Goal: Transaction & Acquisition: Purchase product/service

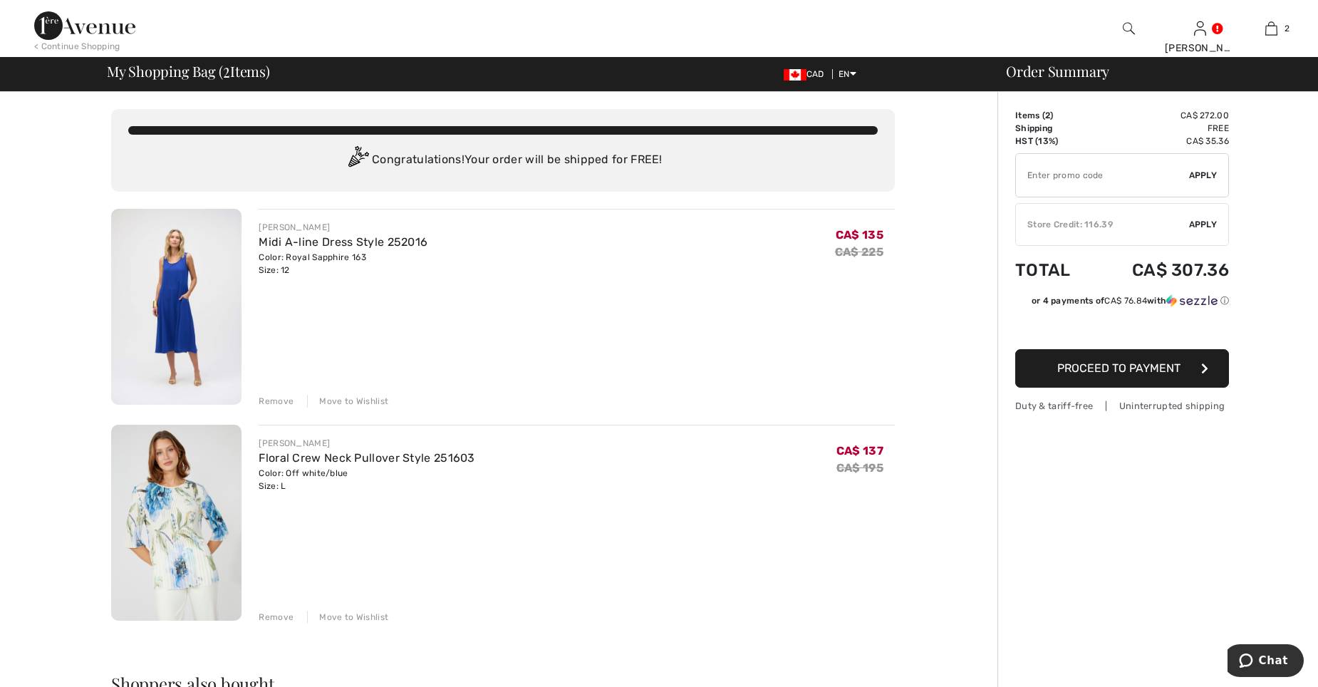
click at [1090, 177] on input "TEXT" at bounding box center [1102, 175] width 173 height 43
type input "LIVE10"
click at [1196, 176] on span "Apply" at bounding box center [1203, 175] width 29 height 13
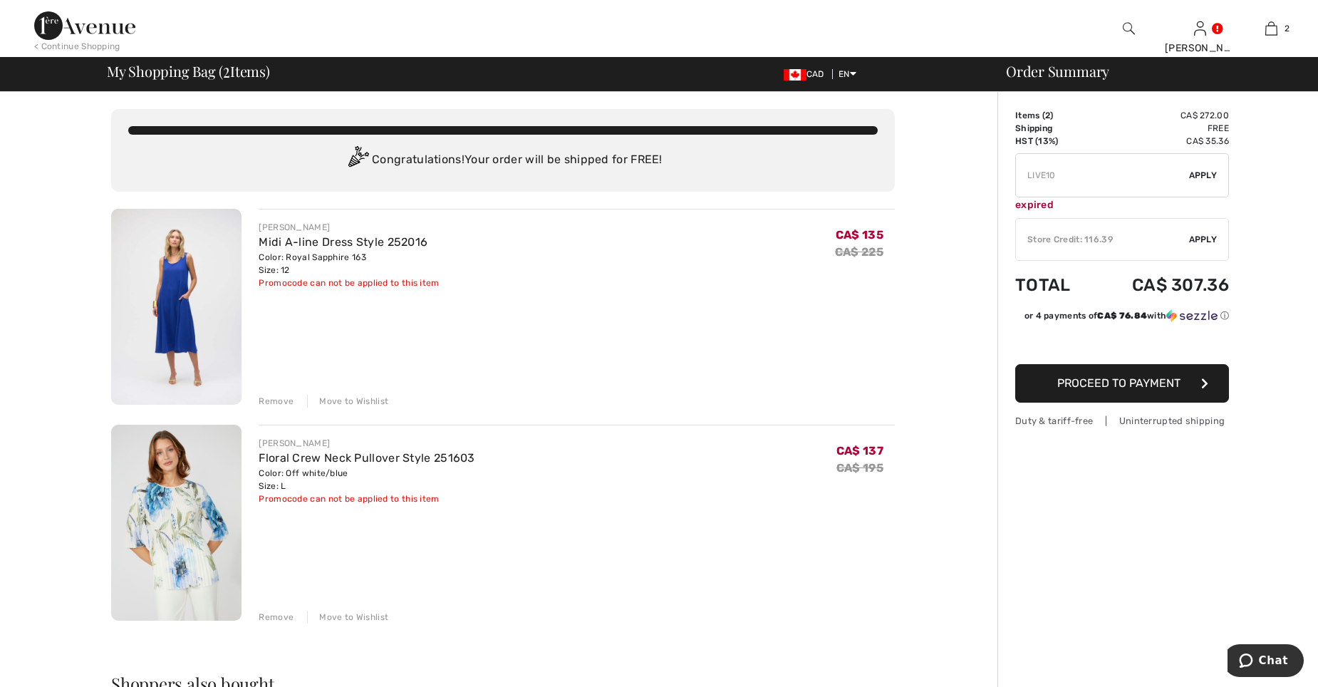
click at [271, 401] on div "Remove" at bounding box center [276, 401] width 35 height 13
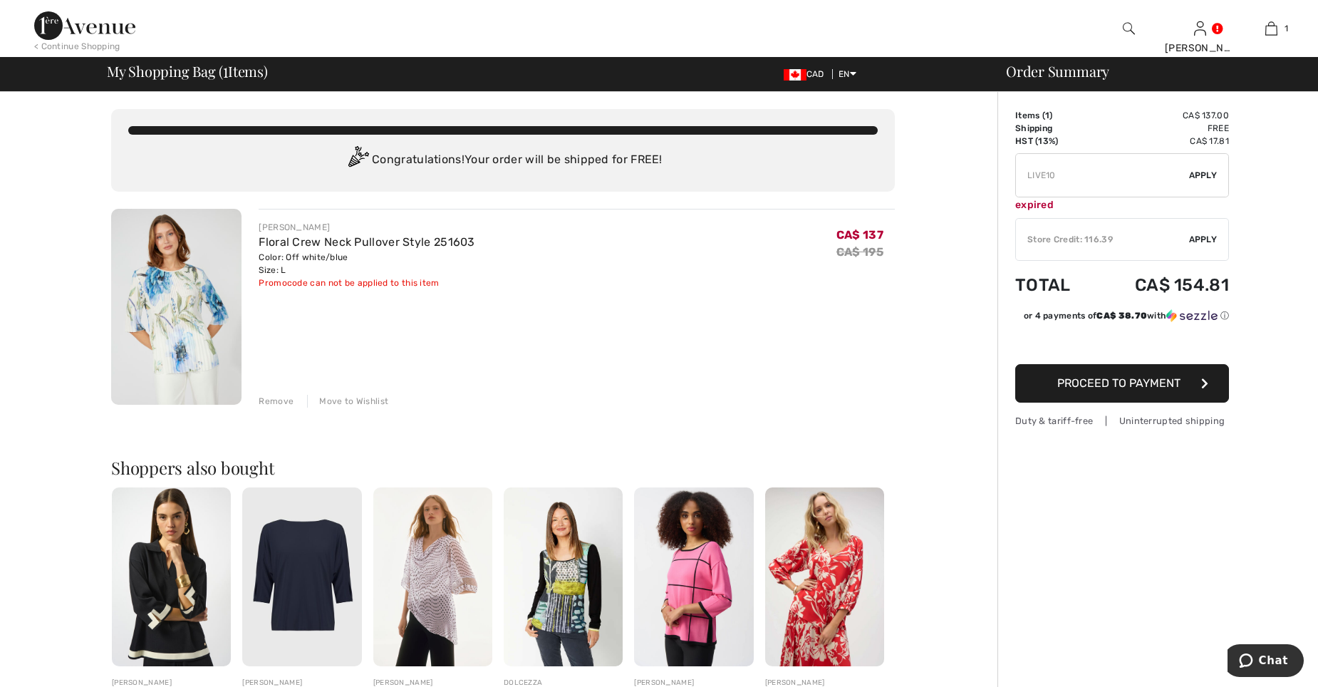
click at [1202, 232] on div "✔ Store Credit: 116.39 Apply Remove" at bounding box center [1122, 239] width 214 height 43
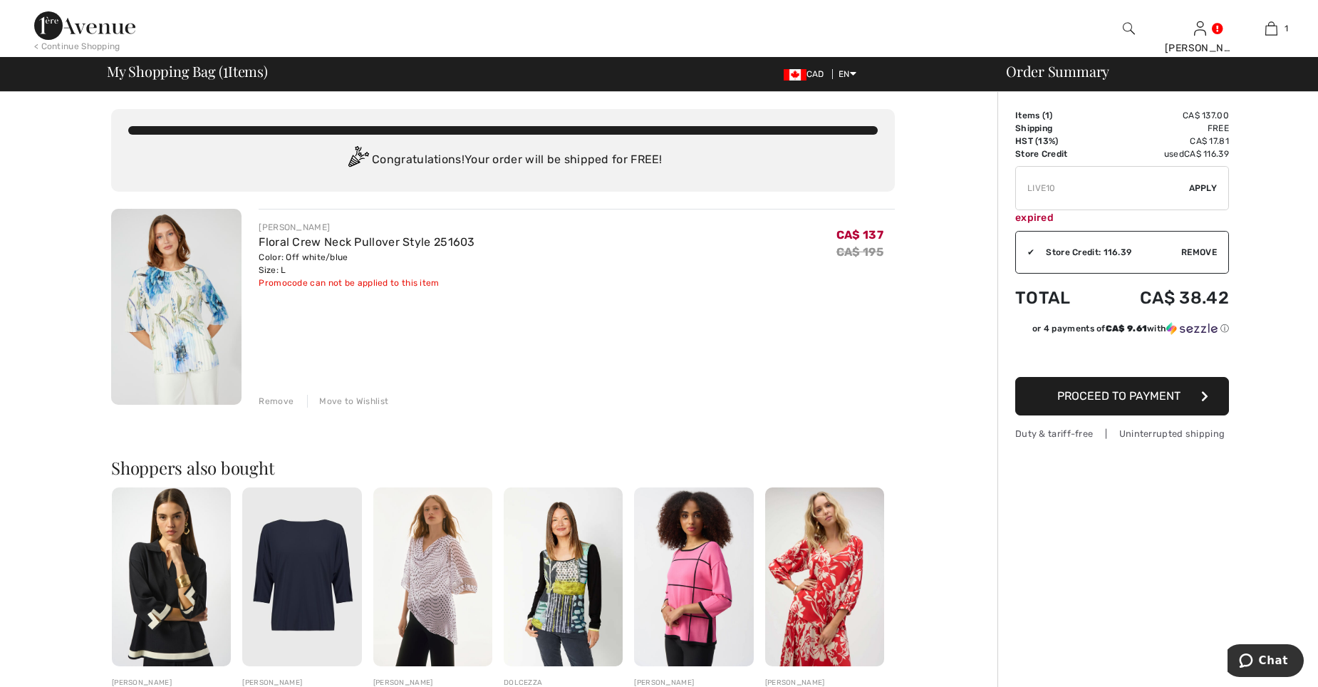
click at [182, 337] on img at bounding box center [176, 307] width 130 height 196
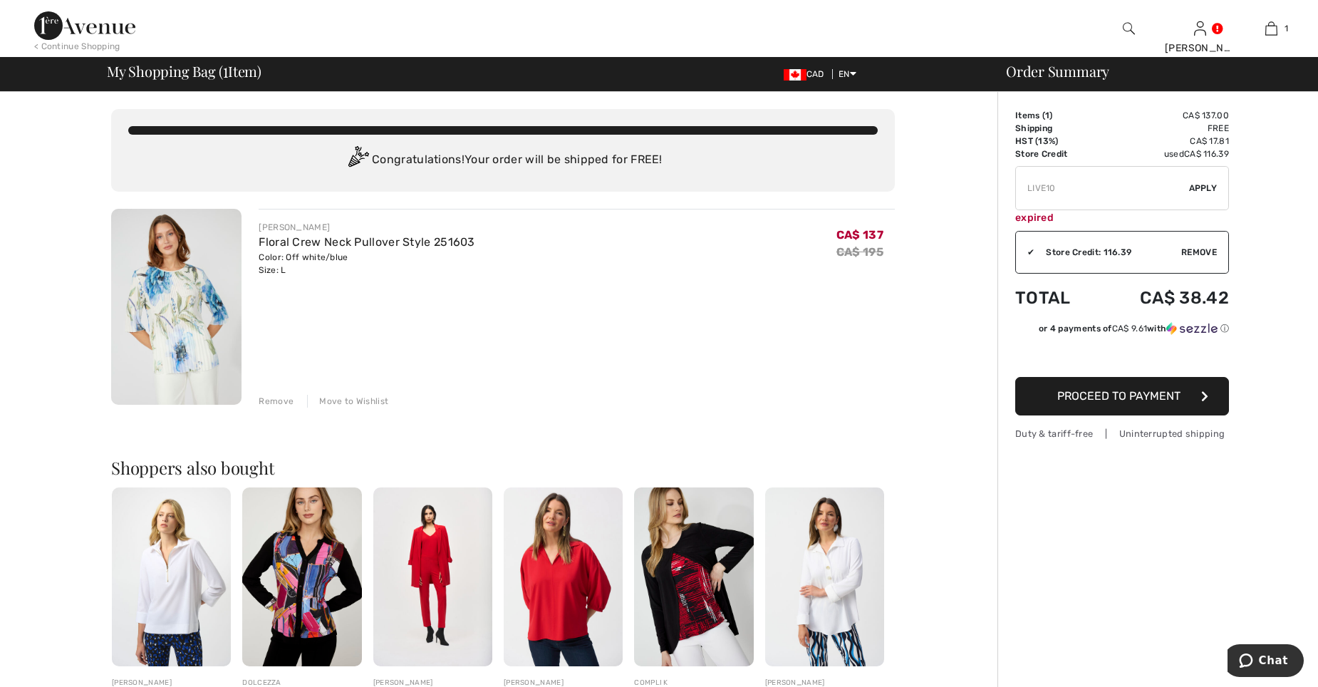
click at [1170, 399] on span "Proceed to Payment" at bounding box center [1118, 396] width 123 height 14
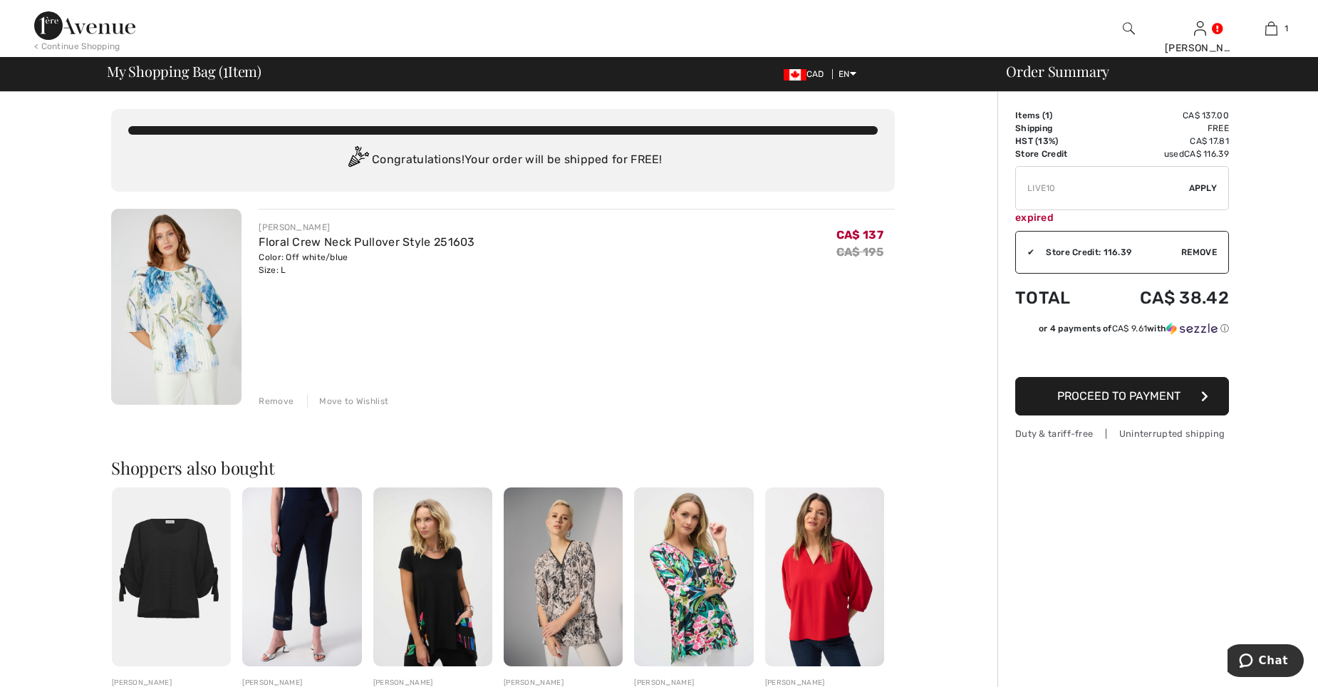
click at [1107, 395] on span "Proceed to Payment" at bounding box center [1118, 396] width 123 height 14
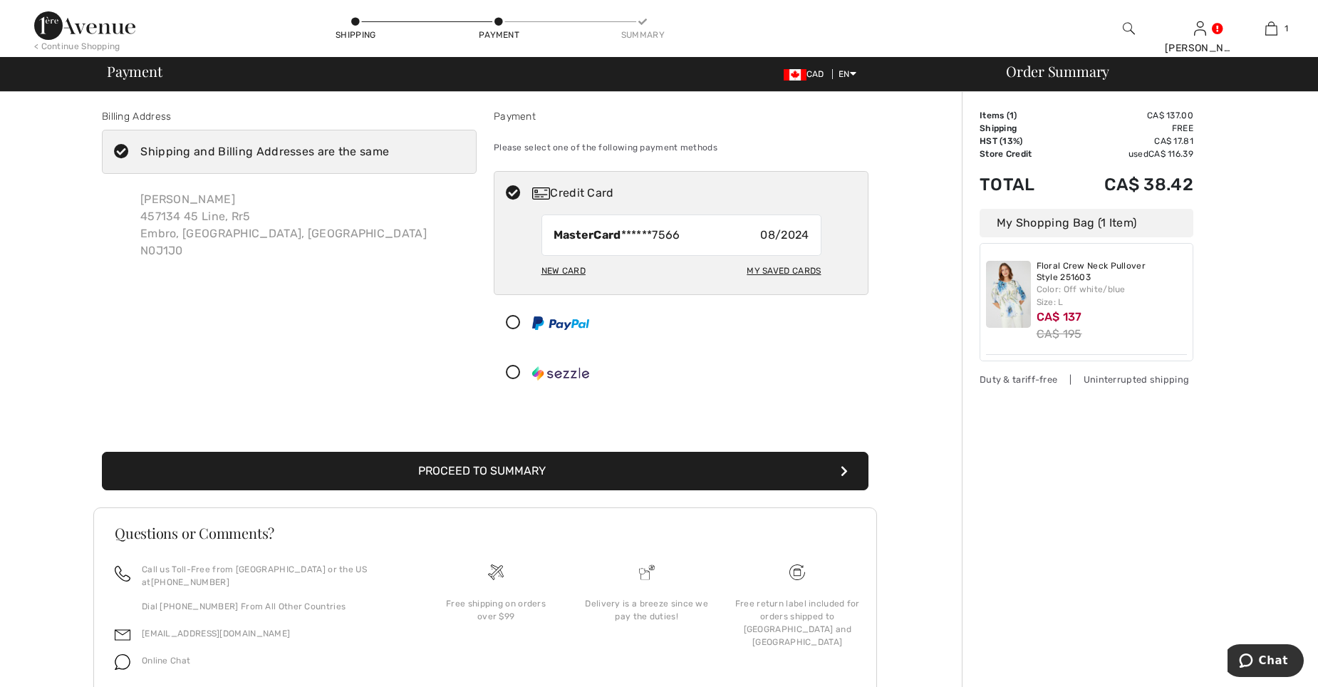
click at [596, 468] on button "Proceed to Summary" at bounding box center [485, 471] width 767 height 38
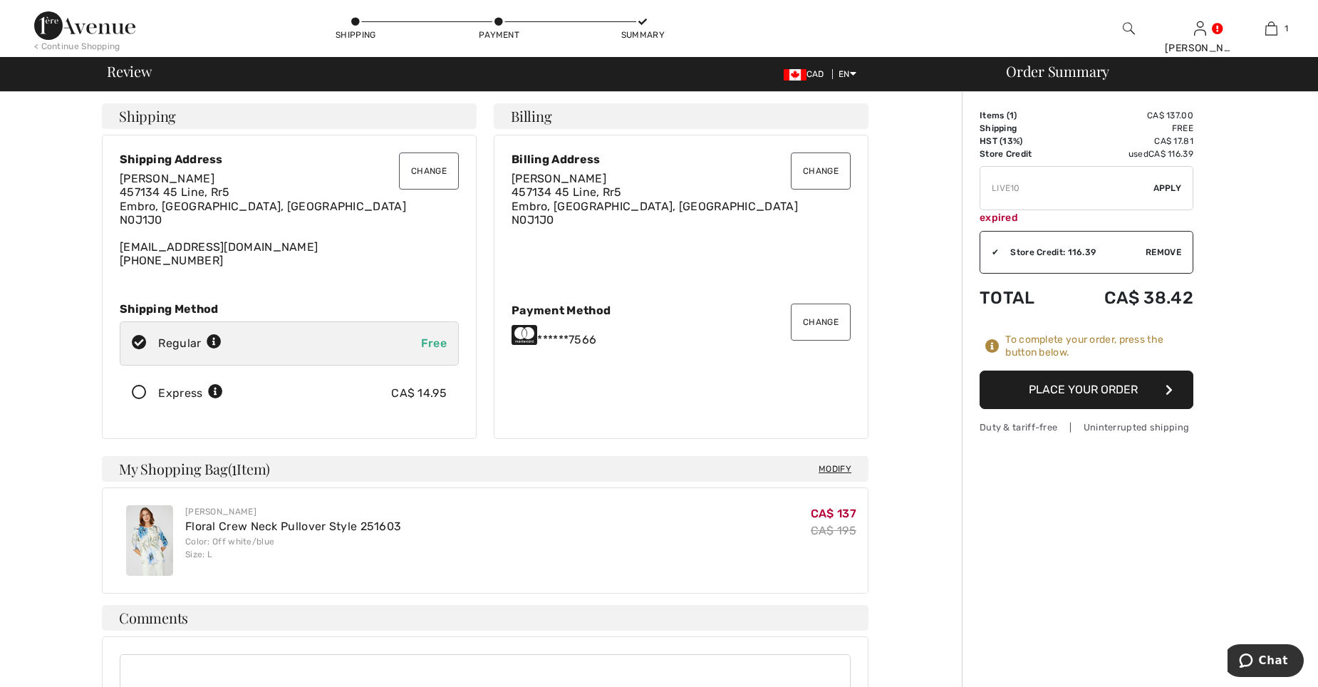
drag, startPoint x: 1058, startPoint y: 182, endPoint x: 1051, endPoint y: 187, distance: 8.7
click at [1055, 185] on input "TEXT" at bounding box center [1066, 188] width 173 height 43
type input "L"
click at [1116, 391] on button "Place Your Order" at bounding box center [1087, 390] width 214 height 38
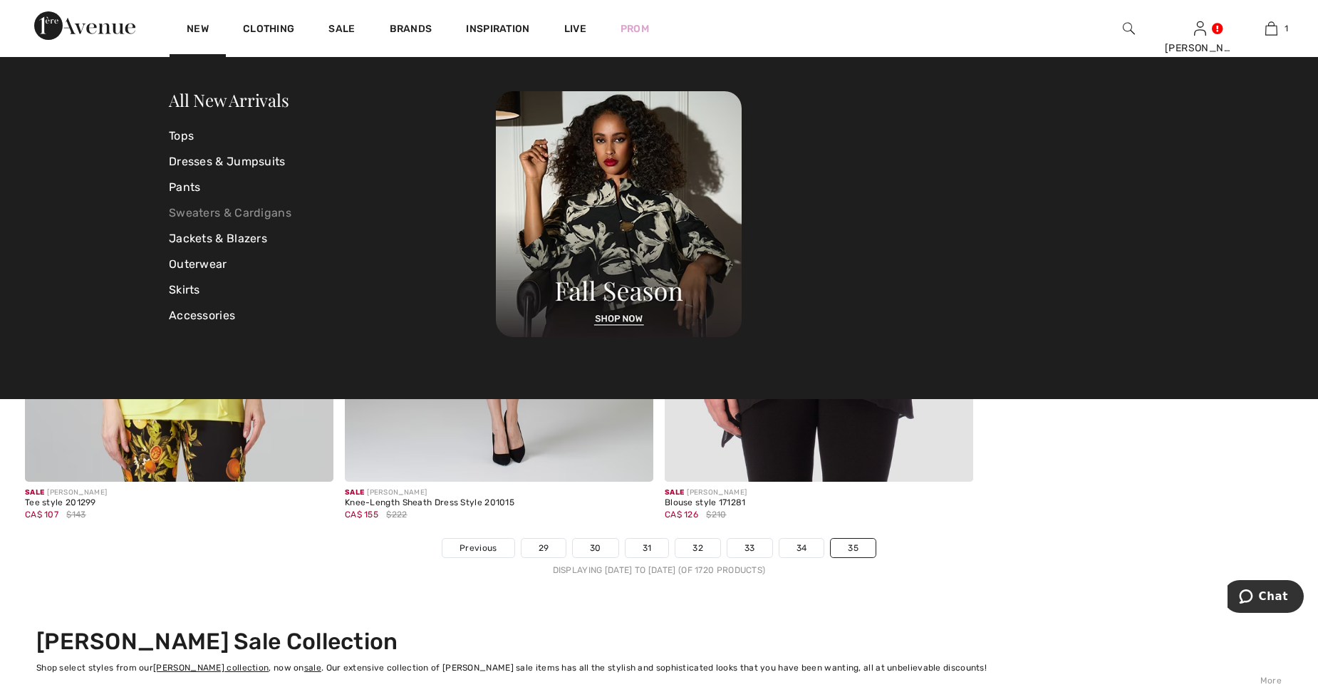
click at [202, 207] on link "Sweaters & Cardigans" at bounding box center [332, 213] width 327 height 26
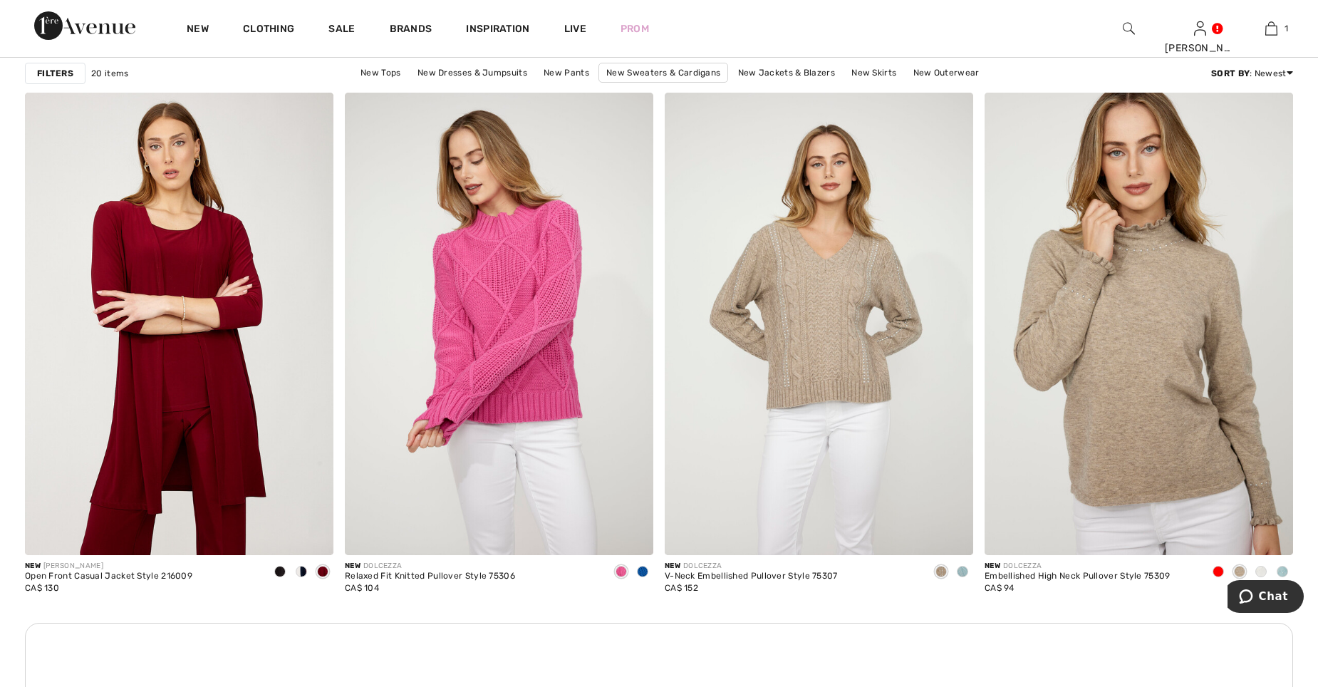
scroll to position [1710, 0]
click at [1213, 569] on span at bounding box center [1218, 570] width 11 height 11
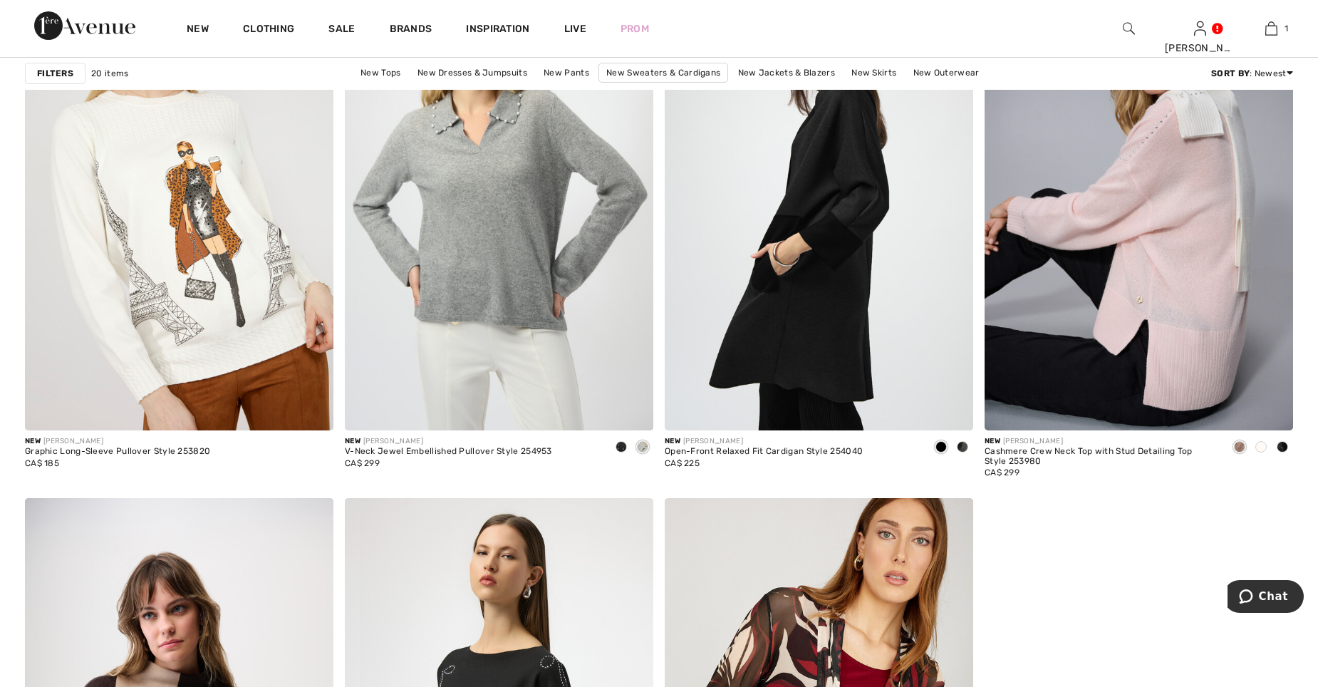
scroll to position [2494, 0]
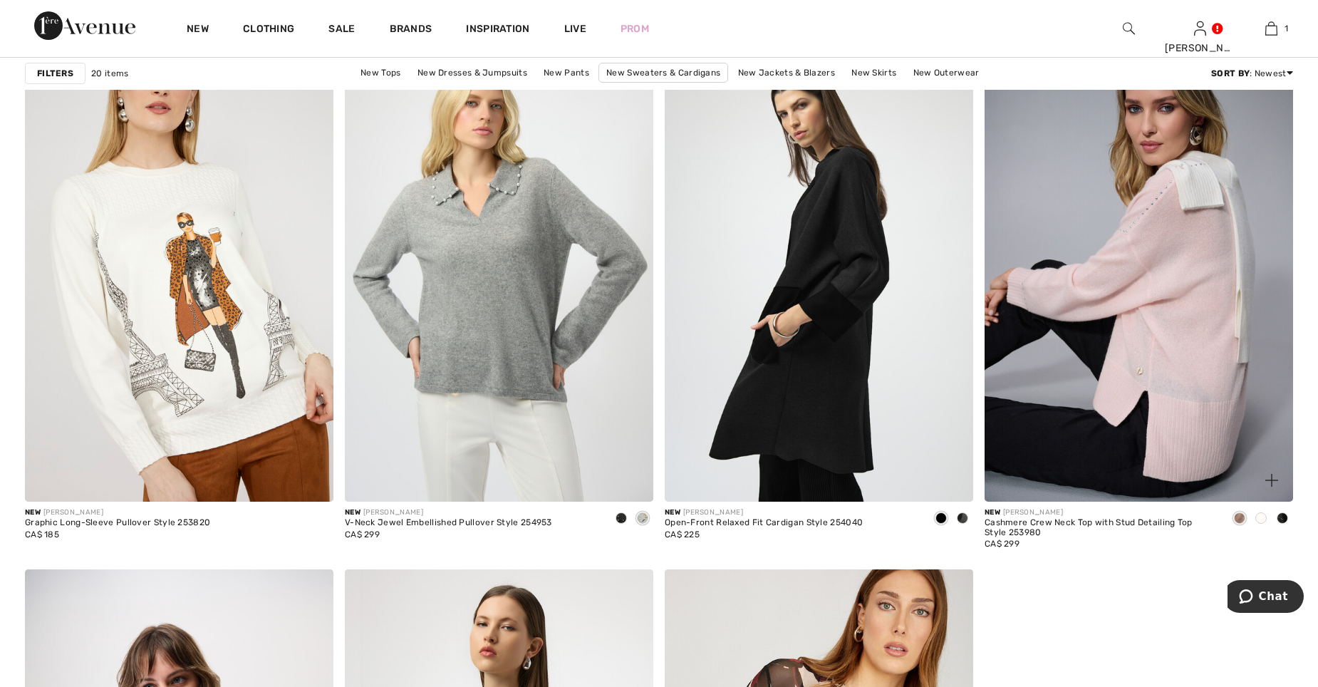
click at [1253, 519] on div at bounding box center [1260, 519] width 21 height 24
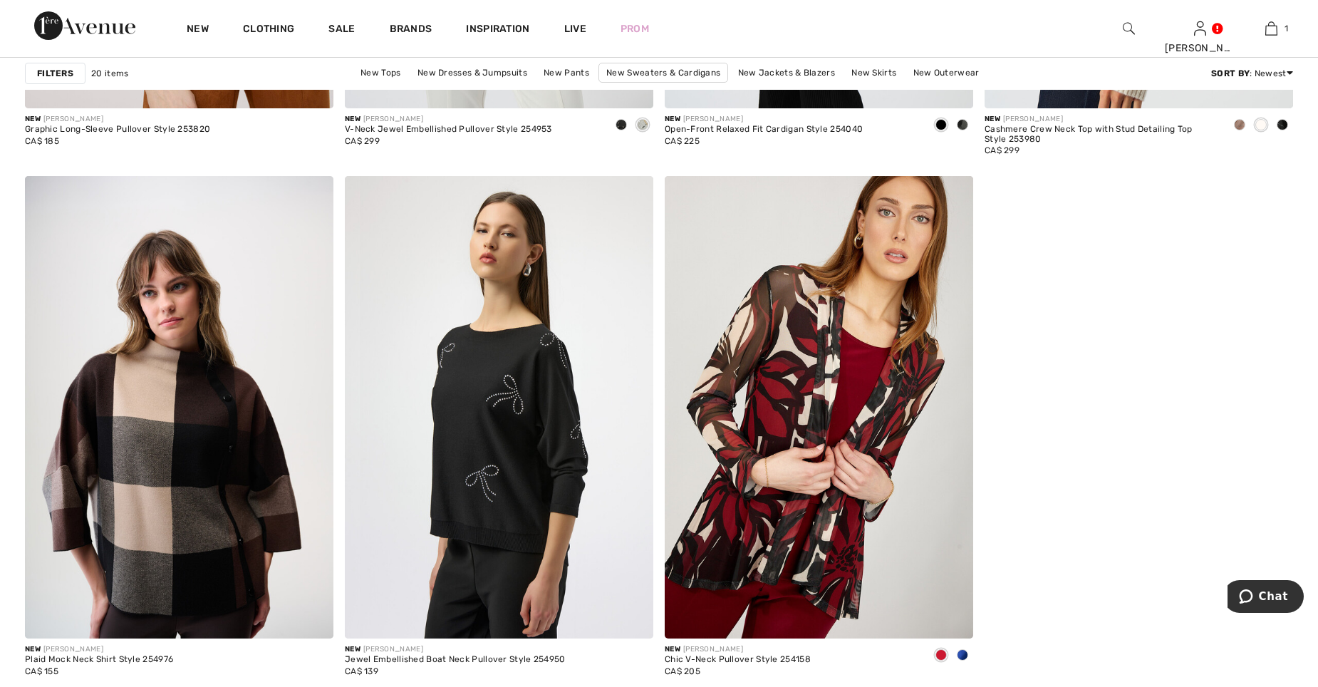
scroll to position [2921, 0]
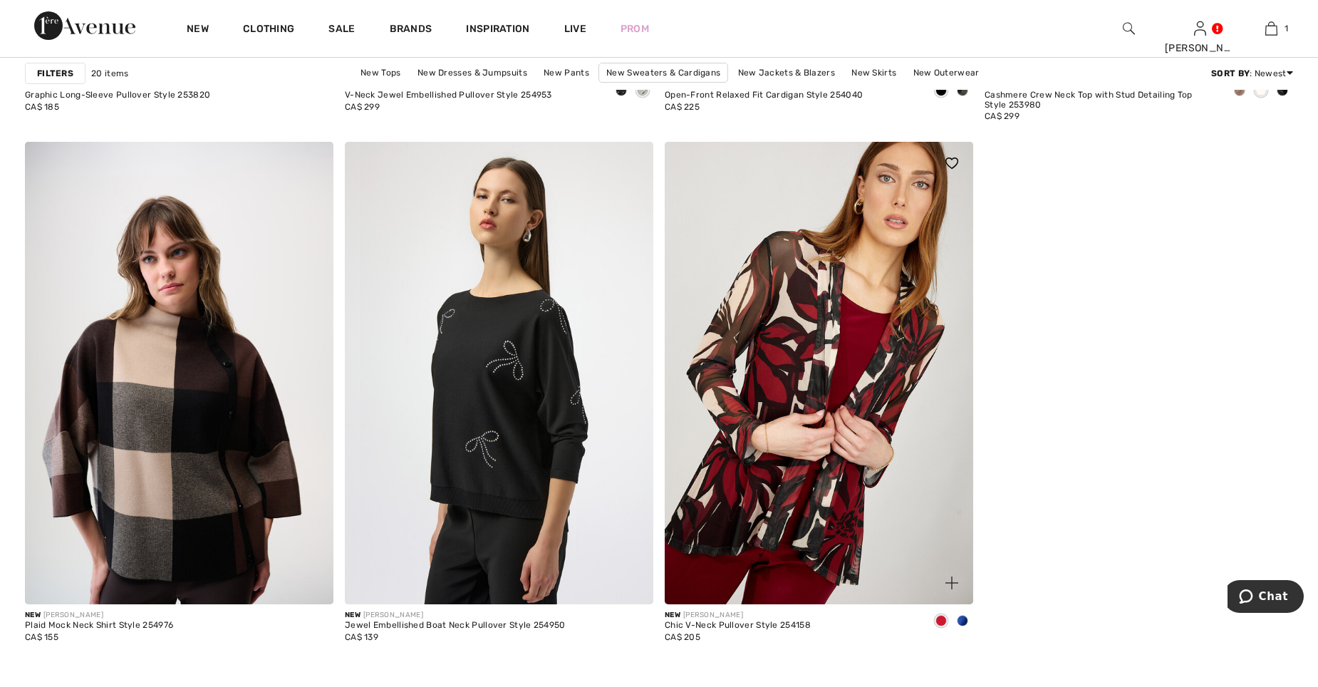
click at [957, 618] on span at bounding box center [962, 620] width 11 height 11
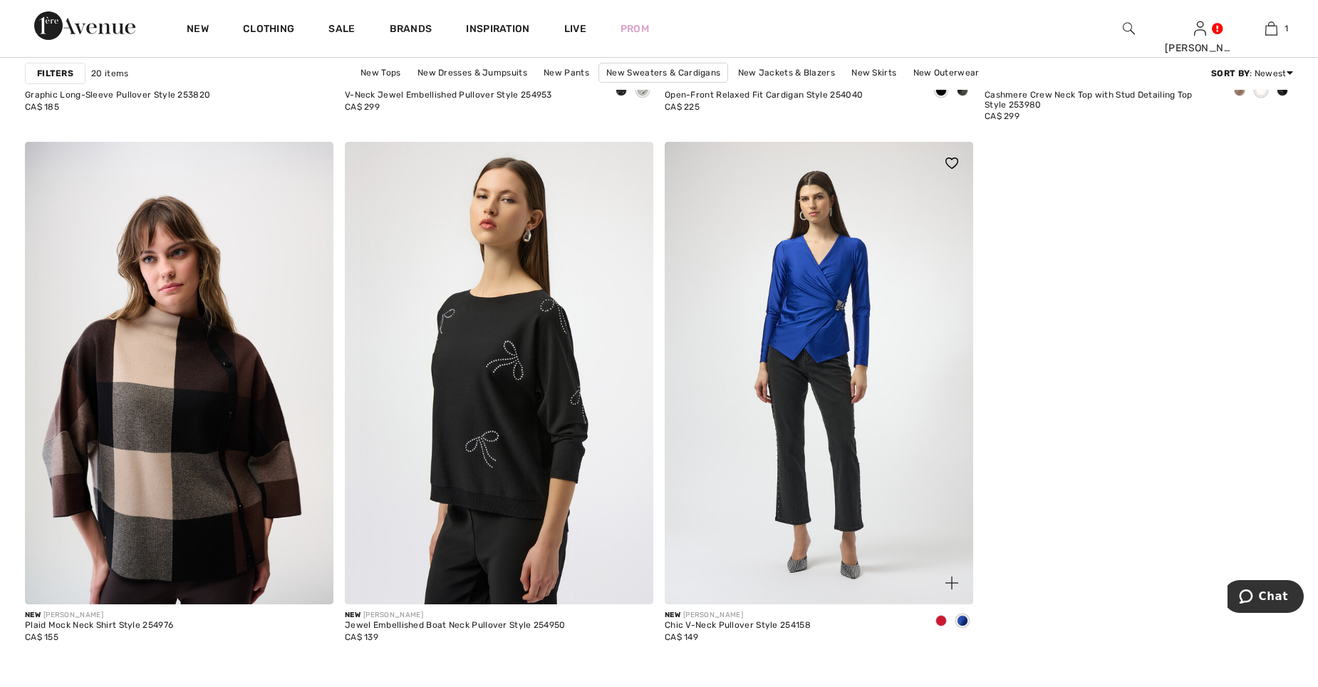
click at [942, 624] on span at bounding box center [941, 620] width 11 height 11
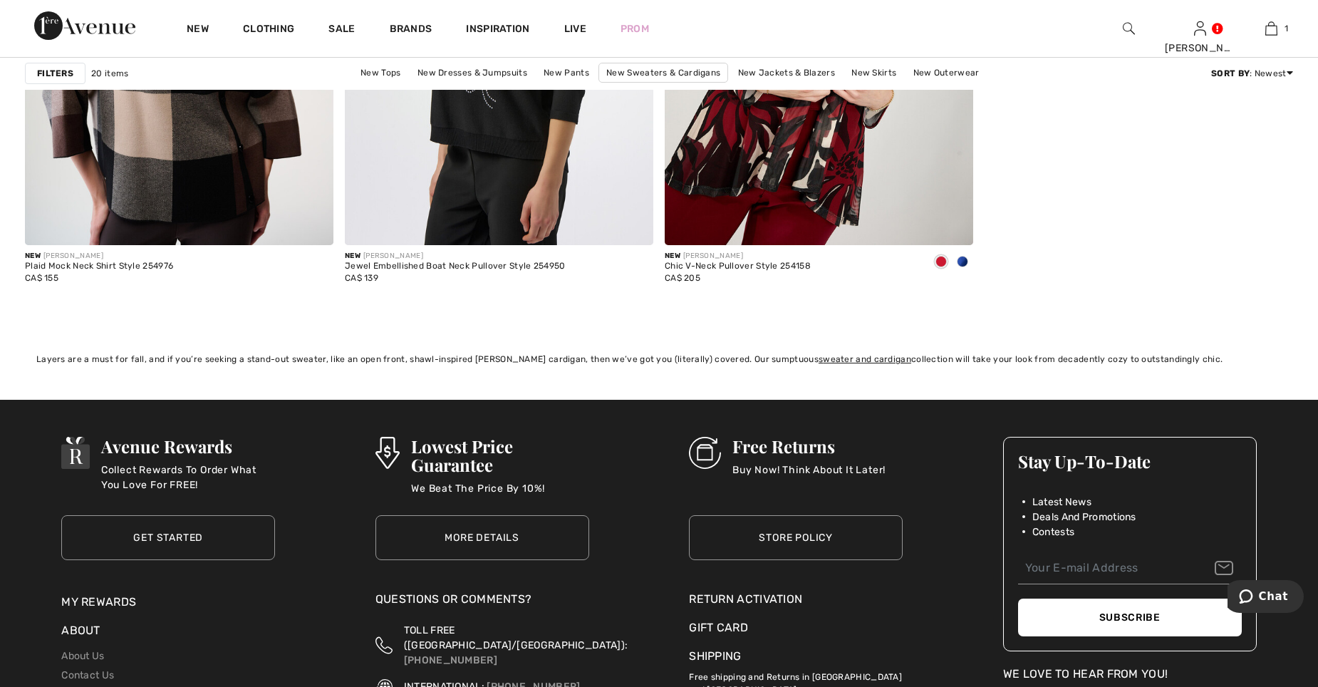
scroll to position [3278, 0]
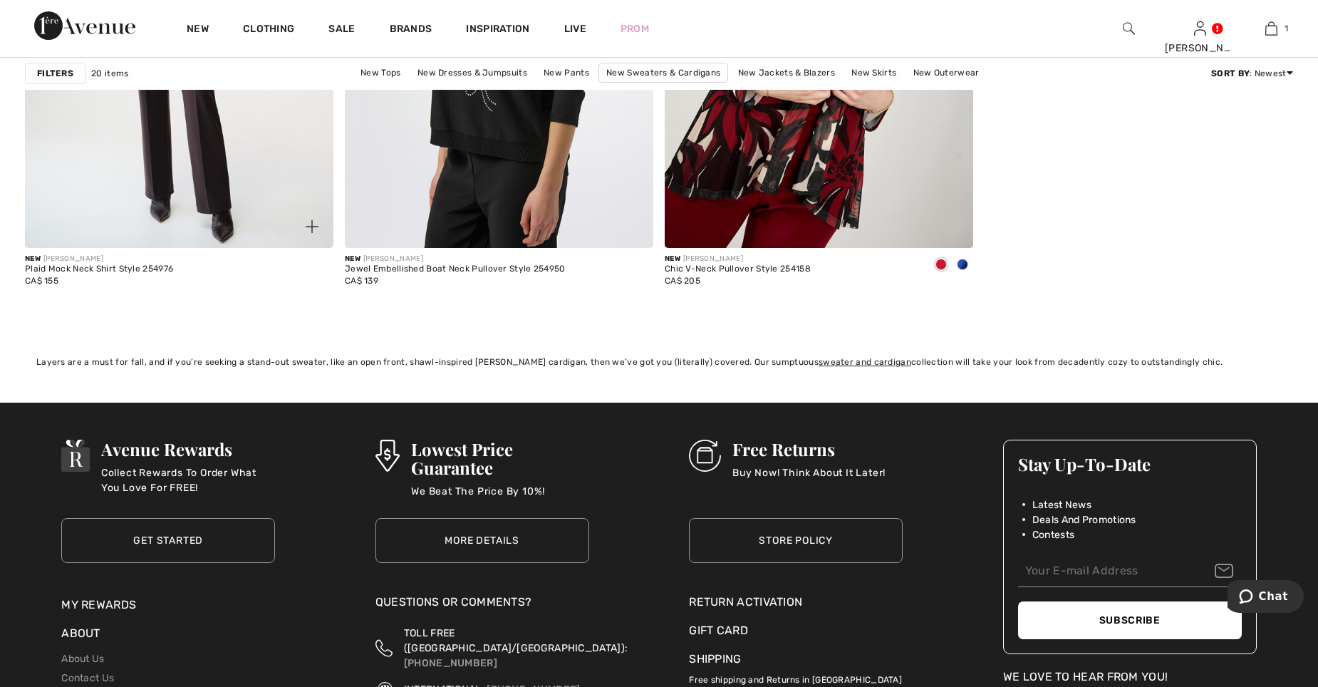
click at [222, 186] on img at bounding box center [179, 17] width 309 height 463
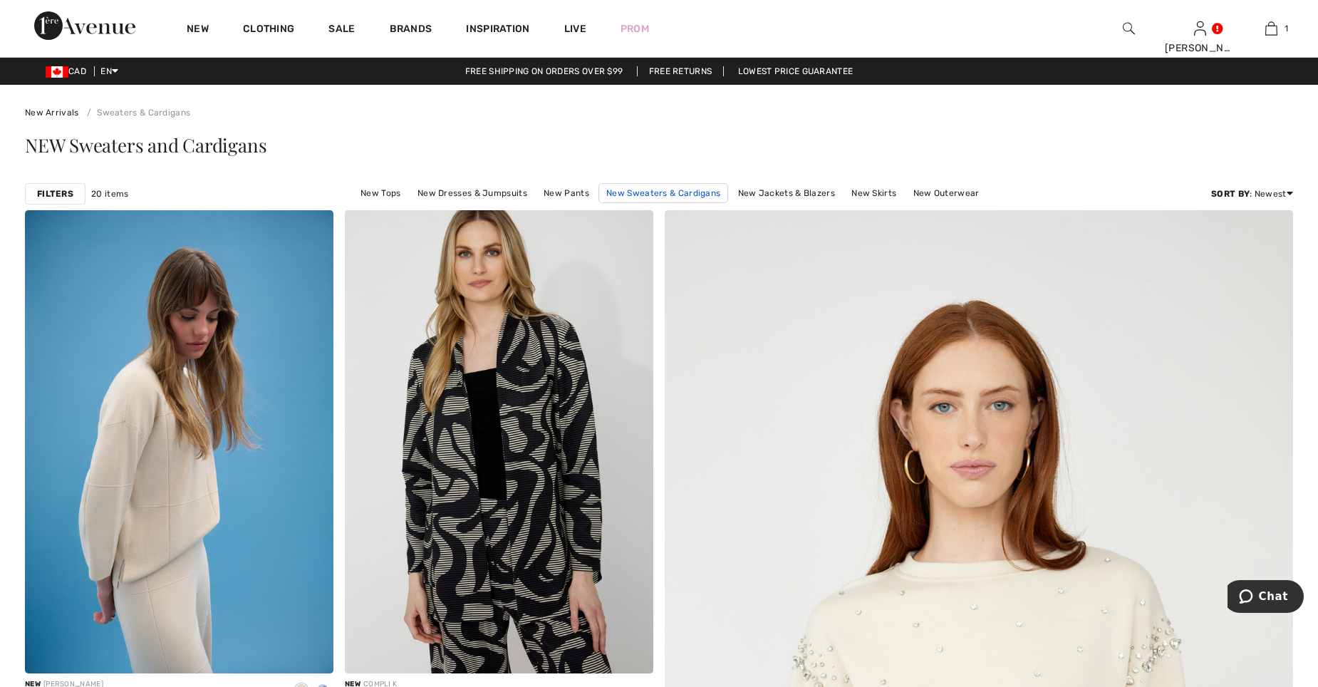
click at [677, 195] on link "New Sweaters & Cardigans" at bounding box center [664, 193] width 130 height 20
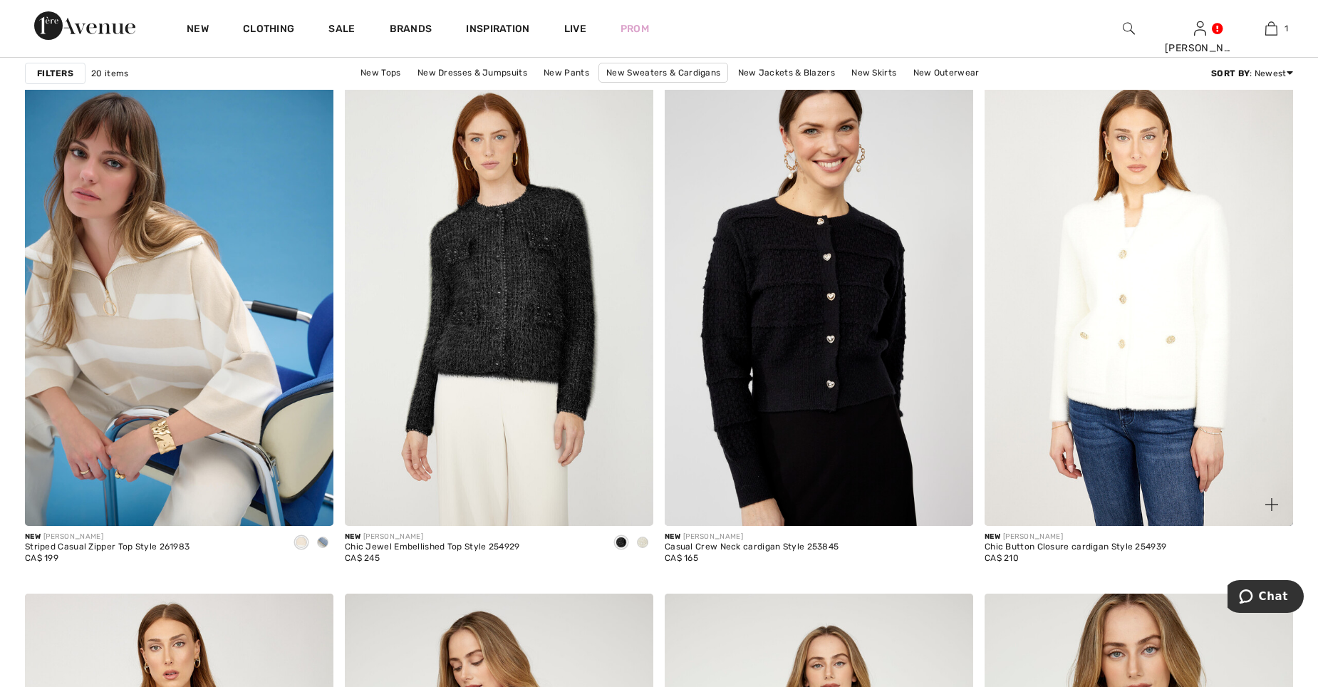
scroll to position [1213, 0]
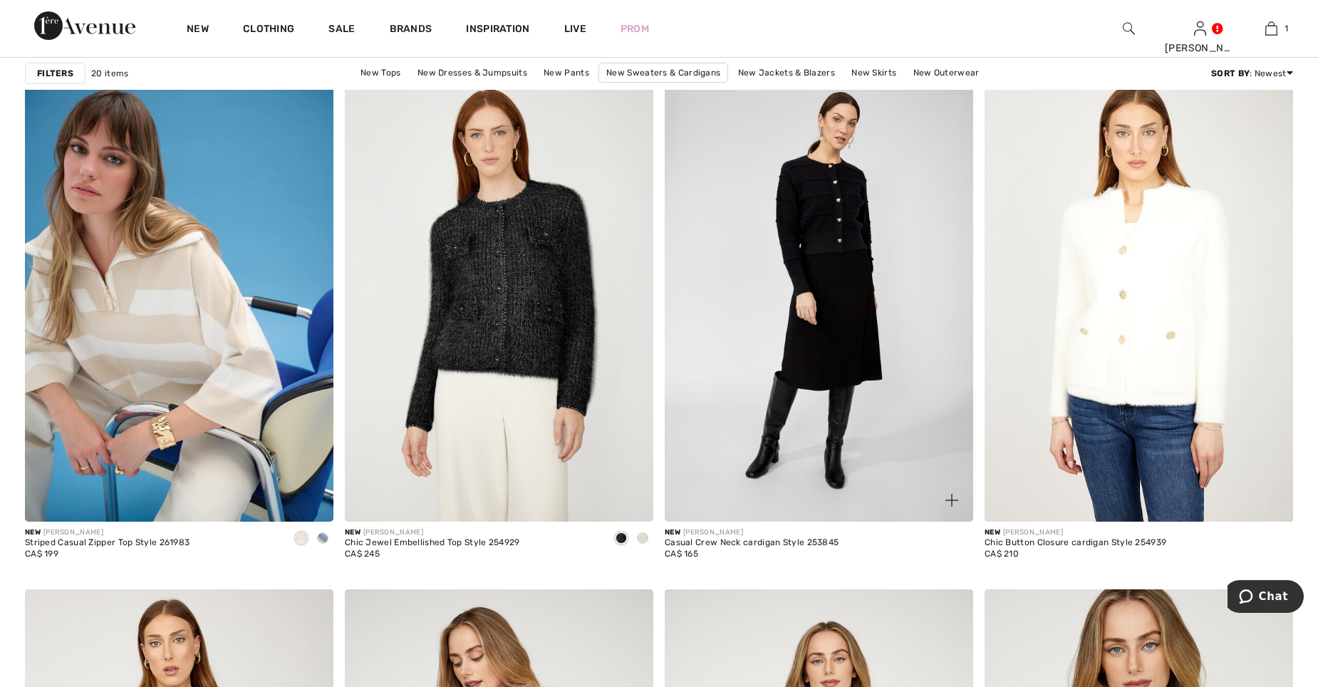
click at [839, 261] on img at bounding box center [819, 289] width 309 height 463
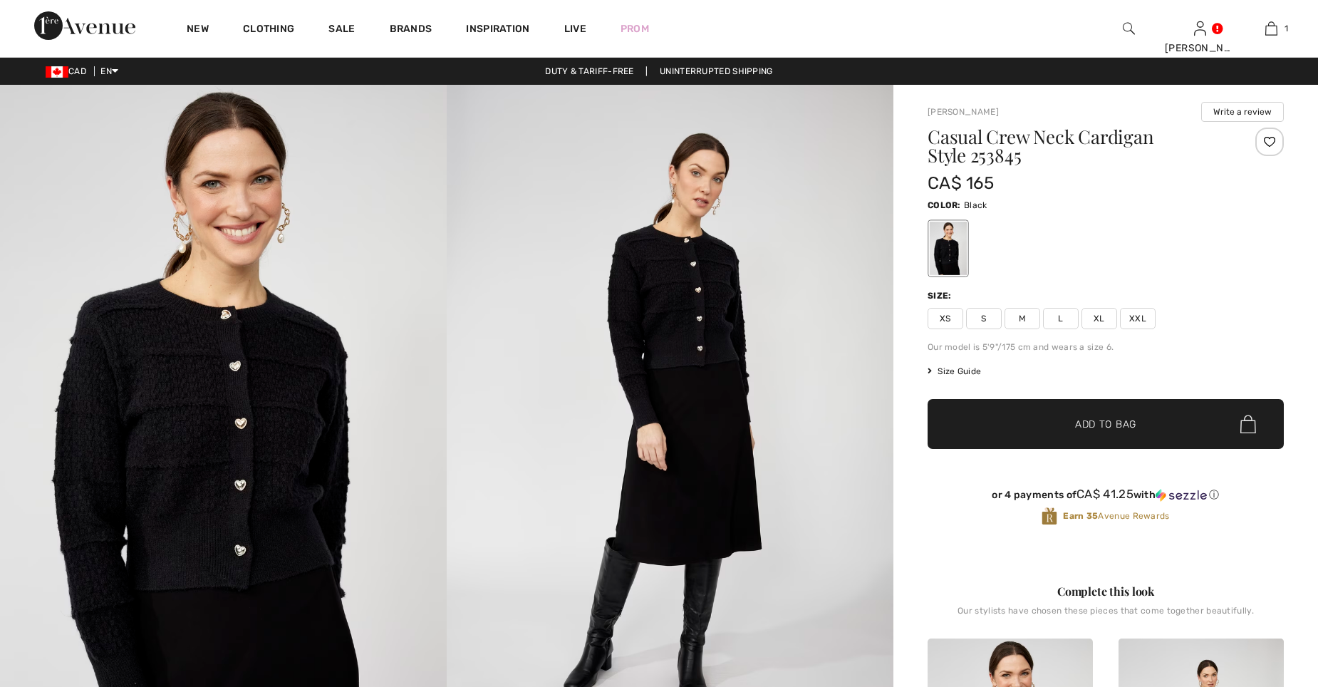
checkbox input "true"
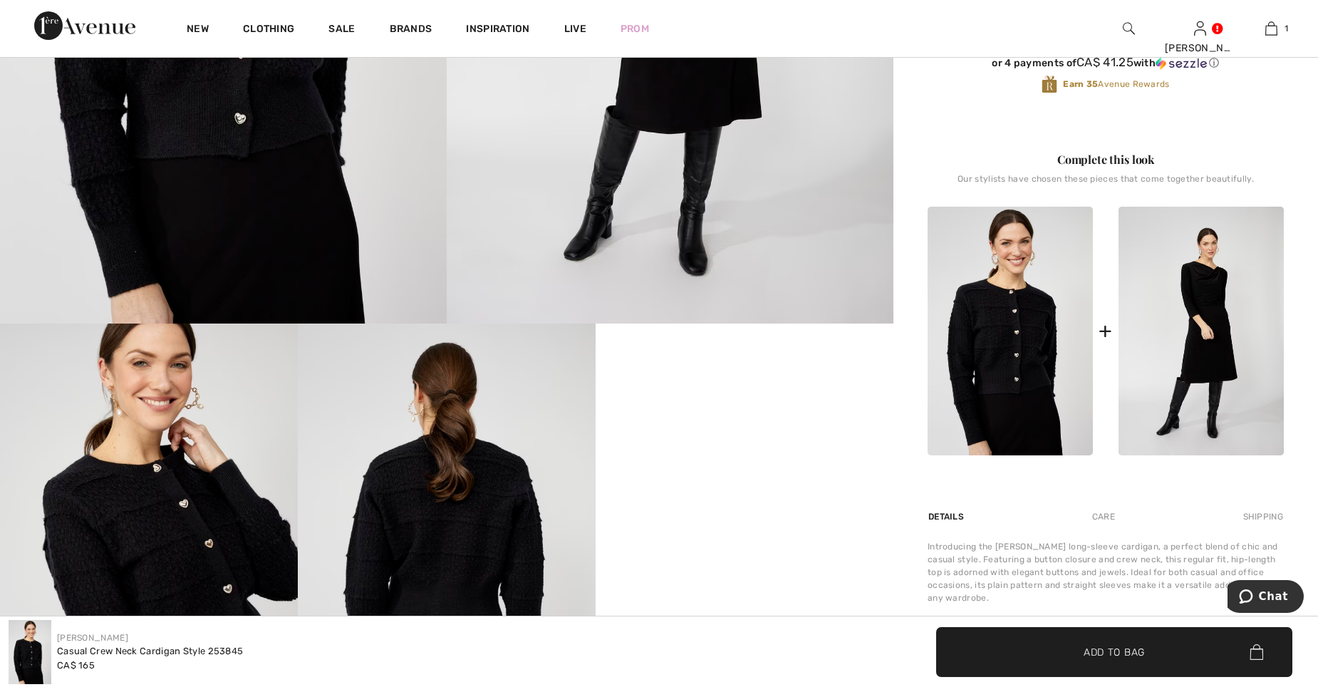
scroll to position [428, 0]
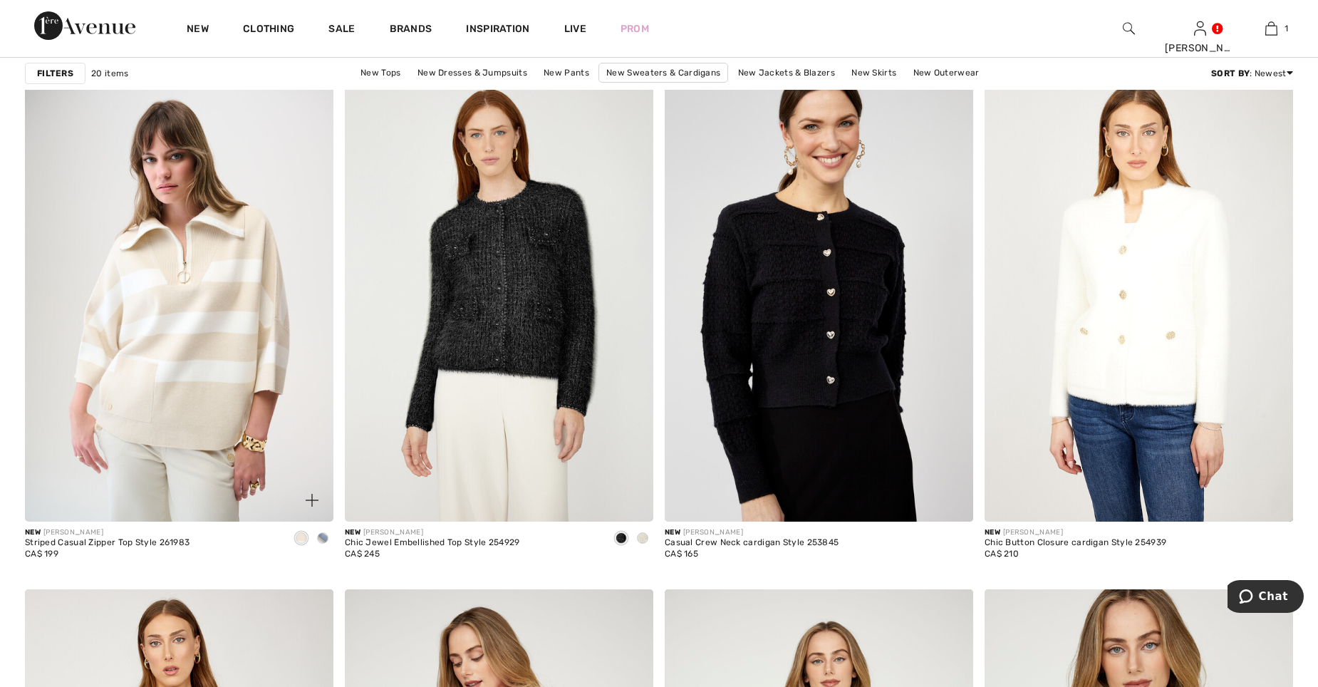
click at [166, 326] on img at bounding box center [179, 289] width 309 height 463
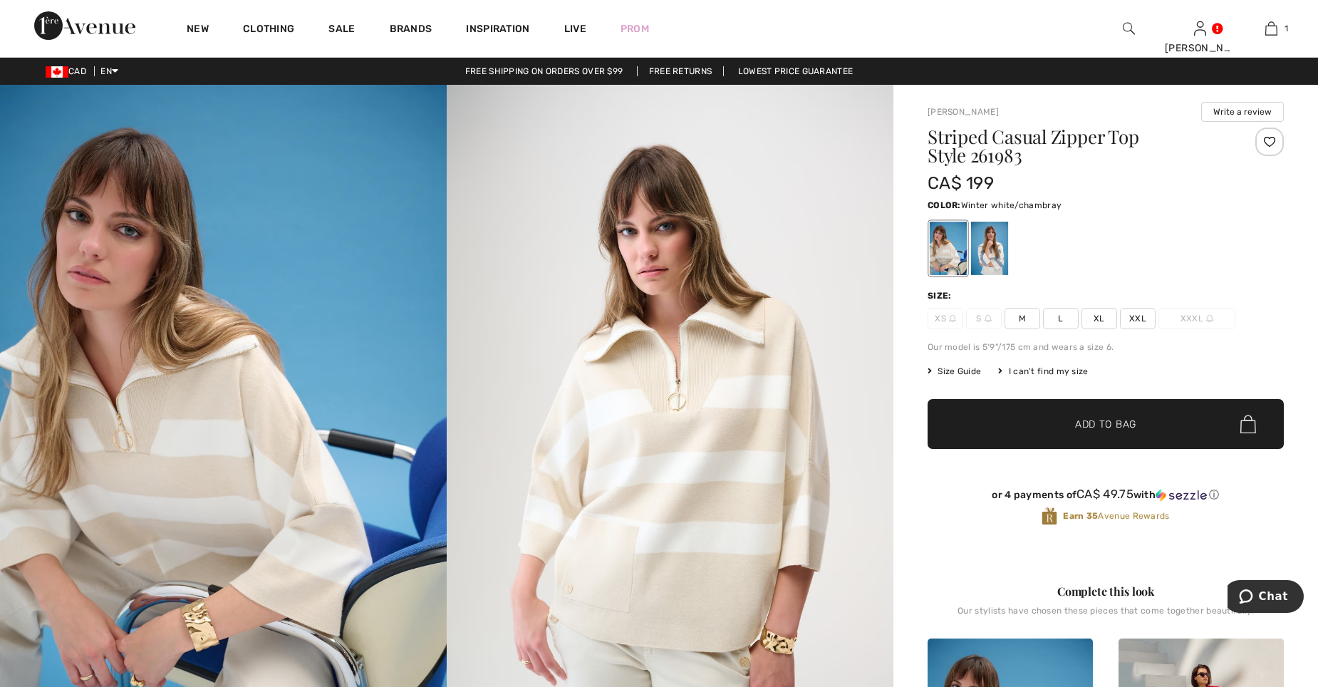
click at [987, 244] on div at bounding box center [989, 248] width 37 height 53
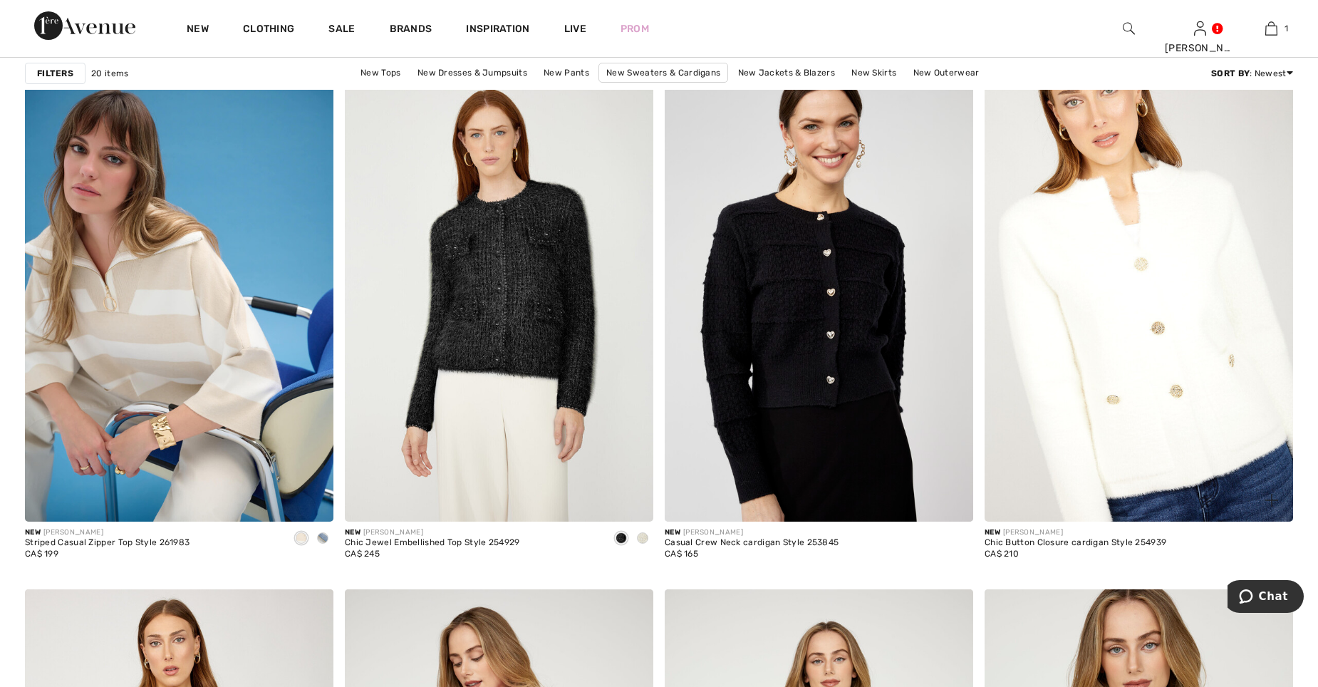
click at [1118, 237] on img at bounding box center [1139, 289] width 309 height 463
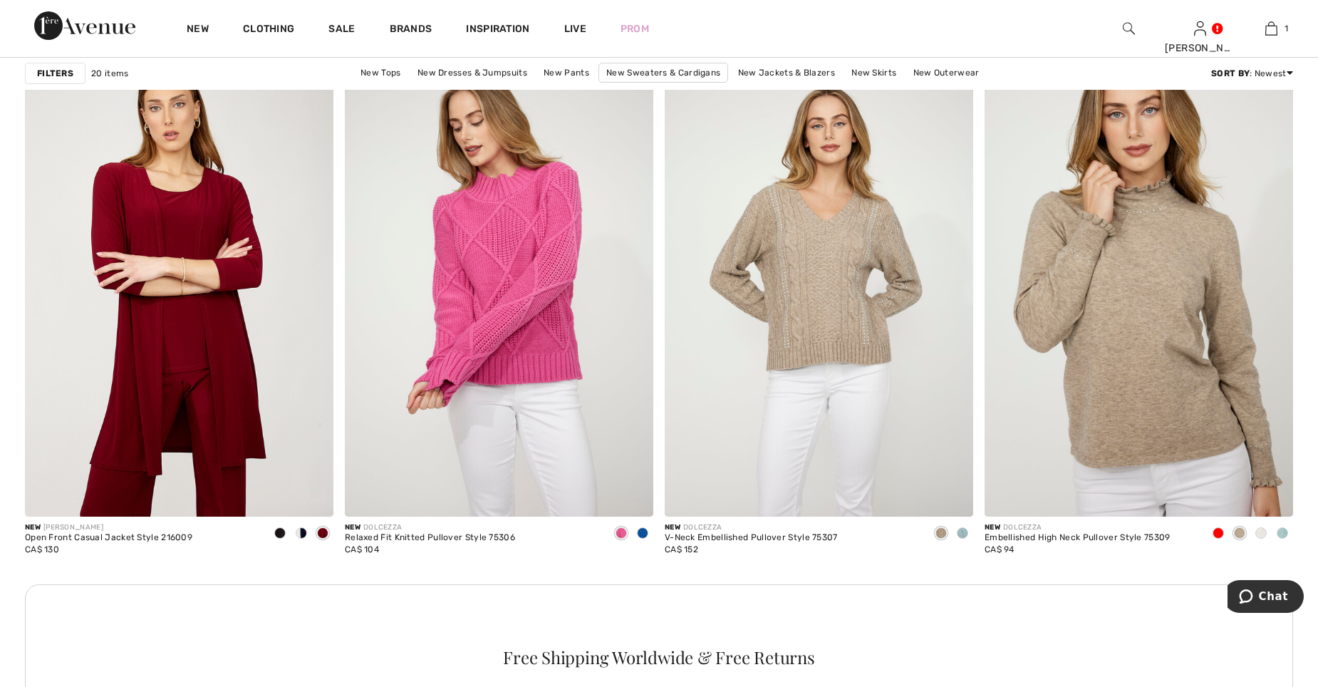
scroll to position [1783, 0]
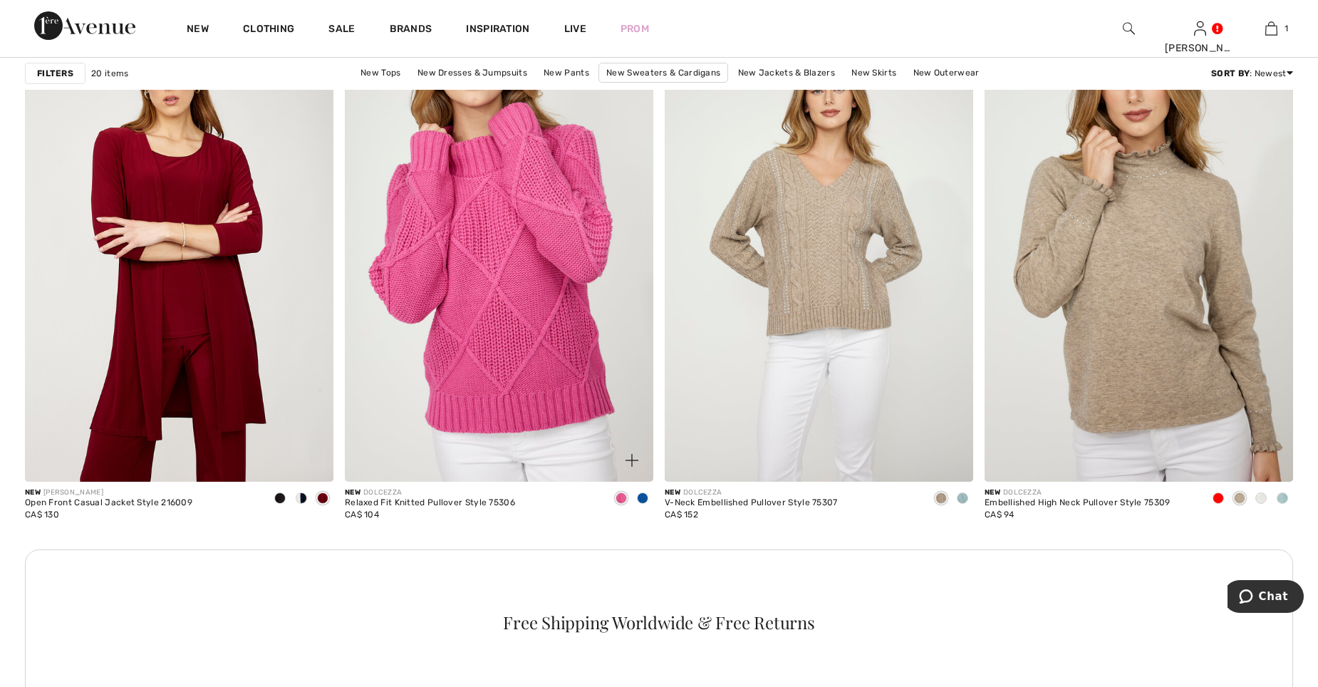
click at [485, 237] on img at bounding box center [499, 250] width 309 height 463
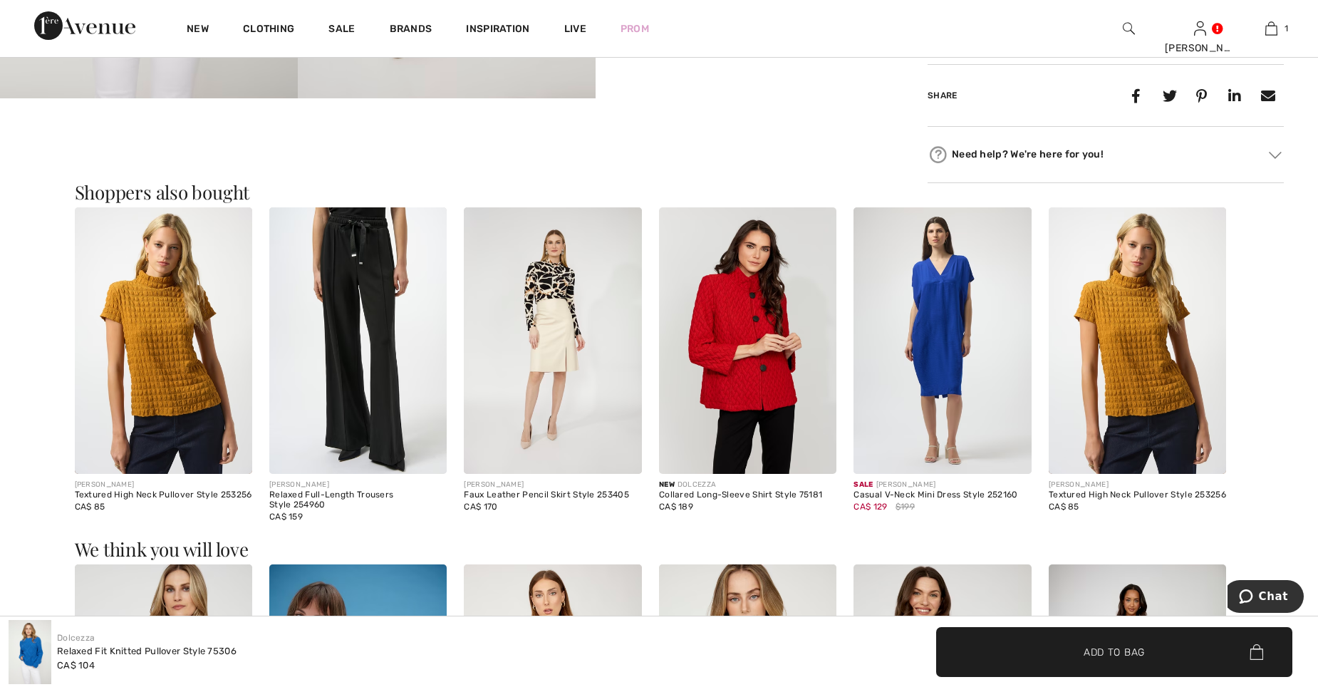
scroll to position [1069, 0]
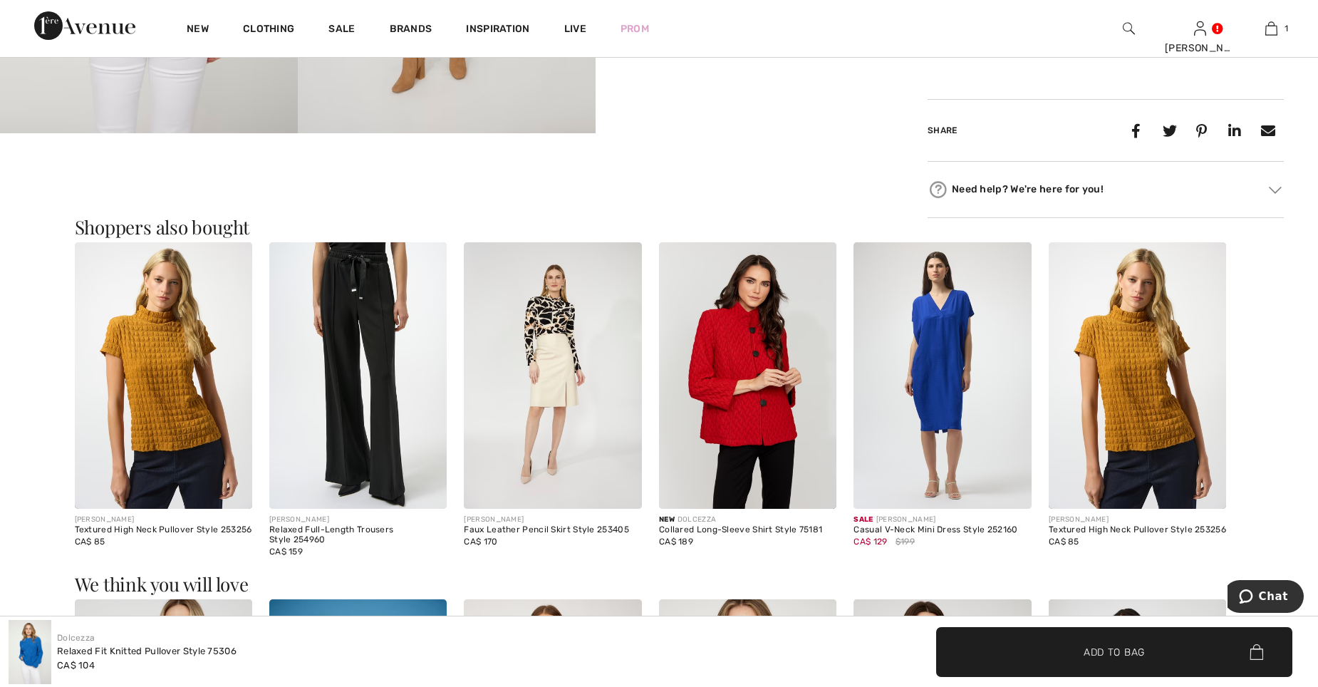
click at [145, 403] on img at bounding box center [163, 375] width 177 height 266
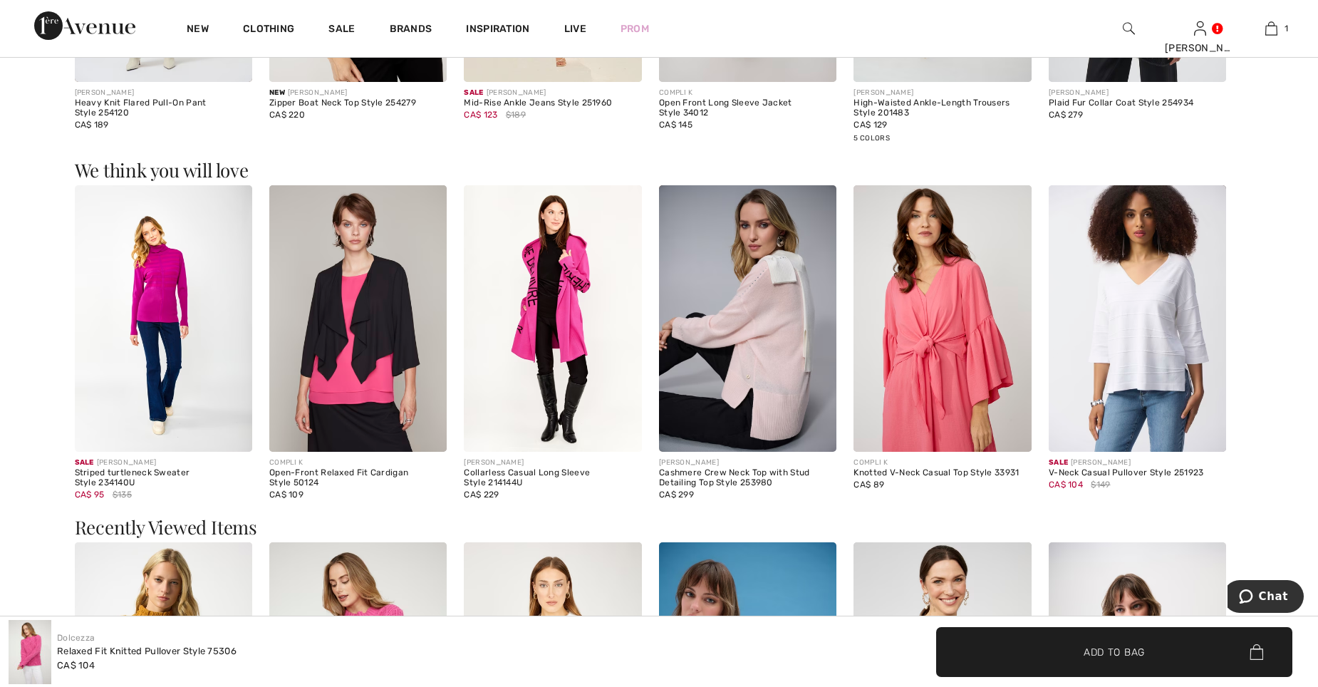
scroll to position [1496, 0]
click at [1141, 320] on img at bounding box center [1137, 318] width 177 height 266
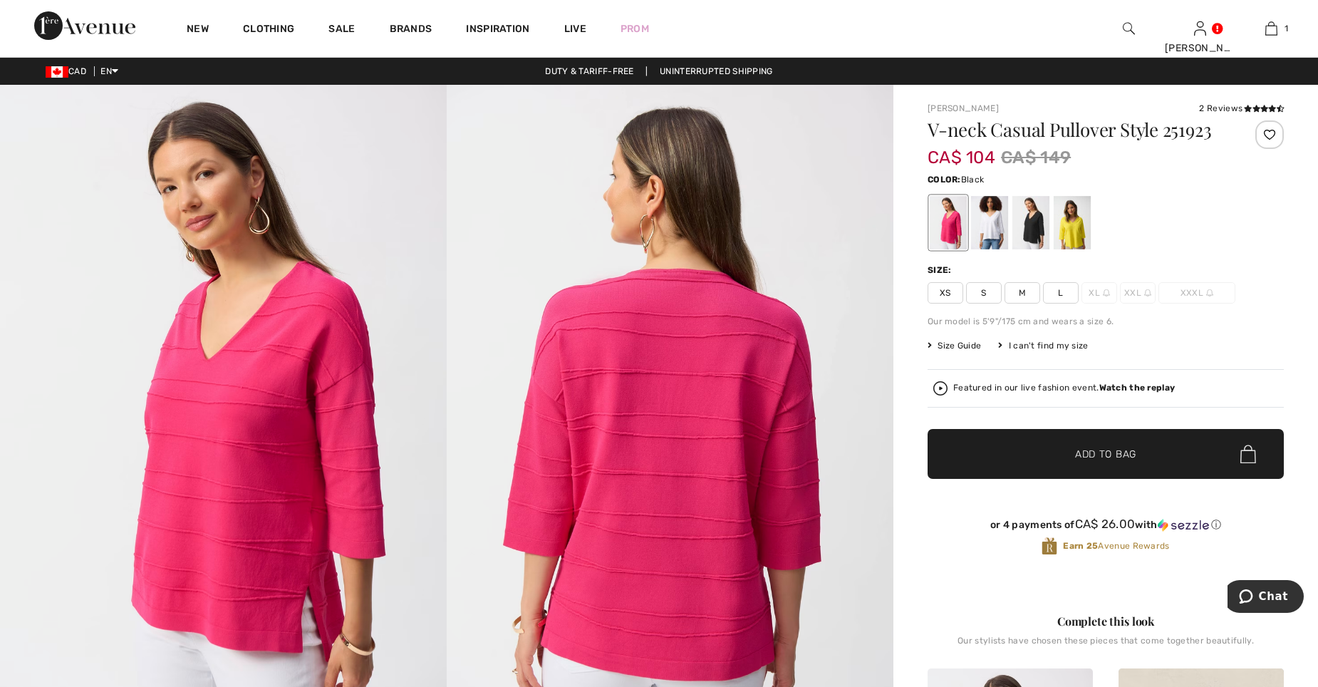
click at [1027, 229] on div at bounding box center [1030, 222] width 37 height 53
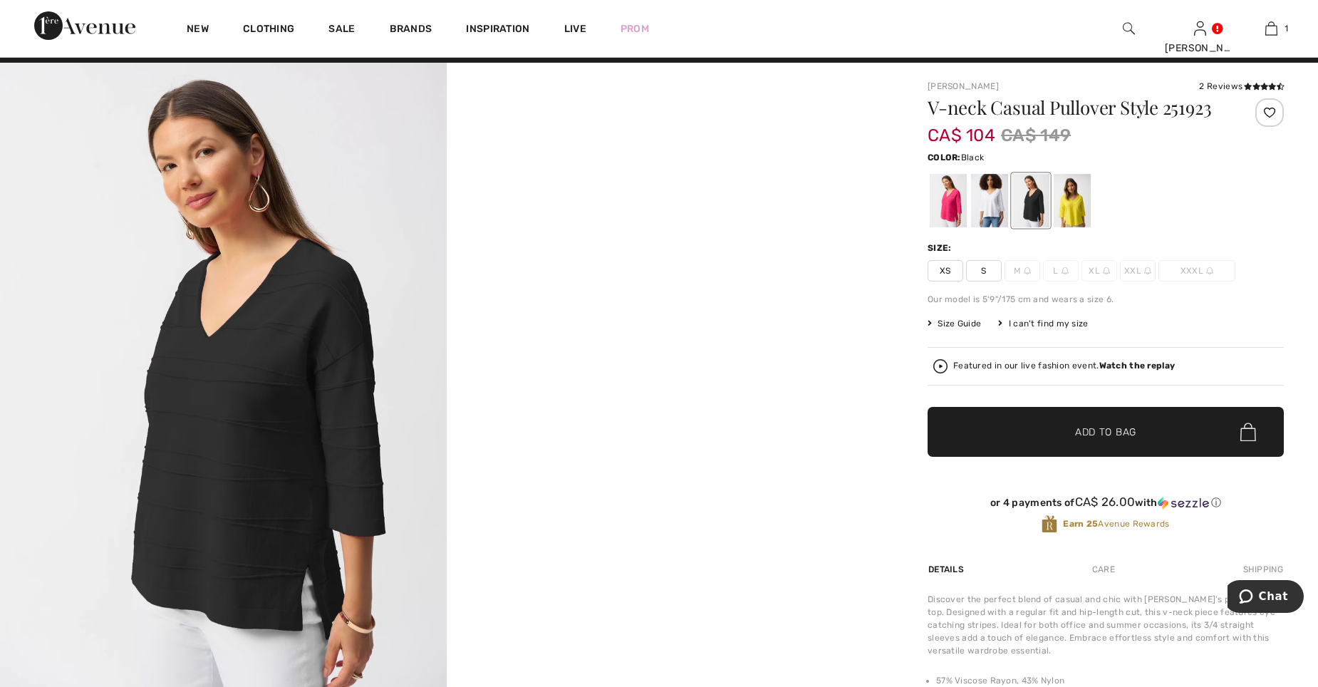
scroll to position [7, 0]
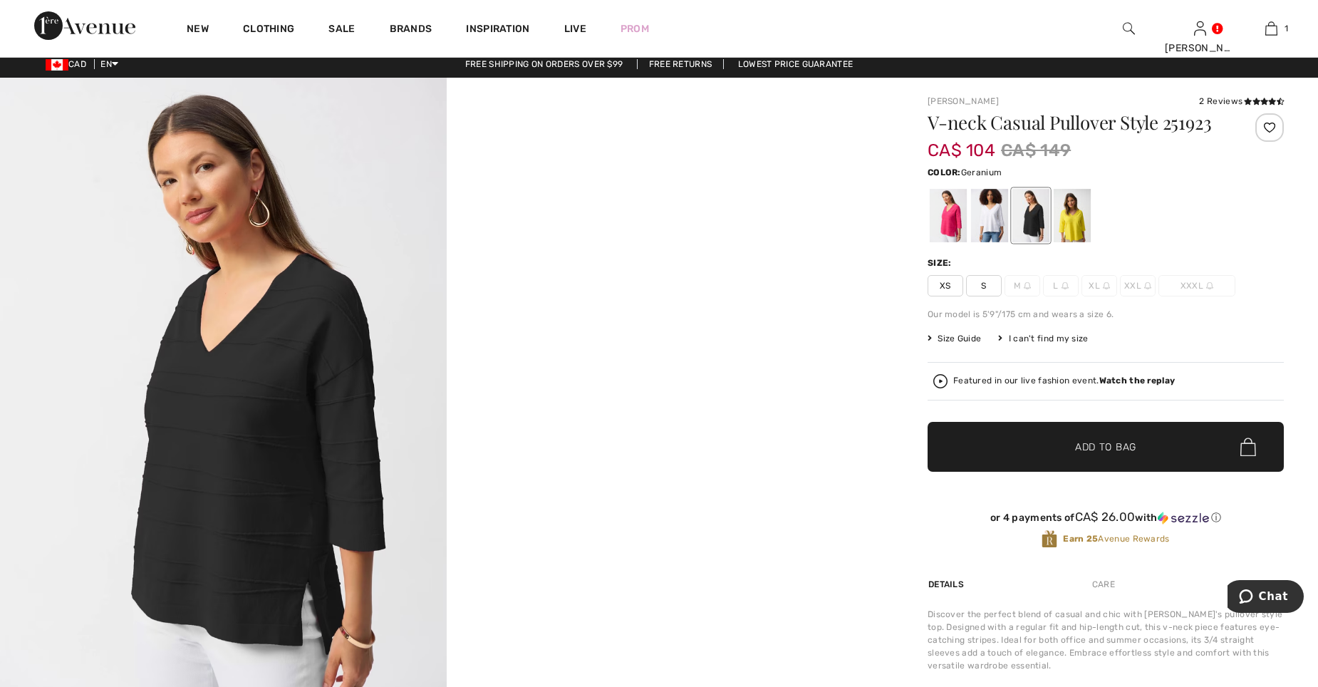
click at [933, 212] on div at bounding box center [948, 215] width 37 height 53
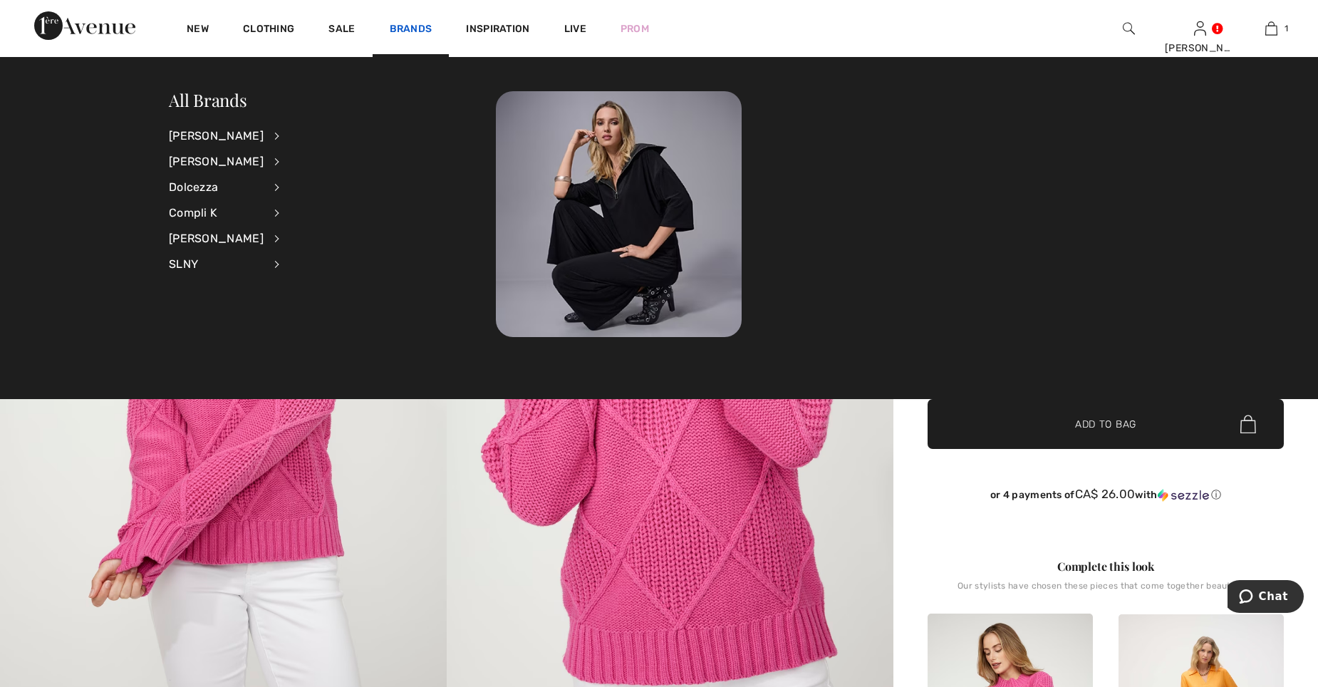
click at [405, 28] on link "Brands" at bounding box center [411, 30] width 43 height 15
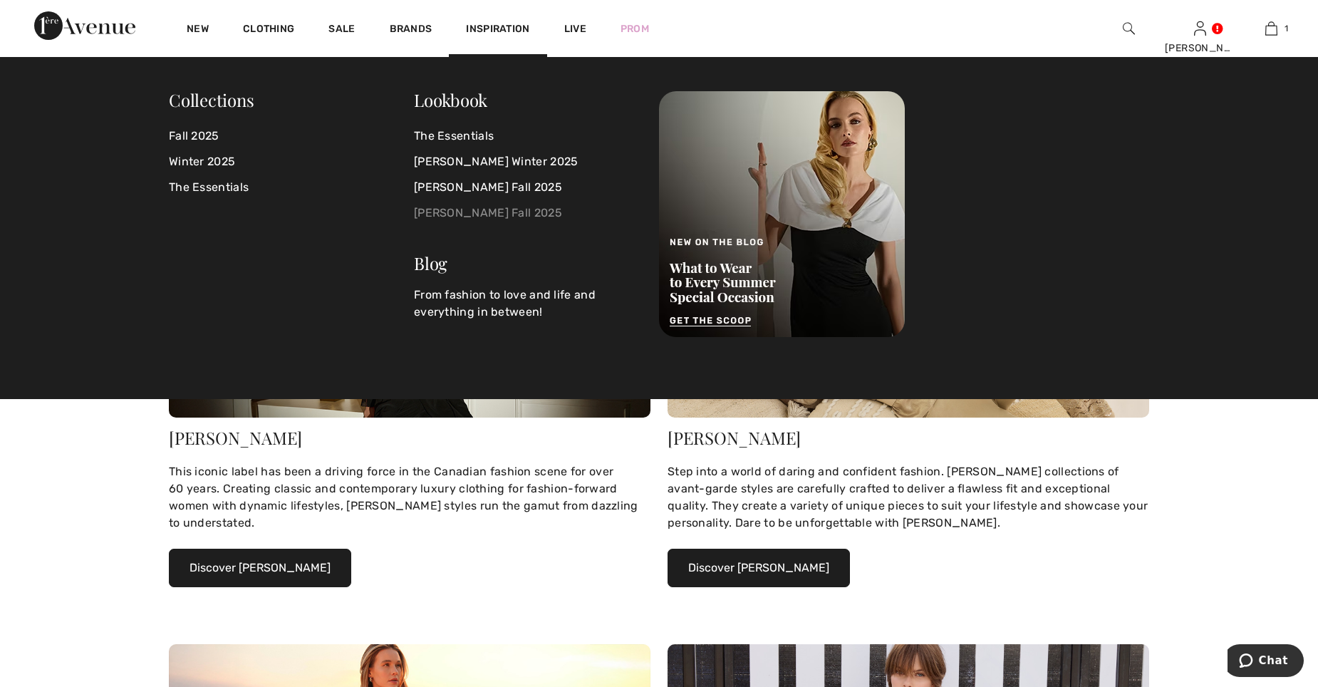
click at [517, 209] on link "[PERSON_NAME] Fall 2025" at bounding box center [528, 213] width 228 height 26
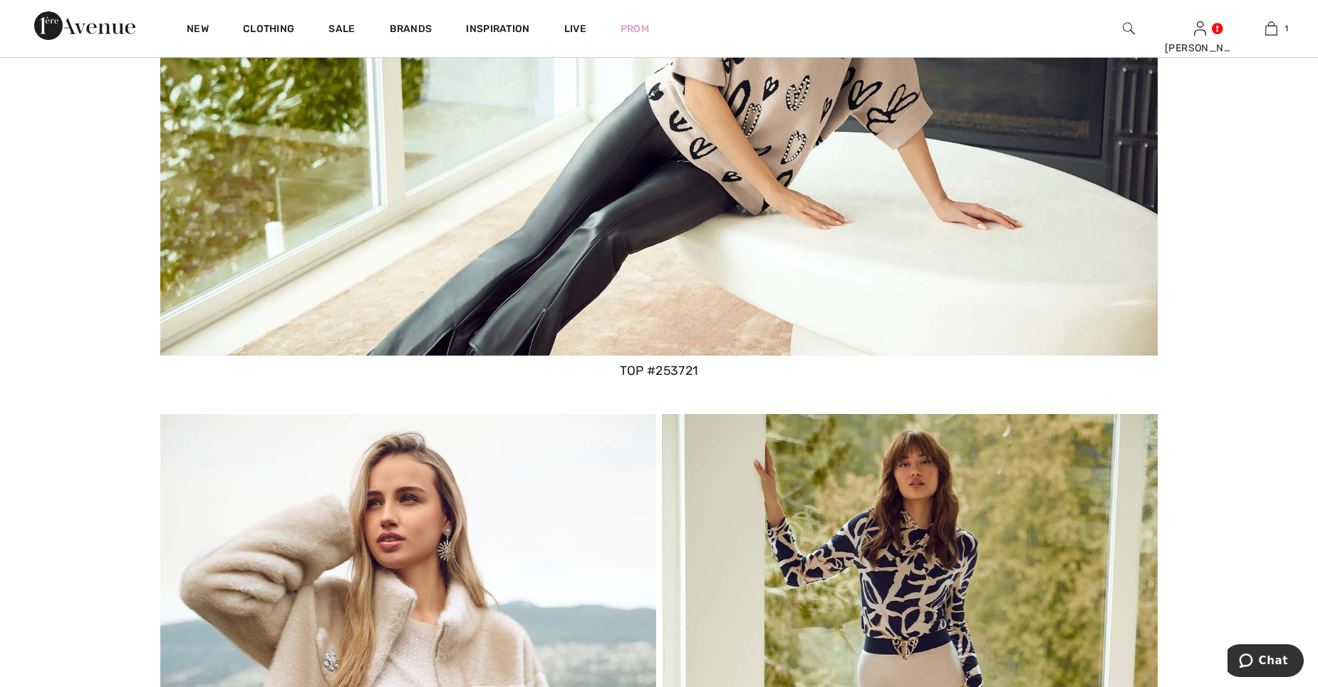
scroll to position [998, 0]
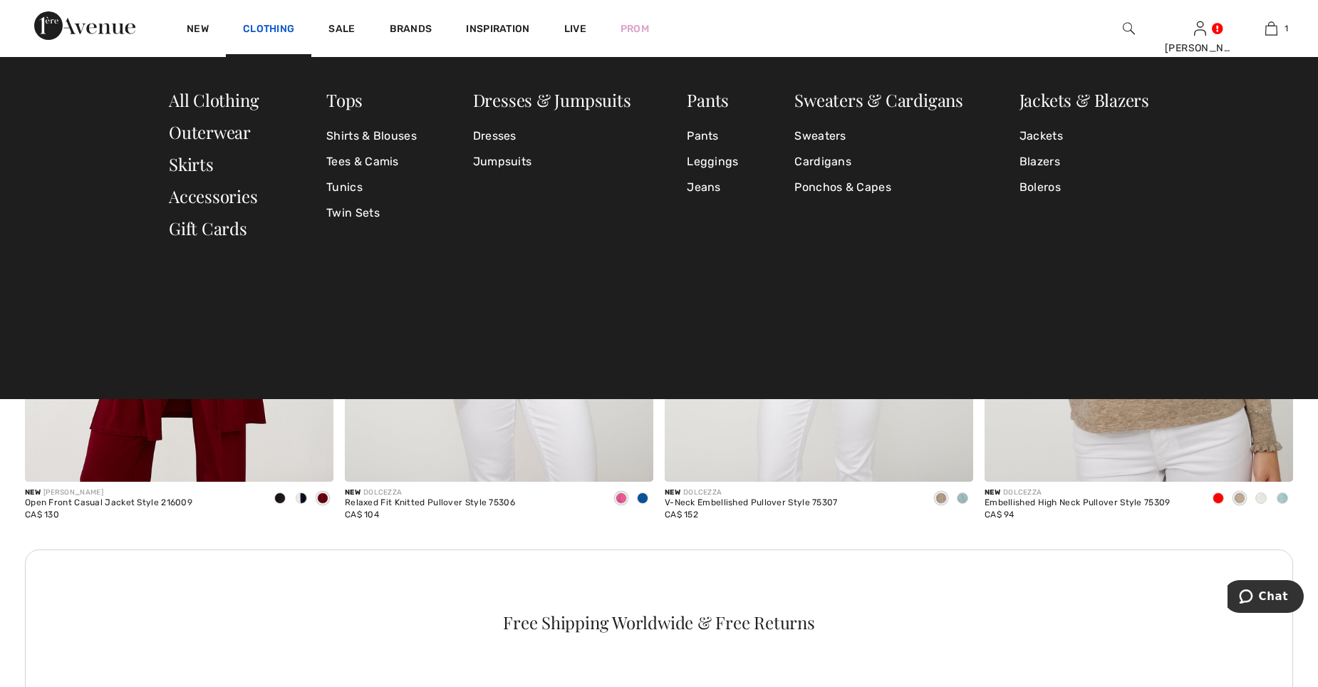
click at [283, 28] on link "Clothing" at bounding box center [268, 30] width 51 height 15
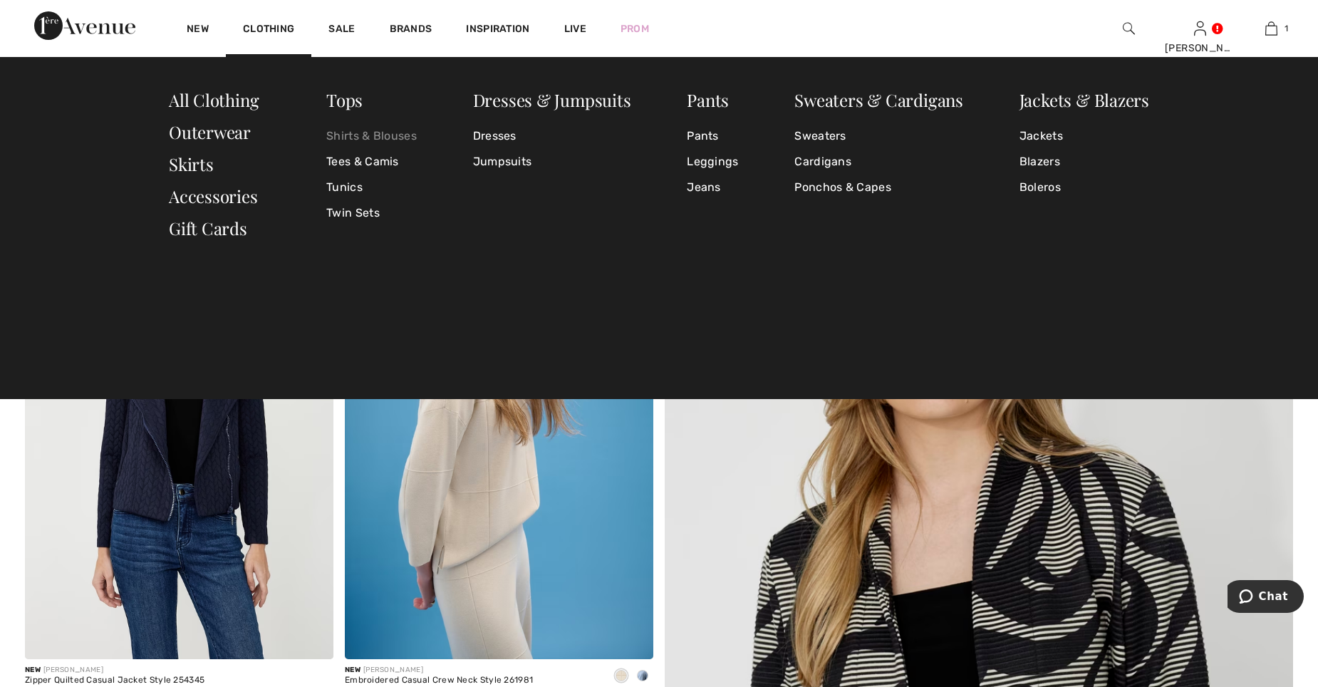
click at [373, 135] on link "Shirts & Blouses" at bounding box center [371, 136] width 90 height 26
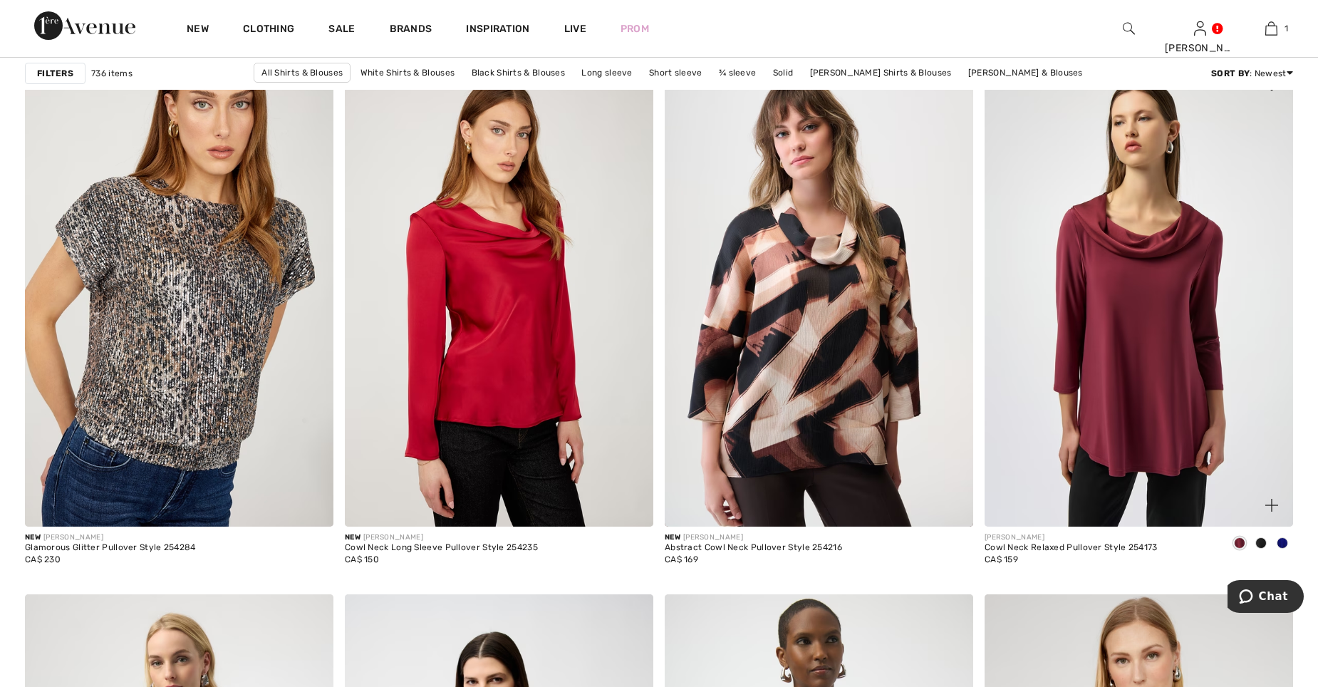
scroll to position [2494, 0]
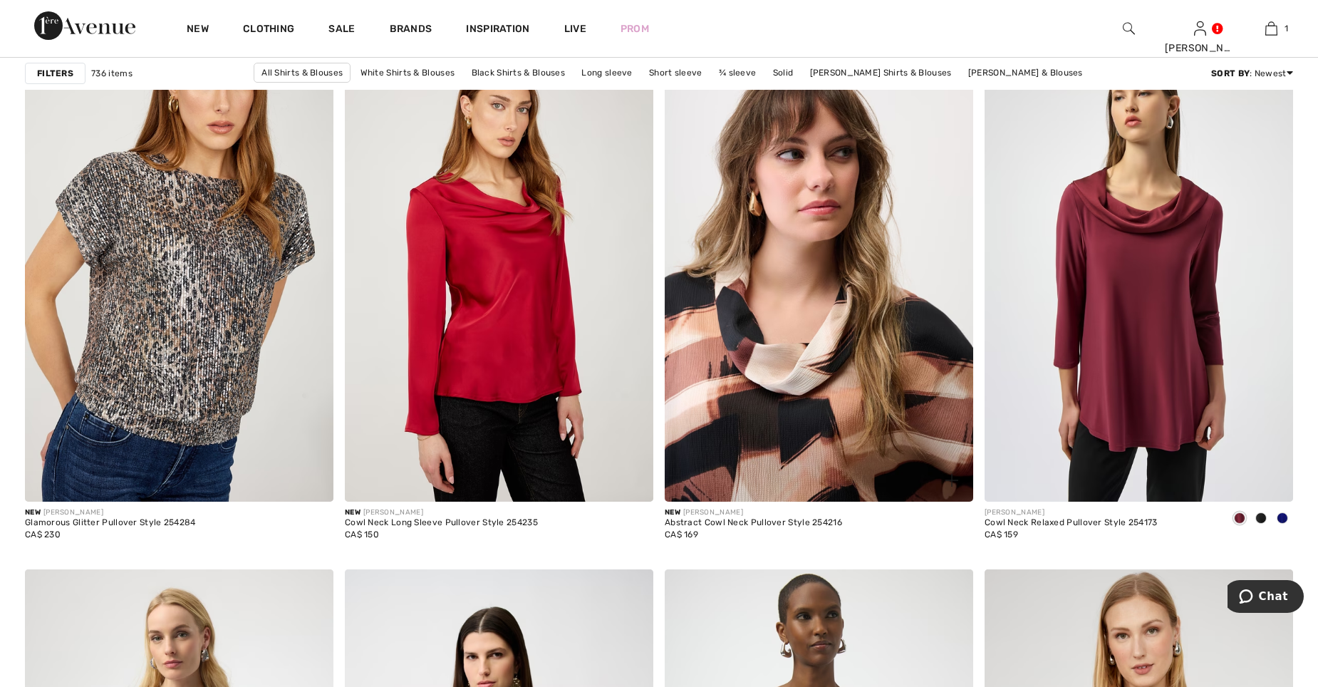
click at [869, 389] on img at bounding box center [819, 269] width 309 height 463
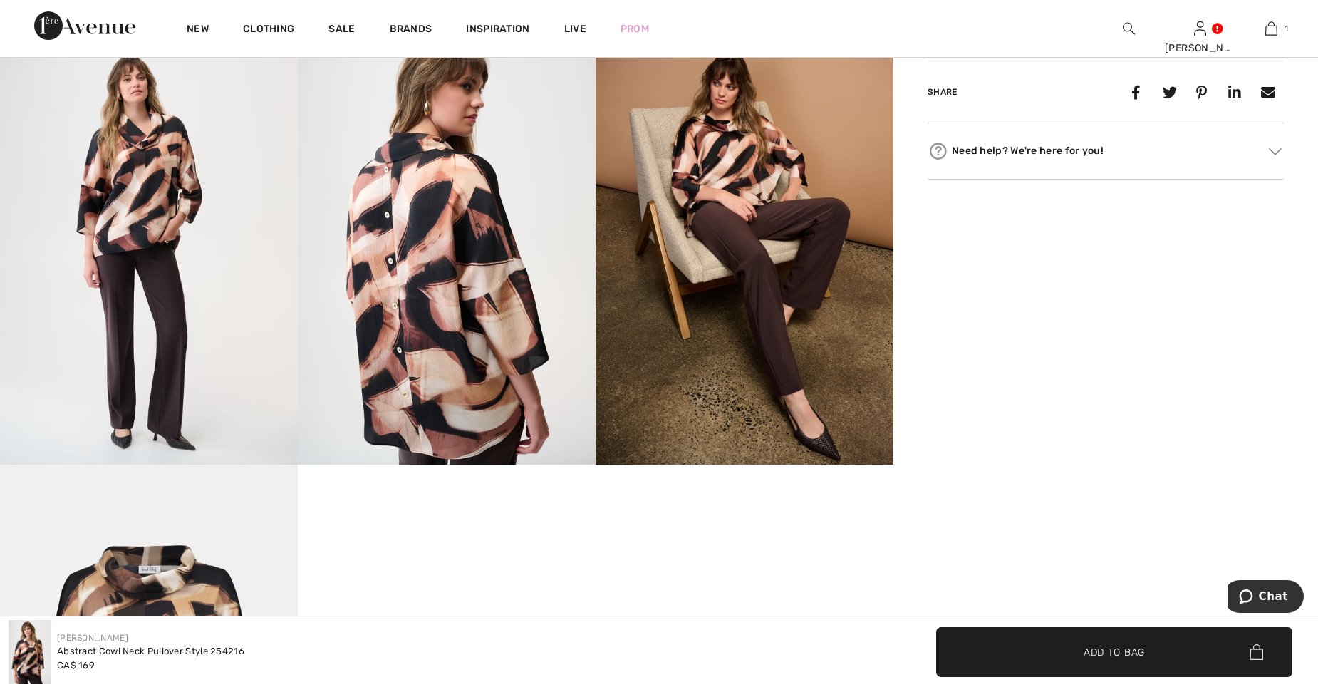
scroll to position [713, 0]
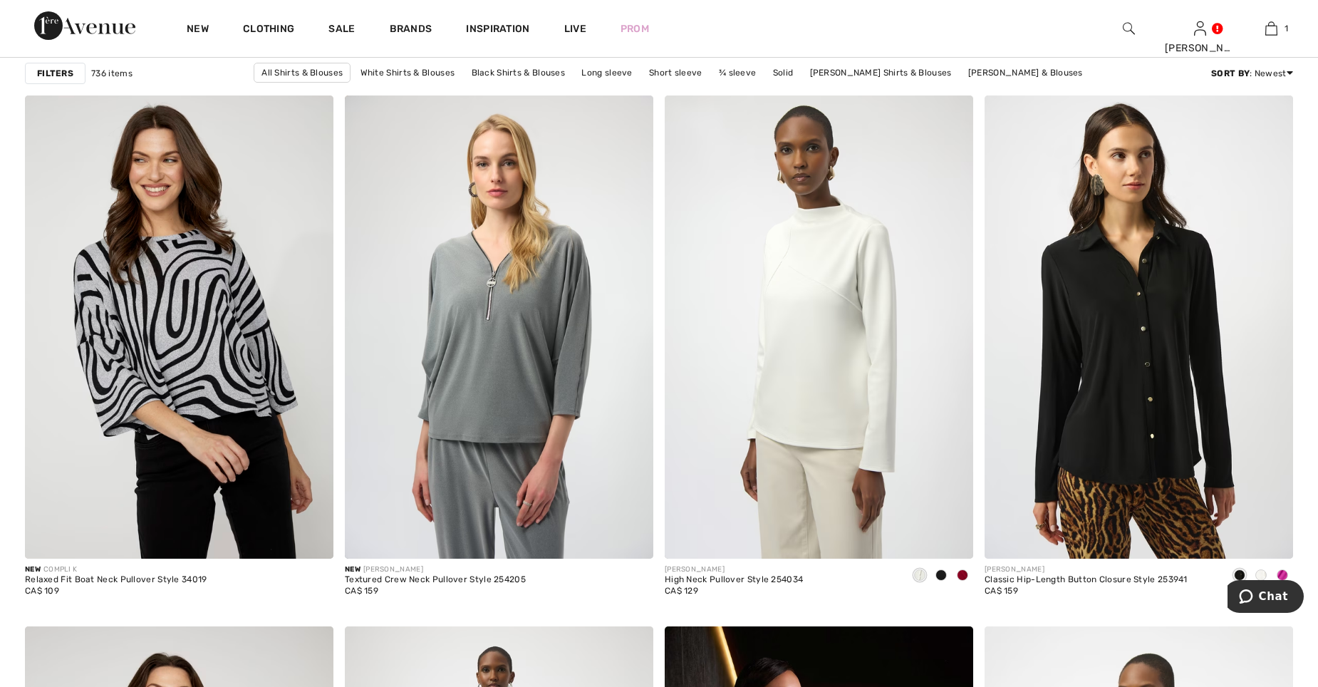
scroll to position [7125, 0]
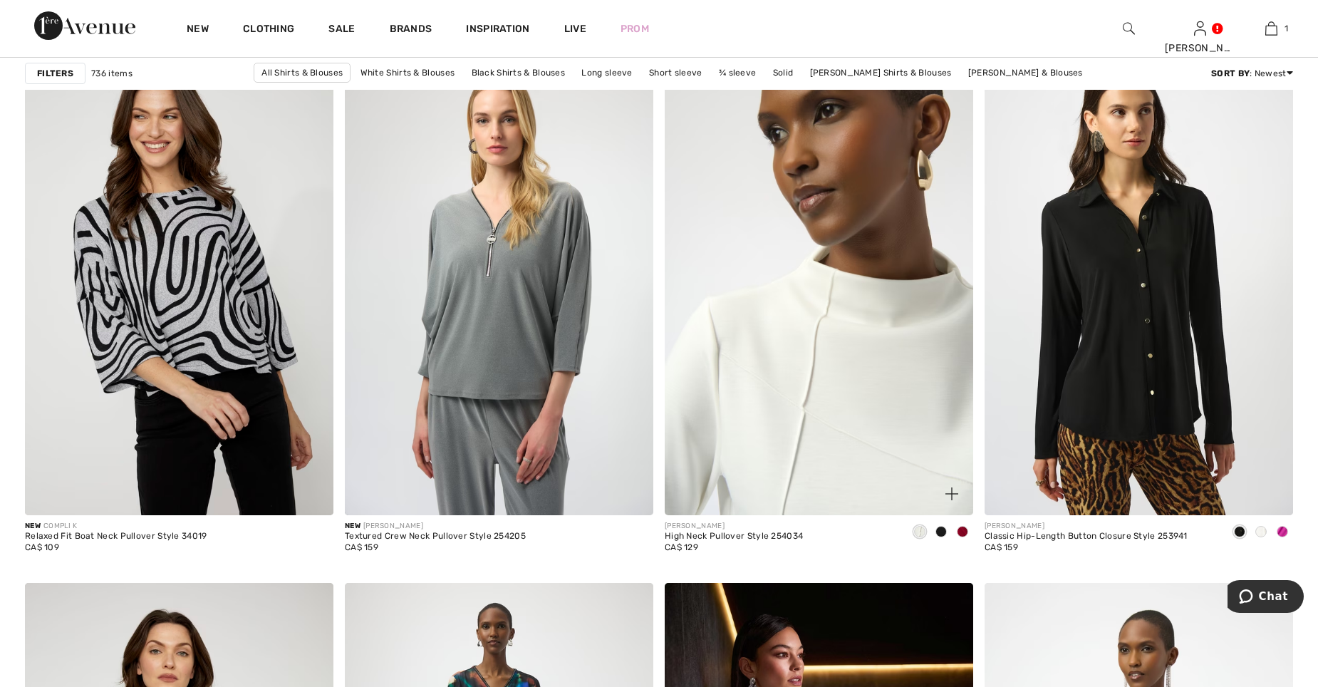
click at [822, 388] on img at bounding box center [819, 283] width 309 height 463
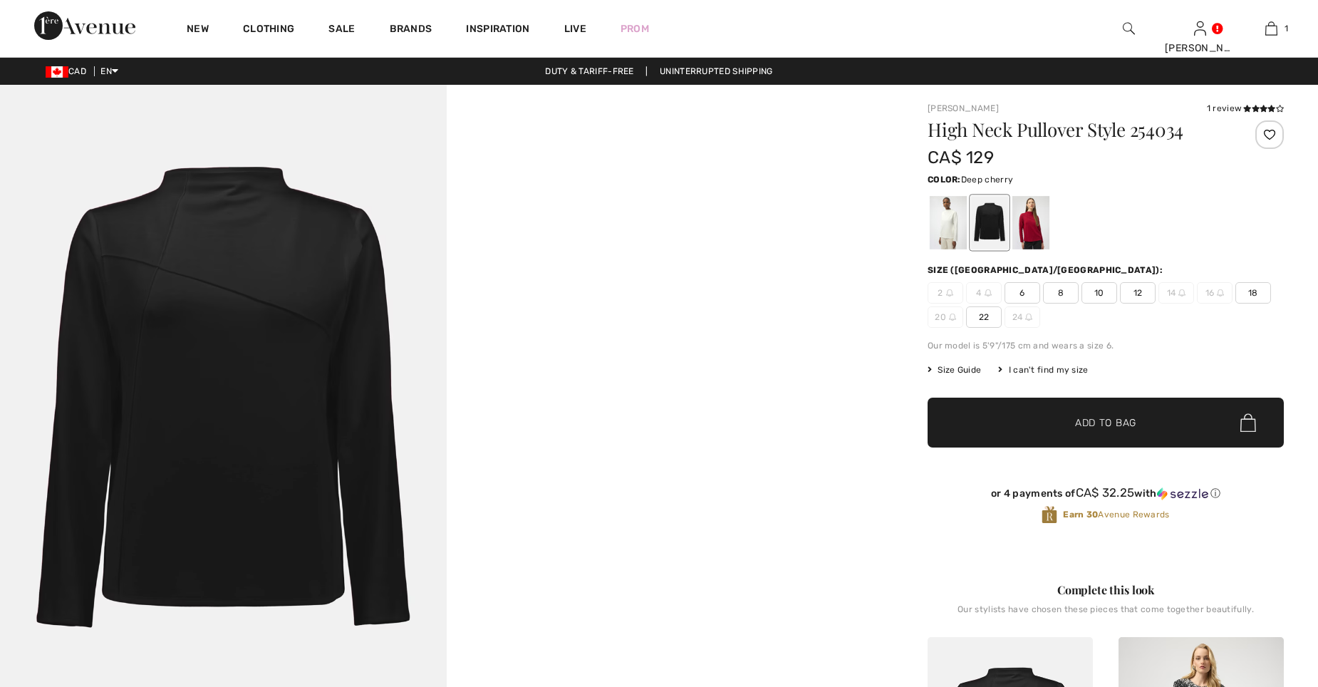
click at [1032, 223] on div at bounding box center [1030, 222] width 37 height 53
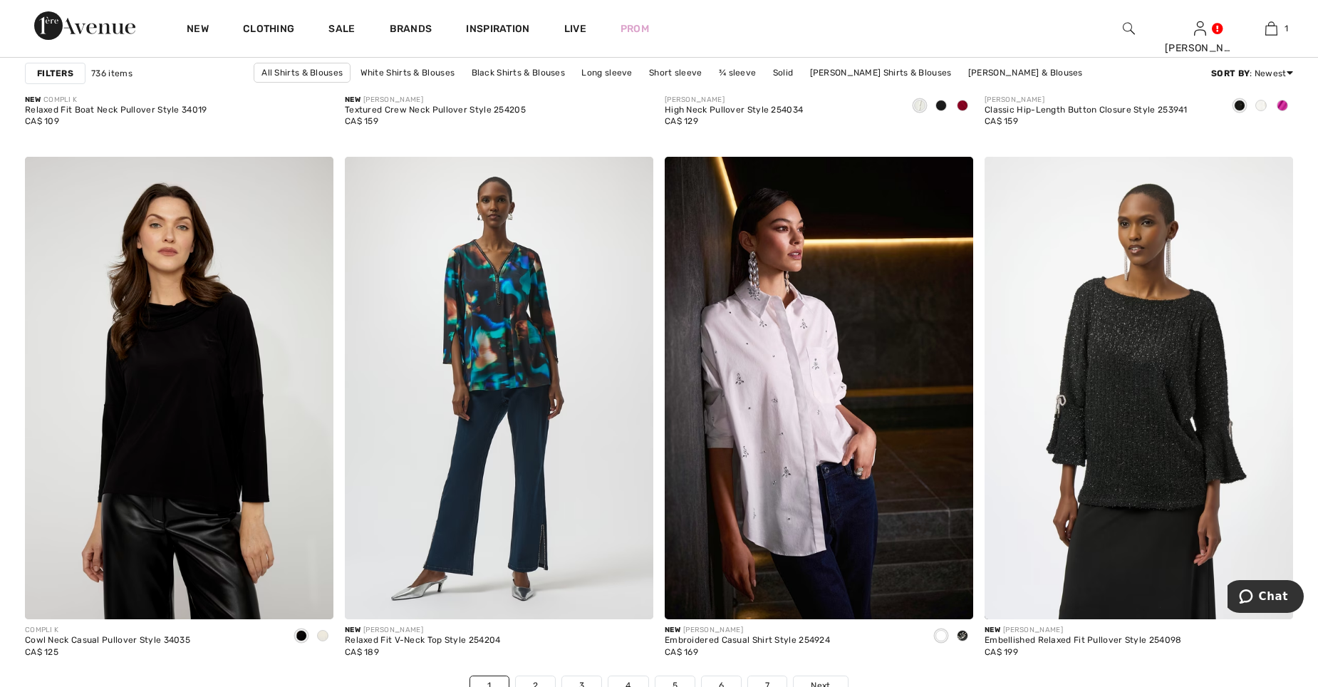
scroll to position [7553, 0]
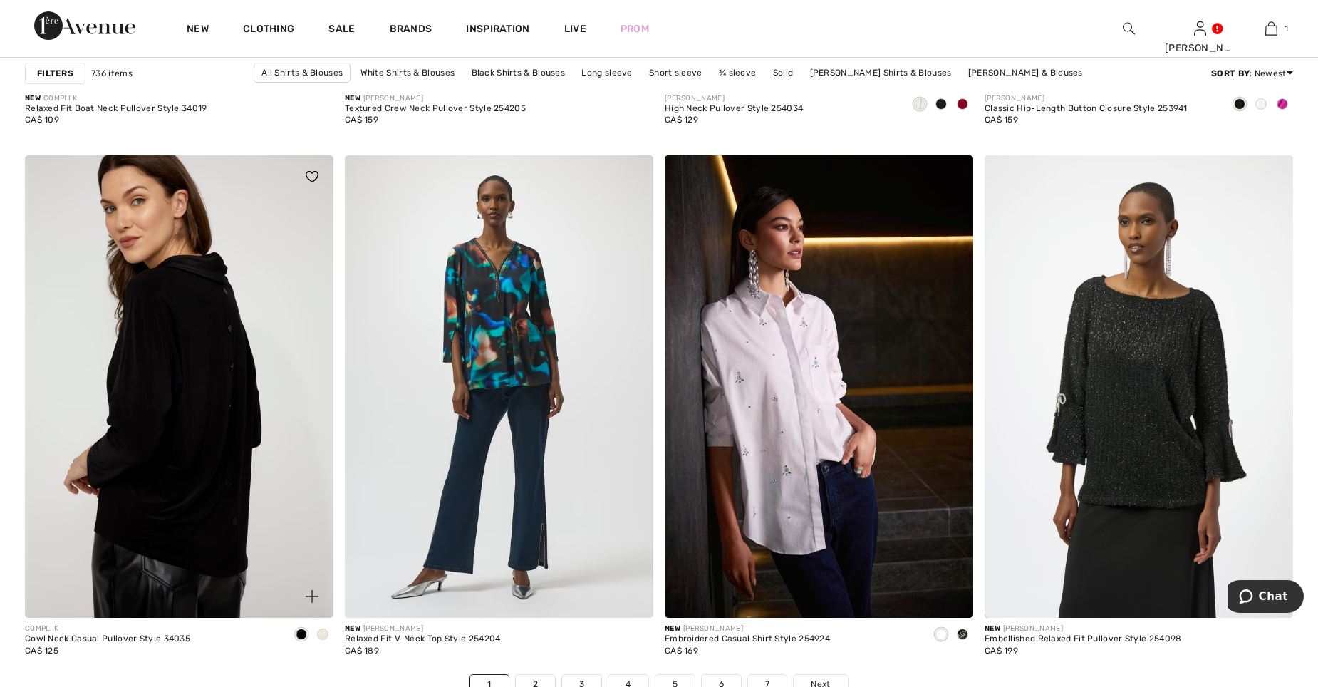
click at [168, 422] on img at bounding box center [179, 386] width 309 height 463
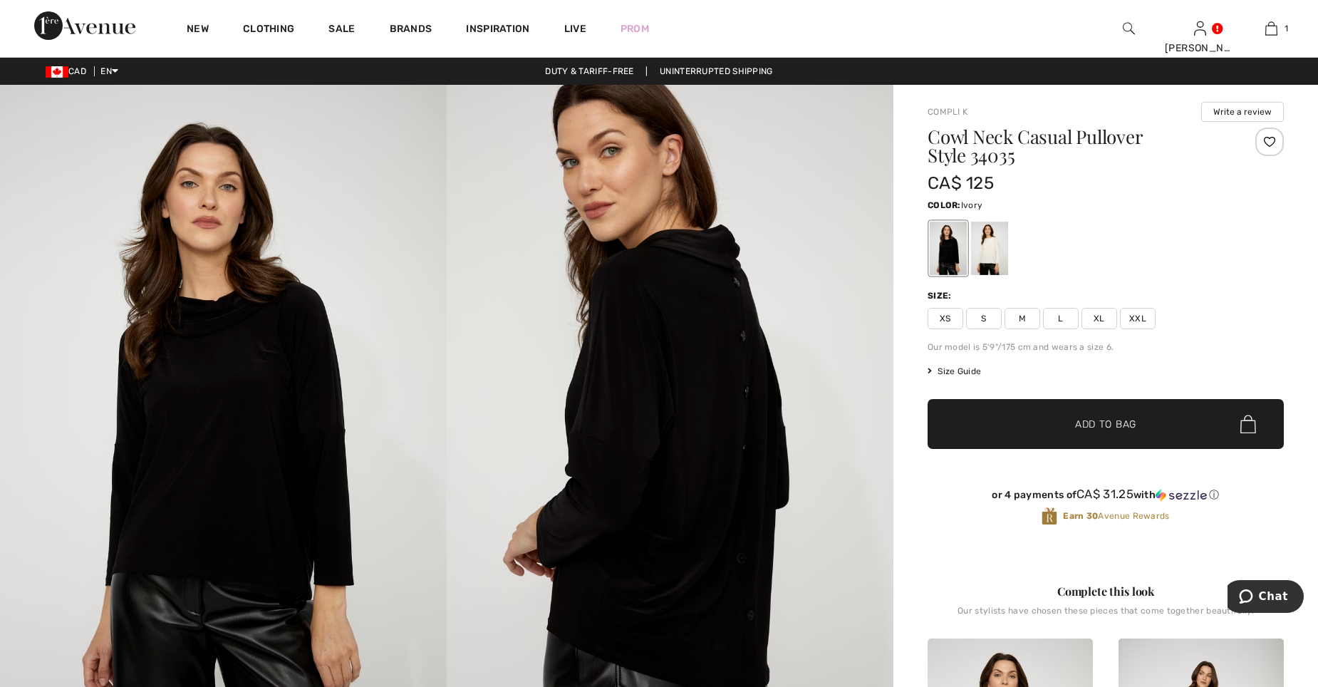
click at [988, 247] on div at bounding box center [989, 248] width 37 height 53
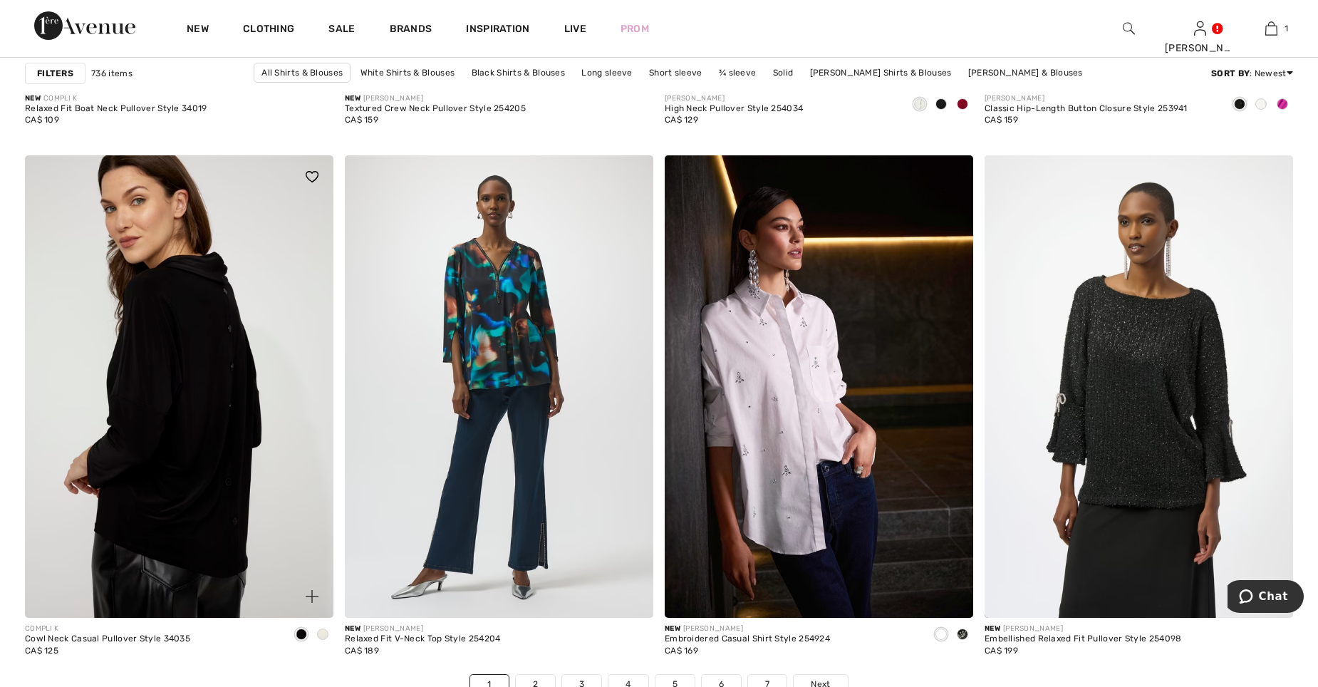
click at [176, 341] on img at bounding box center [179, 386] width 309 height 463
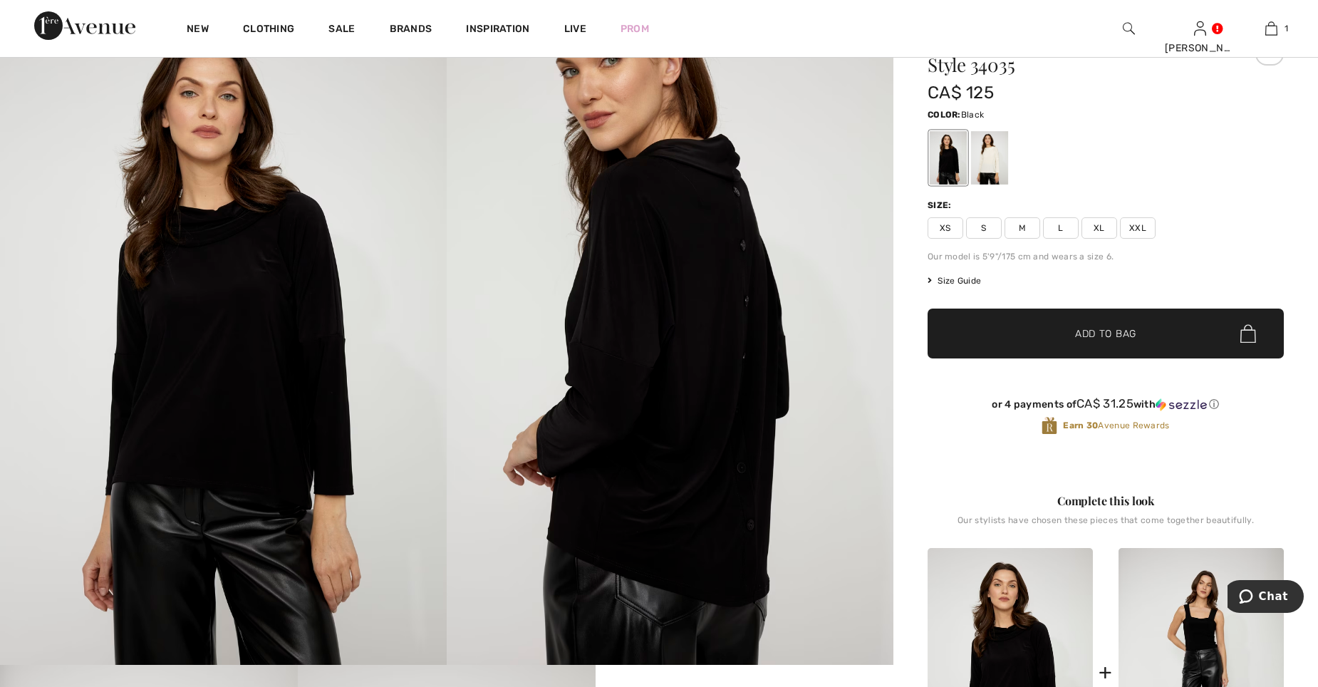
scroll to position [71, 0]
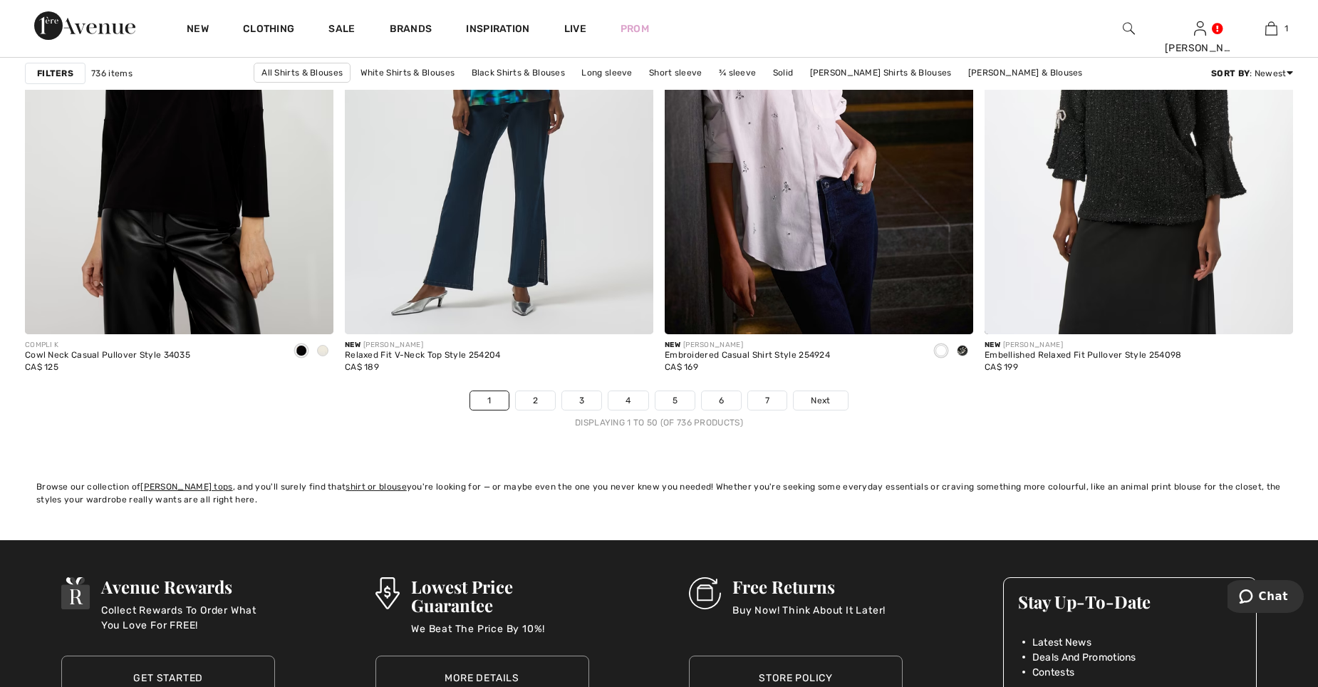
scroll to position [7838, 0]
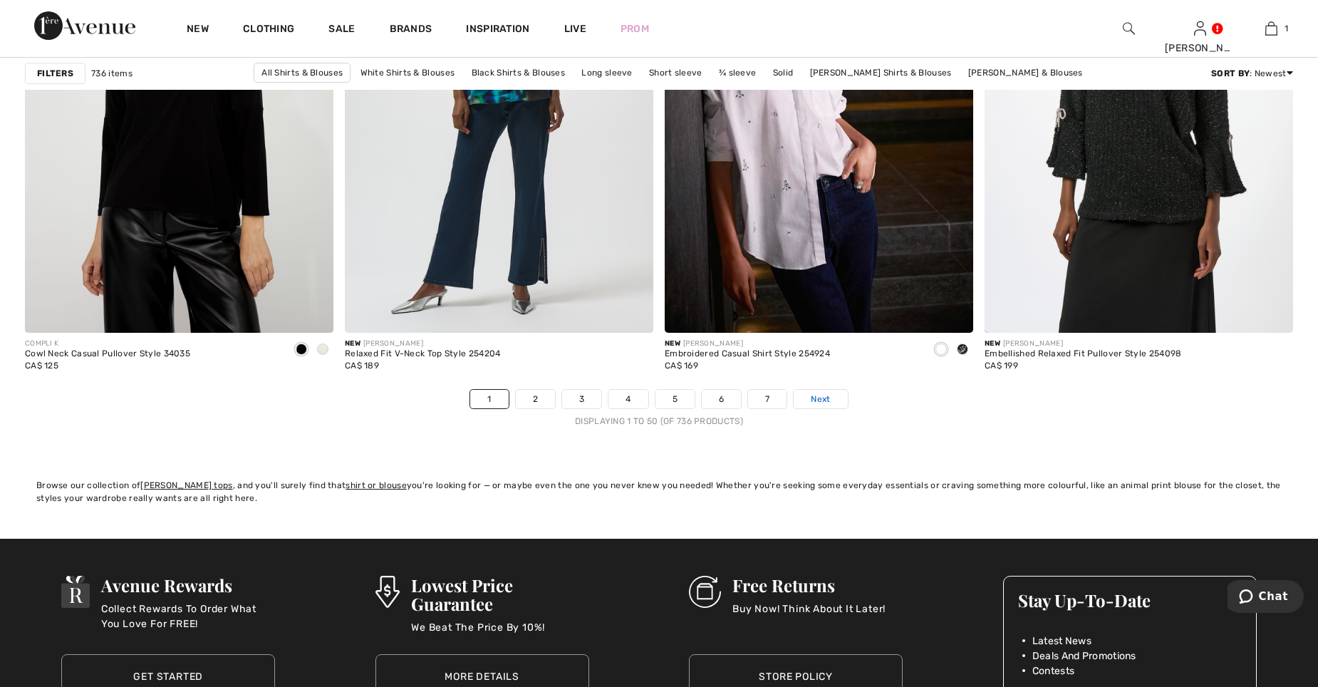
click at [822, 401] on span "Next" at bounding box center [820, 399] width 19 height 13
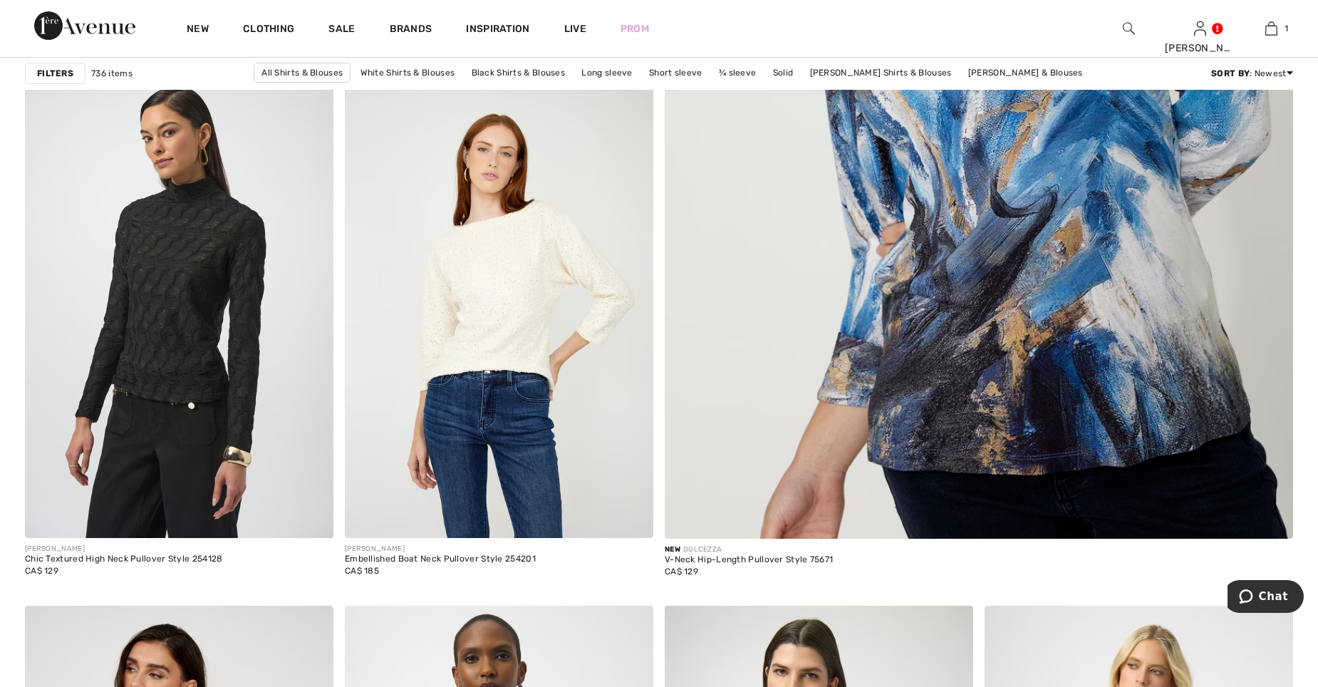
scroll to position [713, 0]
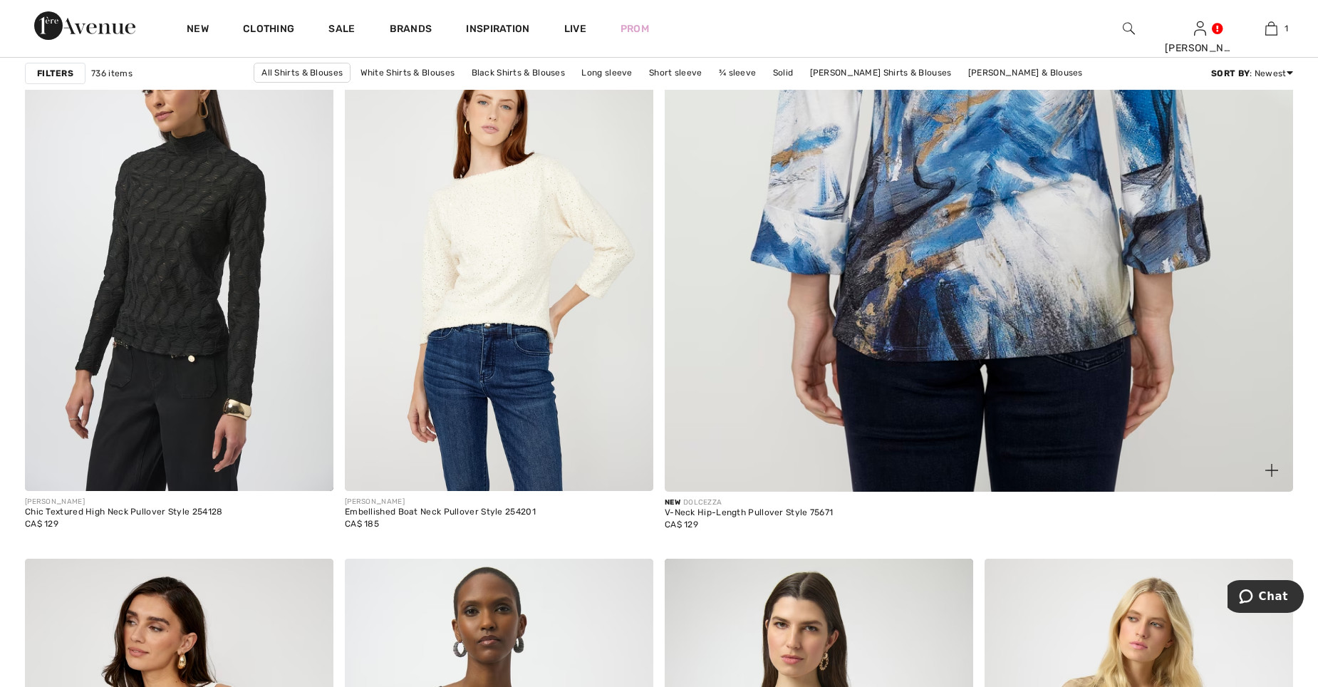
click at [988, 192] on img at bounding box center [979, 63] width 754 height 1131
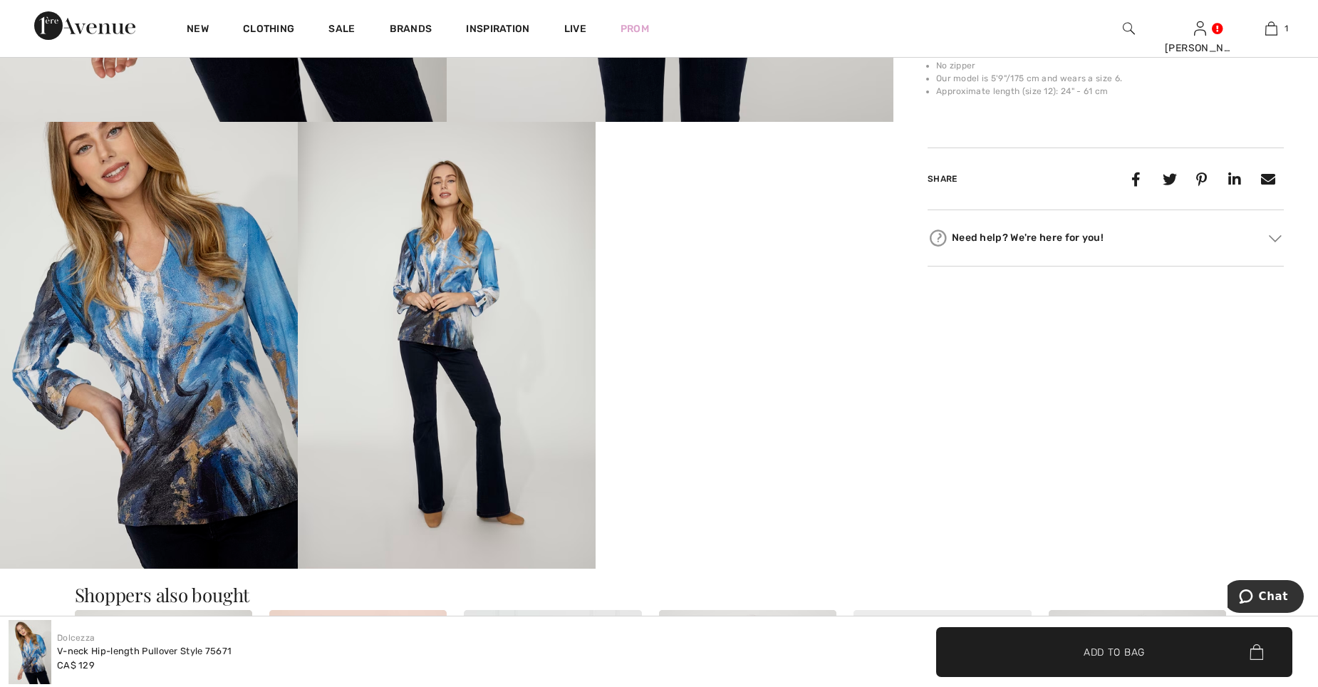
scroll to position [641, 0]
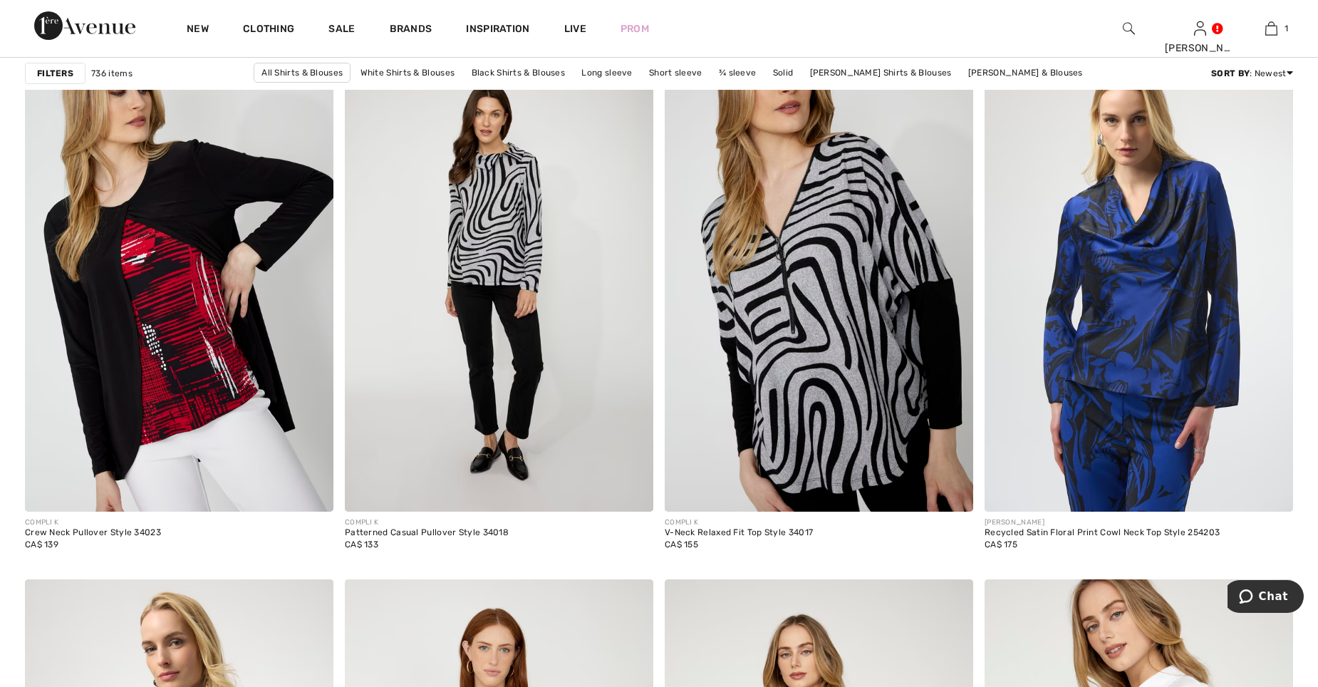
scroll to position [2993, 0]
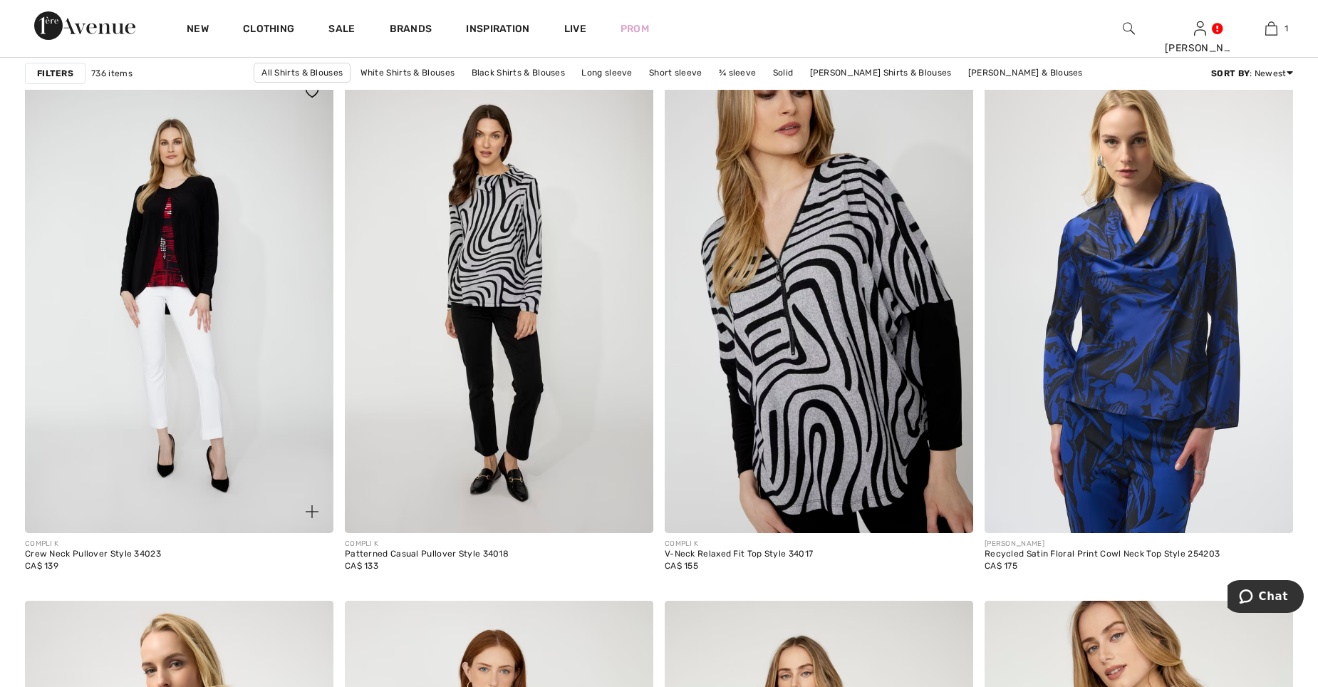
click at [188, 348] on img at bounding box center [179, 302] width 309 height 463
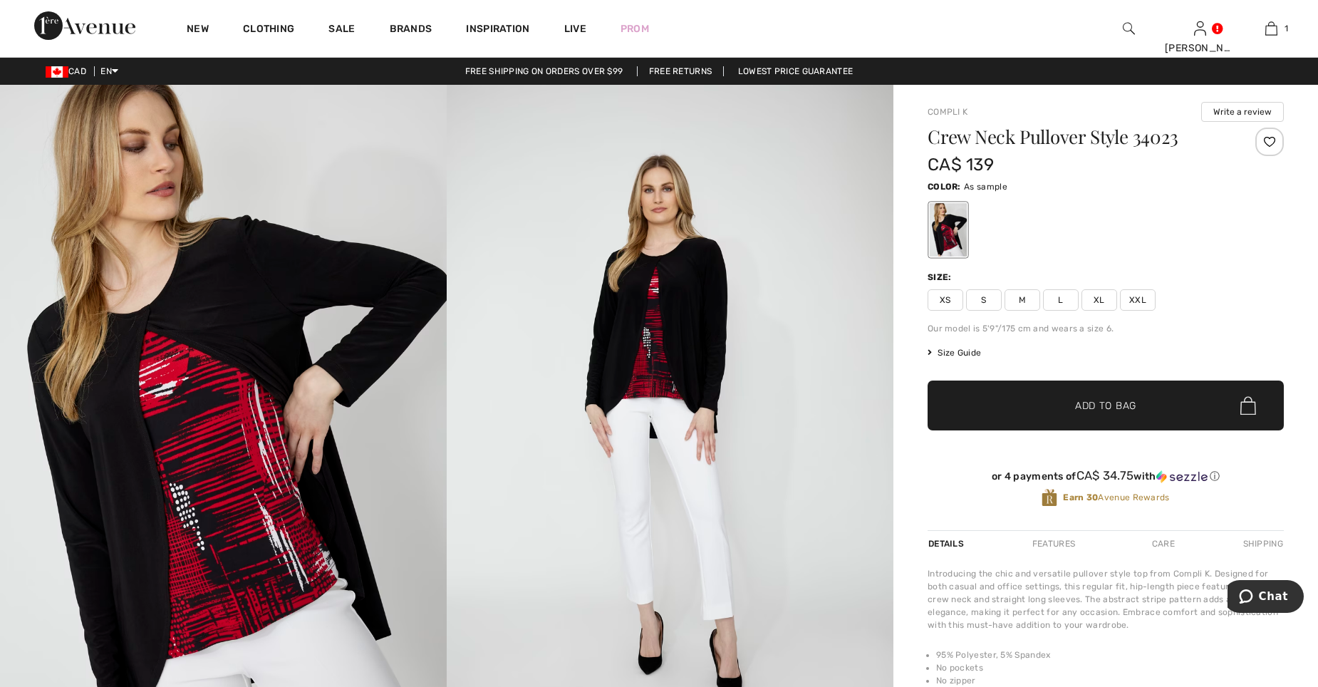
click at [147, 317] on img at bounding box center [223, 420] width 447 height 670
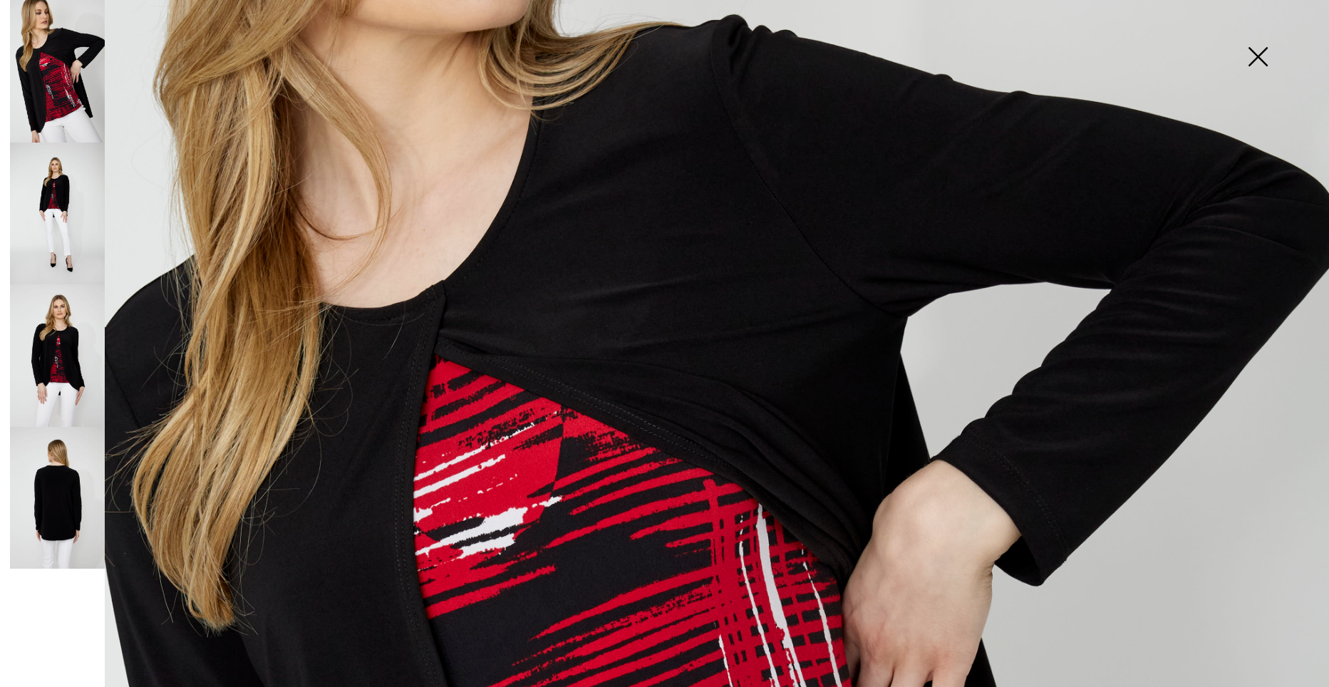
scroll to position [368, 0]
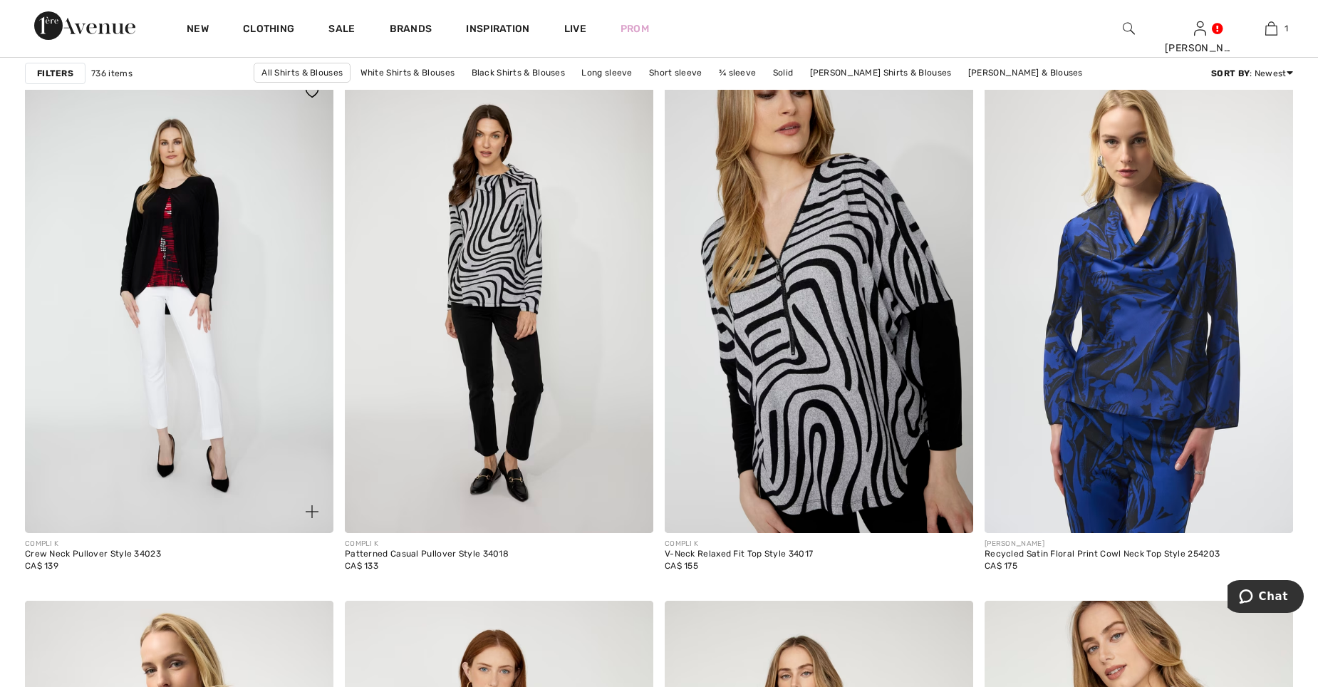
click at [168, 263] on img at bounding box center [179, 302] width 309 height 463
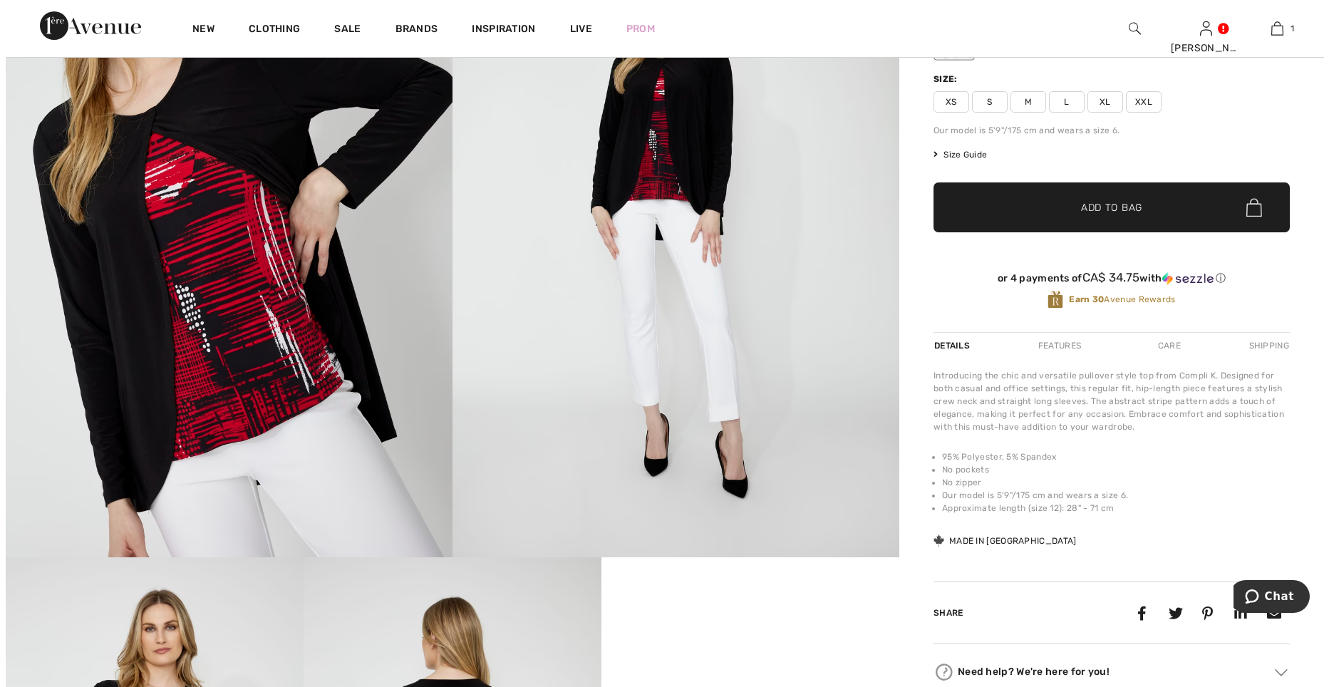
scroll to position [143, 0]
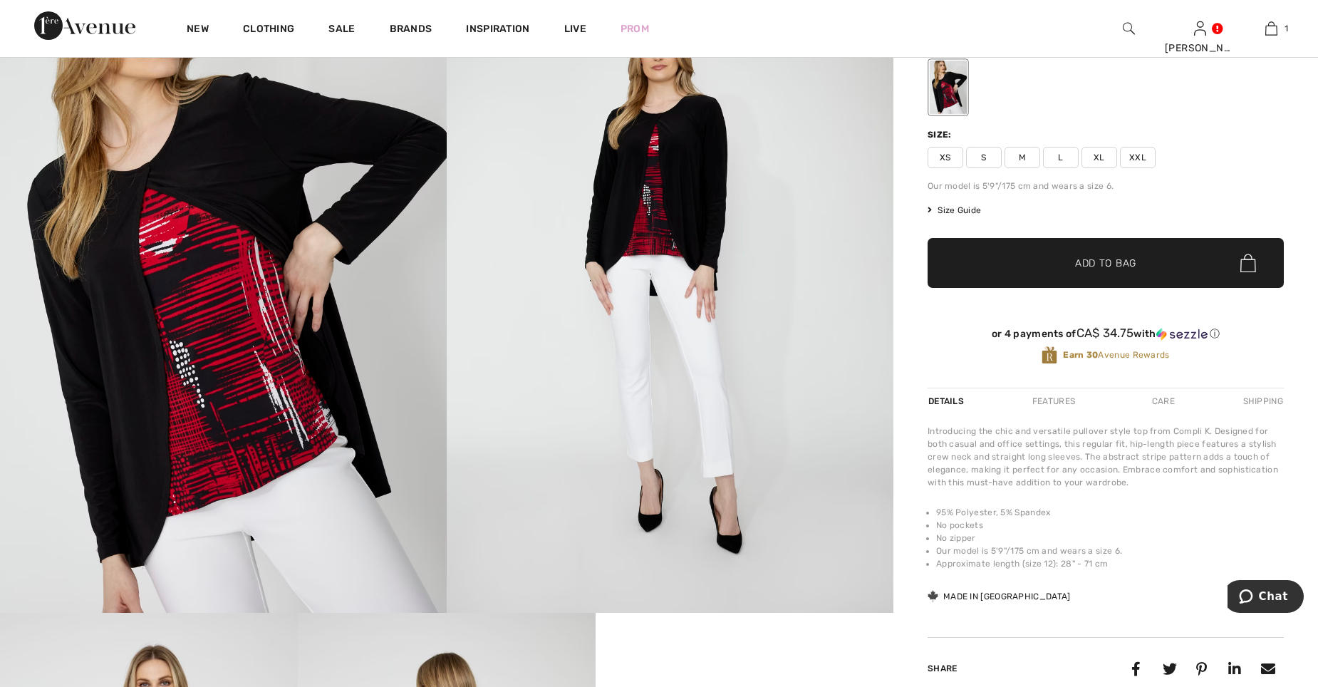
click at [664, 196] on img at bounding box center [670, 277] width 447 height 670
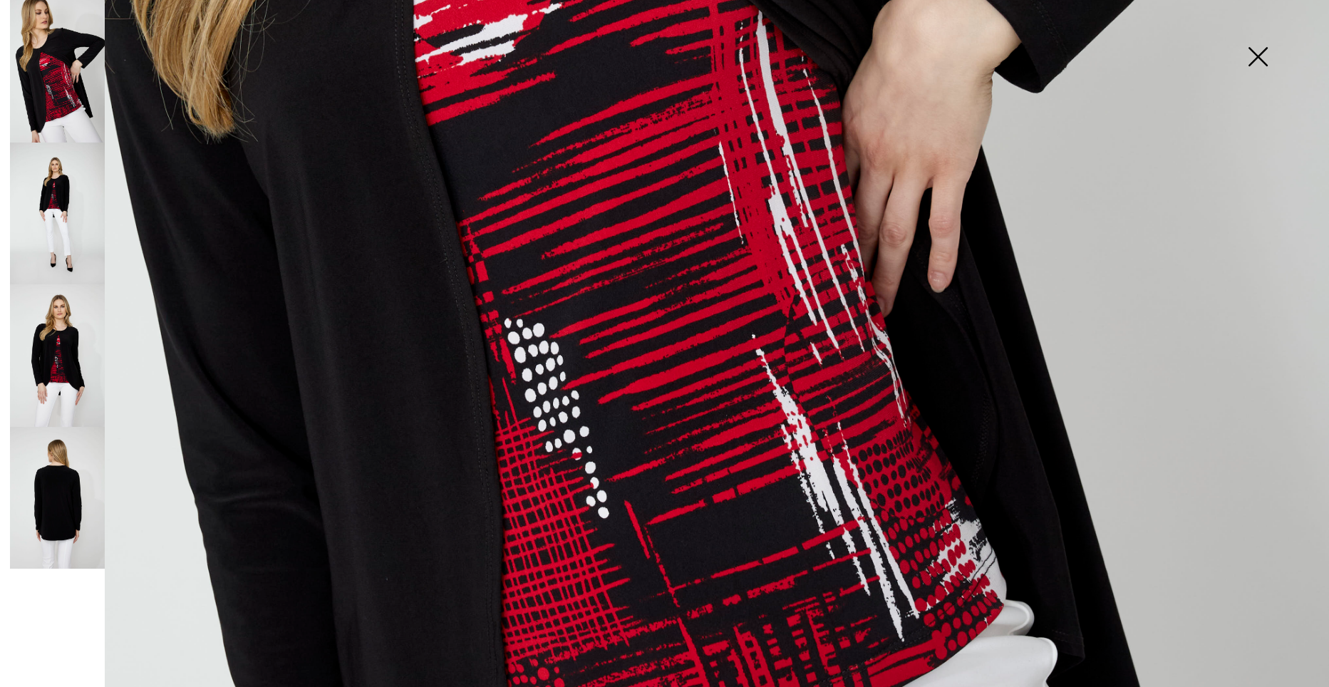
scroll to position [784, 0]
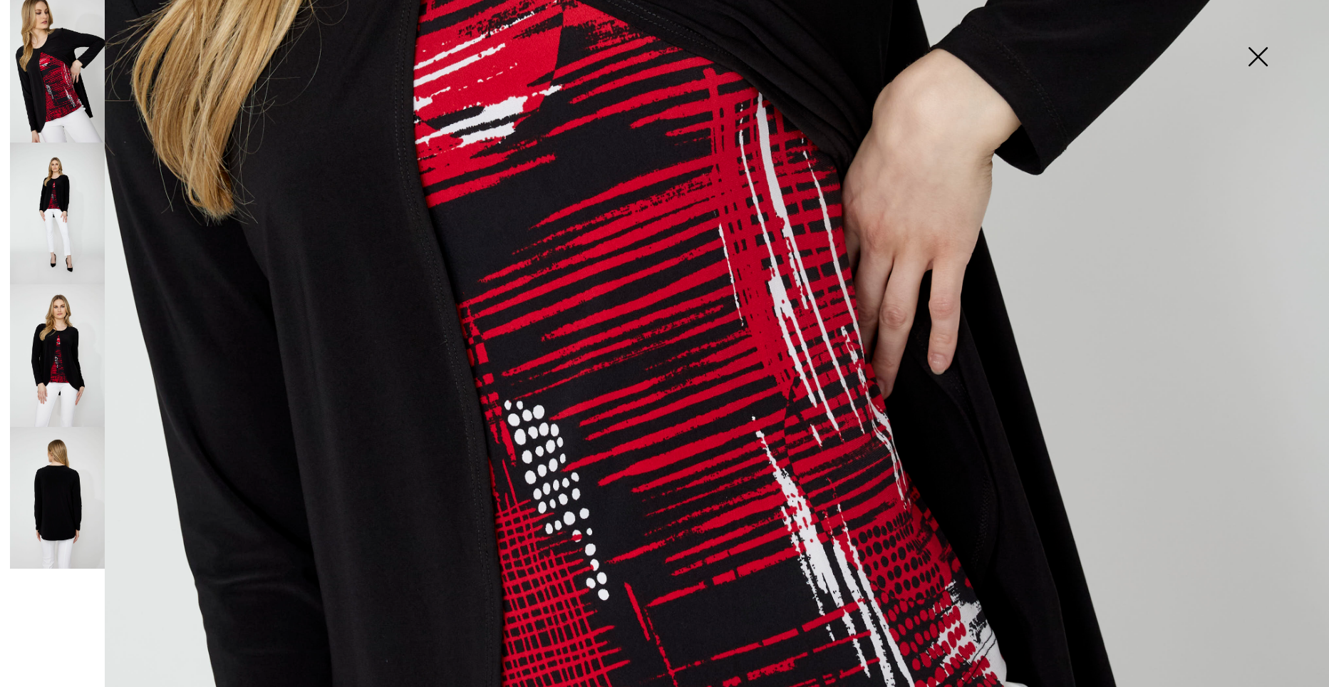
click at [73, 510] on img at bounding box center [57, 498] width 95 height 143
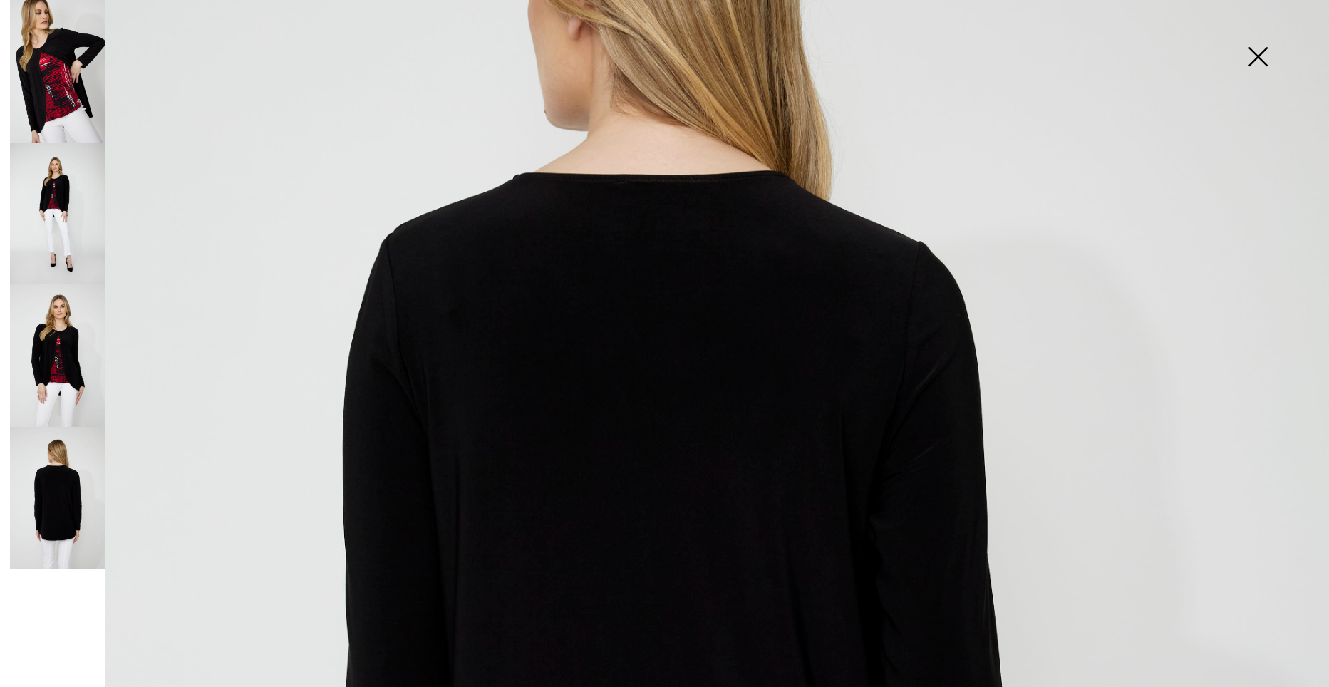
scroll to position [361, 0]
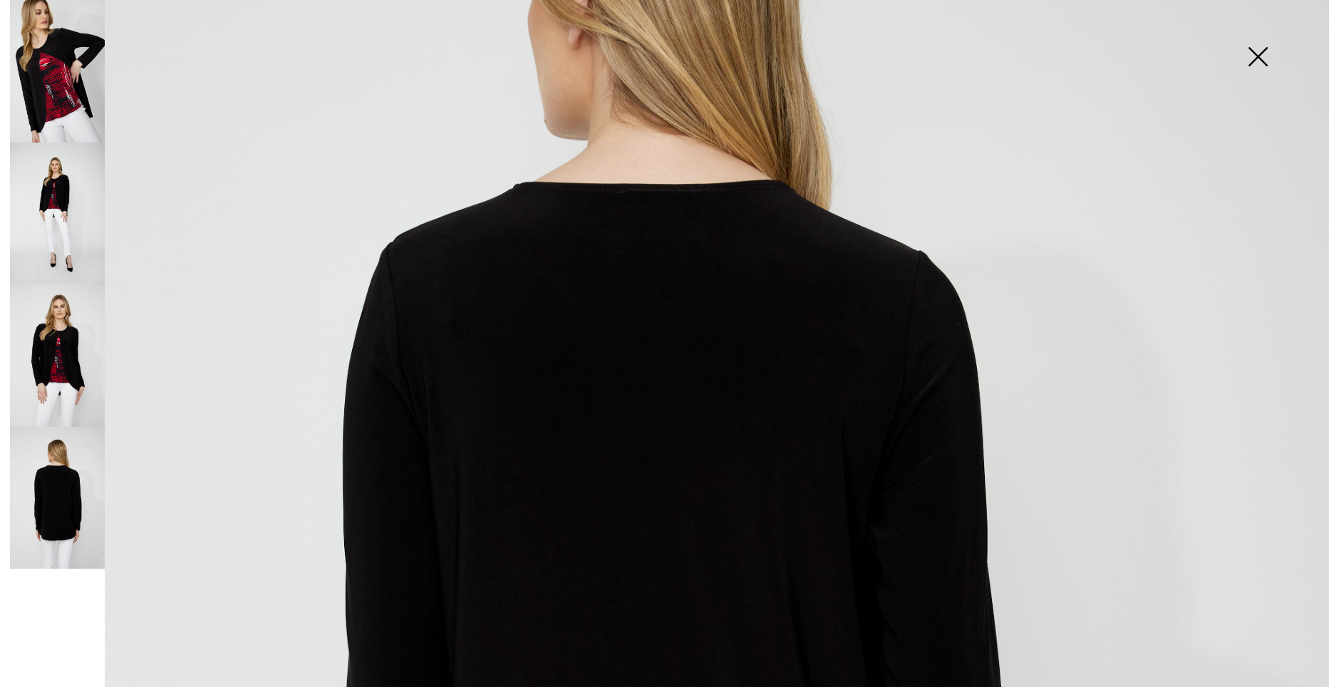
click at [78, 96] on img at bounding box center [57, 71] width 95 height 143
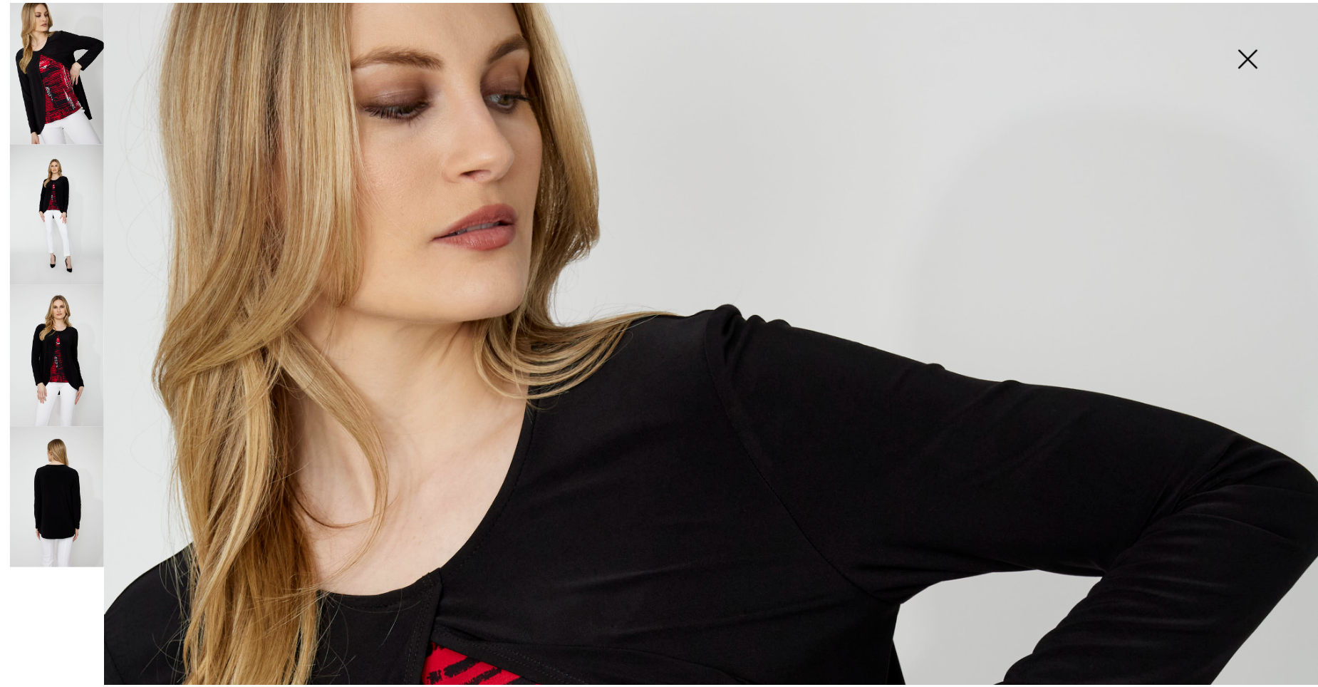
scroll to position [62, 0]
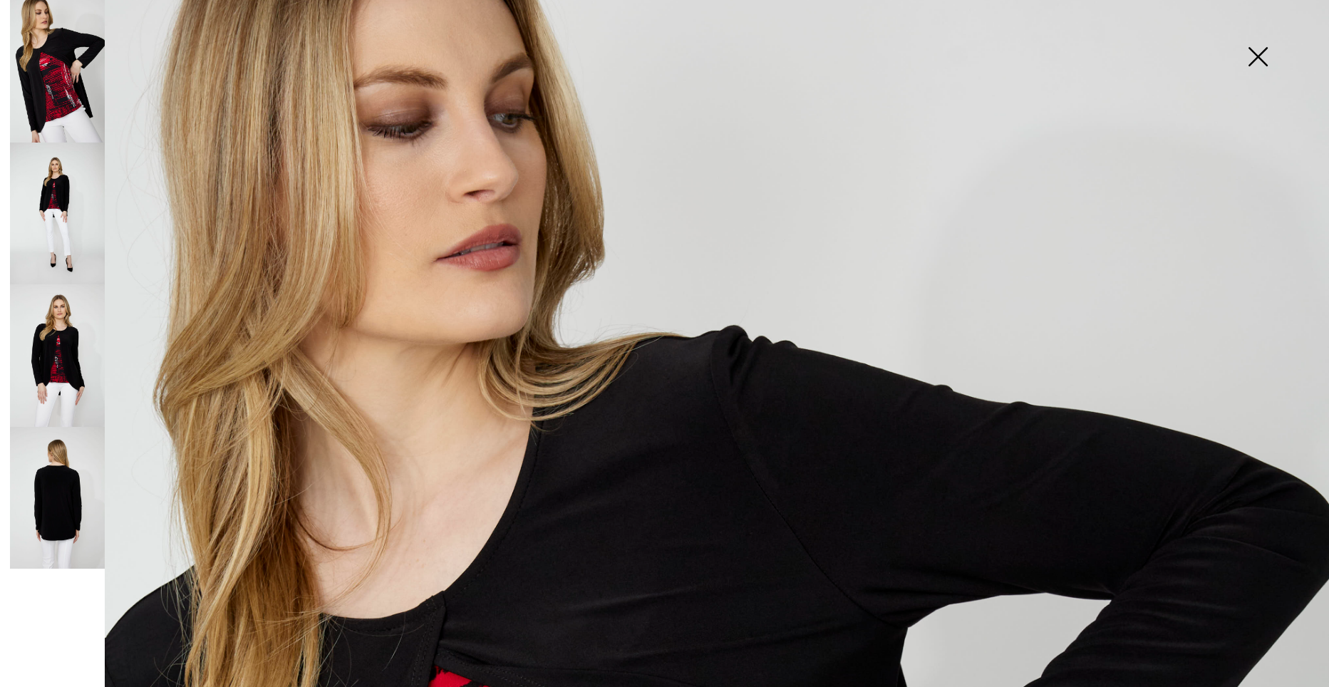
click at [1250, 58] on img at bounding box center [1257, 57] width 71 height 73
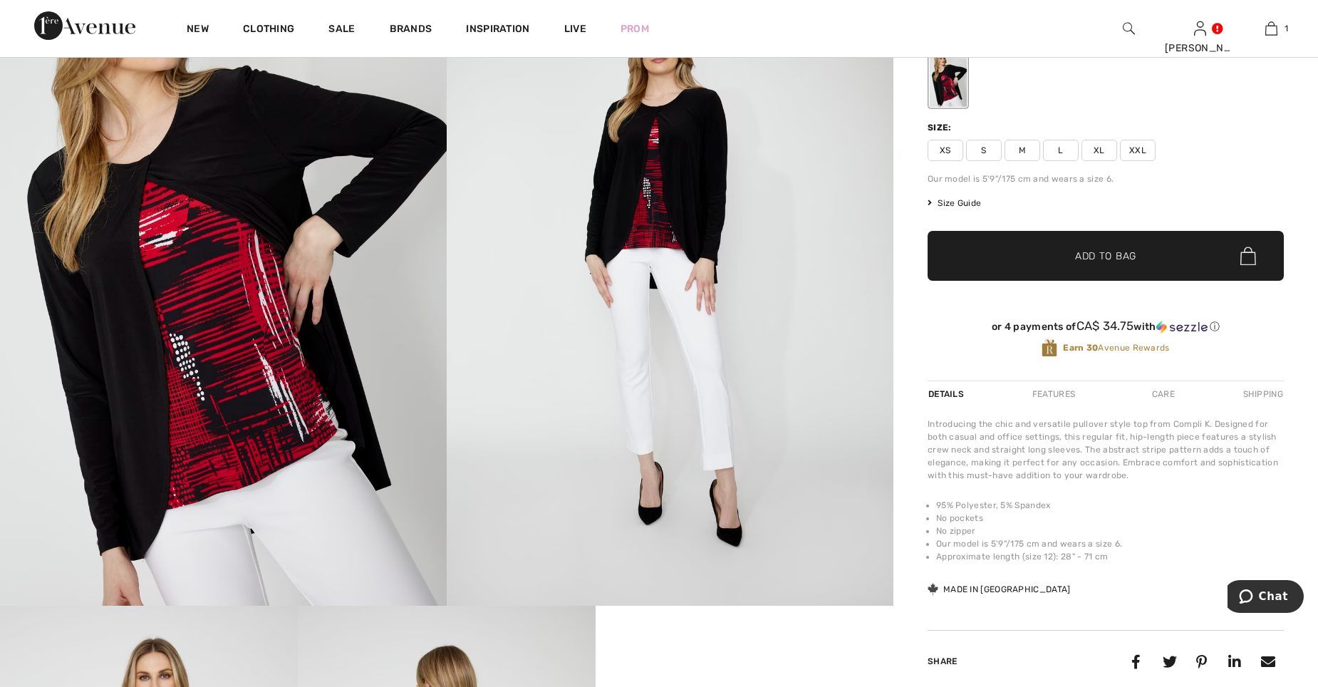
scroll to position [0, 0]
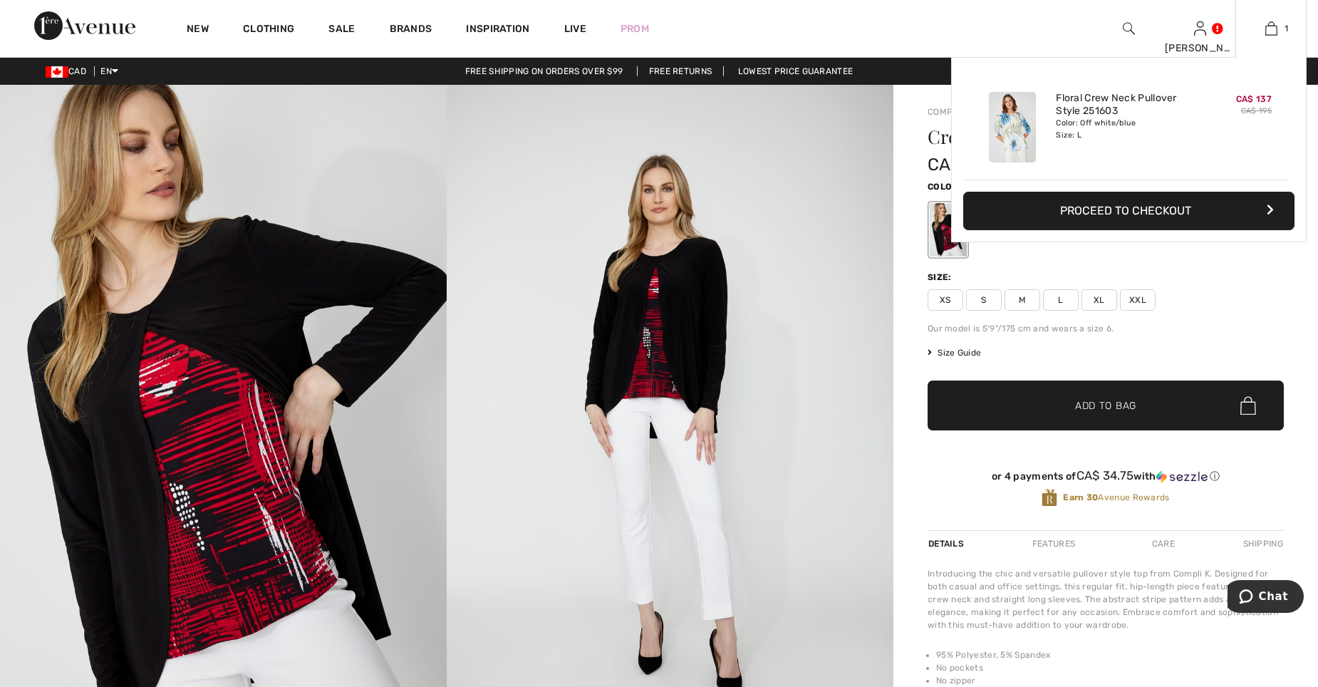
click at [1059, 301] on div "Added to Bag Frank Lyman Floral Crew Neck Pullover Style 251603 CA$ 137 CA$ 195…" at bounding box center [1129, 183] width 356 height 253
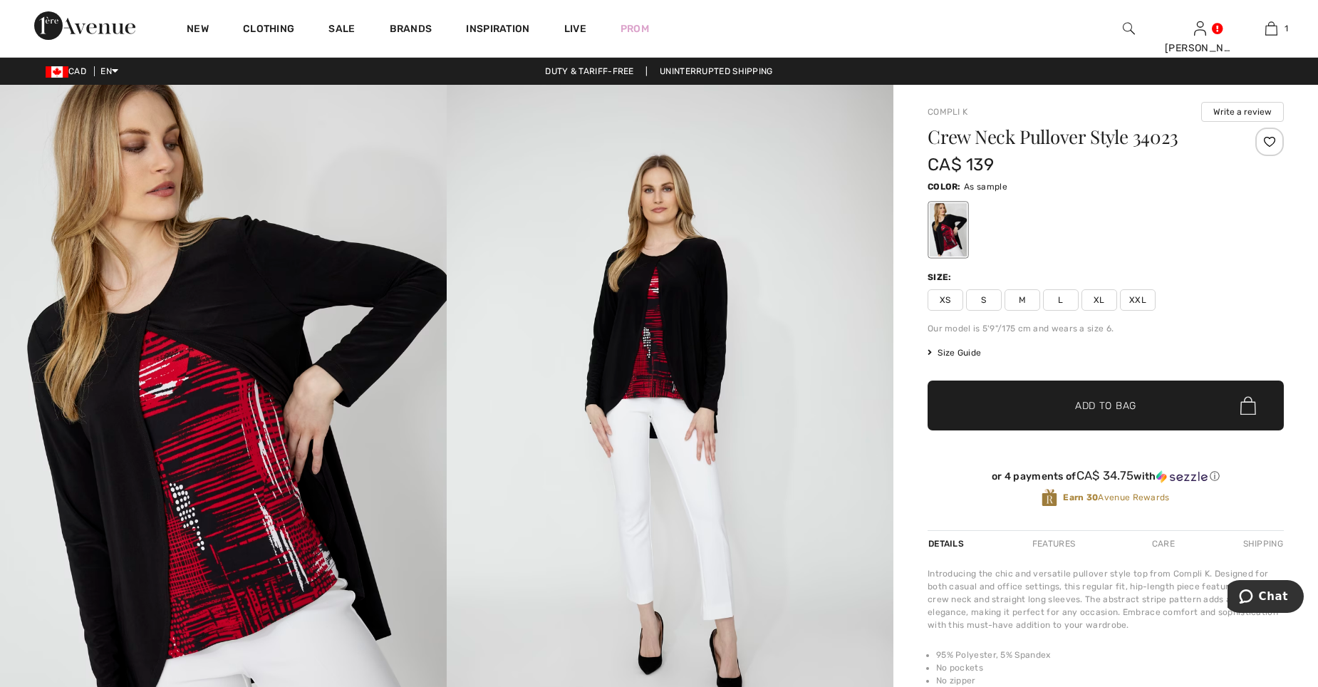
click at [1064, 300] on span "L" at bounding box center [1061, 299] width 36 height 21
click at [1097, 404] on span "Add to Bag" at bounding box center [1105, 405] width 61 height 15
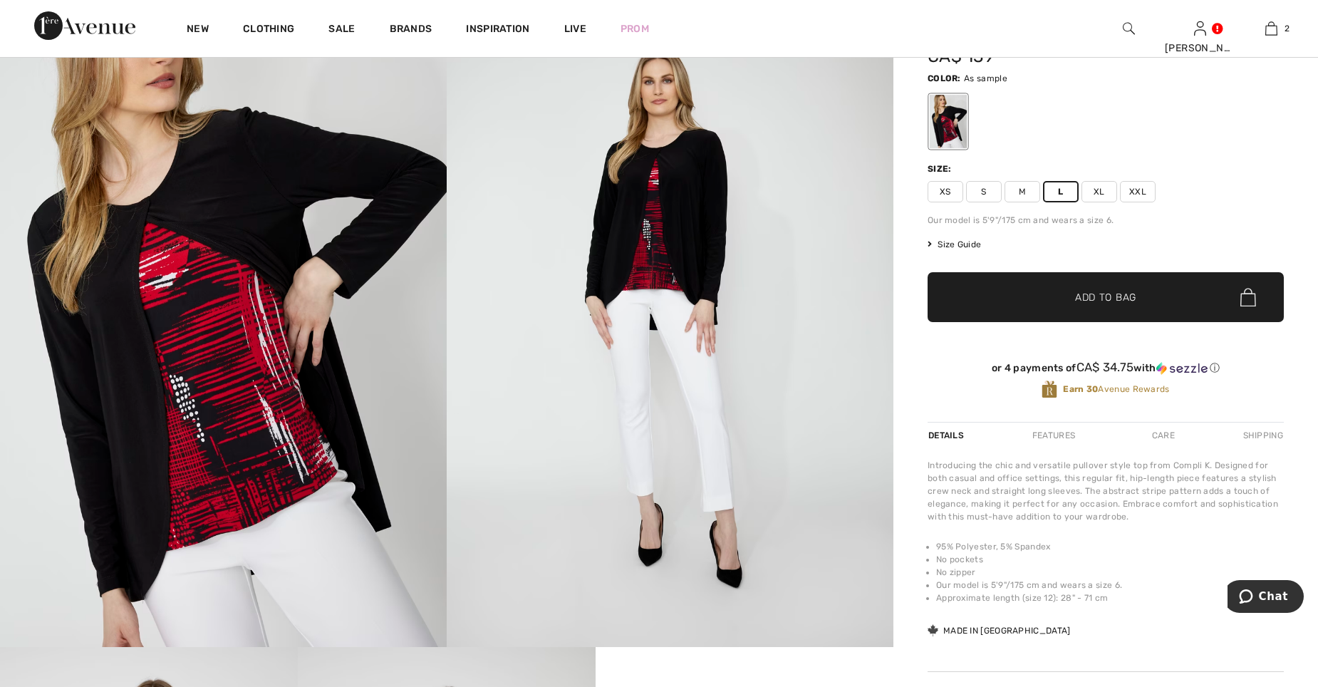
scroll to position [87, 0]
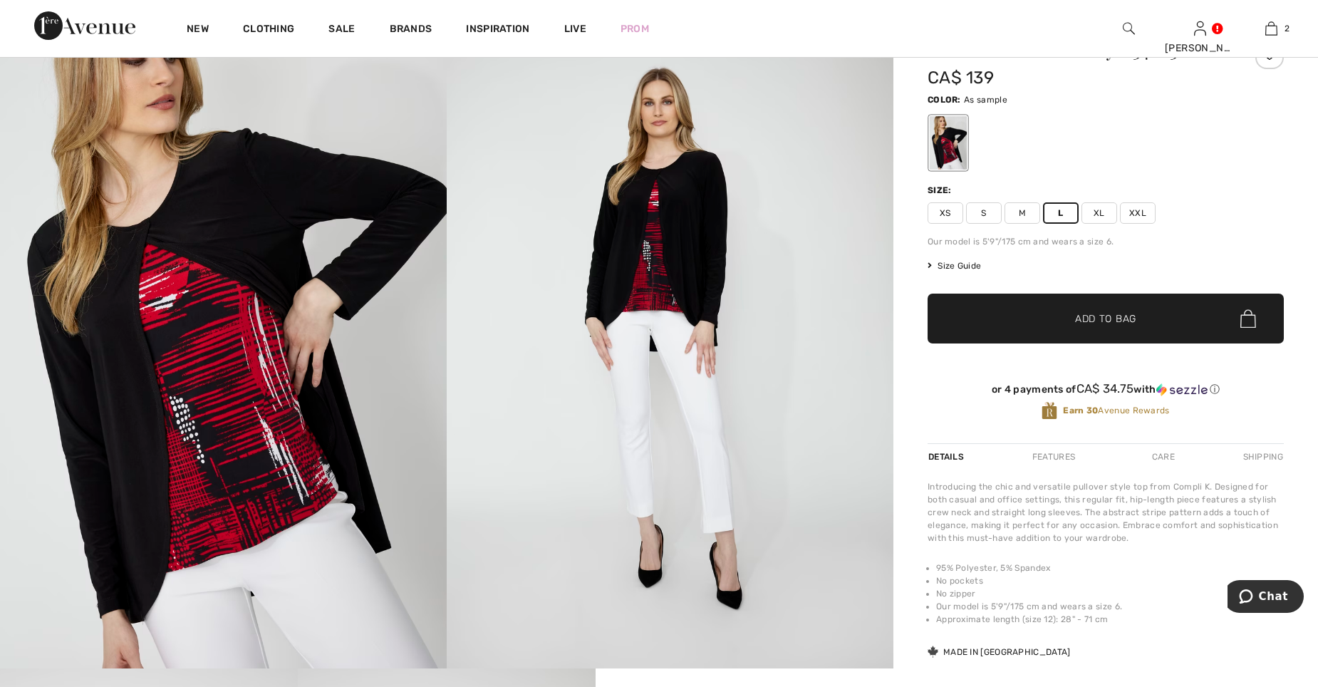
click at [953, 263] on span "Size Guide" at bounding box center [954, 265] width 53 height 13
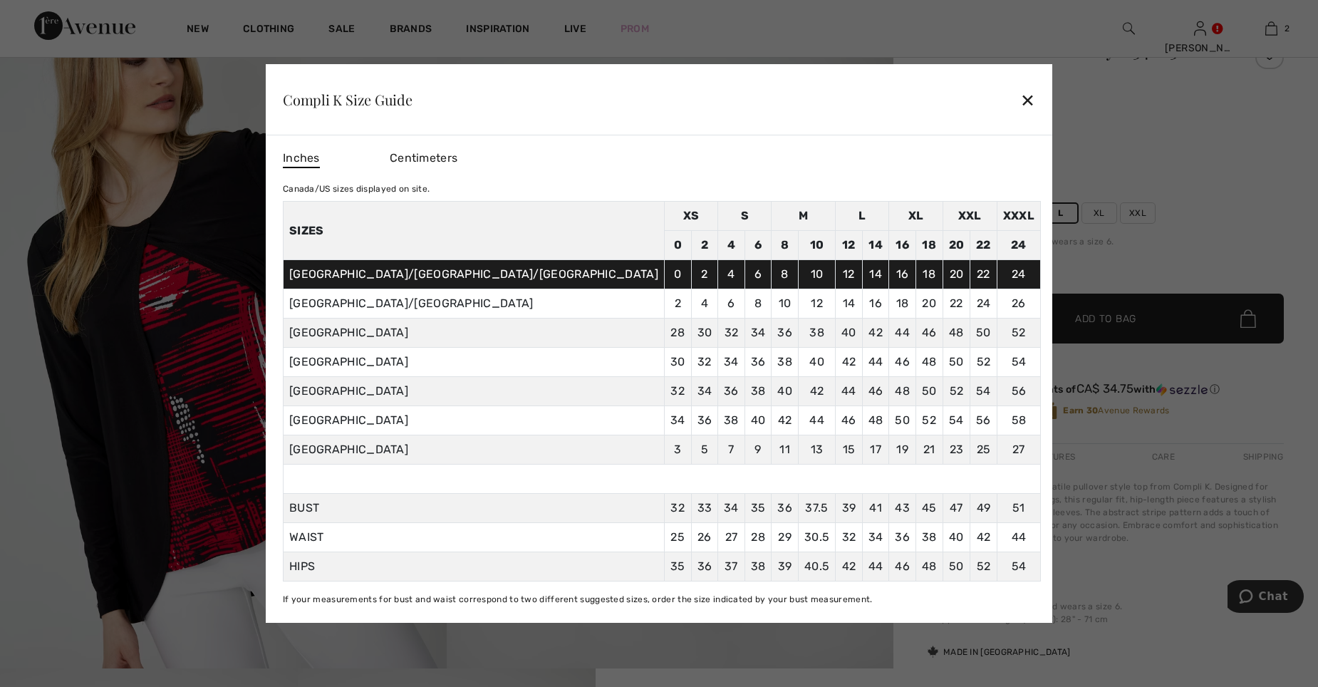
click at [1020, 100] on div "✕" at bounding box center [1027, 100] width 15 height 30
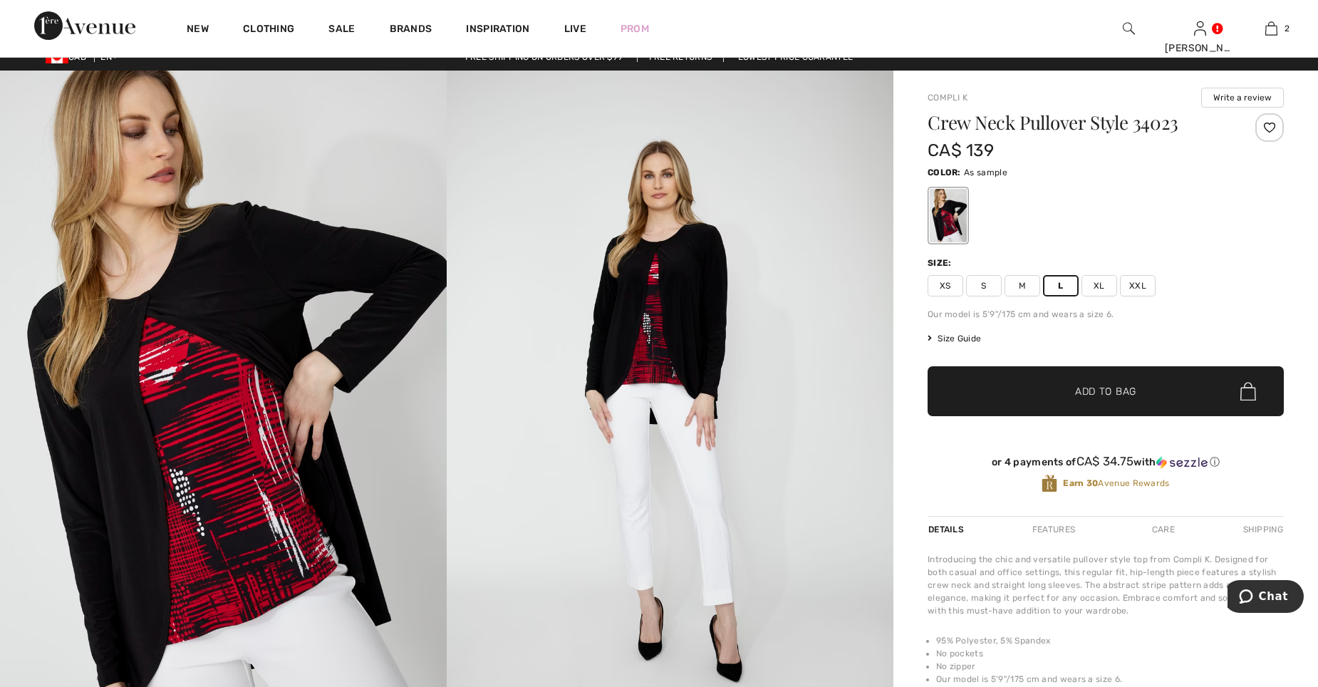
scroll to position [0, 0]
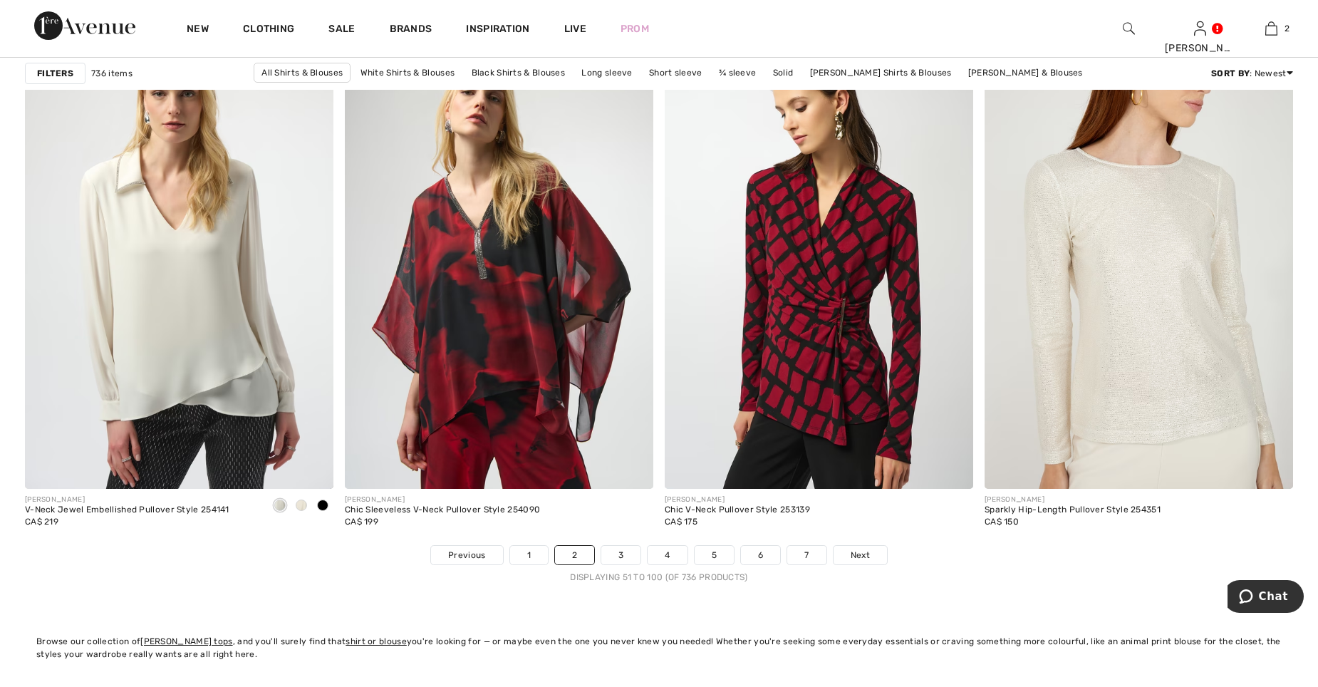
scroll to position [7695, 0]
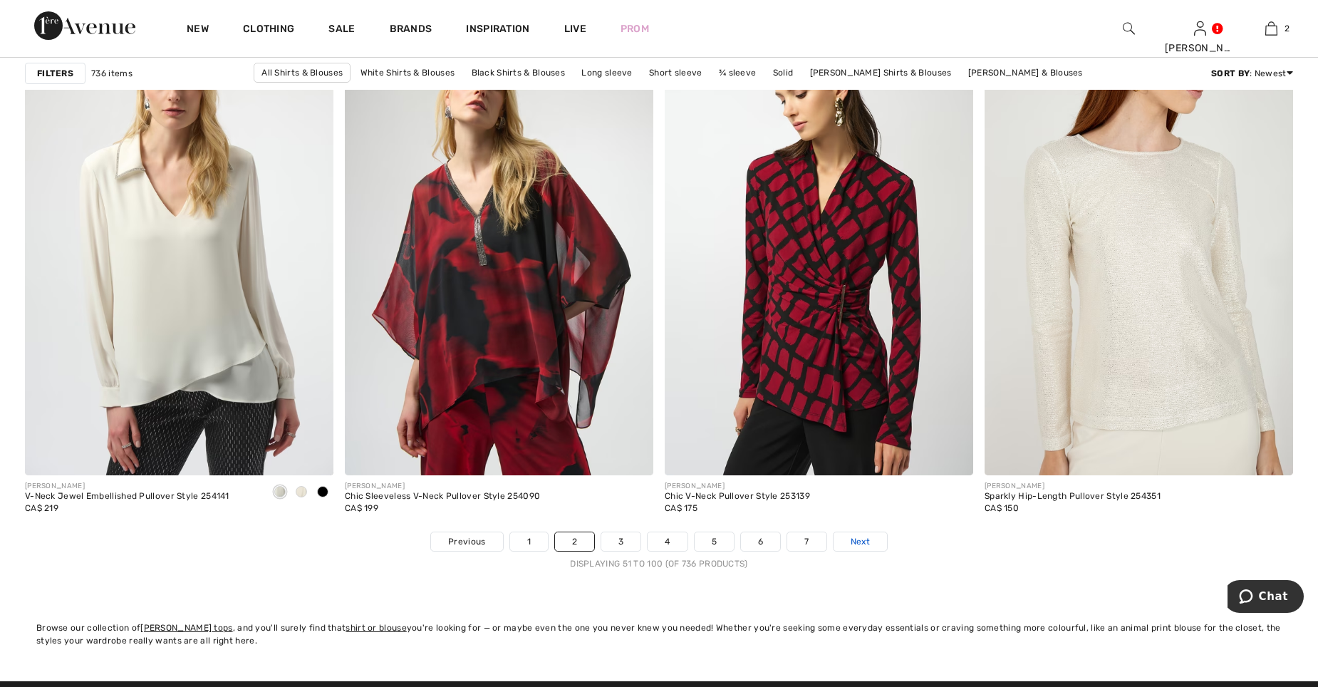
click at [867, 544] on span "Next" at bounding box center [860, 541] width 19 height 13
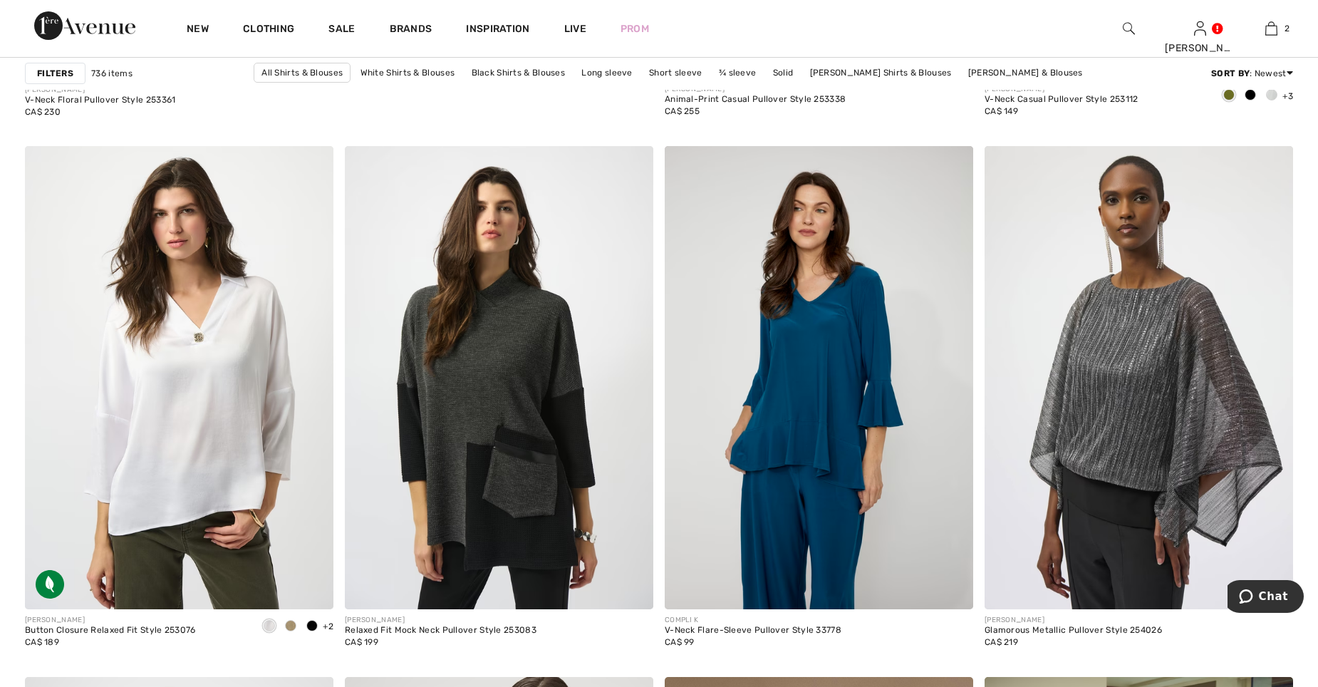
scroll to position [5273, 0]
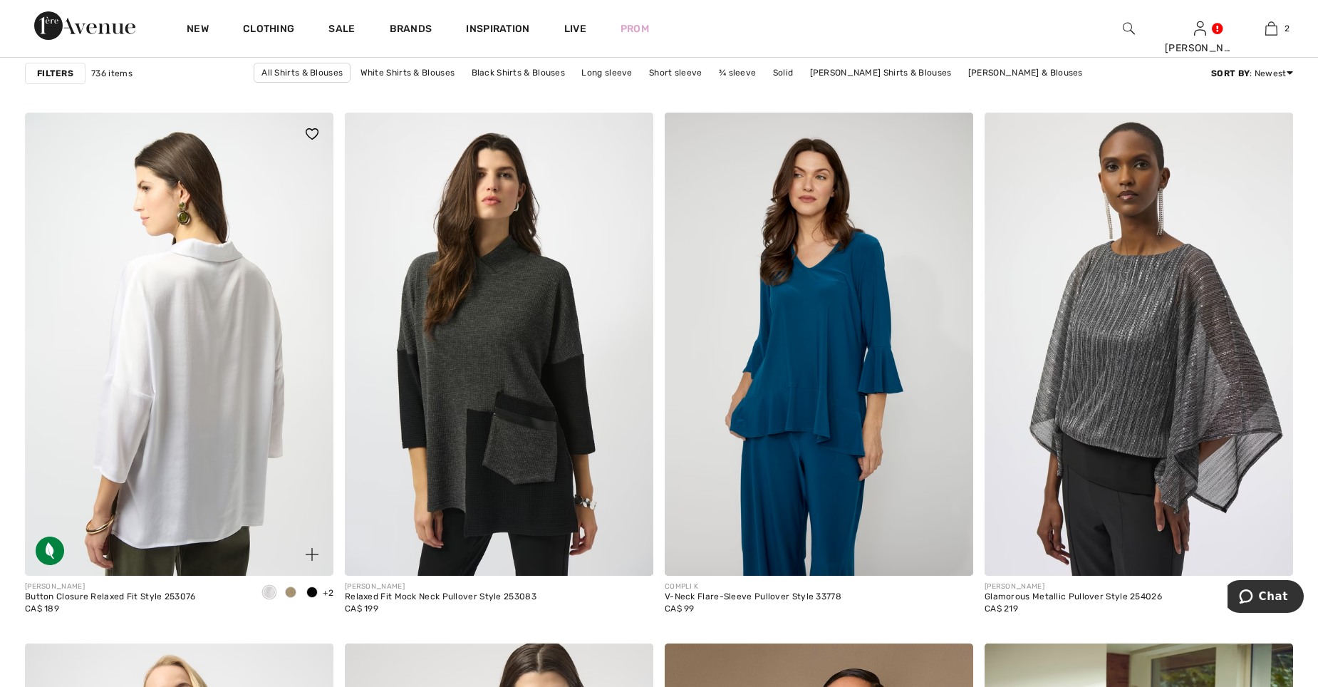
click at [145, 384] on img at bounding box center [179, 344] width 309 height 463
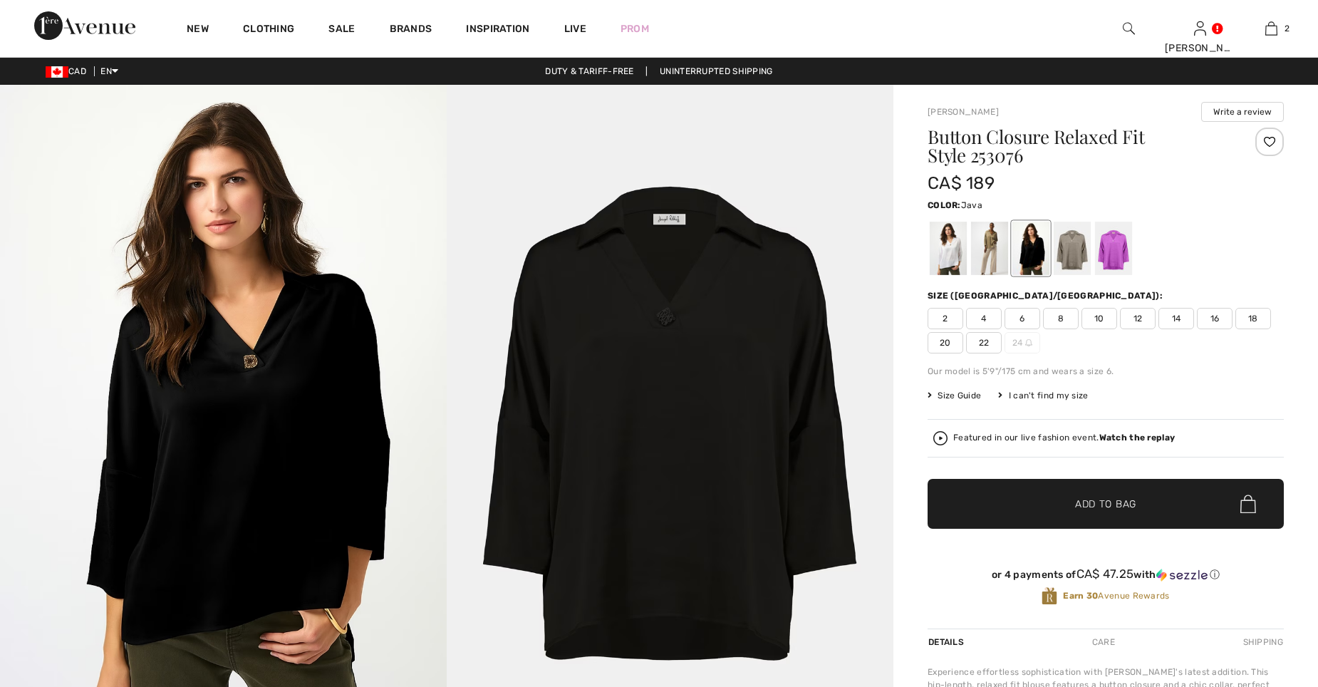
click at [990, 233] on div at bounding box center [989, 248] width 37 height 53
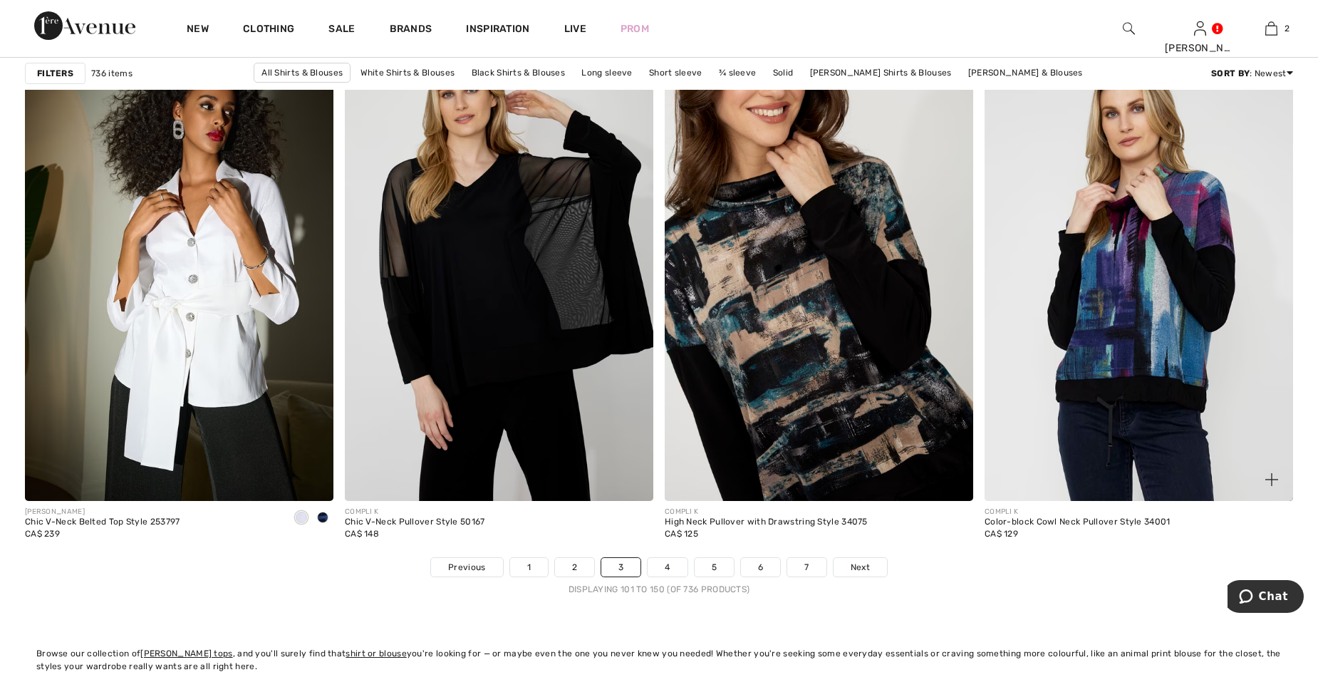
scroll to position [7694, 0]
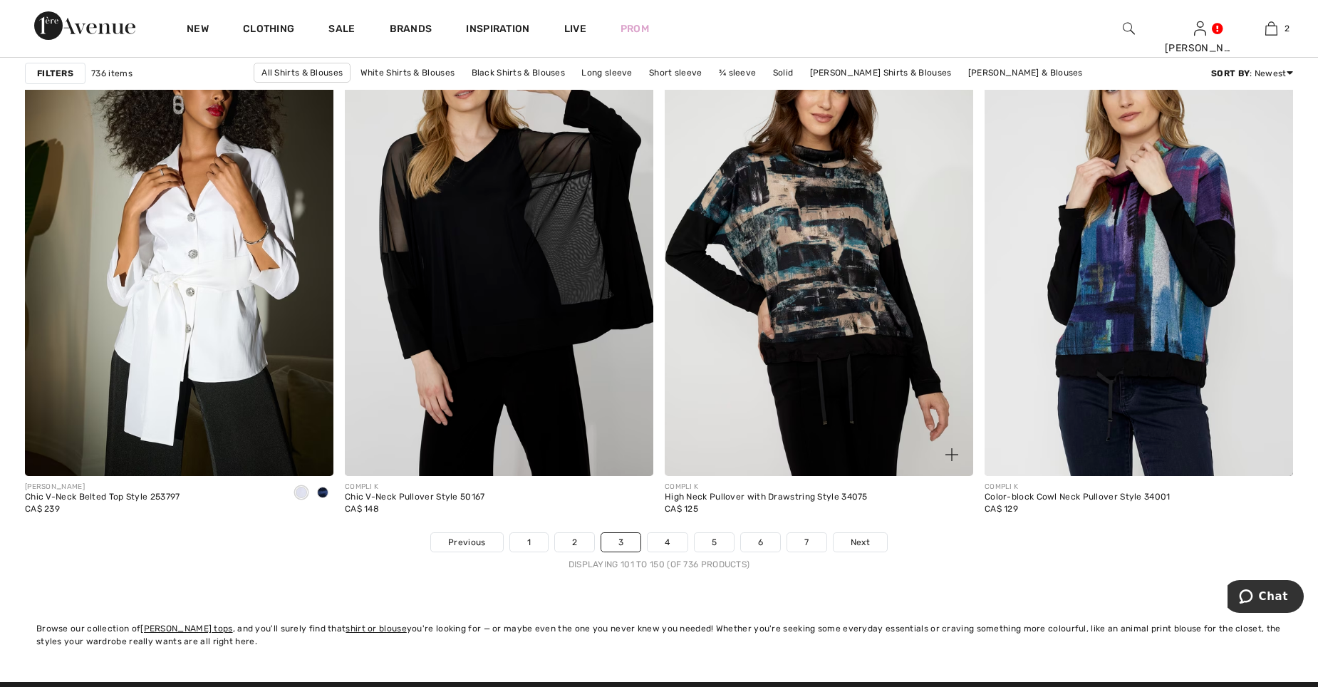
click at [845, 298] on img at bounding box center [819, 245] width 309 height 463
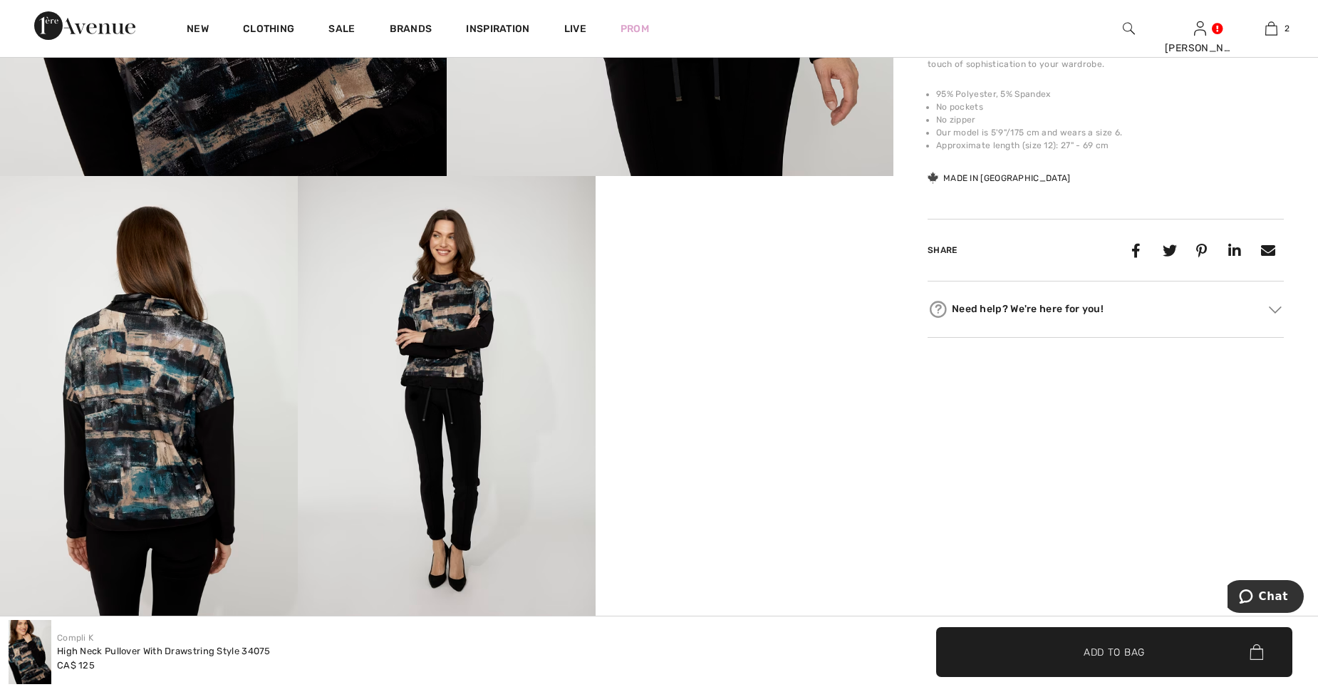
scroll to position [641, 0]
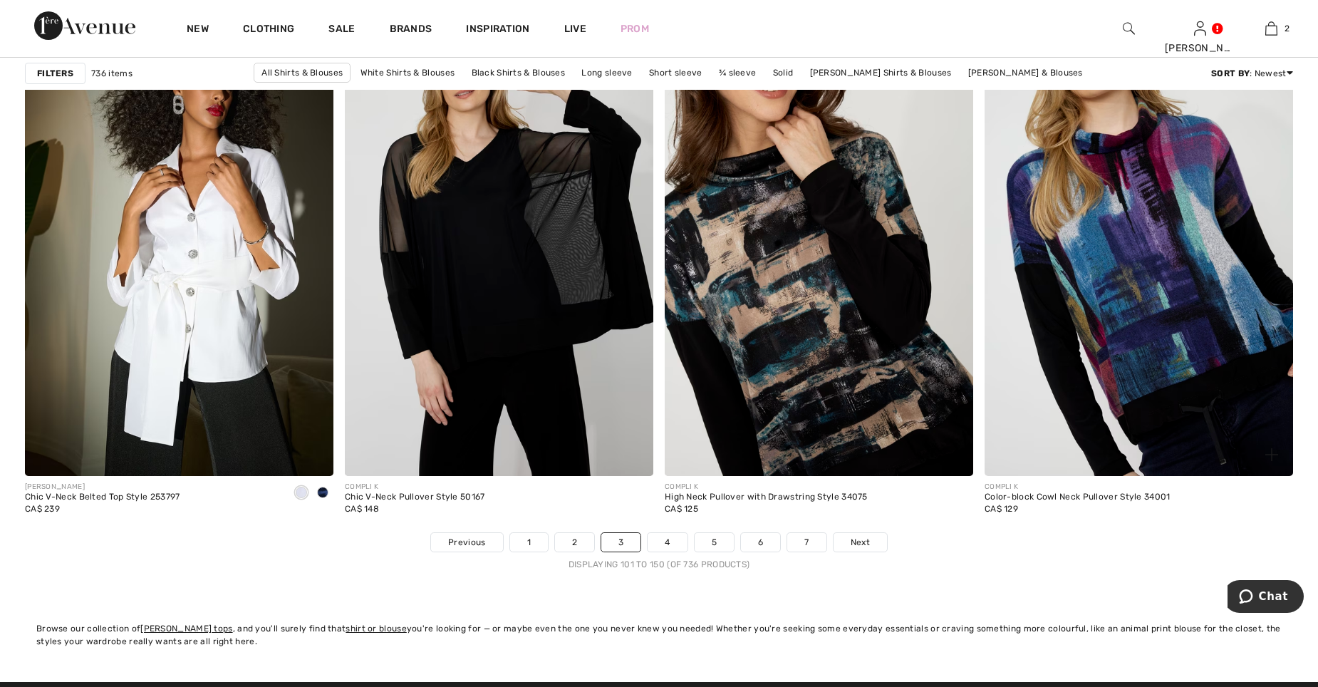
click at [1158, 293] on img at bounding box center [1139, 245] width 309 height 463
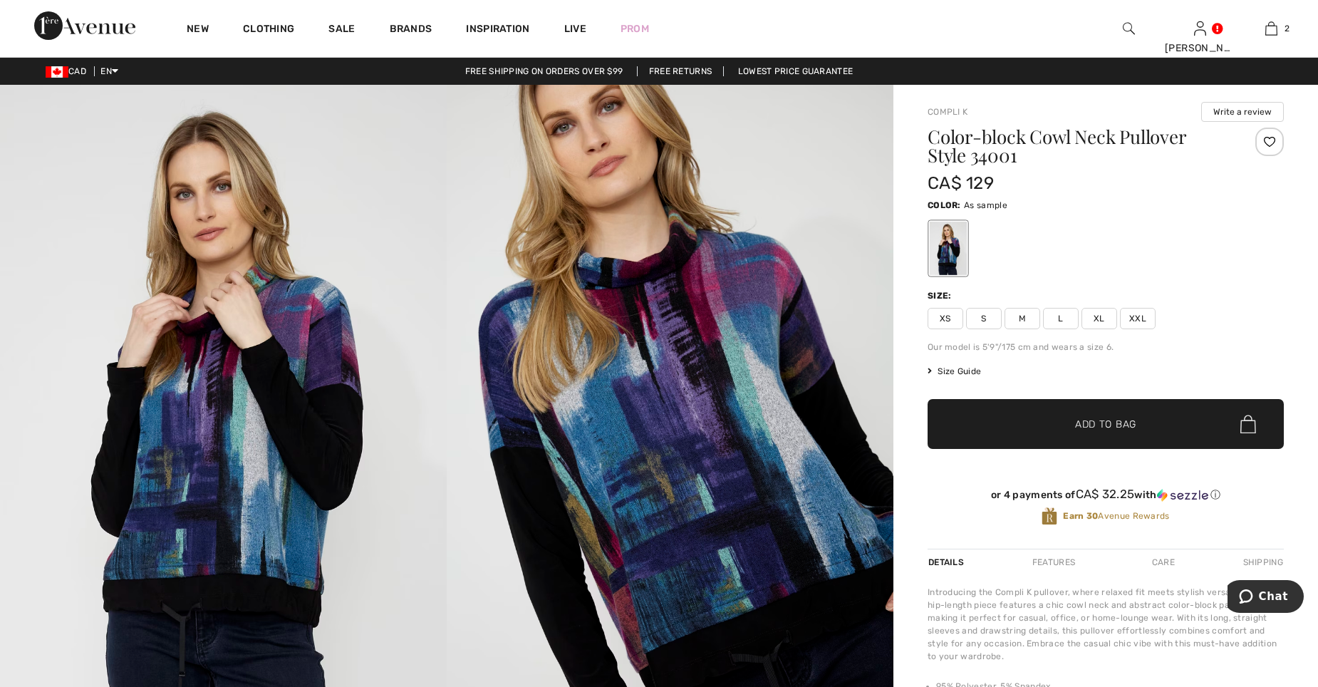
click at [955, 370] on span "Size Guide" at bounding box center [954, 371] width 53 height 13
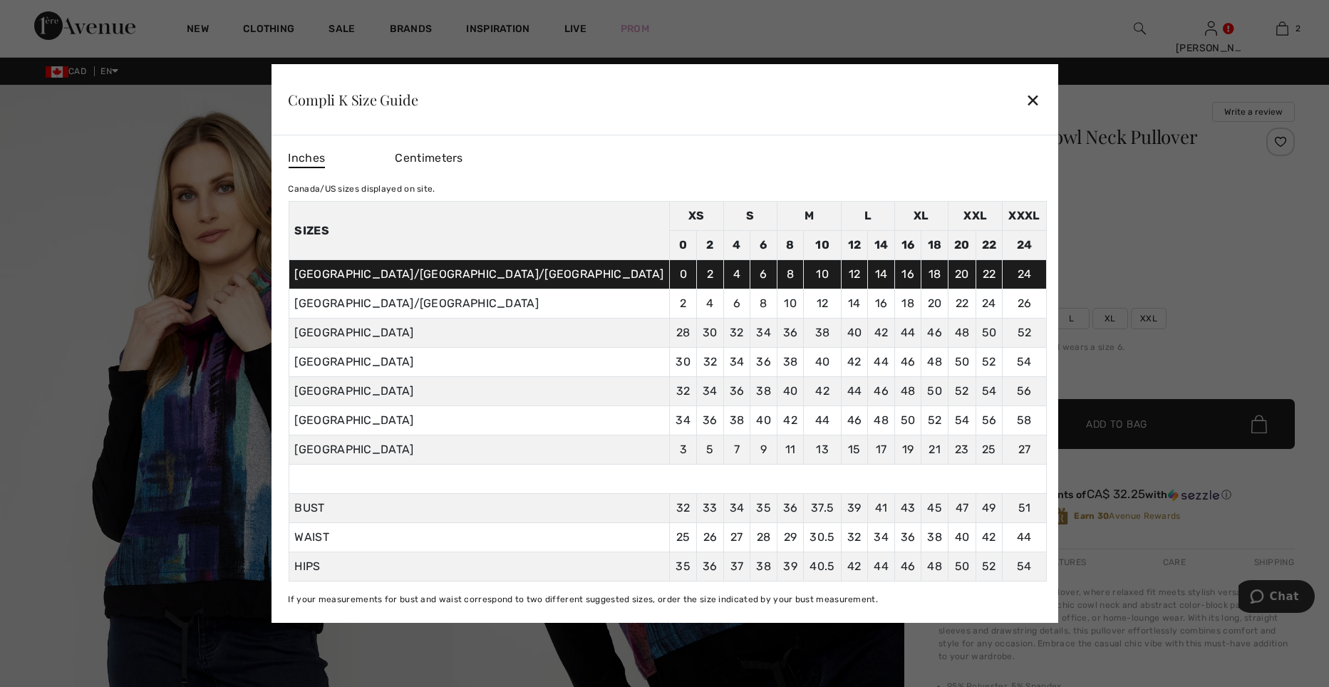
click at [1025, 99] on div "✕" at bounding box center [1032, 100] width 15 height 30
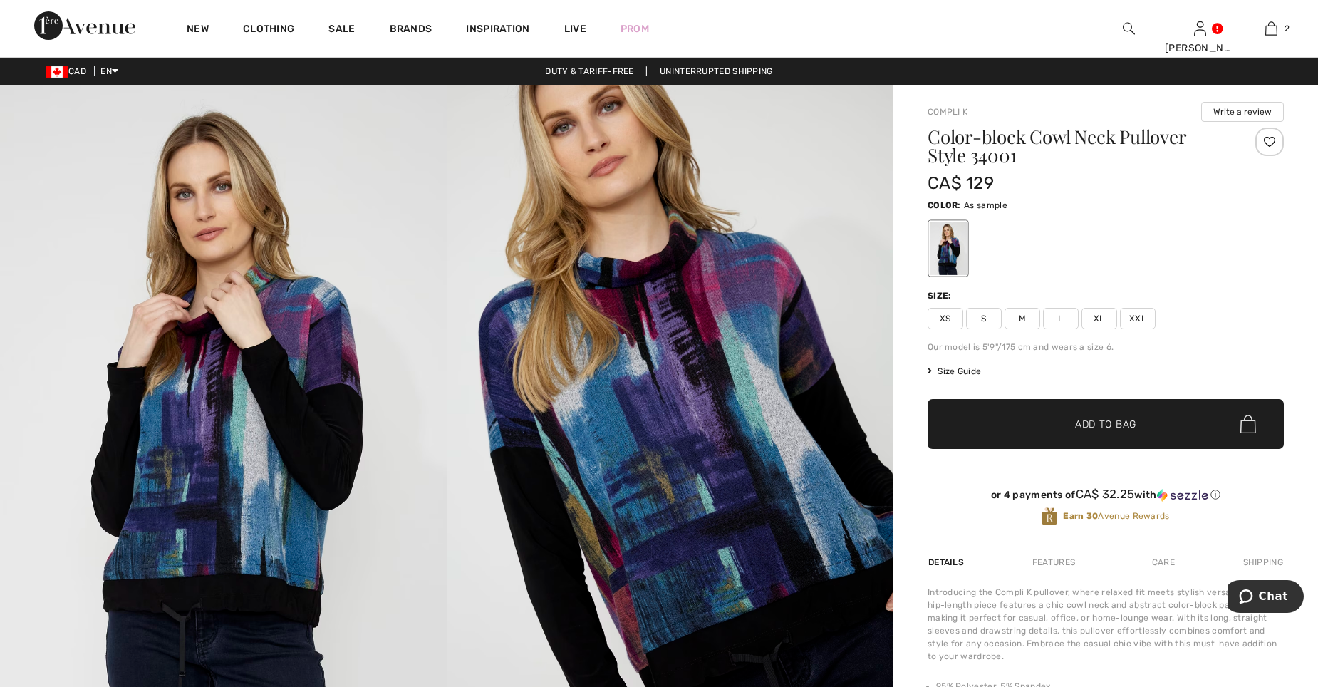
click at [1057, 312] on span "L" at bounding box center [1061, 318] width 36 height 21
click at [1107, 428] on span "Add to Bag" at bounding box center [1105, 424] width 61 height 15
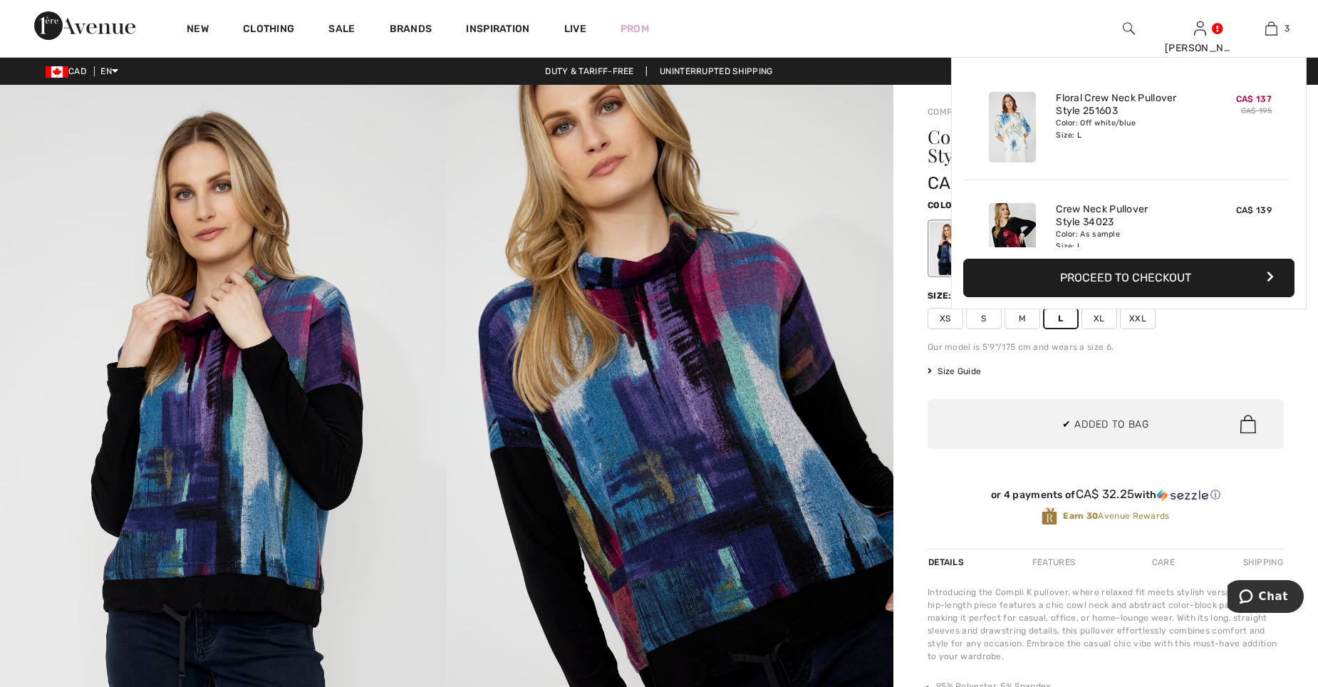
scroll to position [155, 0]
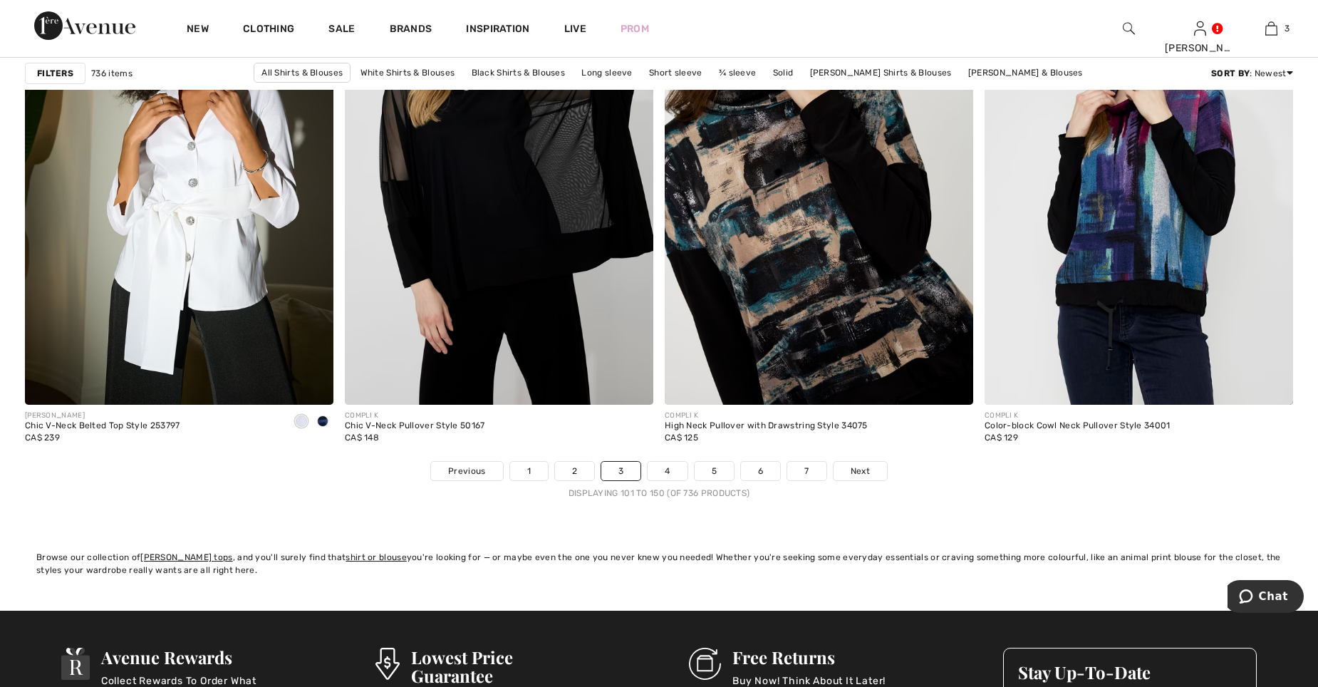
scroll to position [7694, 0]
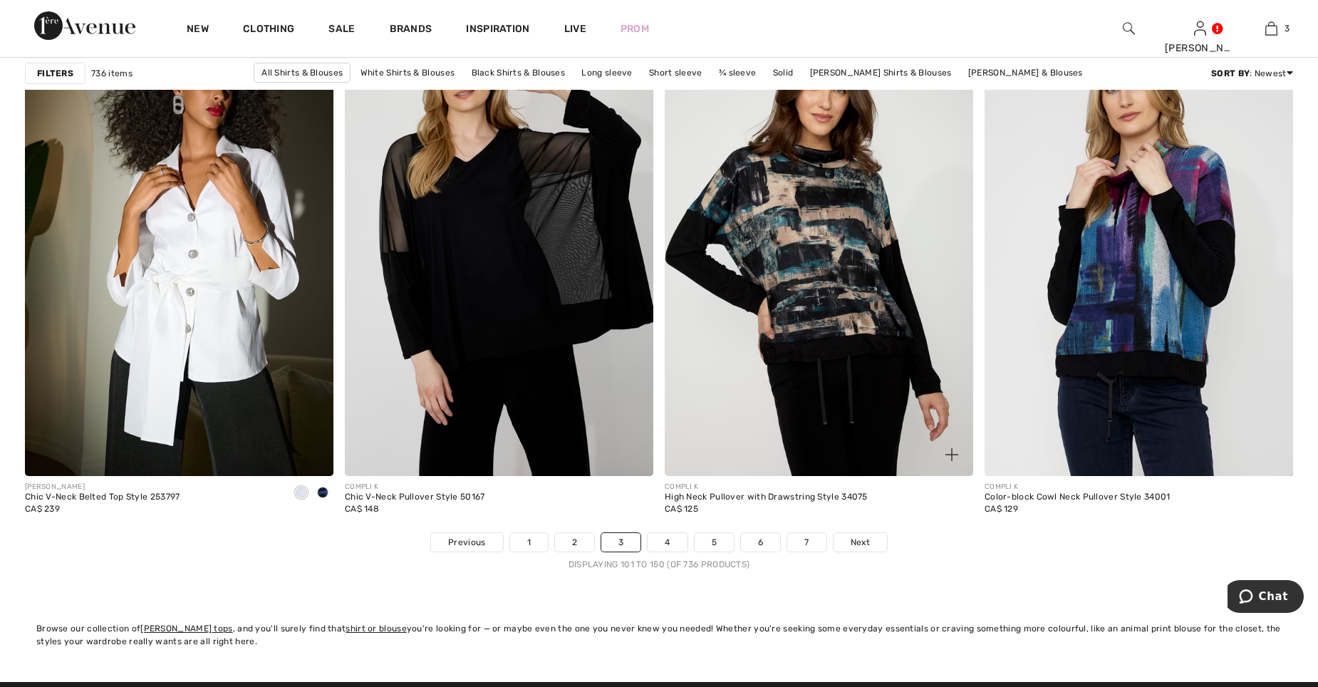
click at [819, 294] on img at bounding box center [819, 245] width 309 height 463
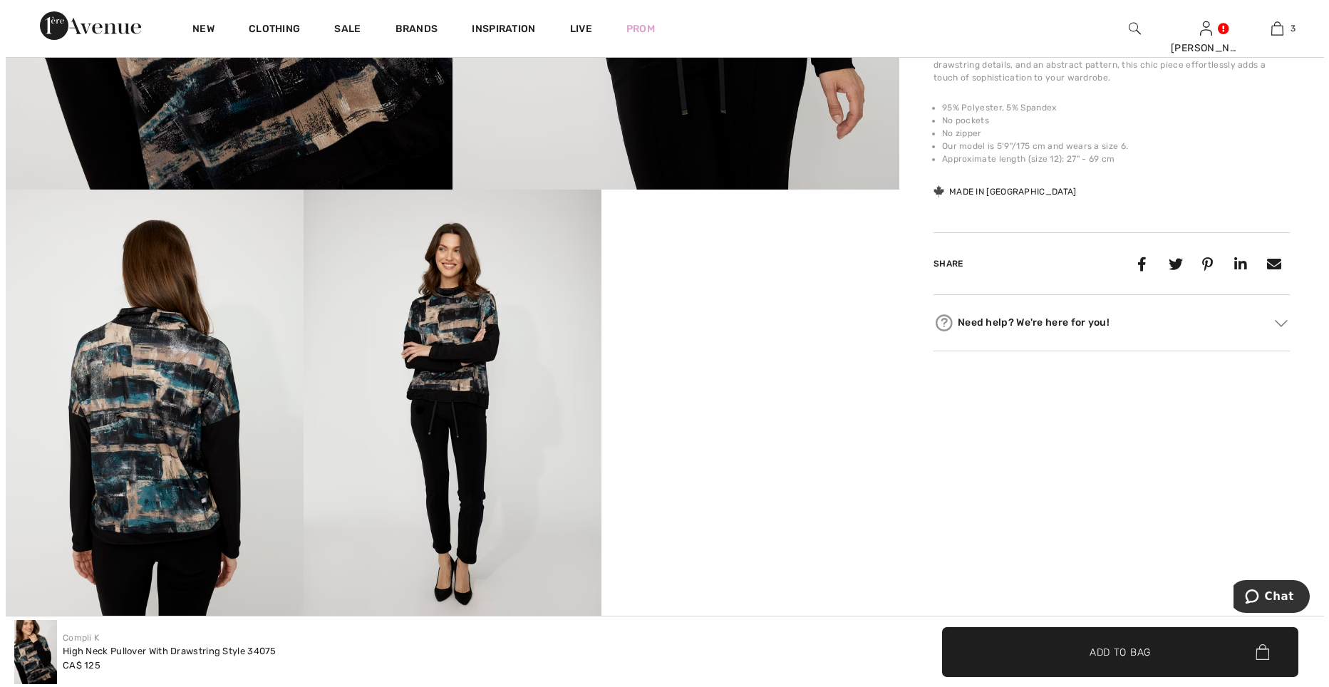
scroll to position [646, 0]
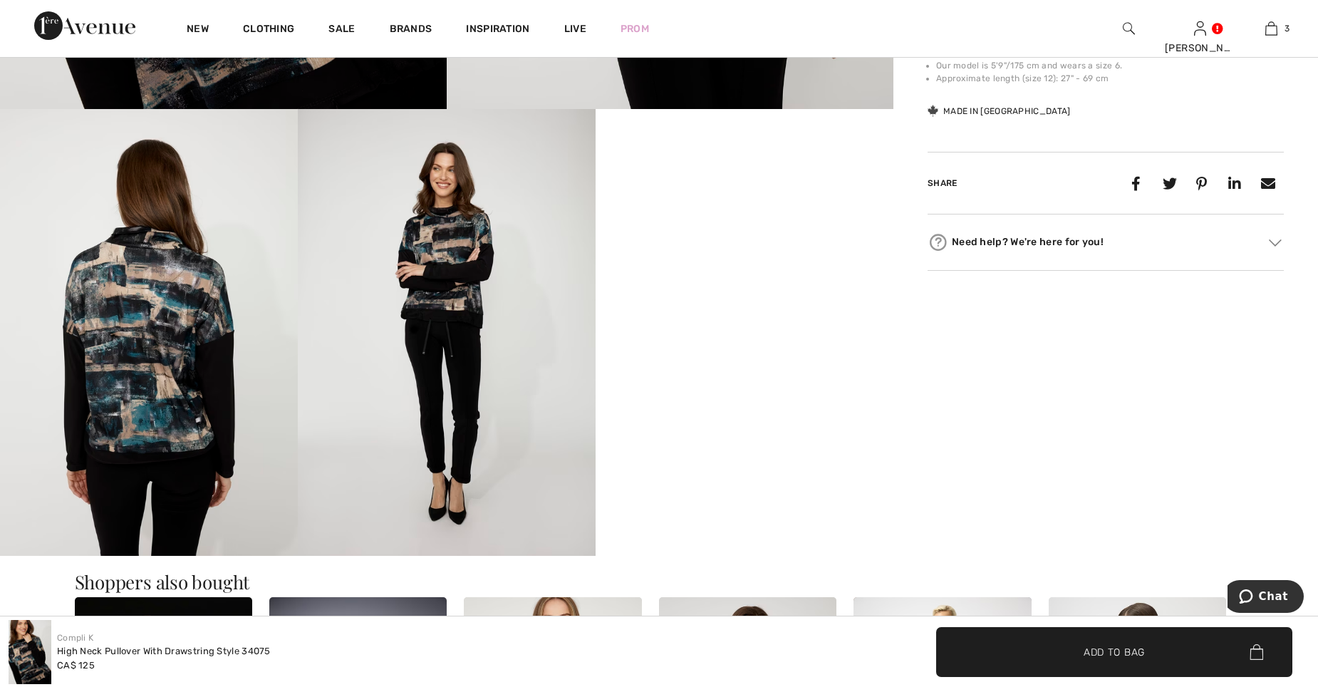
click at [750, 258] on video "Your browser does not support the video tag." at bounding box center [745, 183] width 298 height 149
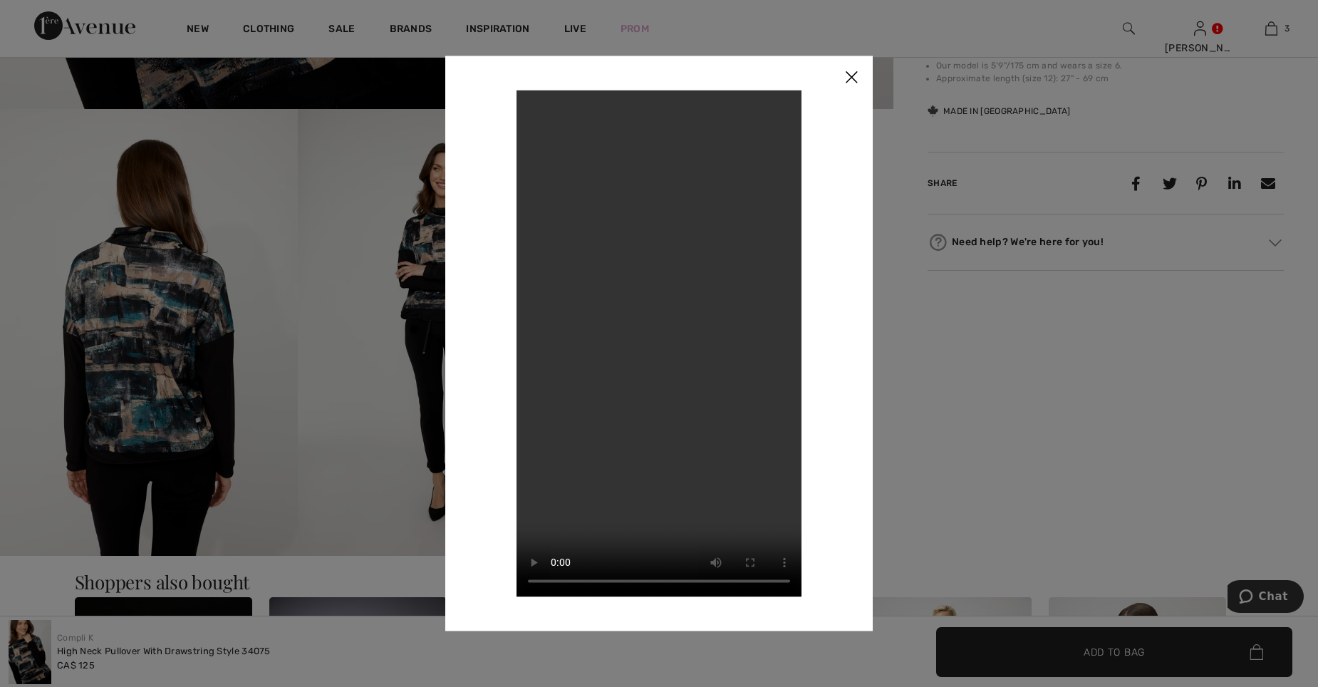
click at [848, 78] on img at bounding box center [851, 78] width 43 height 44
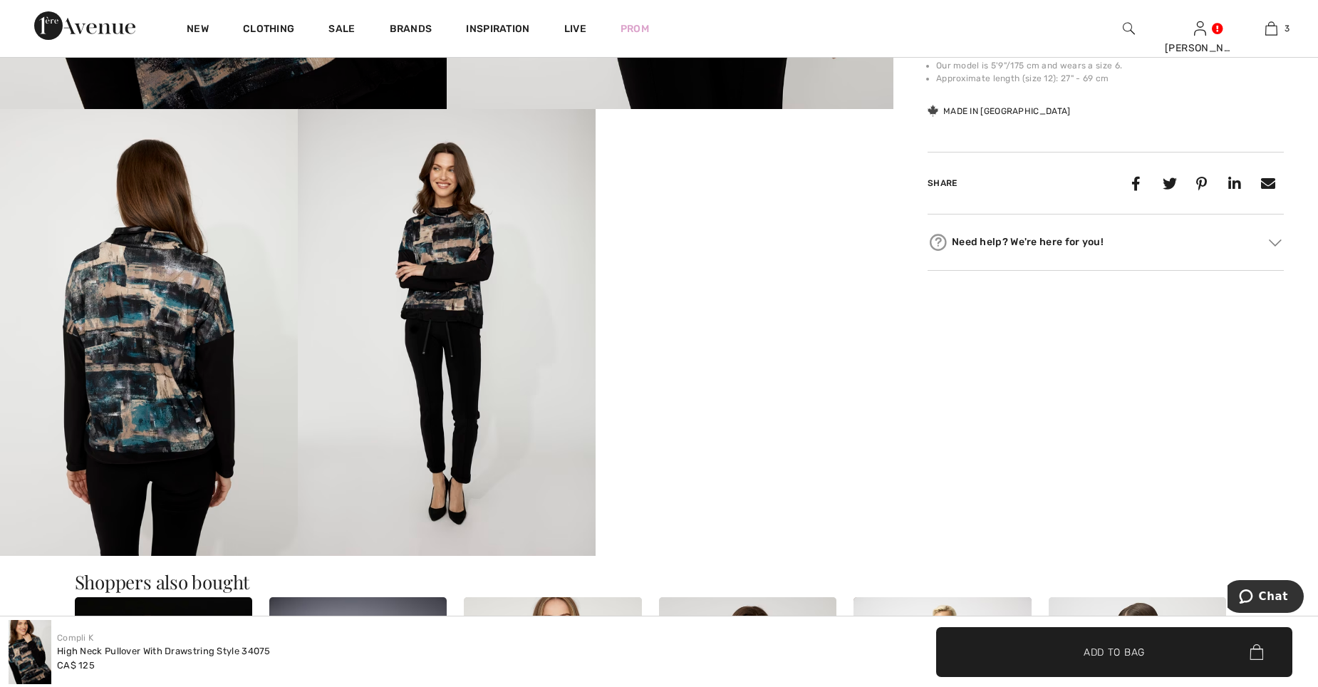
click at [162, 323] on img at bounding box center [149, 332] width 298 height 447
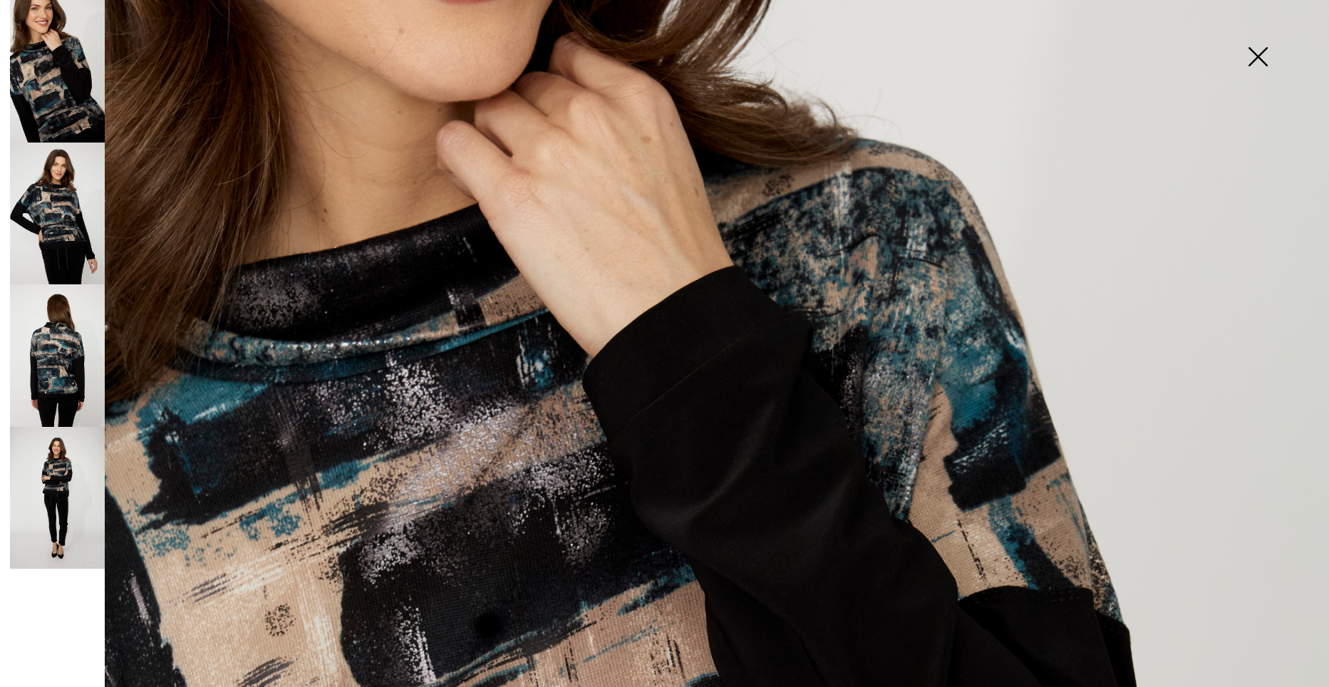
scroll to position [435, 0]
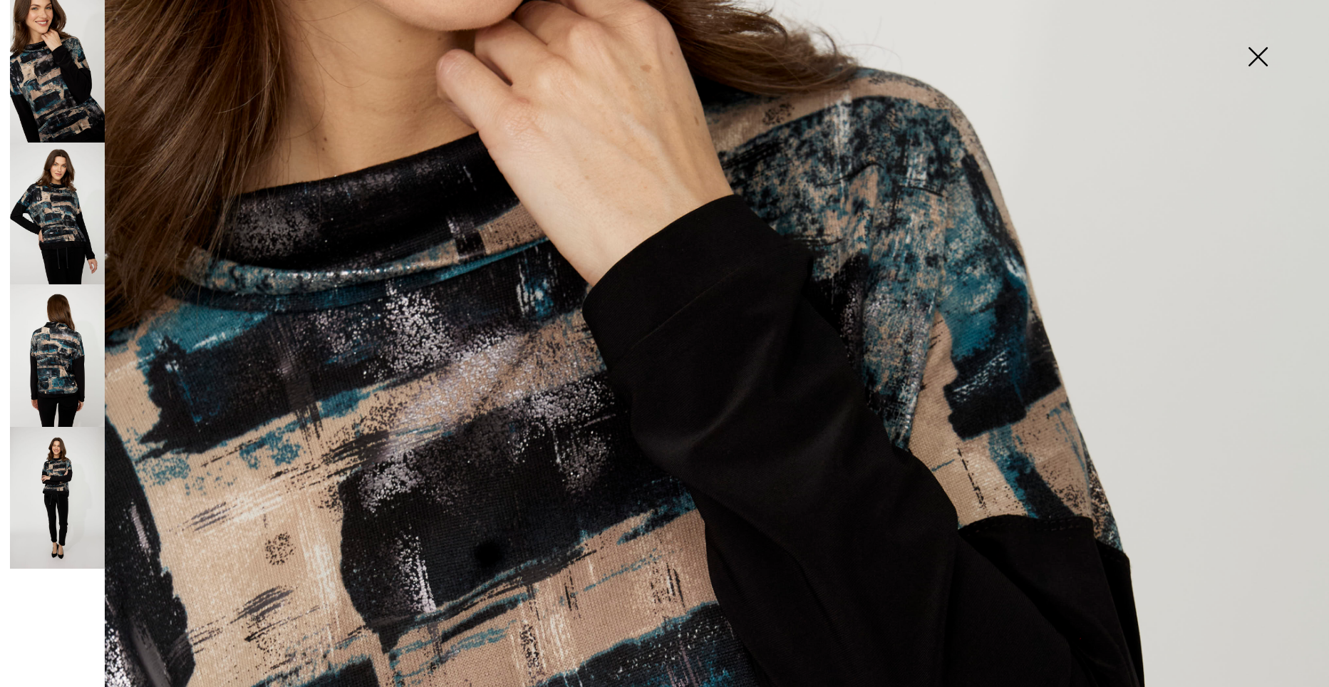
click at [1253, 58] on img at bounding box center [1257, 57] width 71 height 73
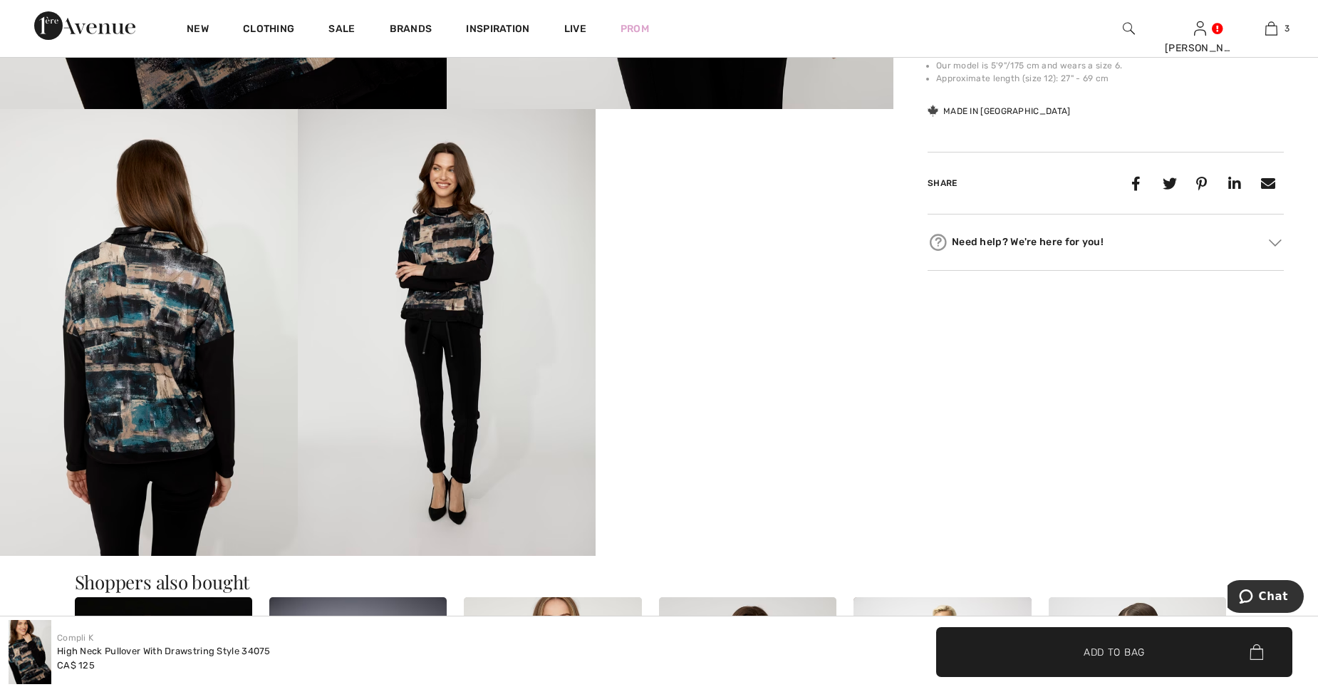
click at [453, 275] on img at bounding box center [447, 332] width 298 height 447
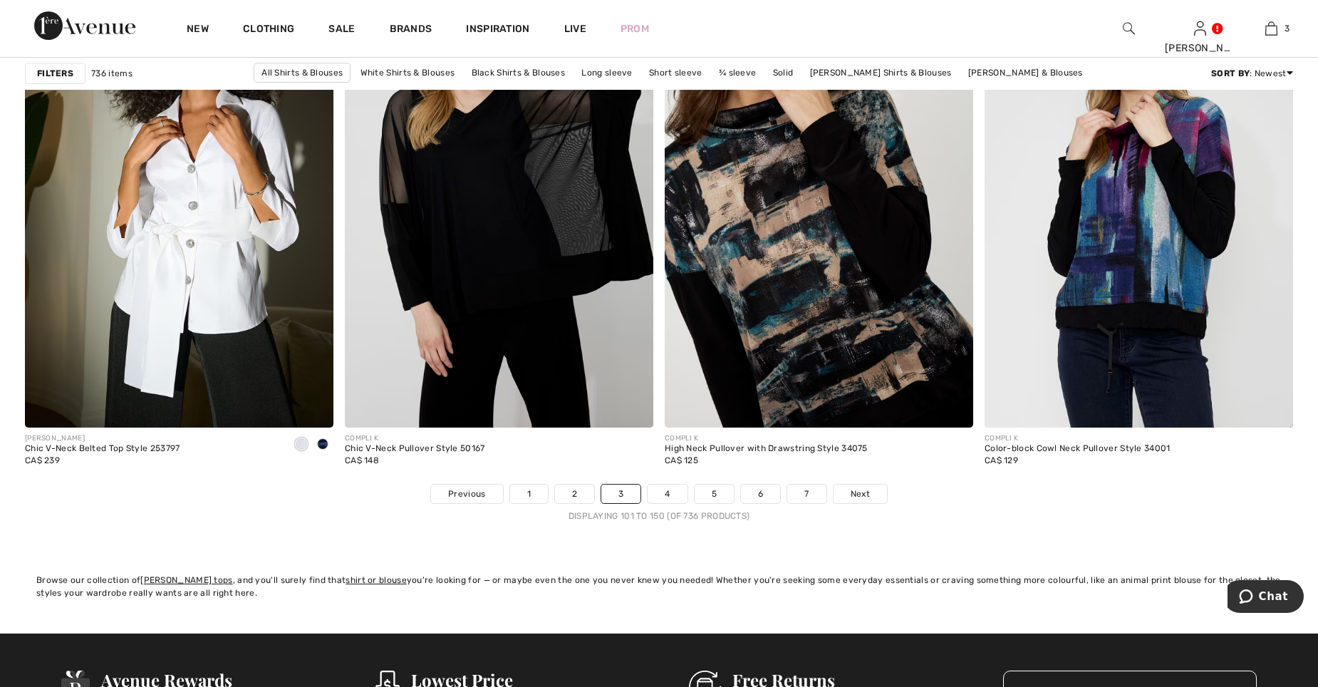
scroll to position [7762, 0]
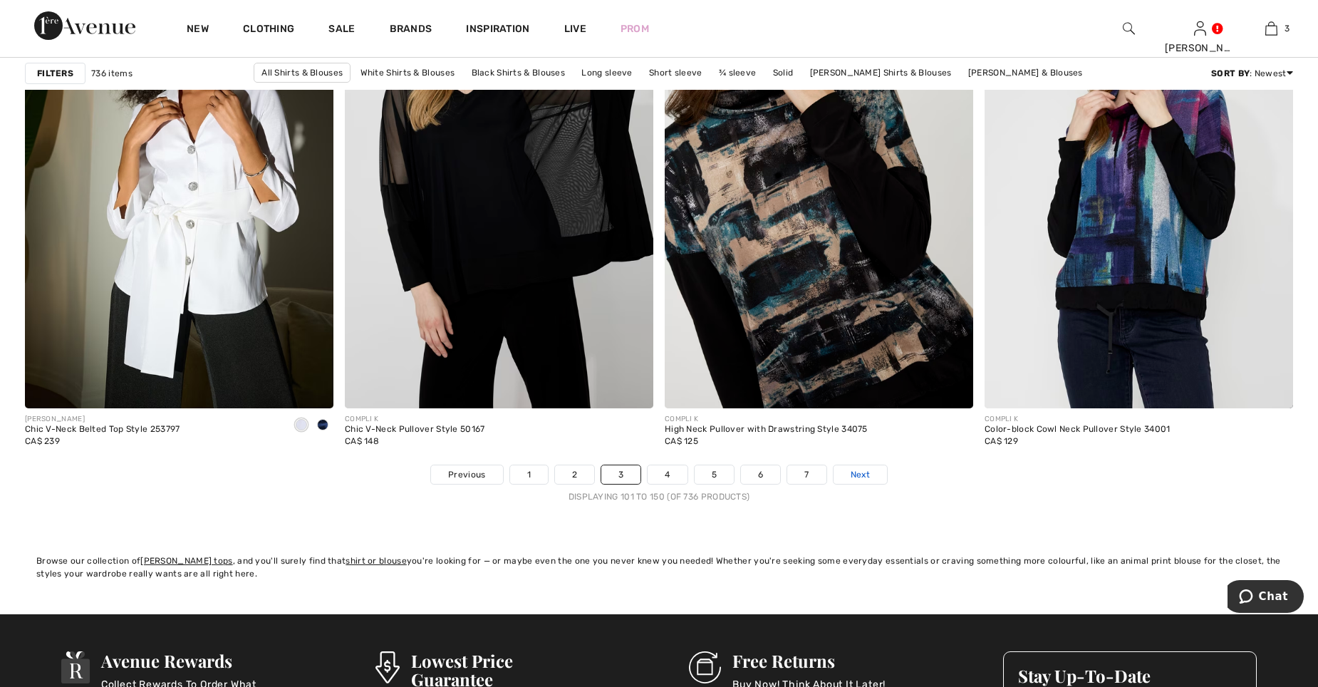
click at [868, 474] on span "Next" at bounding box center [860, 474] width 19 height 13
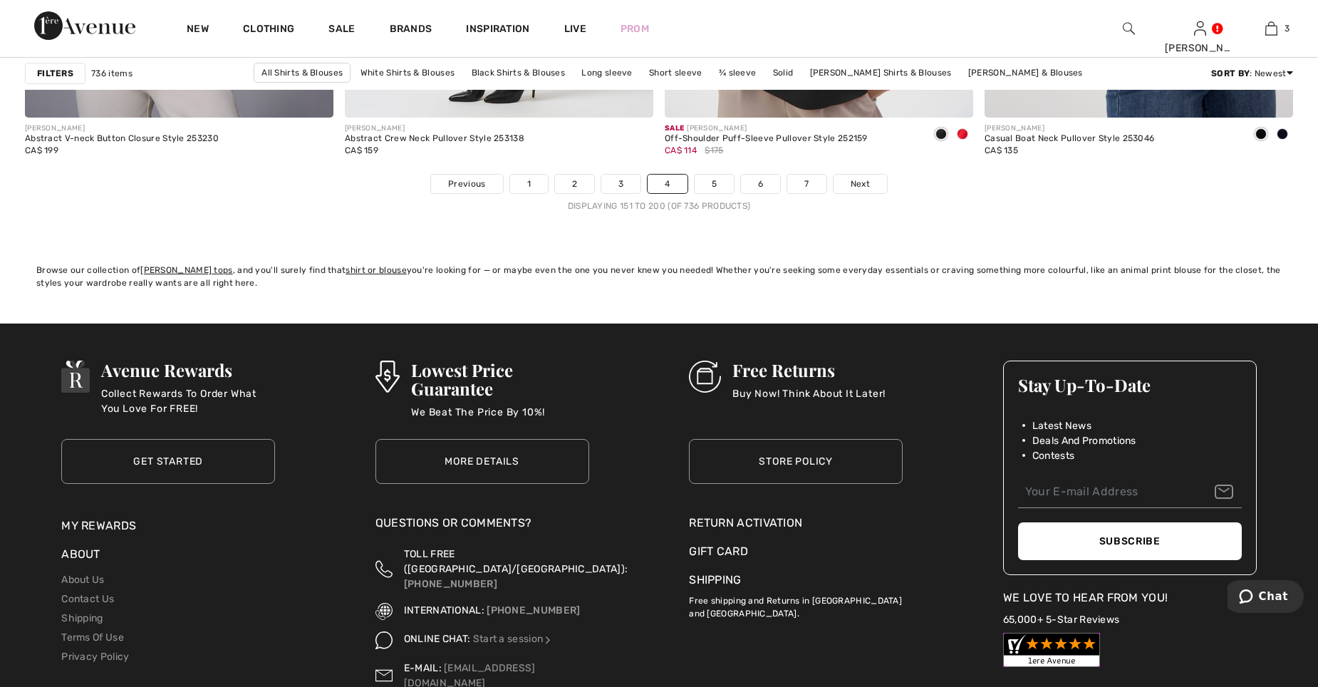
scroll to position [8123, 0]
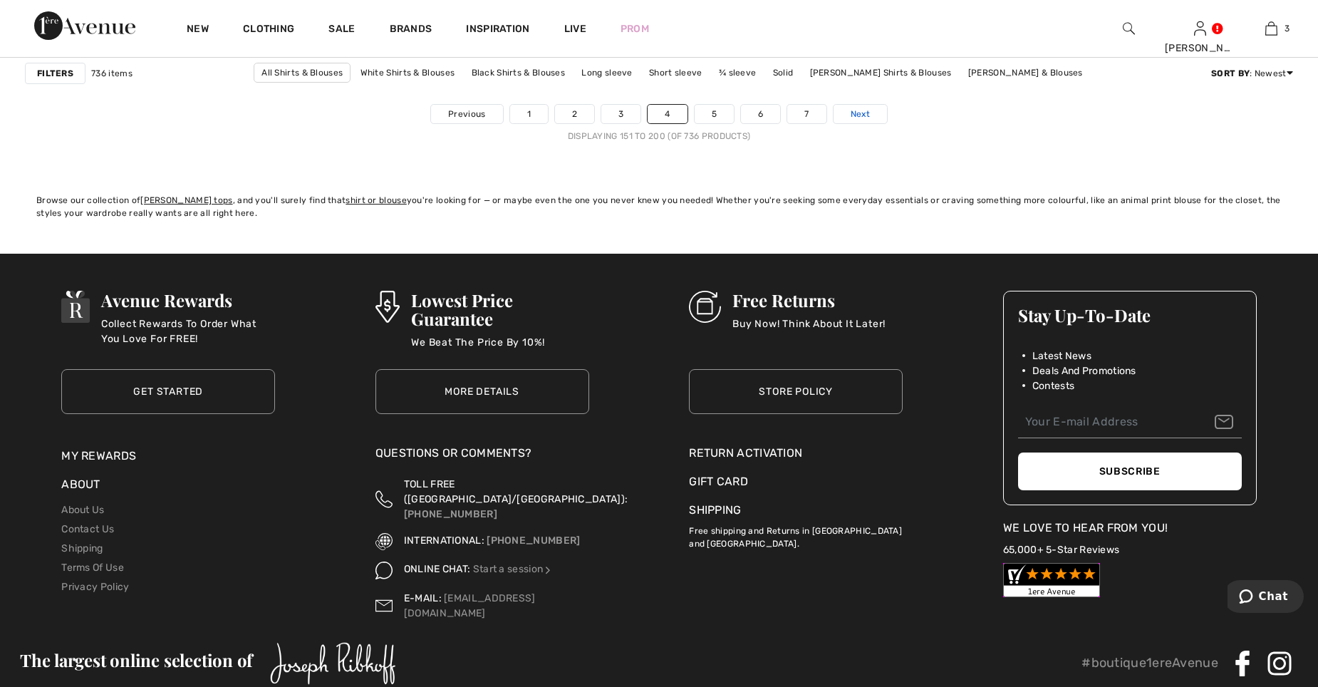
click at [859, 119] on span "Next" at bounding box center [860, 114] width 19 height 13
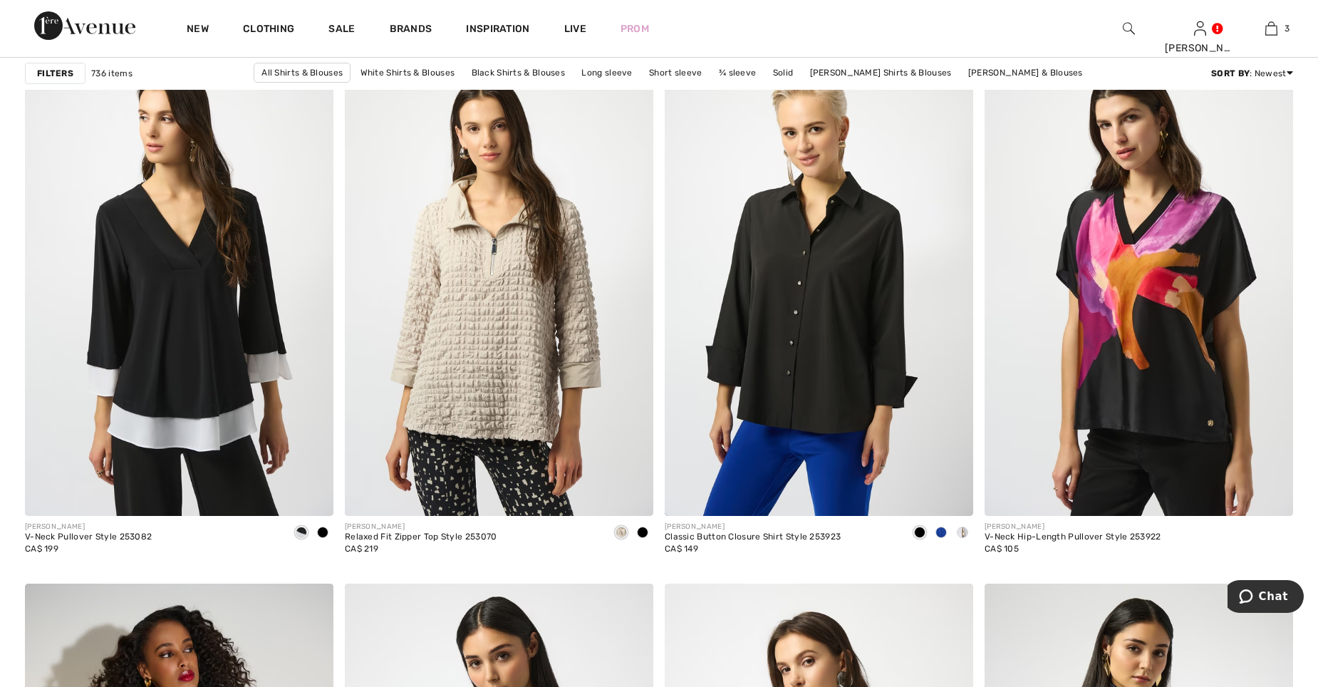
scroll to position [5344, 0]
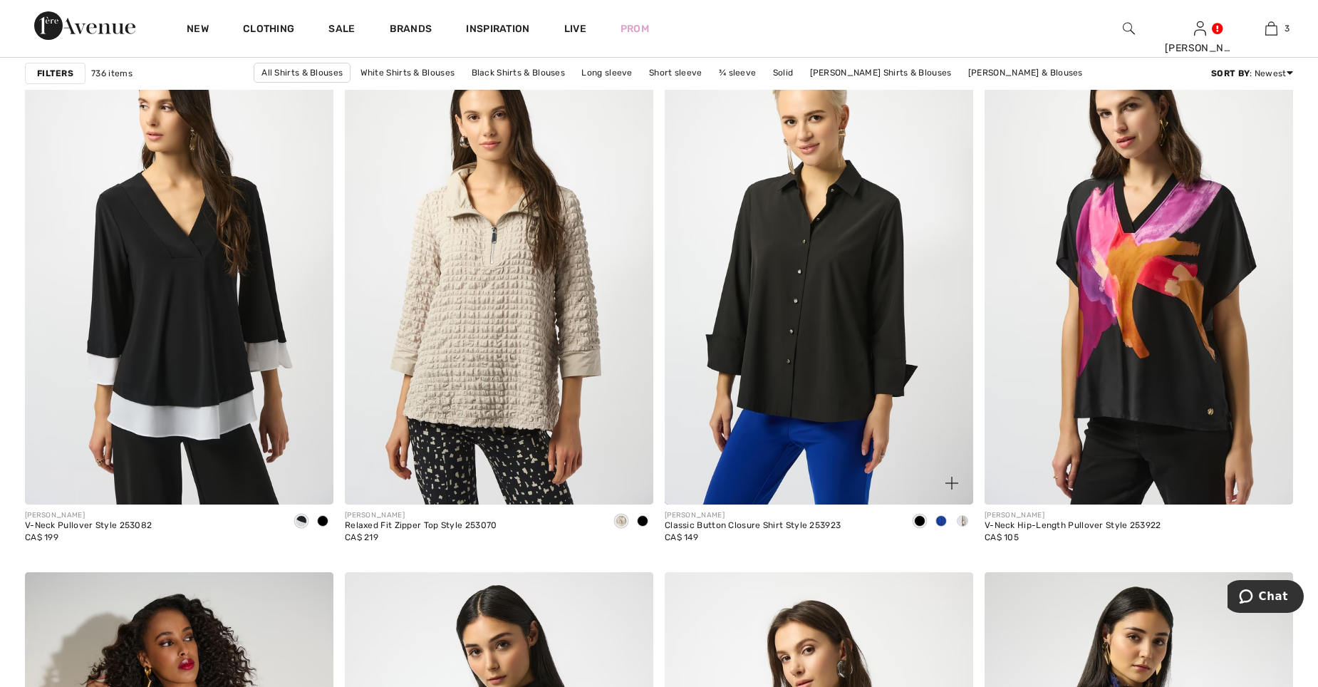
click at [943, 522] on span at bounding box center [941, 520] width 11 height 11
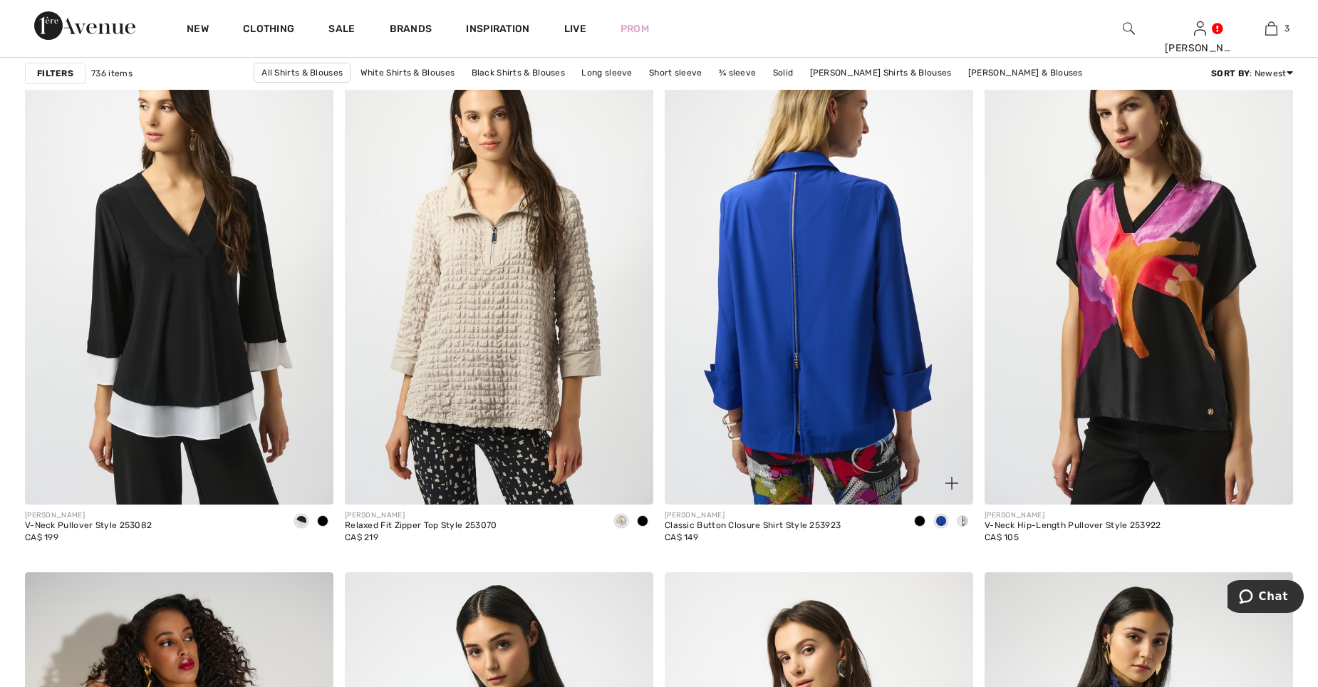
click at [858, 349] on img at bounding box center [819, 272] width 309 height 463
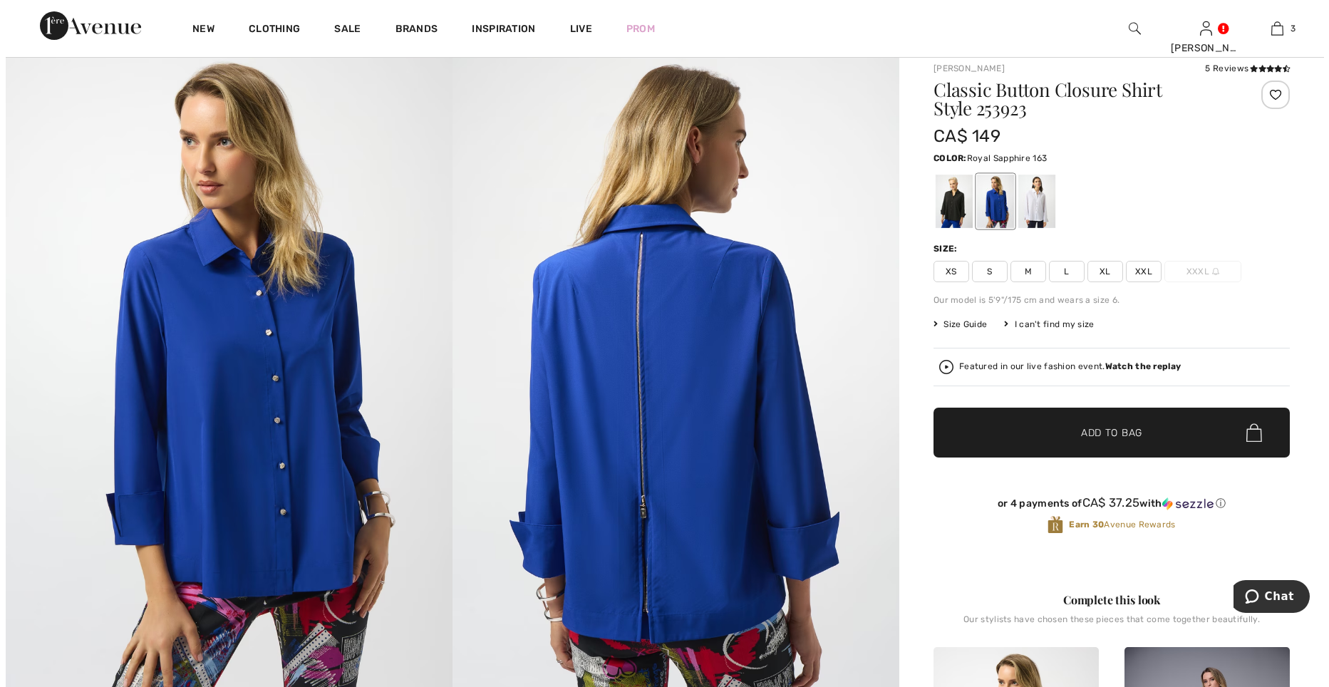
scroll to position [71, 0]
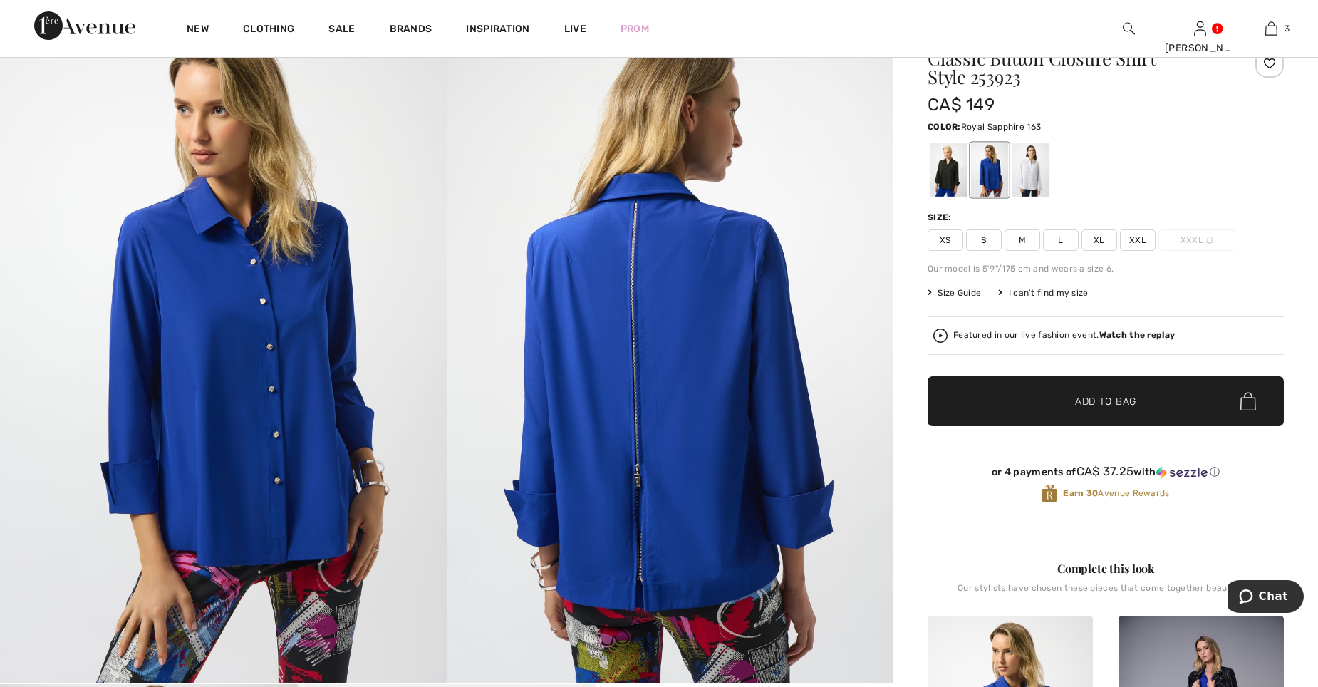
click at [963, 291] on span "Size Guide" at bounding box center [954, 292] width 53 height 13
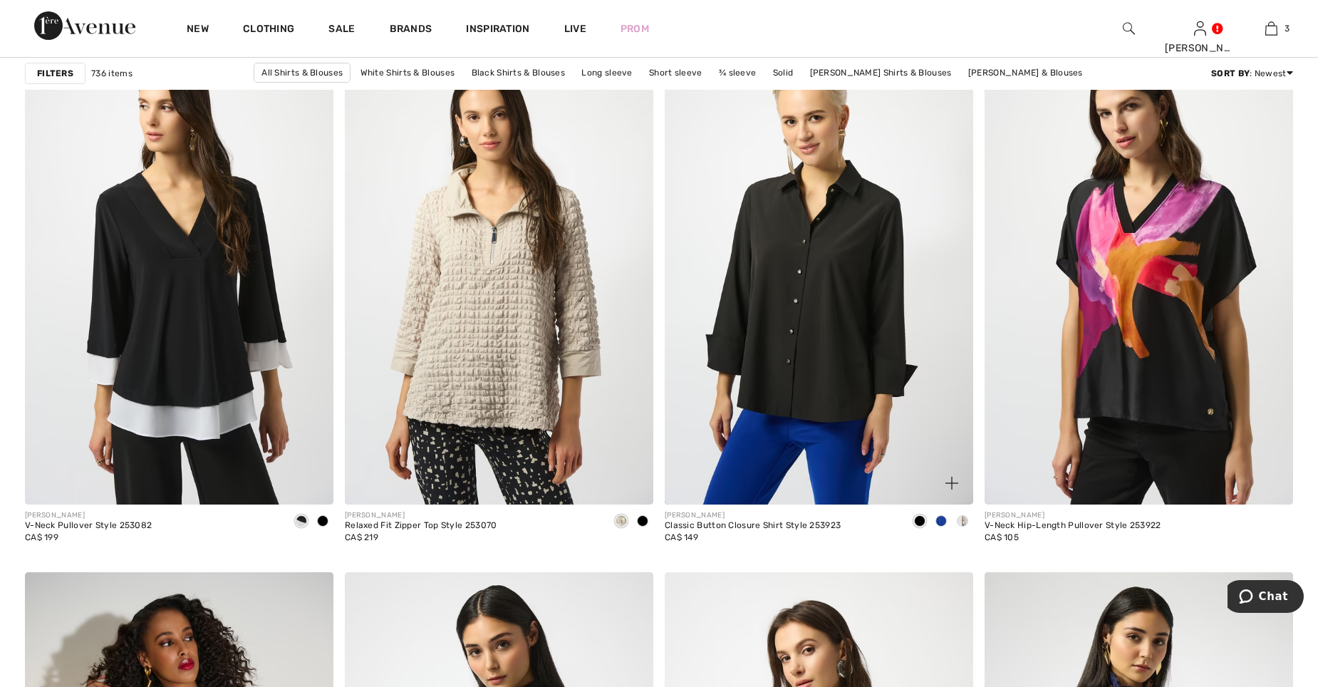
click at [938, 521] on span at bounding box center [941, 520] width 11 height 11
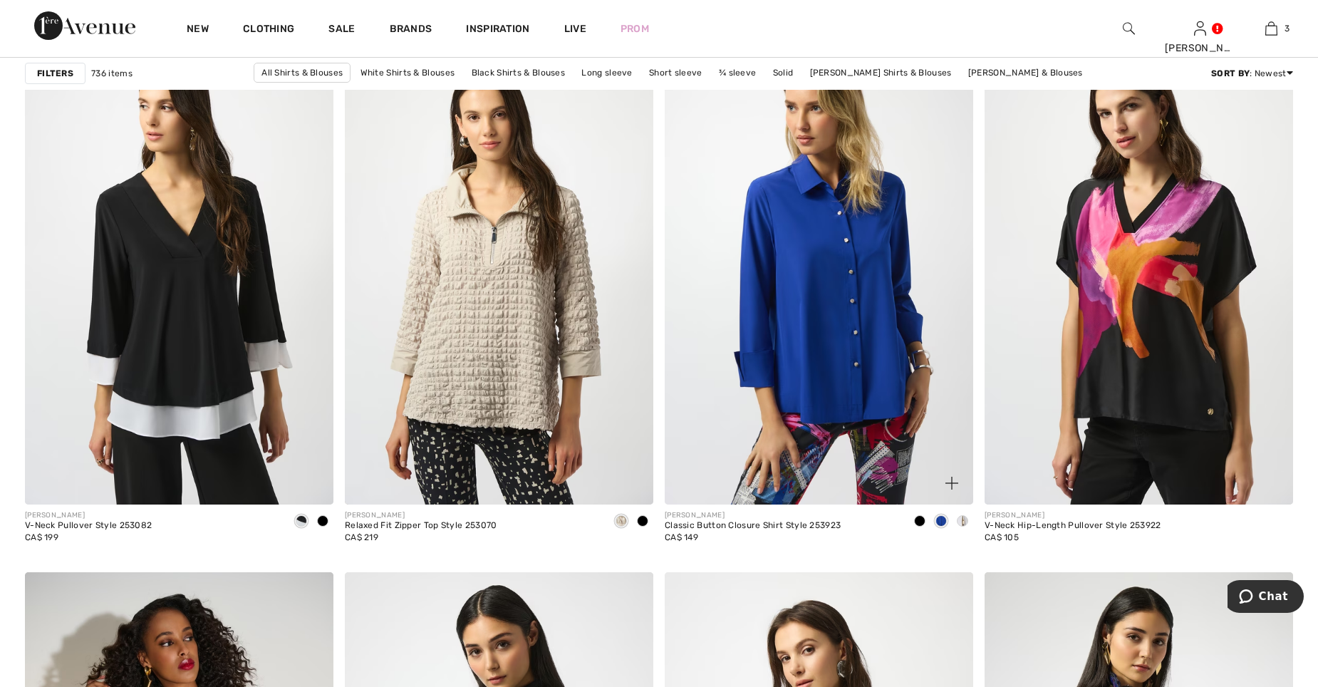
click at [938, 521] on span at bounding box center [941, 520] width 11 height 11
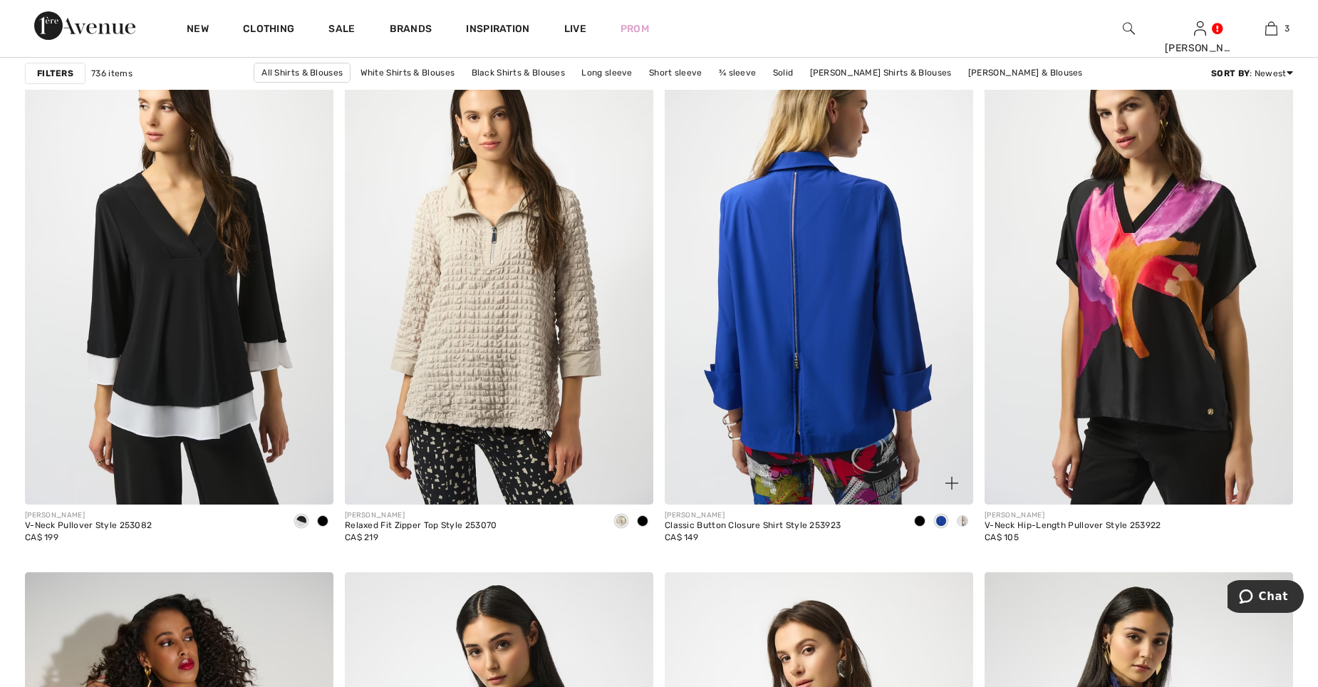
click at [852, 286] on img at bounding box center [819, 272] width 309 height 463
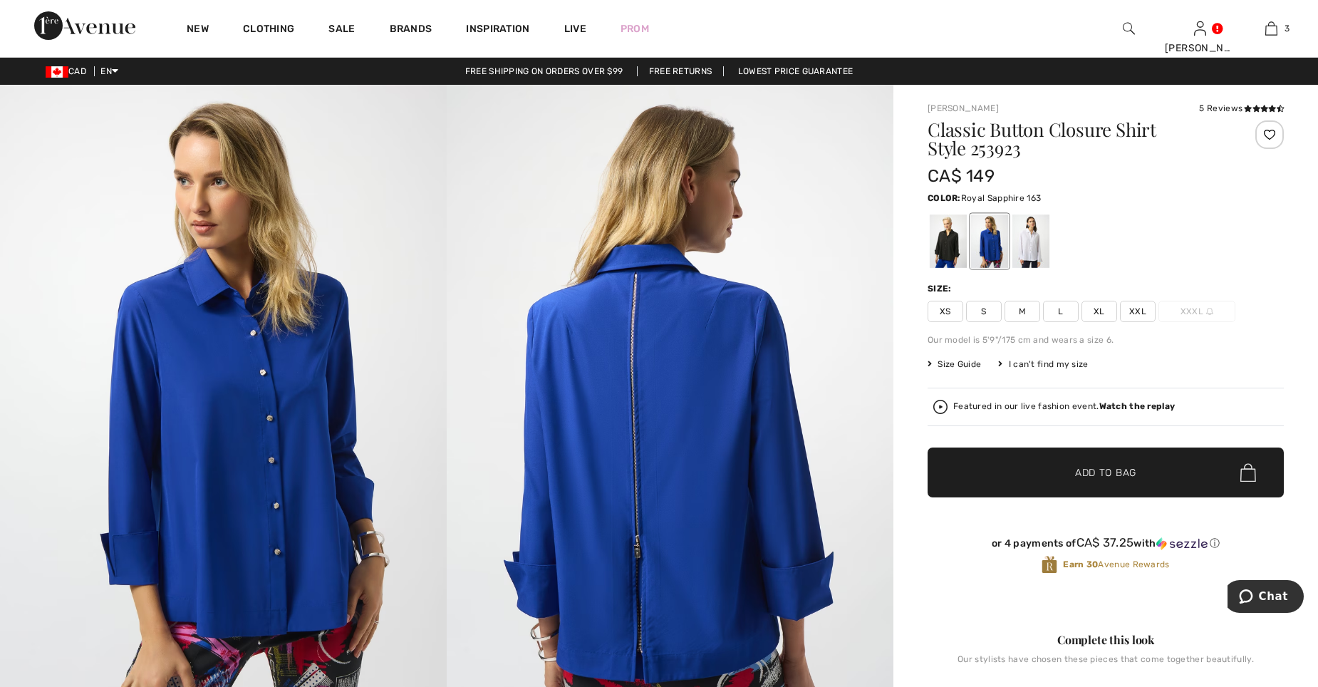
click at [1051, 311] on span "L" at bounding box center [1061, 311] width 36 height 21
click at [1067, 472] on span "✔ Added to Bag" at bounding box center [1084, 472] width 87 height 15
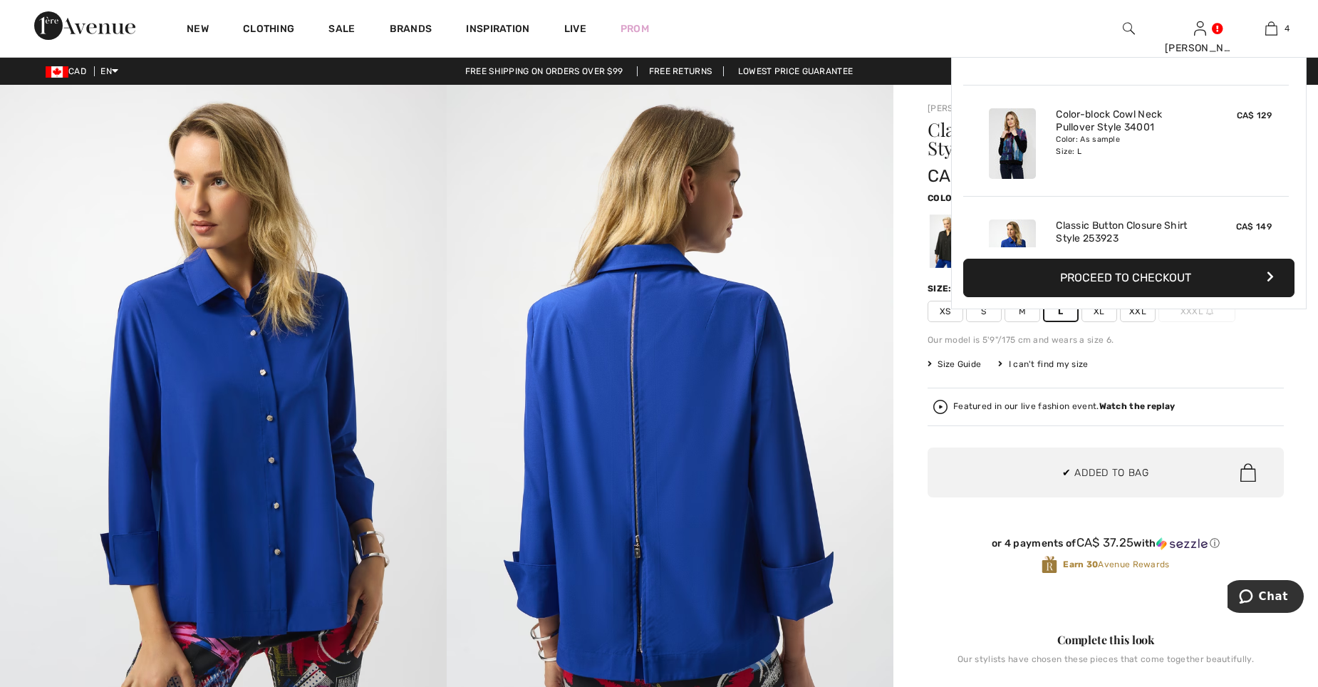
scroll to position [266, 0]
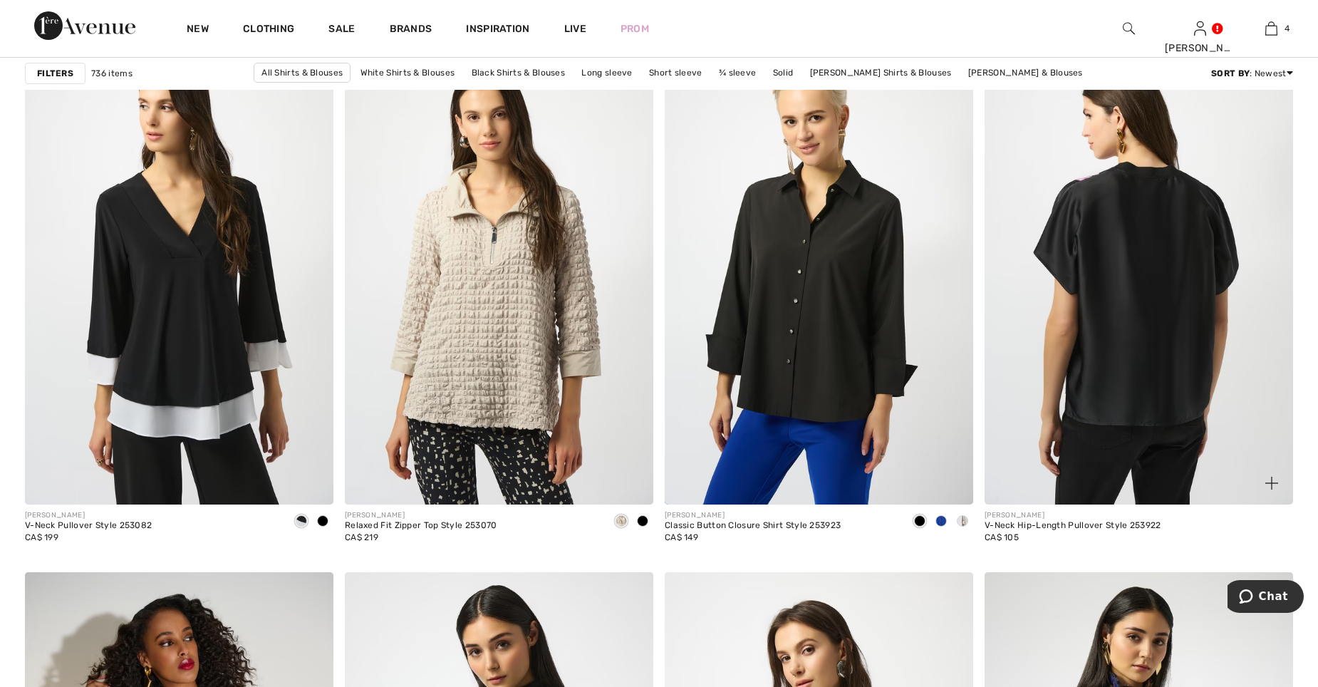
click at [1175, 254] on img at bounding box center [1139, 272] width 309 height 463
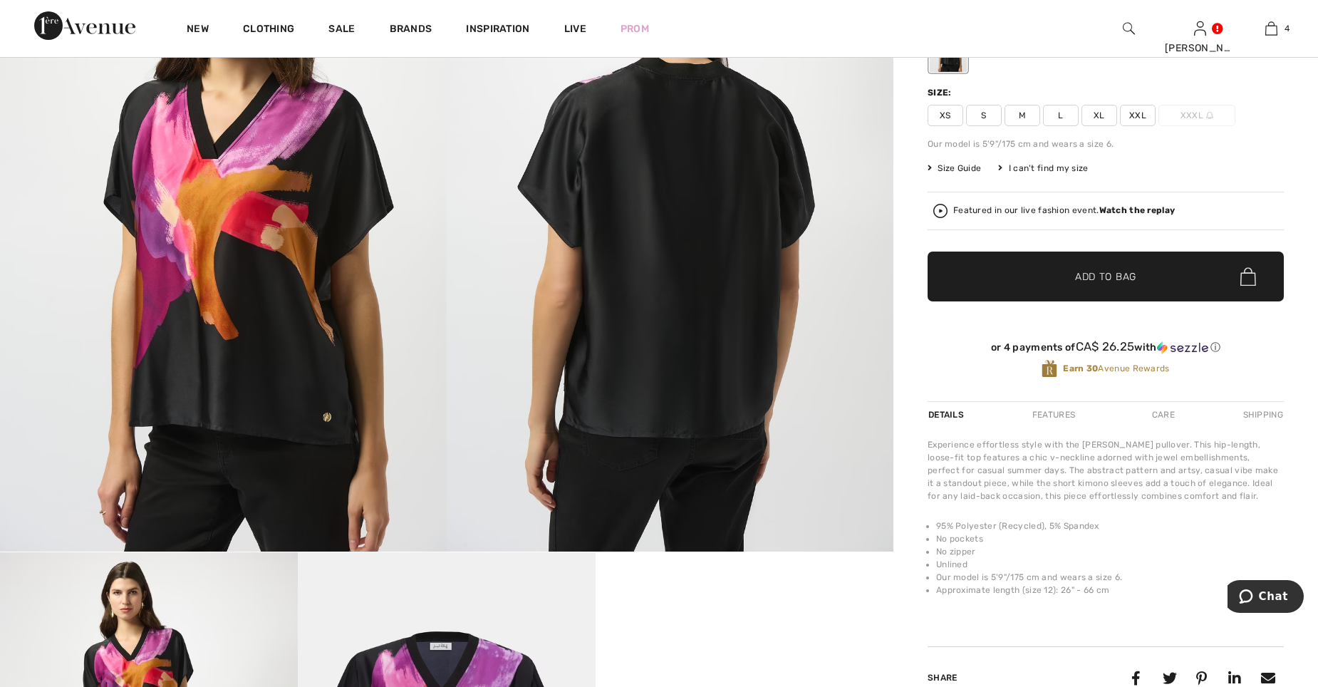
scroll to position [143, 0]
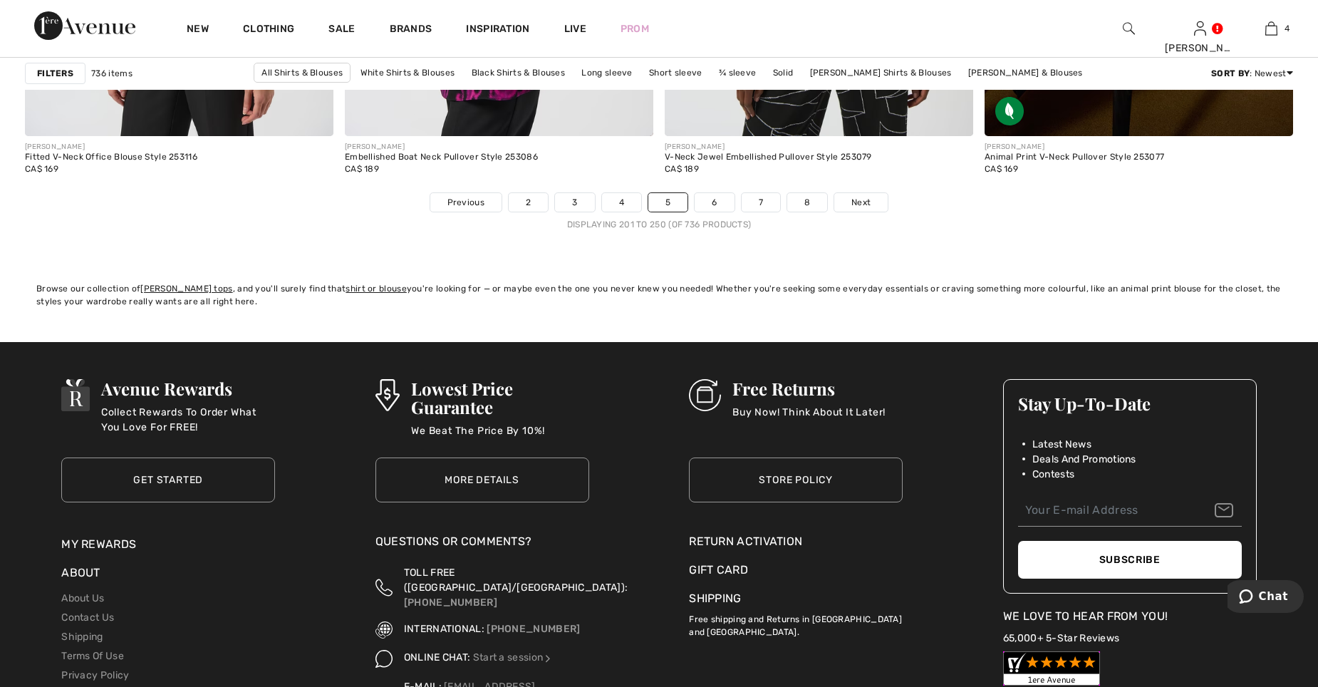
scroll to position [7980, 0]
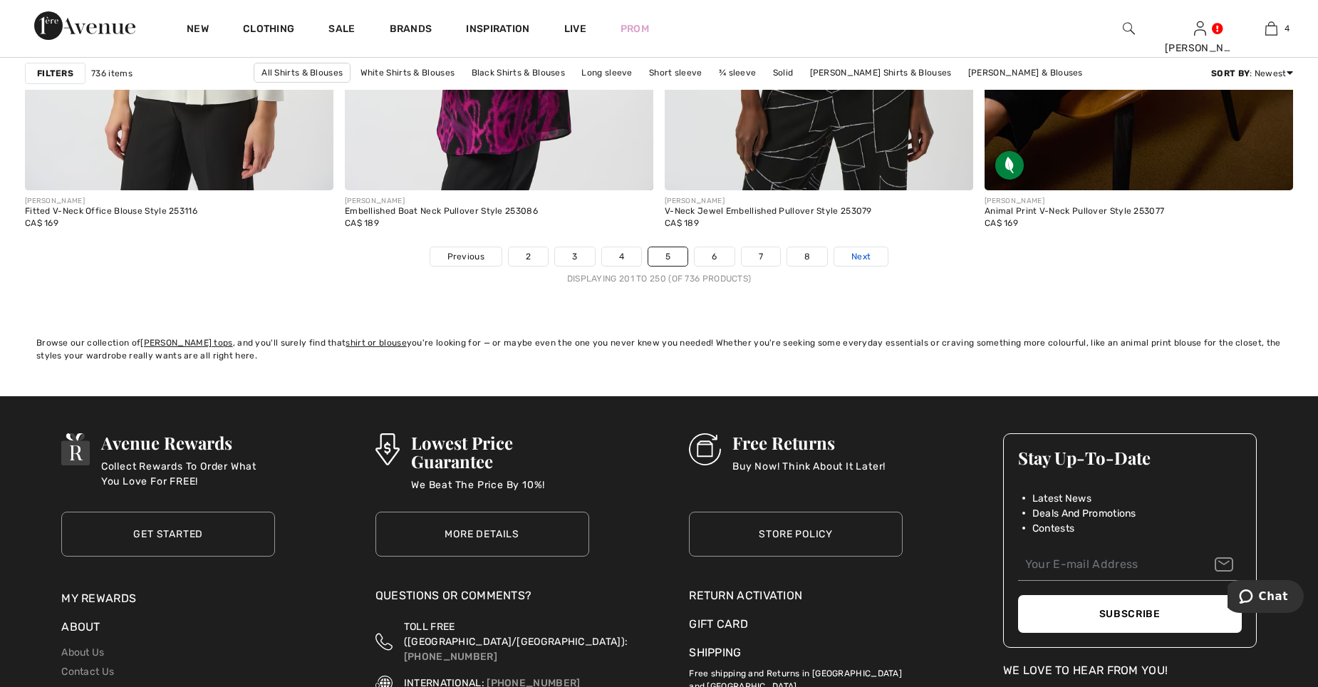
click at [874, 254] on link "Next" at bounding box center [860, 256] width 53 height 19
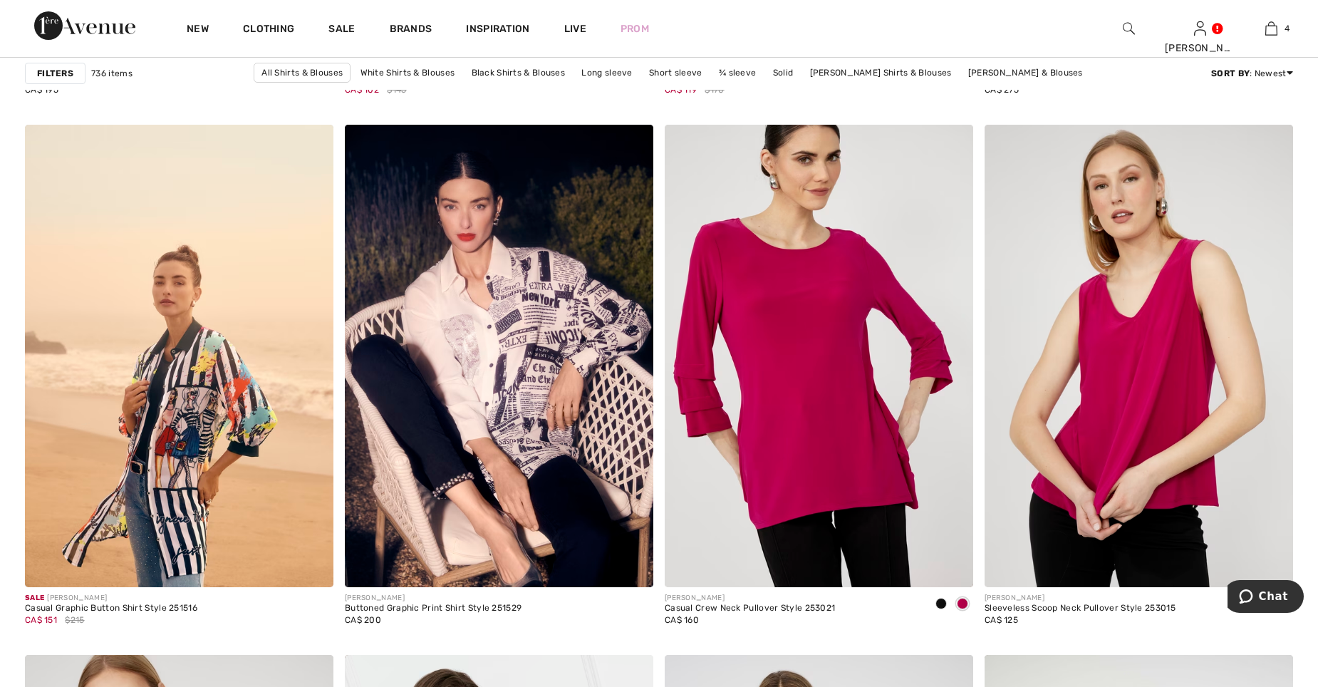
scroll to position [2921, 0]
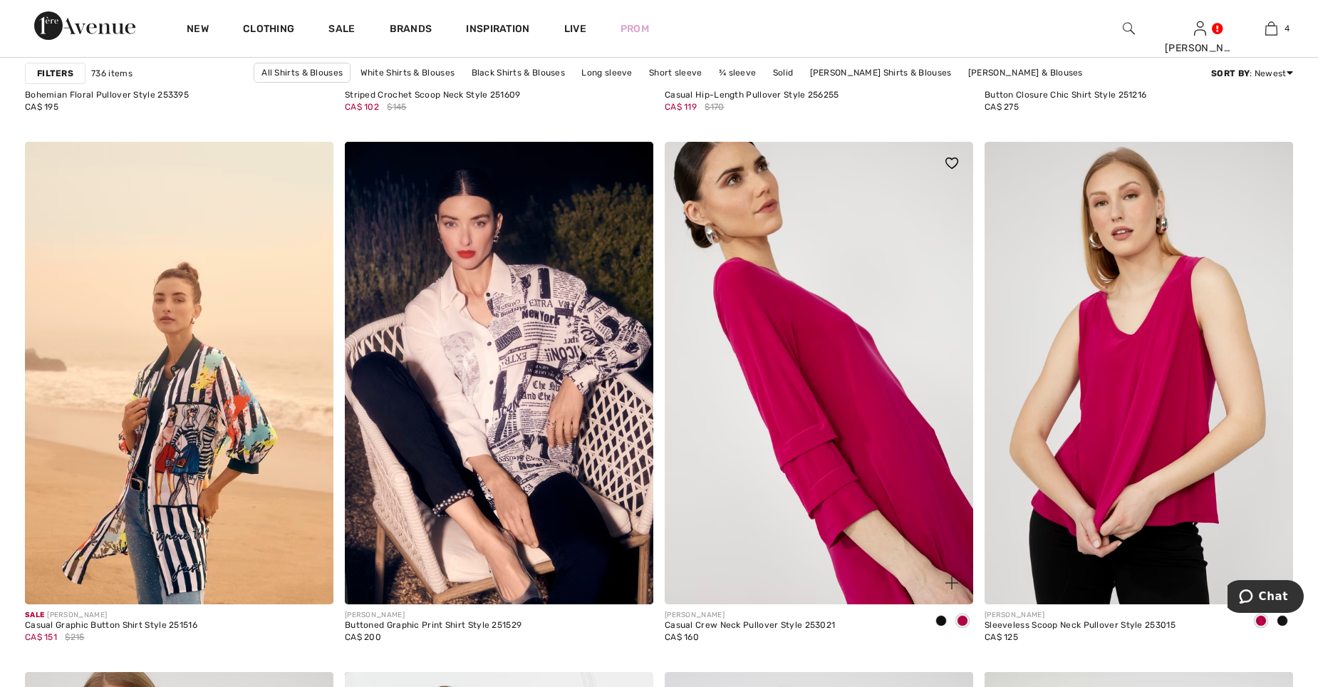
click at [784, 343] on img at bounding box center [819, 373] width 309 height 463
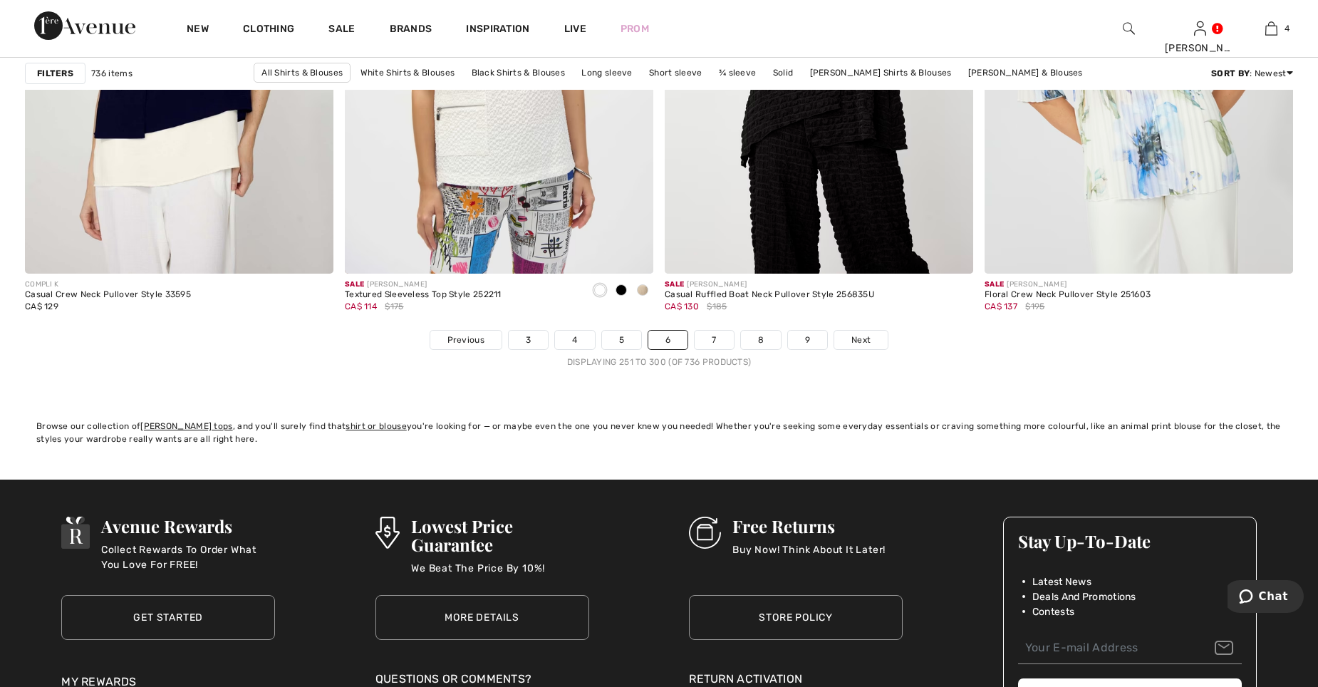
scroll to position [7909, 0]
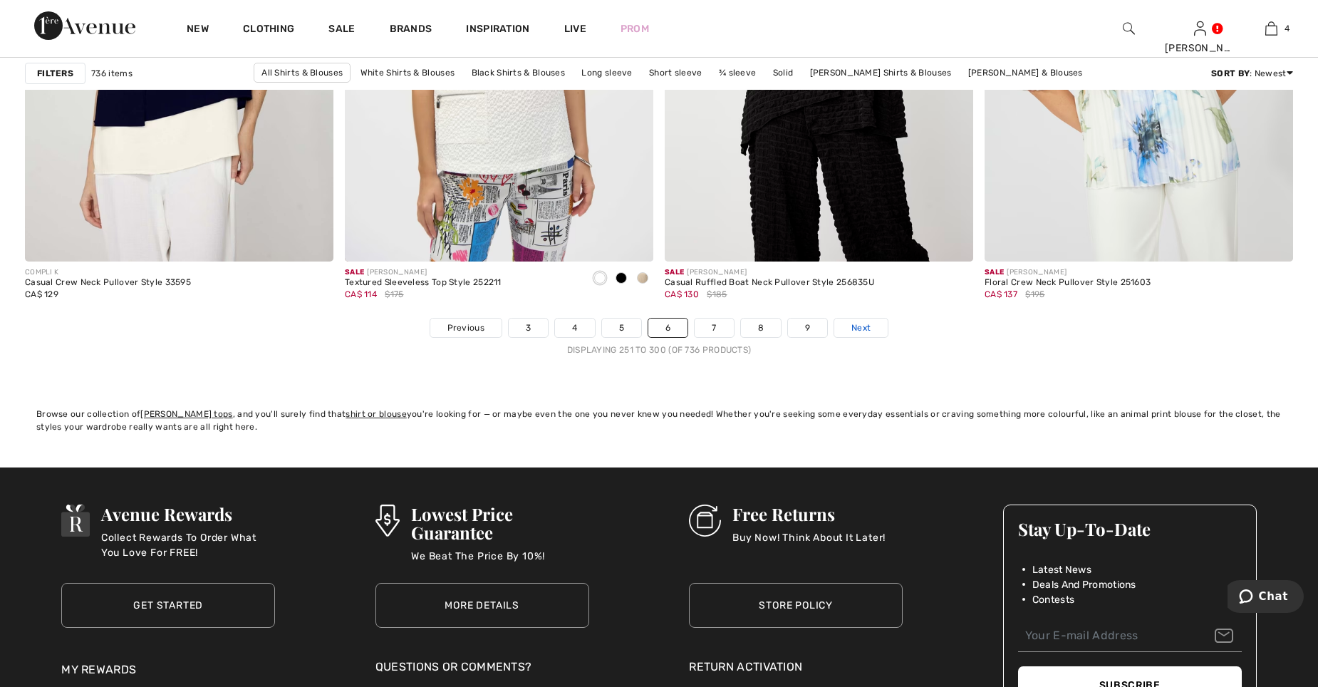
click at [857, 327] on span "Next" at bounding box center [860, 327] width 19 height 13
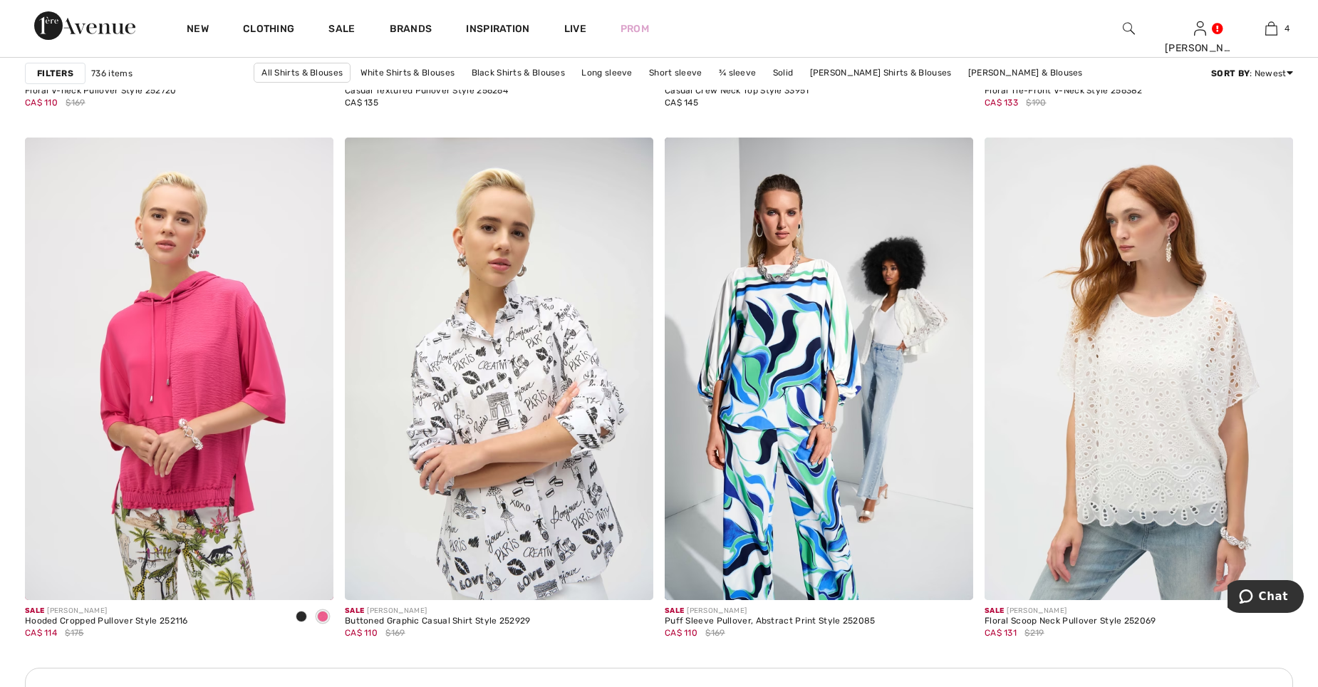
scroll to position [5843, 0]
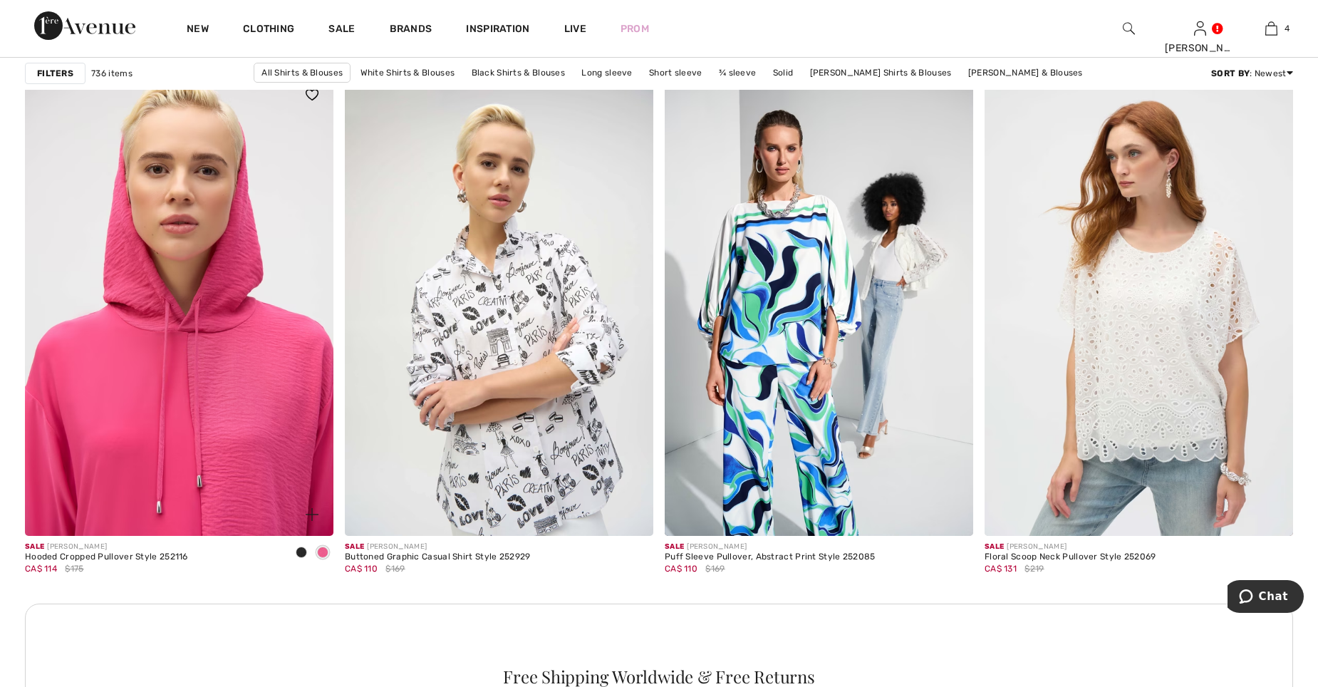
click at [222, 344] on img at bounding box center [179, 304] width 309 height 463
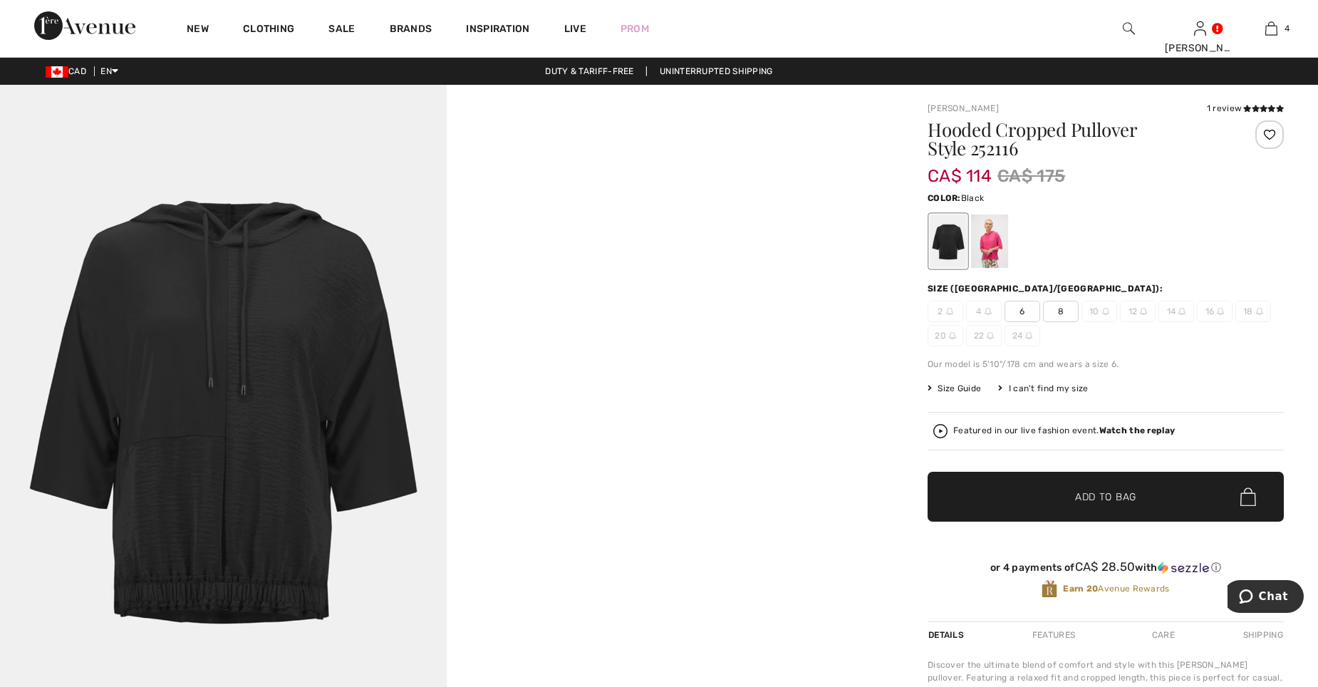
click at [951, 229] on div at bounding box center [948, 240] width 37 height 53
click at [984, 235] on div at bounding box center [989, 240] width 37 height 53
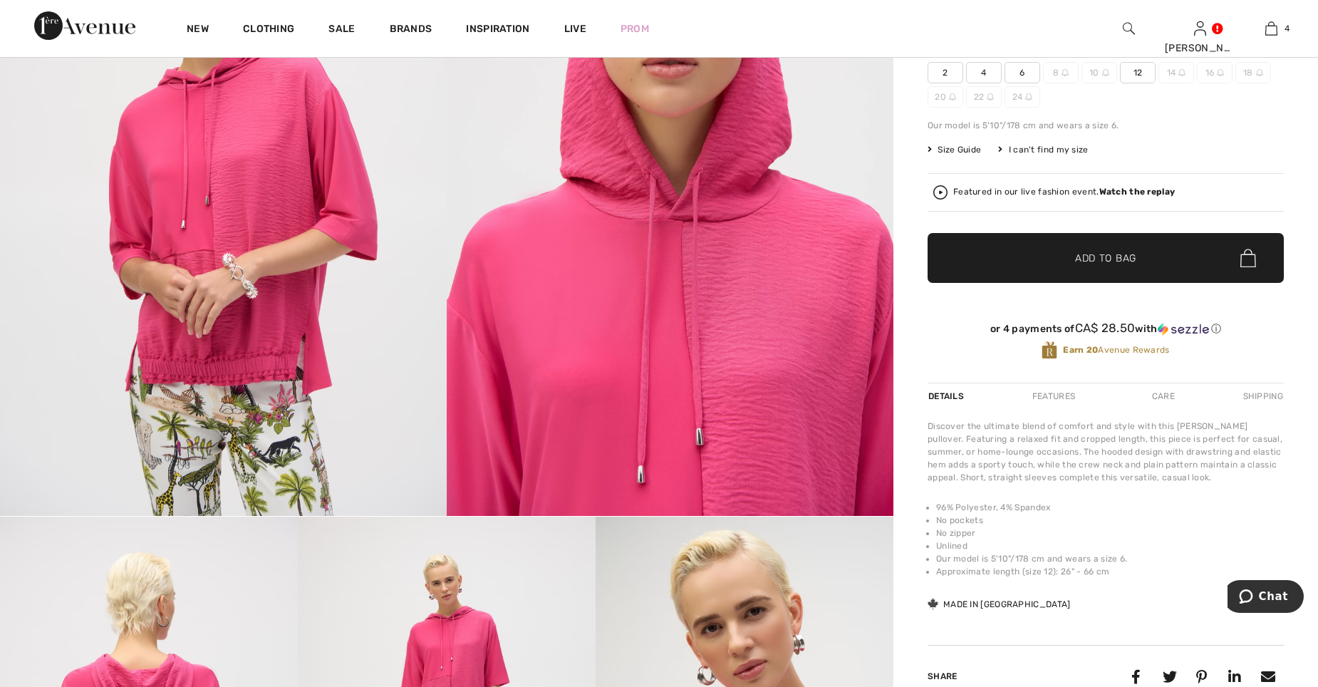
scroll to position [285, 0]
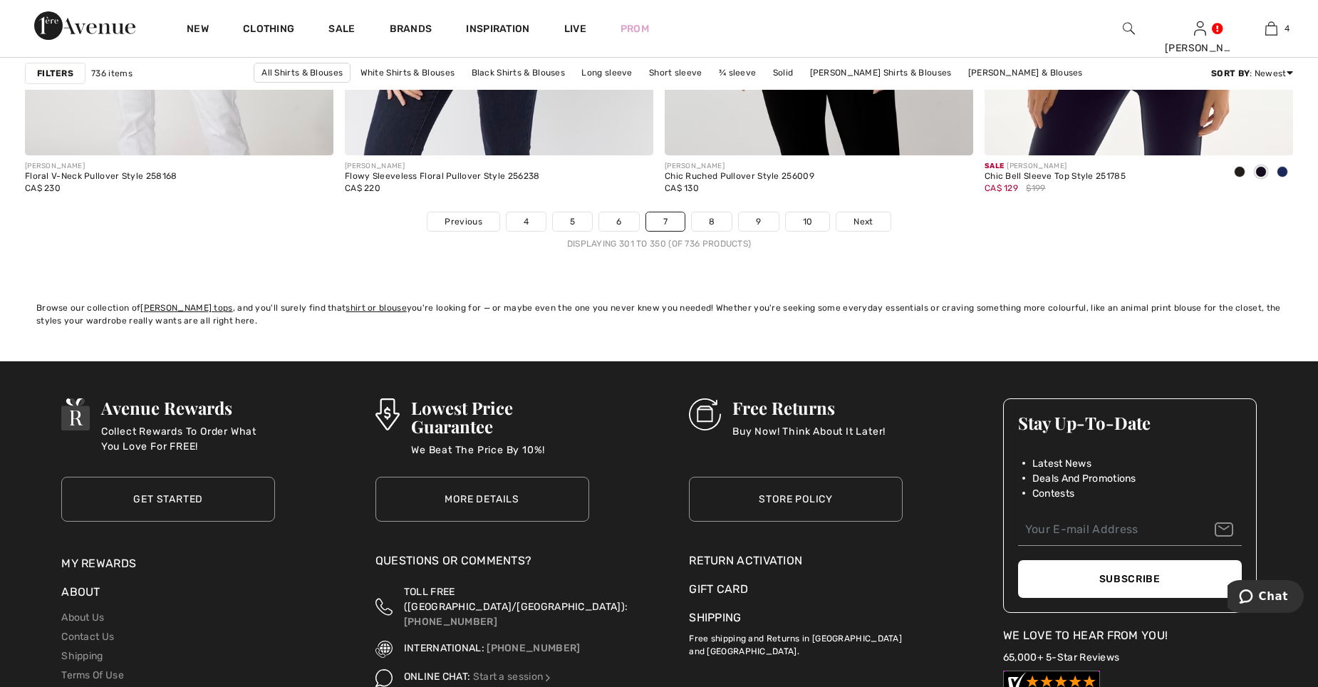
scroll to position [7980, 0]
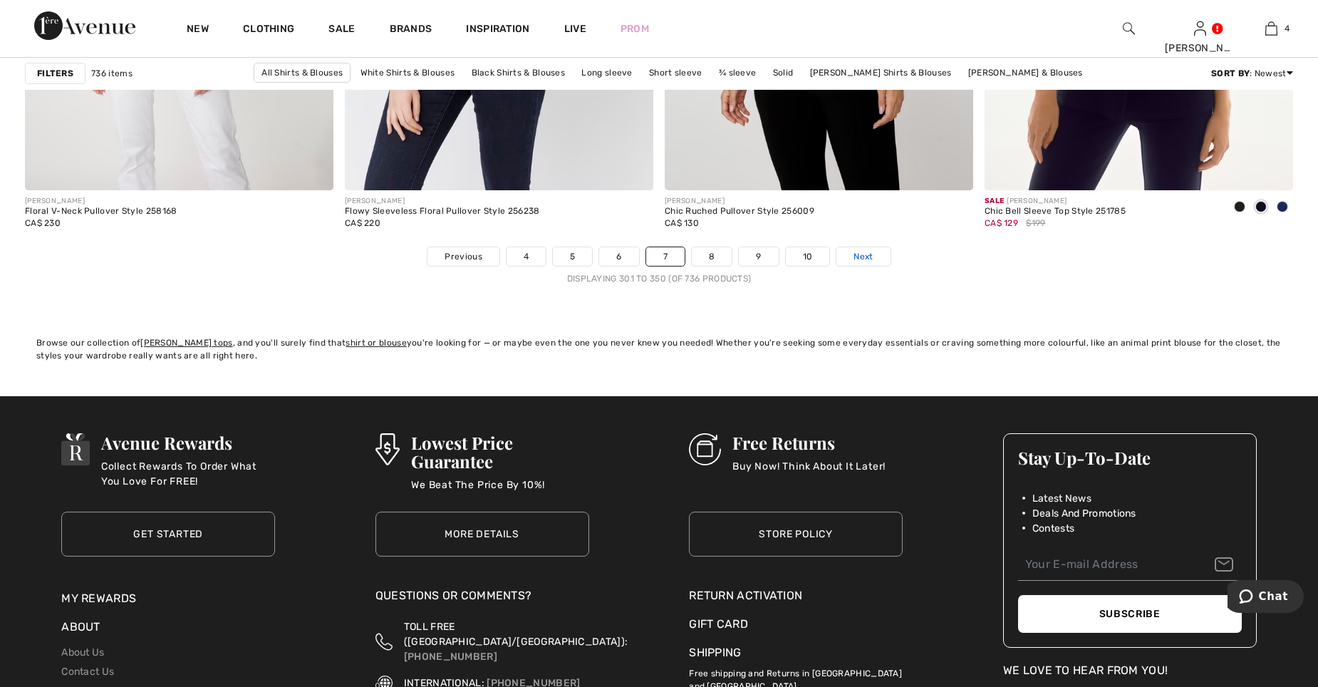
click at [864, 252] on span "Next" at bounding box center [863, 256] width 19 height 13
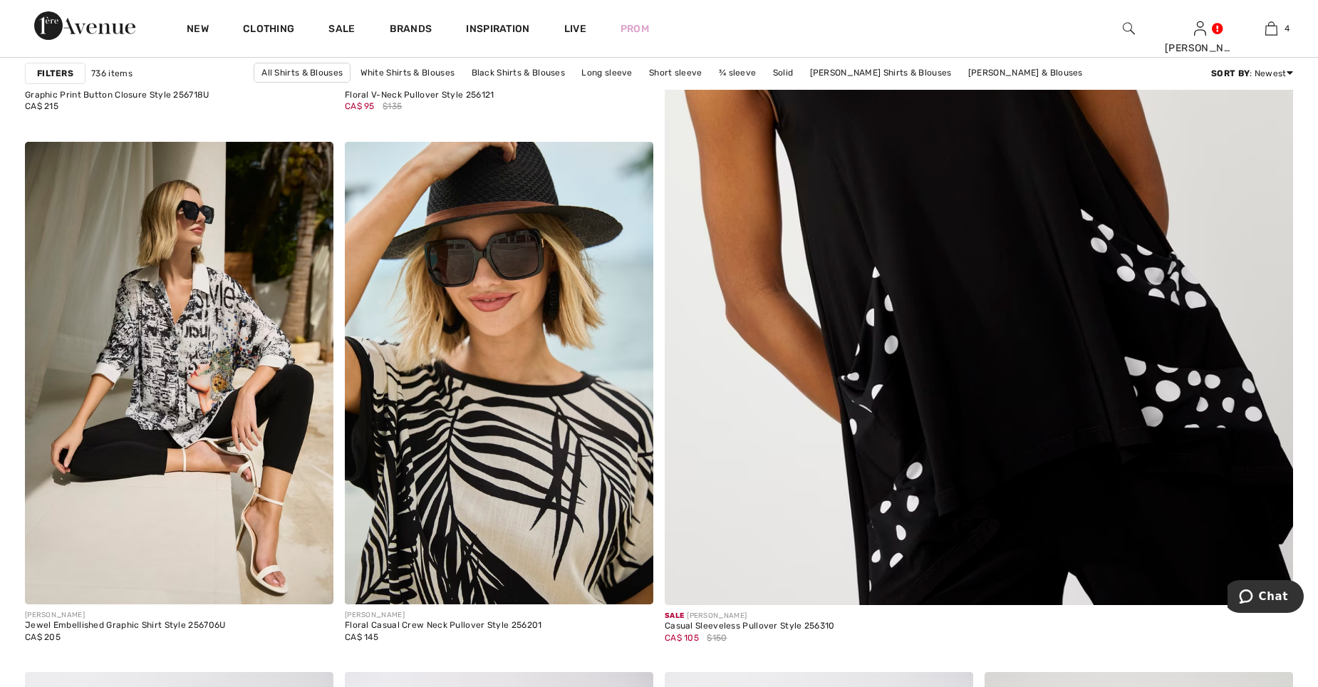
scroll to position [570, 0]
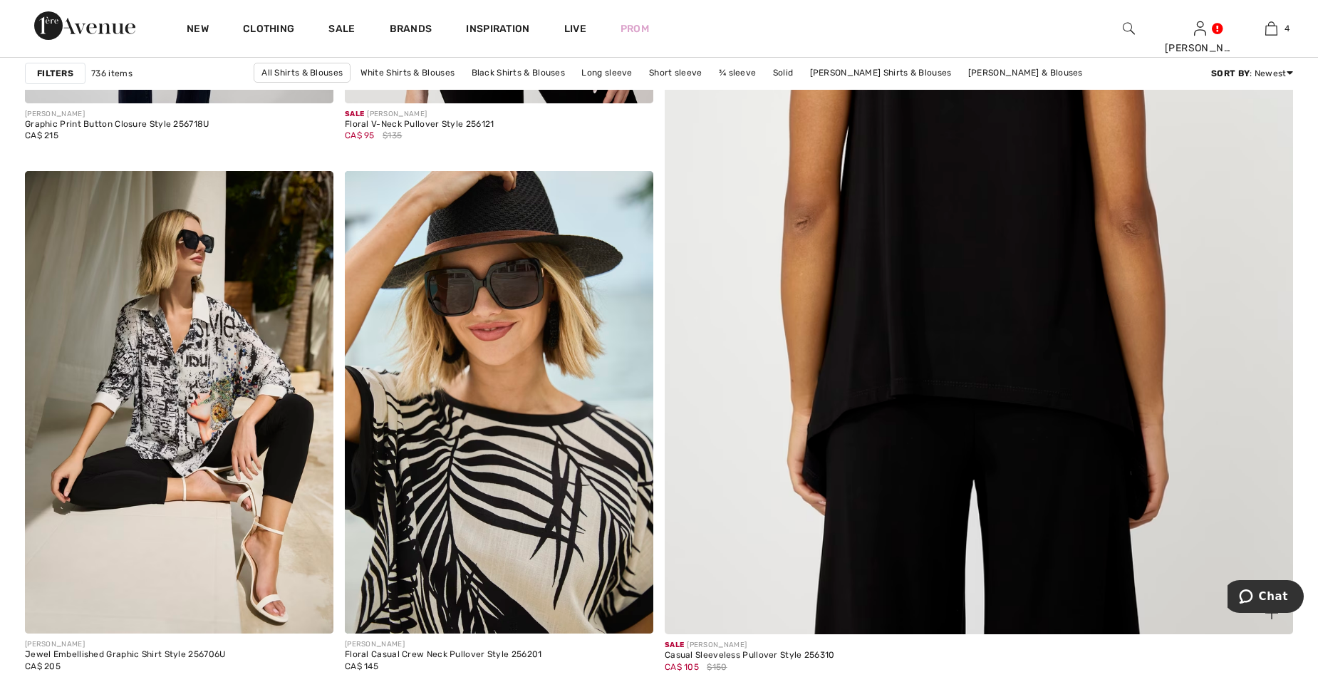
click at [918, 177] on img at bounding box center [979, 205] width 754 height 1131
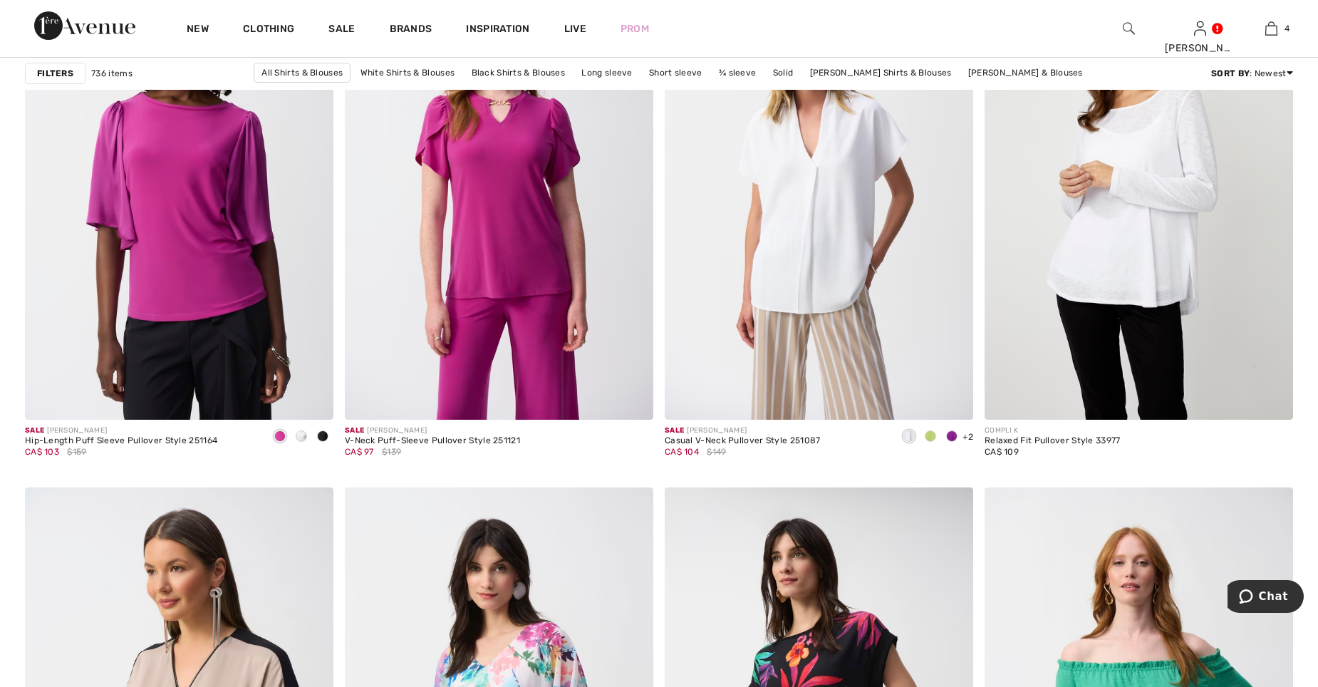
scroll to position [1283, 0]
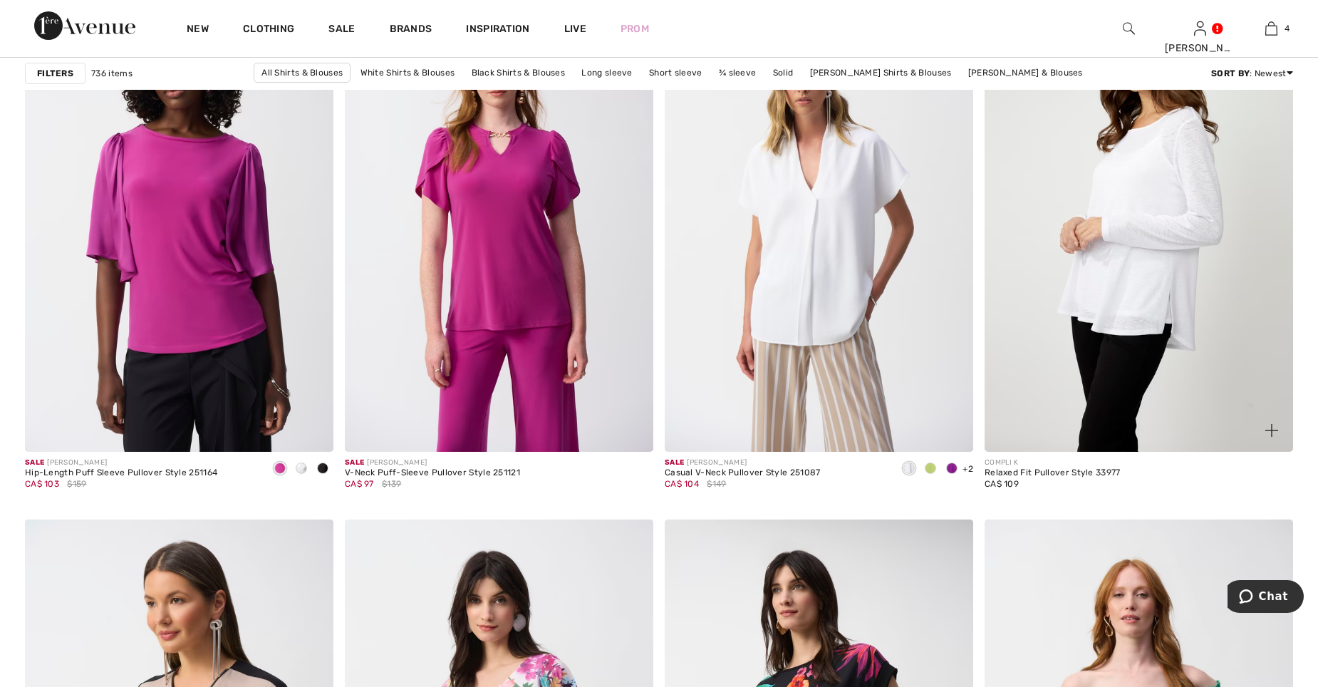
click at [1122, 197] on img at bounding box center [1139, 220] width 309 height 463
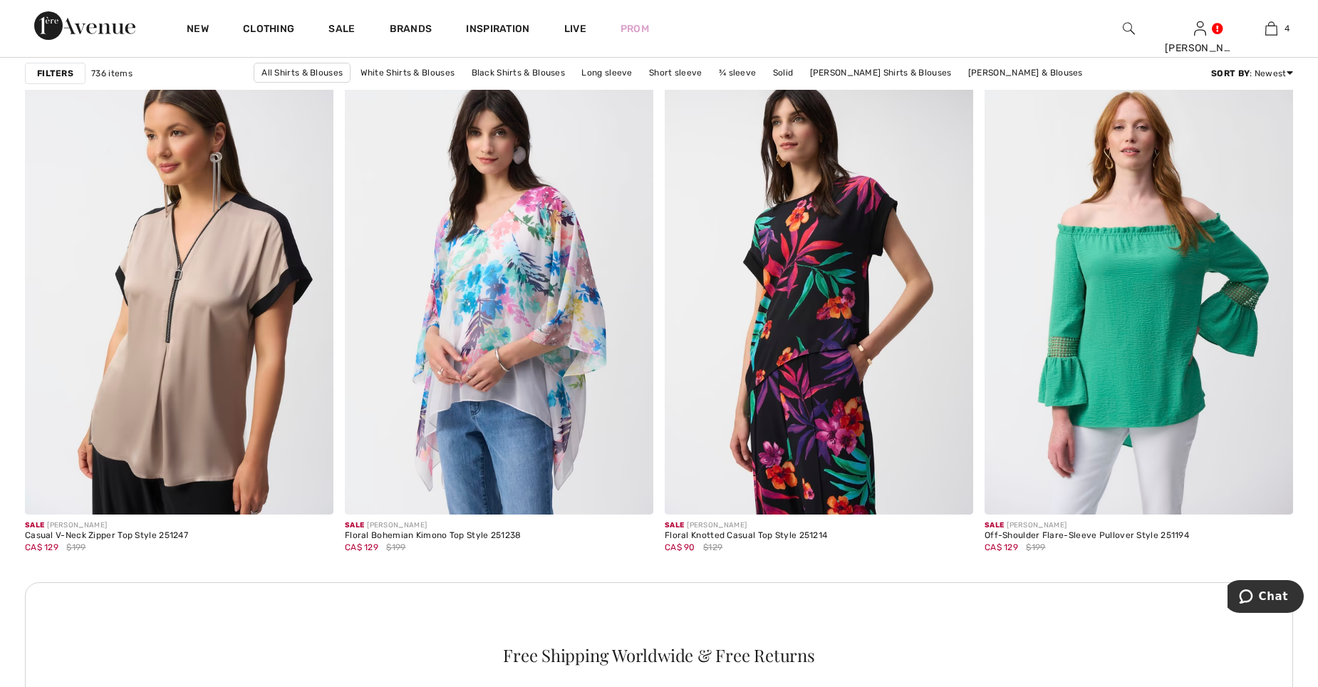
scroll to position [1710, 0]
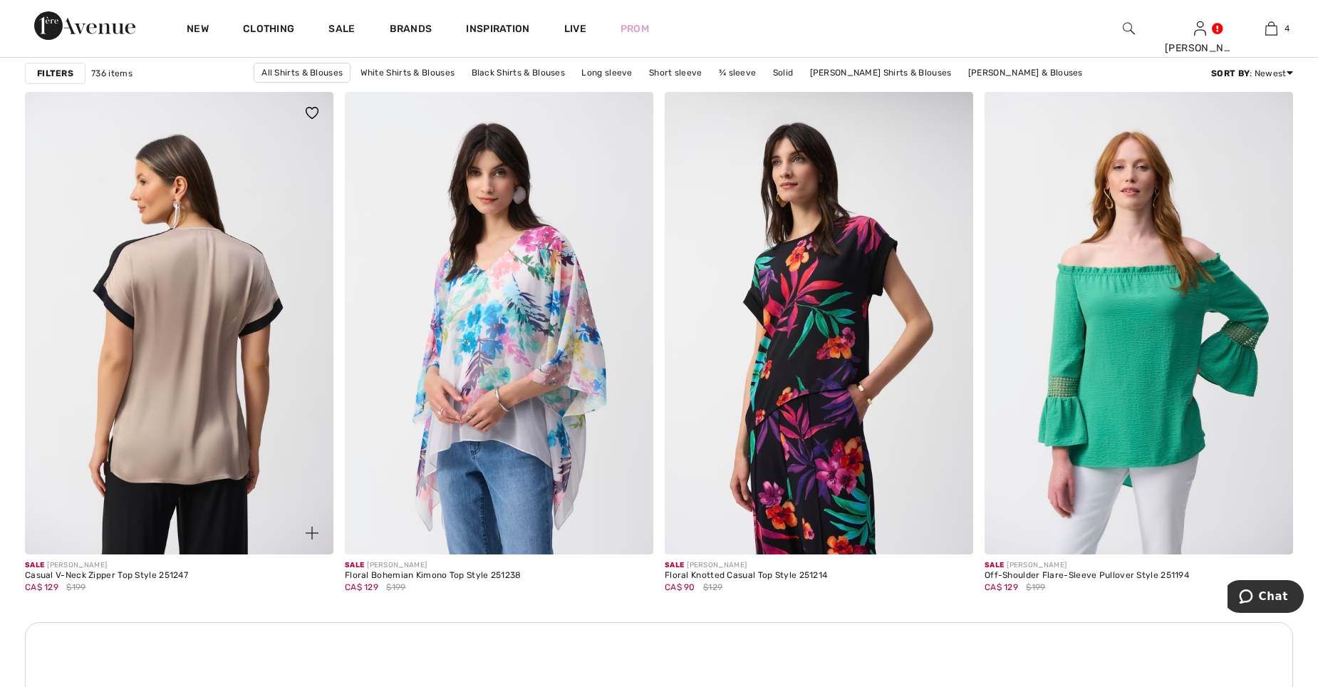
click at [203, 379] on img at bounding box center [179, 323] width 309 height 463
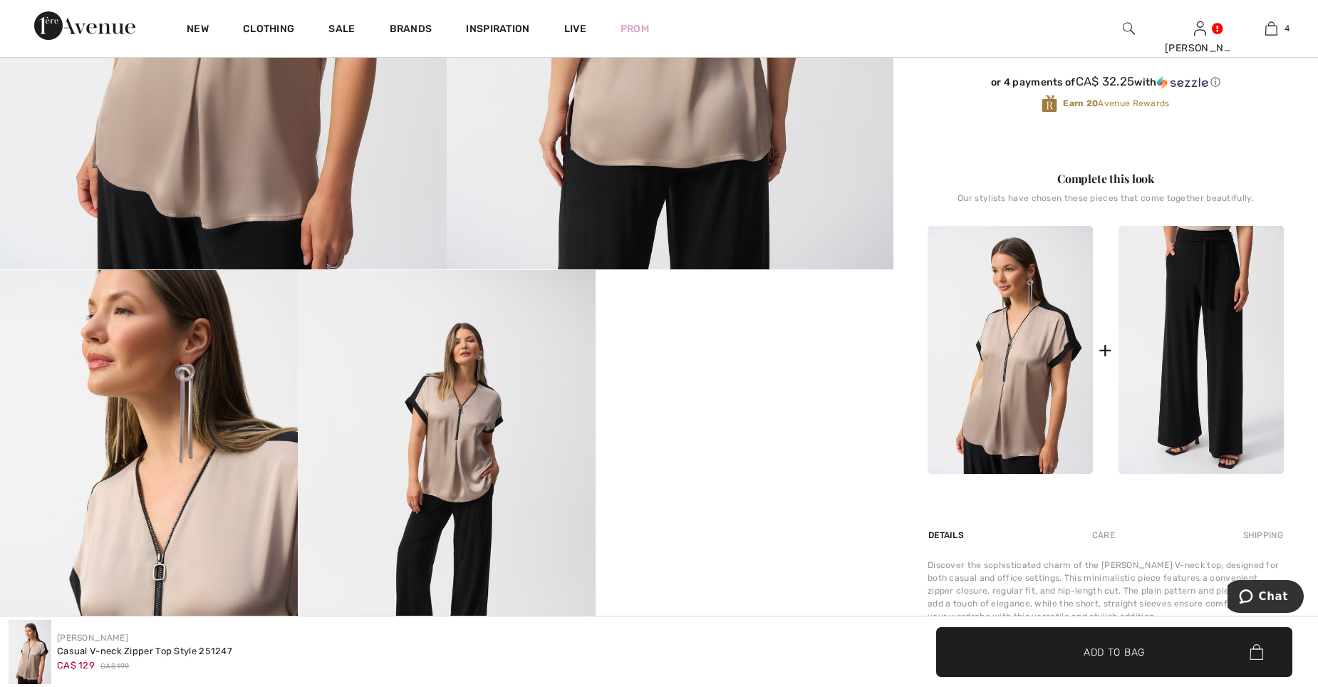
scroll to position [570, 0]
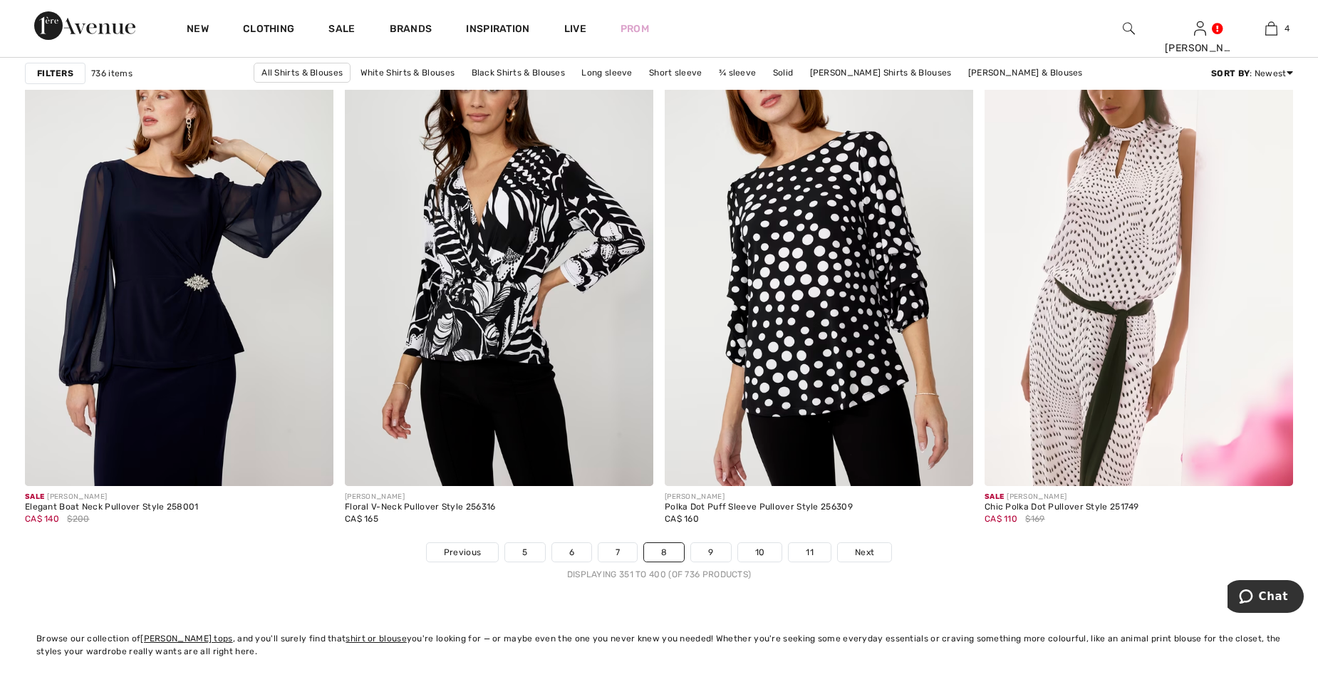
scroll to position [7695, 0]
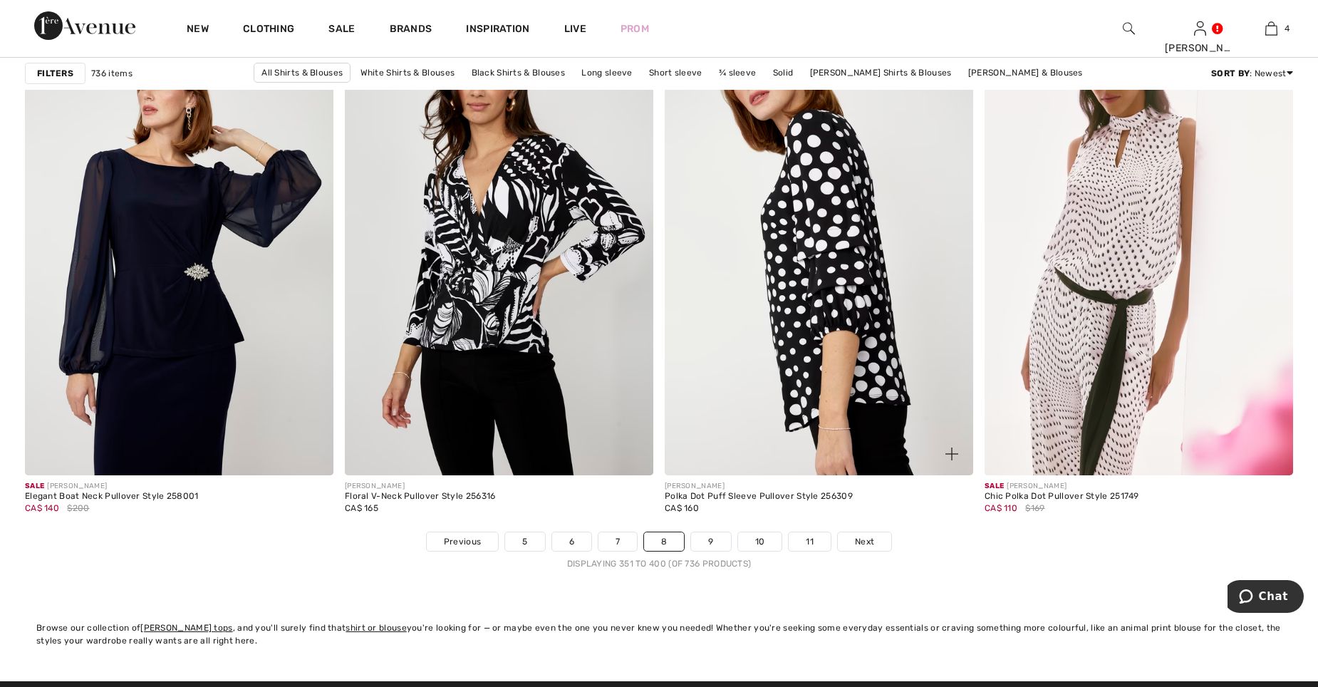
click at [819, 290] on img at bounding box center [819, 244] width 309 height 463
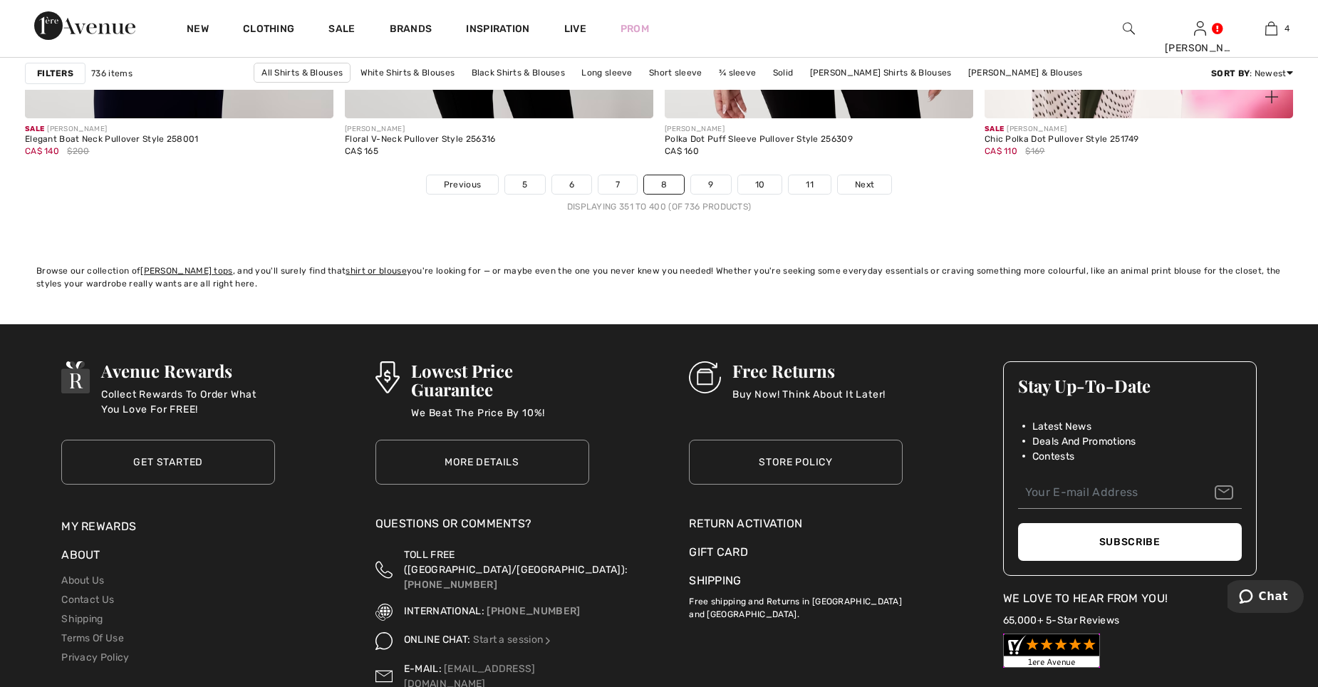
scroll to position [8051, 0]
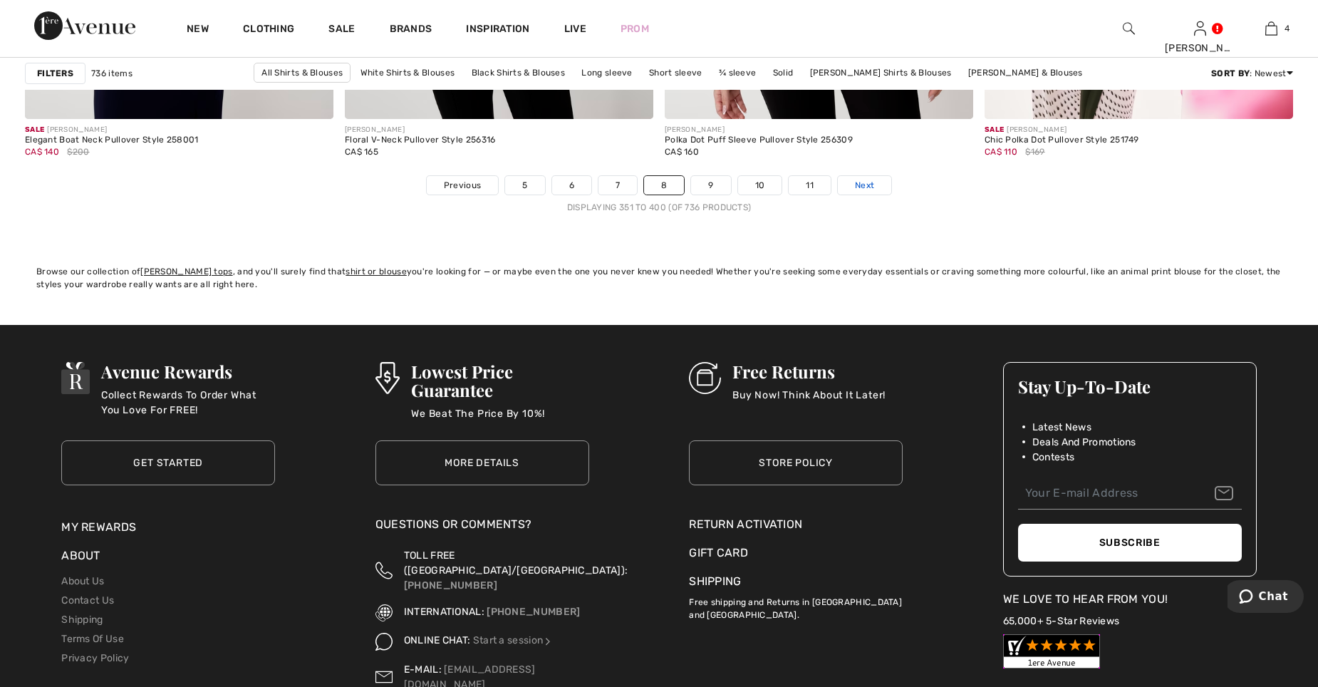
click at [865, 182] on span "Next" at bounding box center [864, 185] width 19 height 13
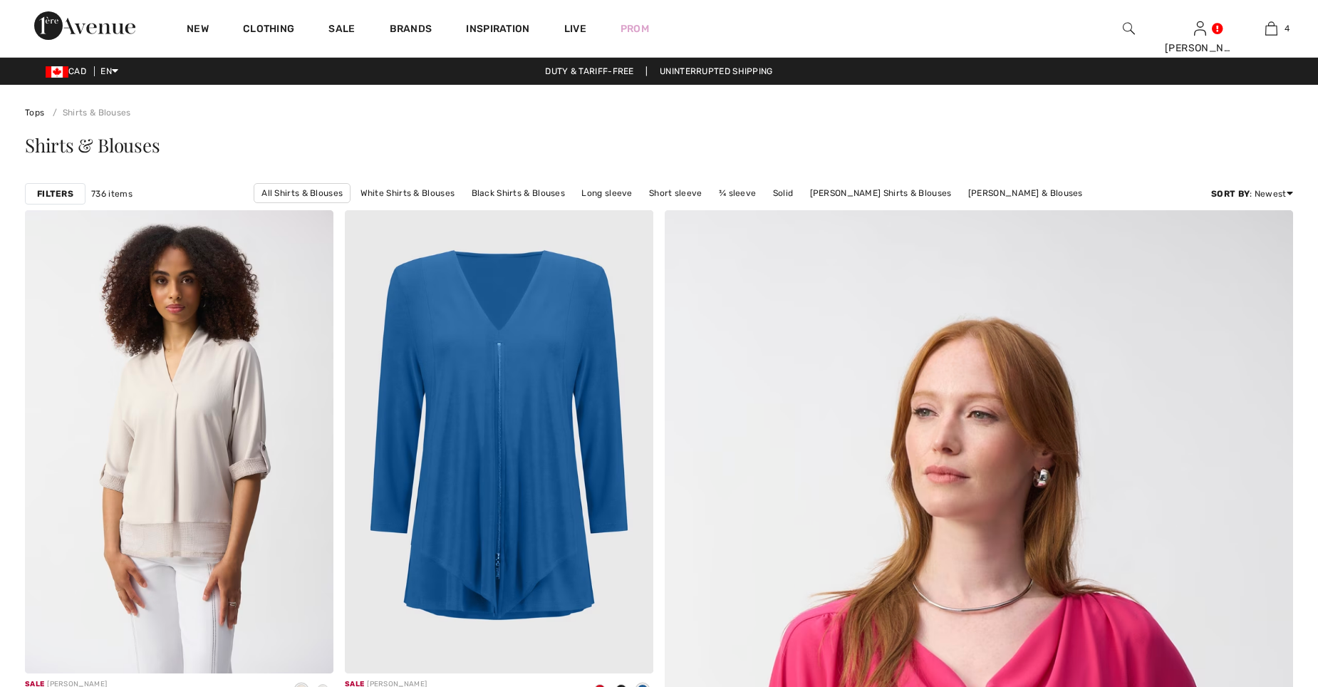
checkbox input "true"
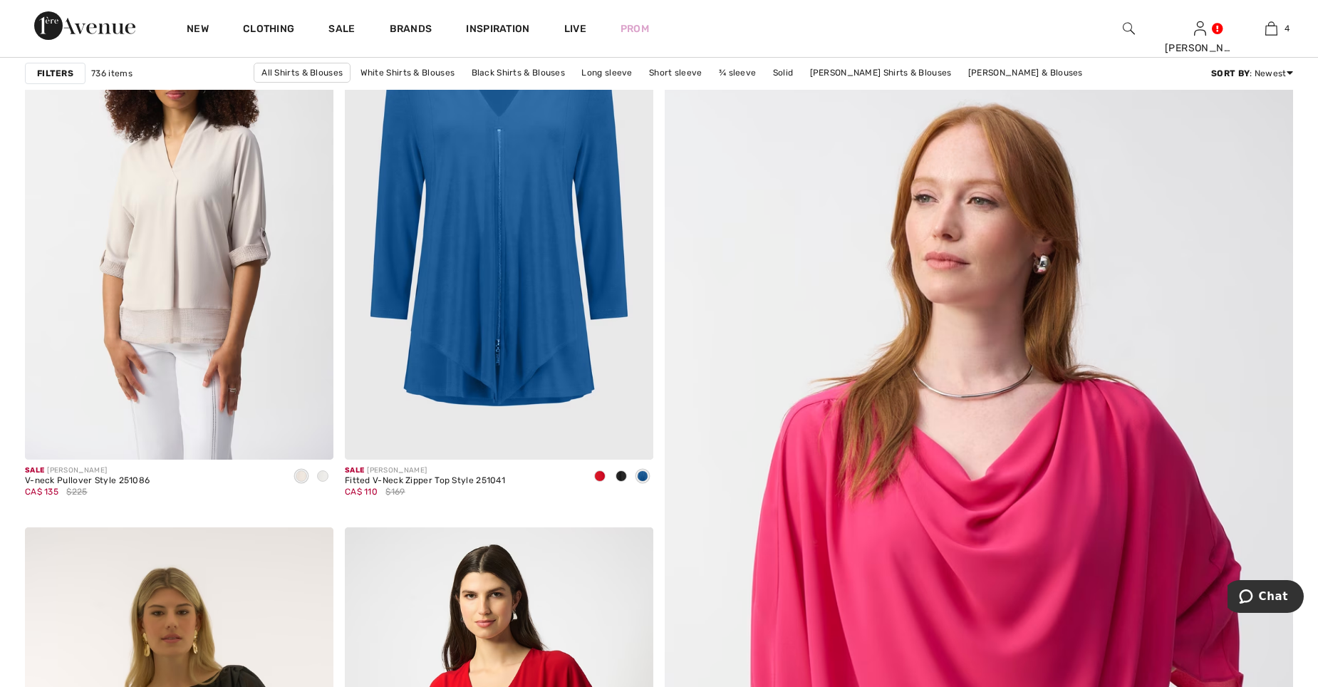
scroll to position [143, 0]
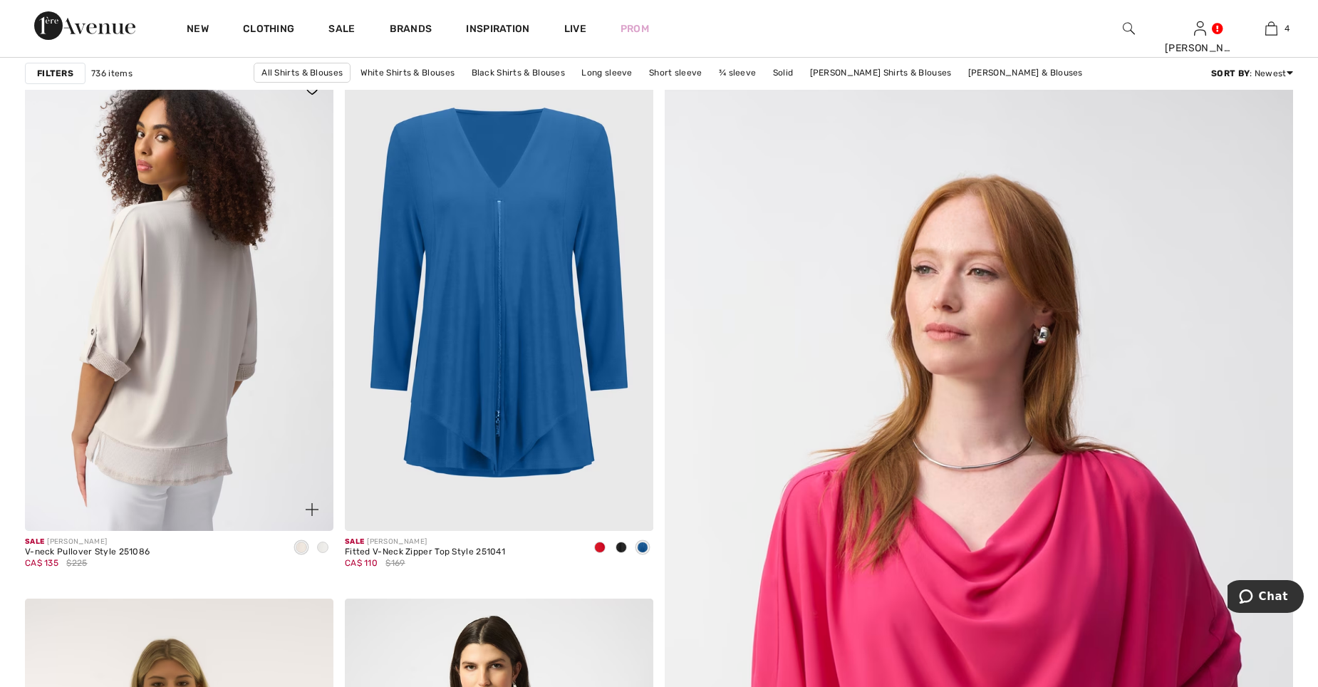
click at [190, 333] on img at bounding box center [179, 299] width 309 height 463
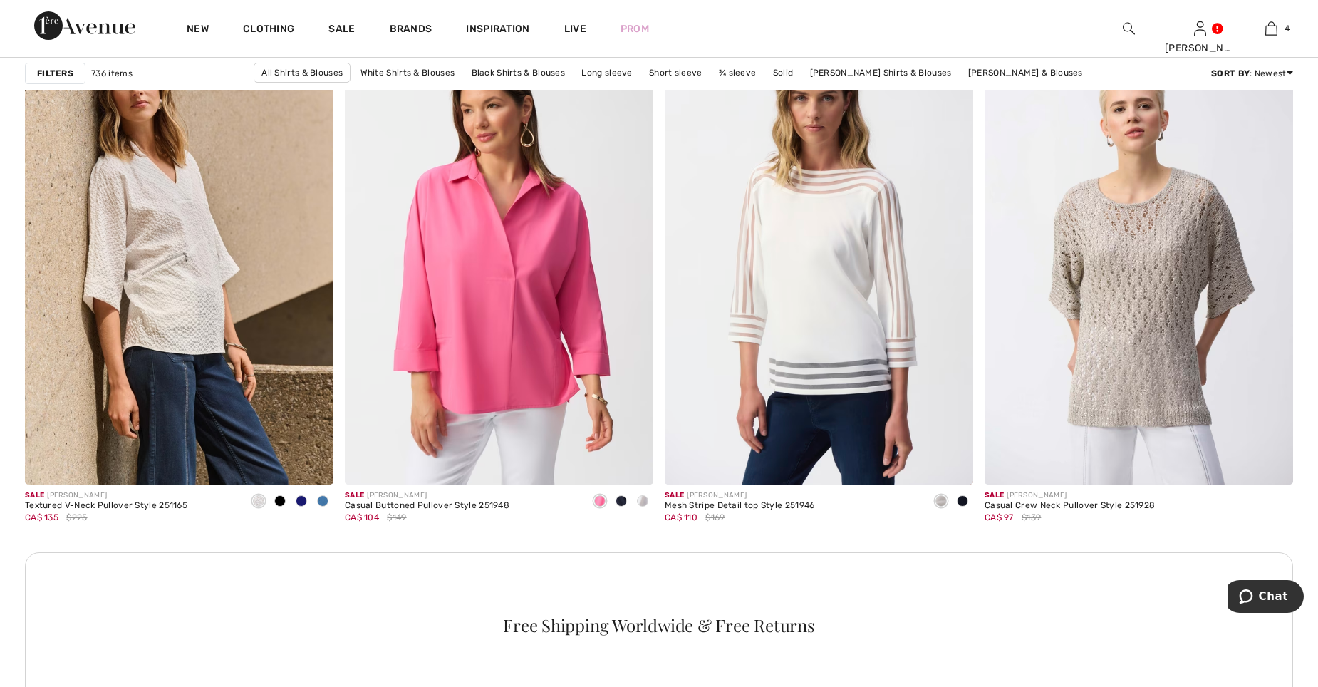
scroll to position [1781, 0]
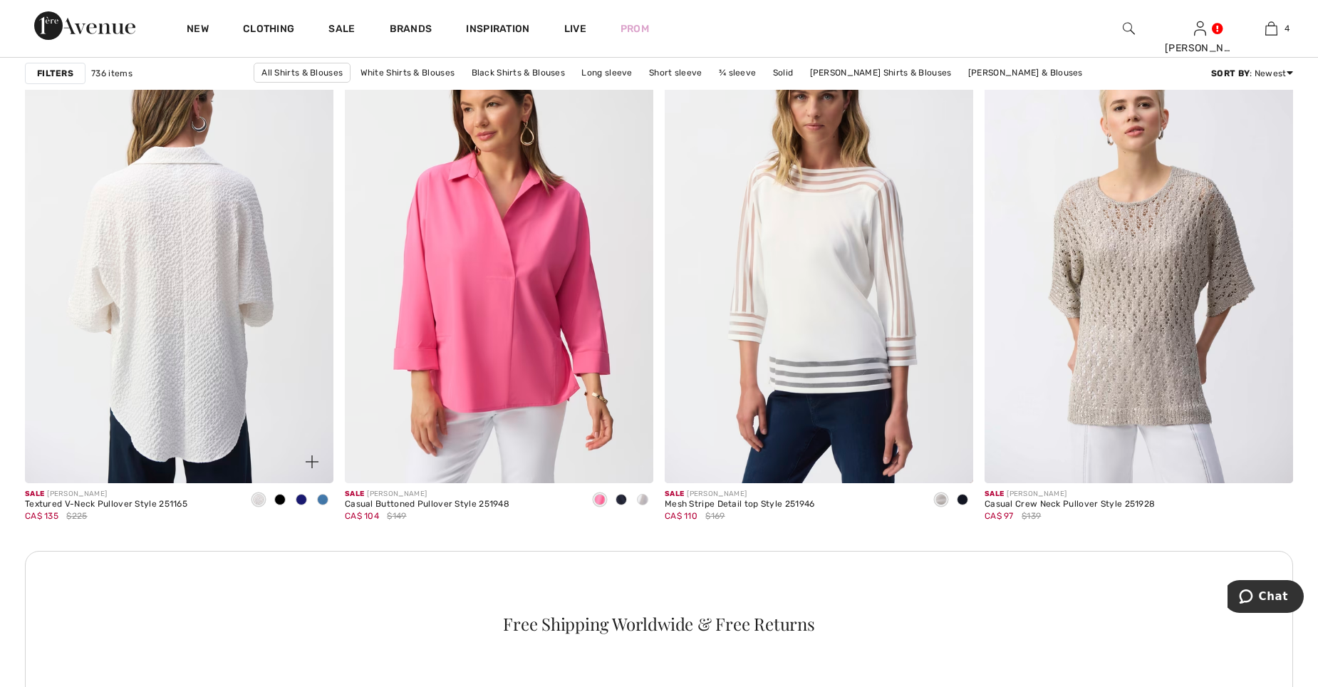
click at [190, 228] on img at bounding box center [179, 252] width 309 height 463
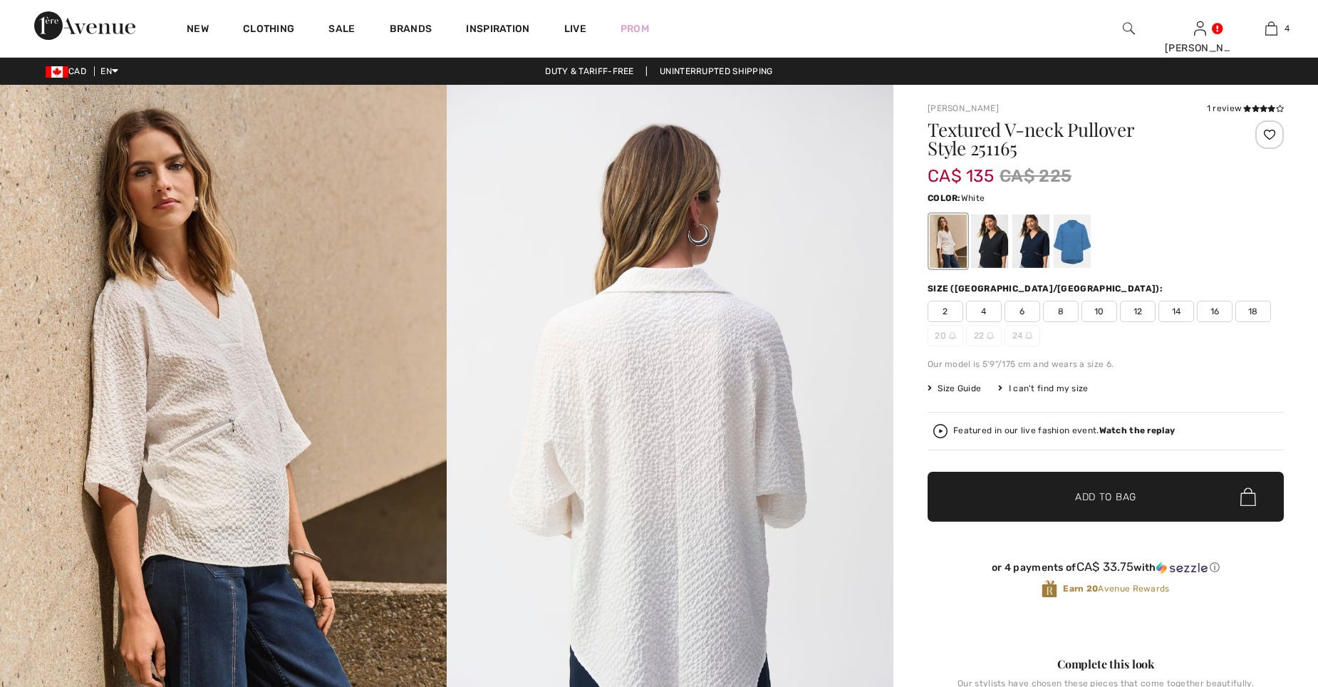
click at [1074, 214] on div at bounding box center [1072, 240] width 37 height 53
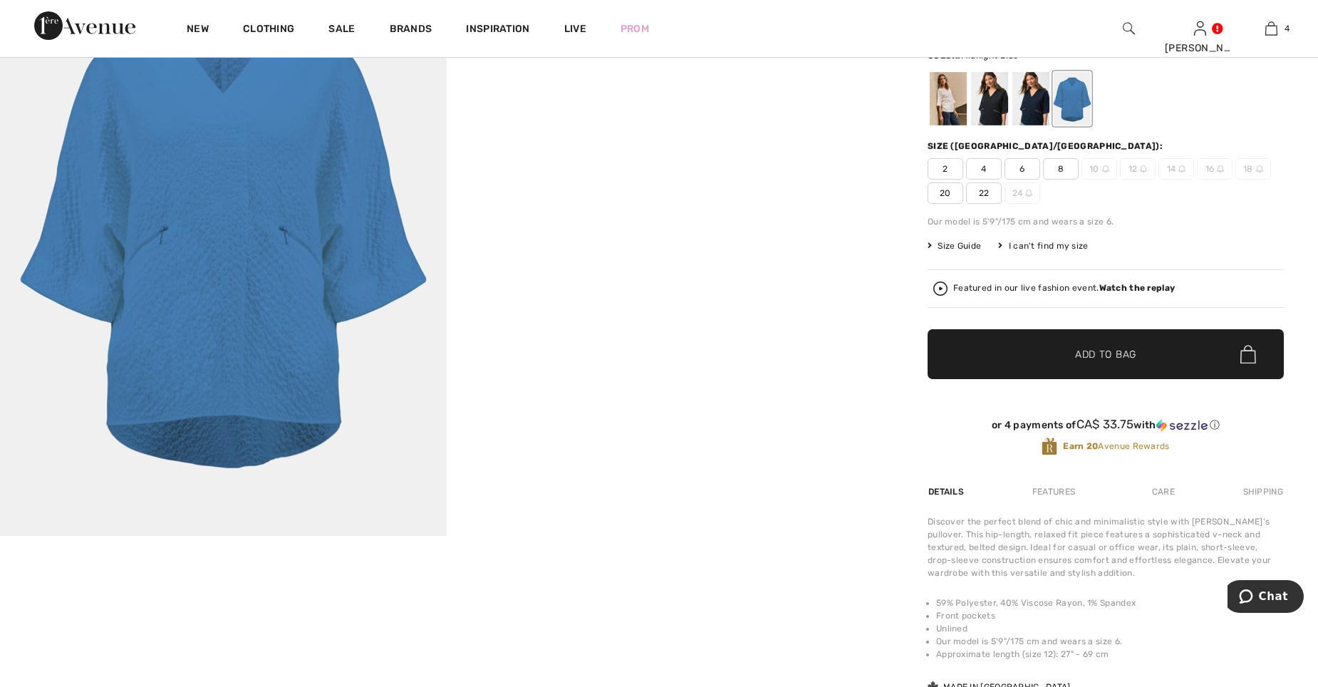
click at [1038, 105] on div at bounding box center [1030, 98] width 37 height 53
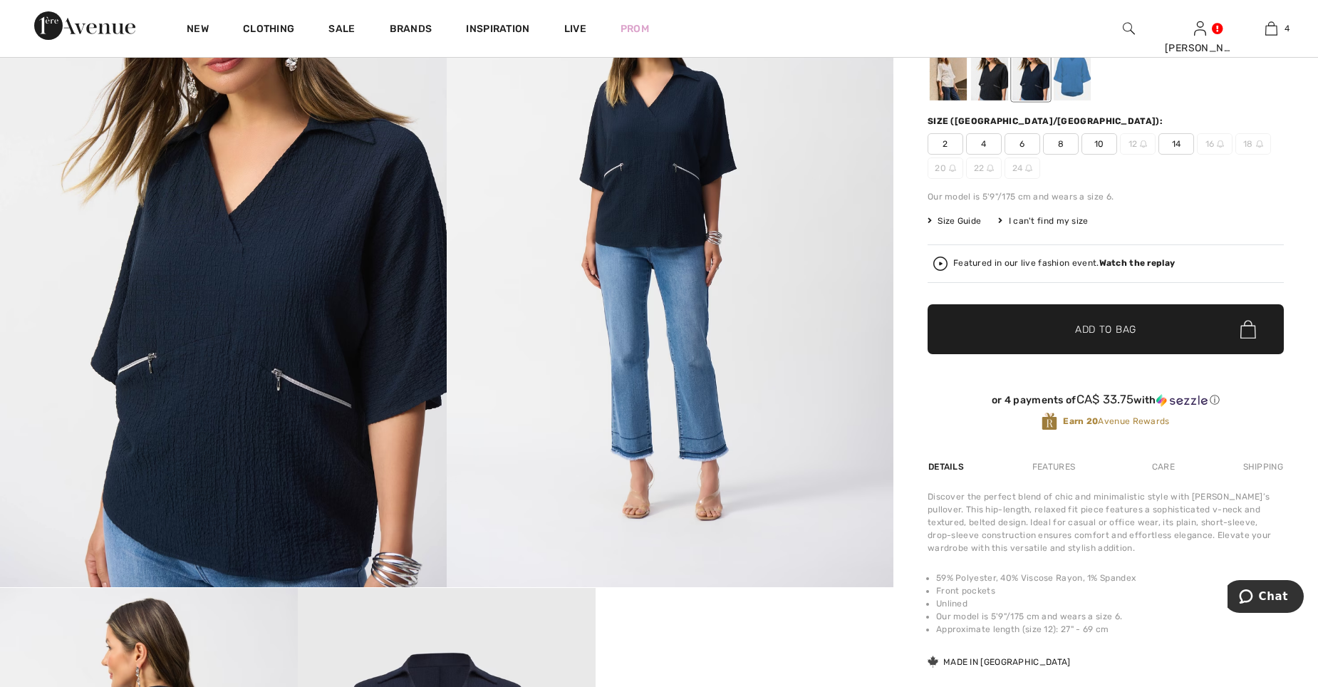
scroll to position [143, 0]
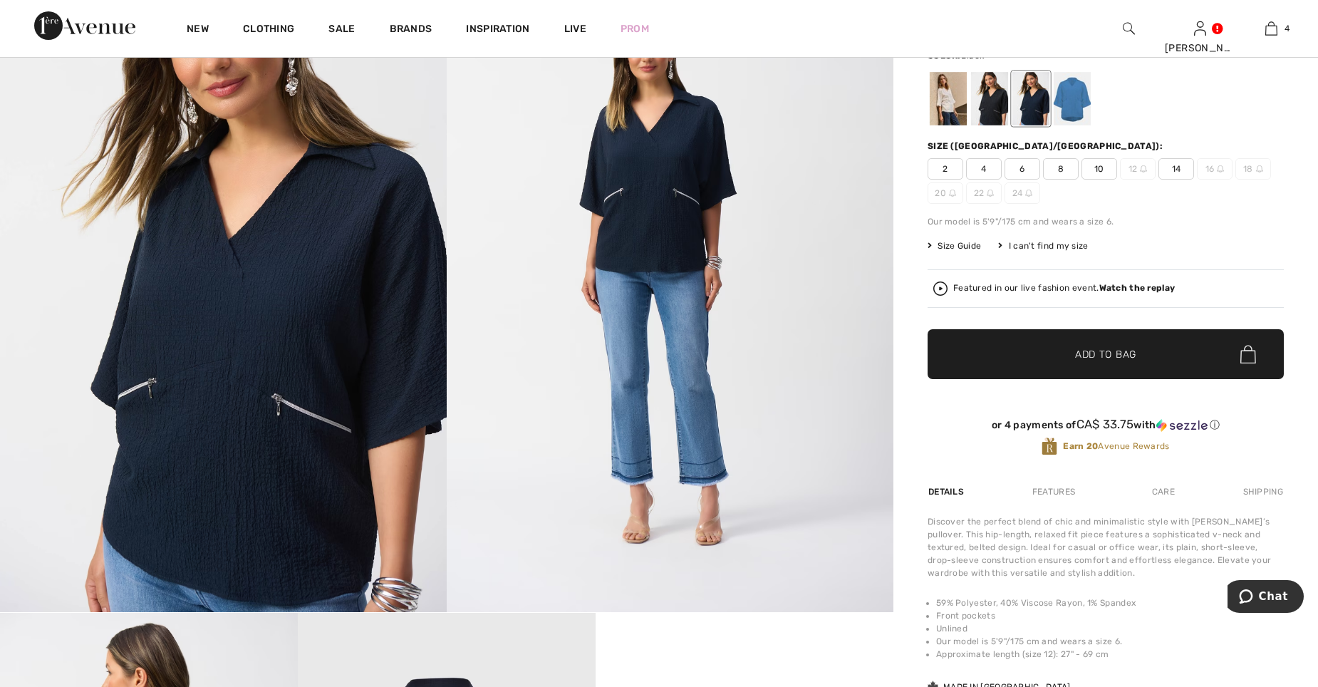
click at [989, 101] on div at bounding box center [989, 98] width 37 height 53
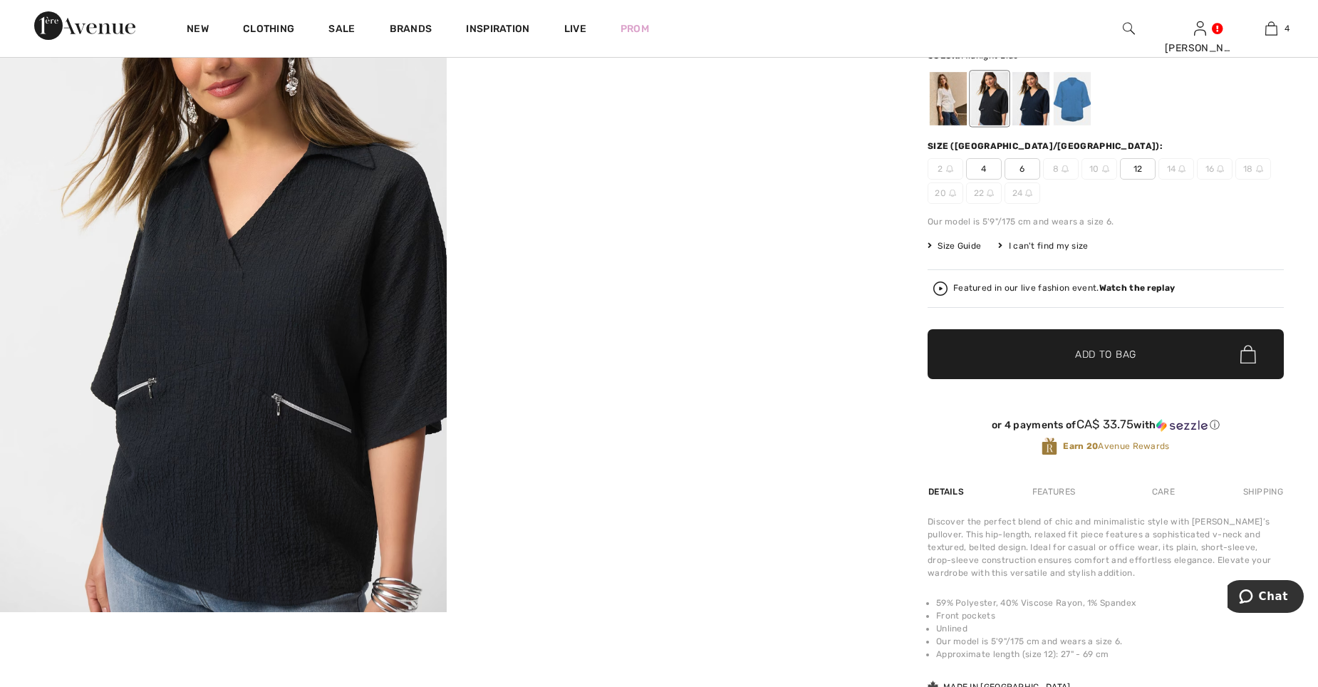
click at [1023, 92] on div at bounding box center [1030, 98] width 37 height 53
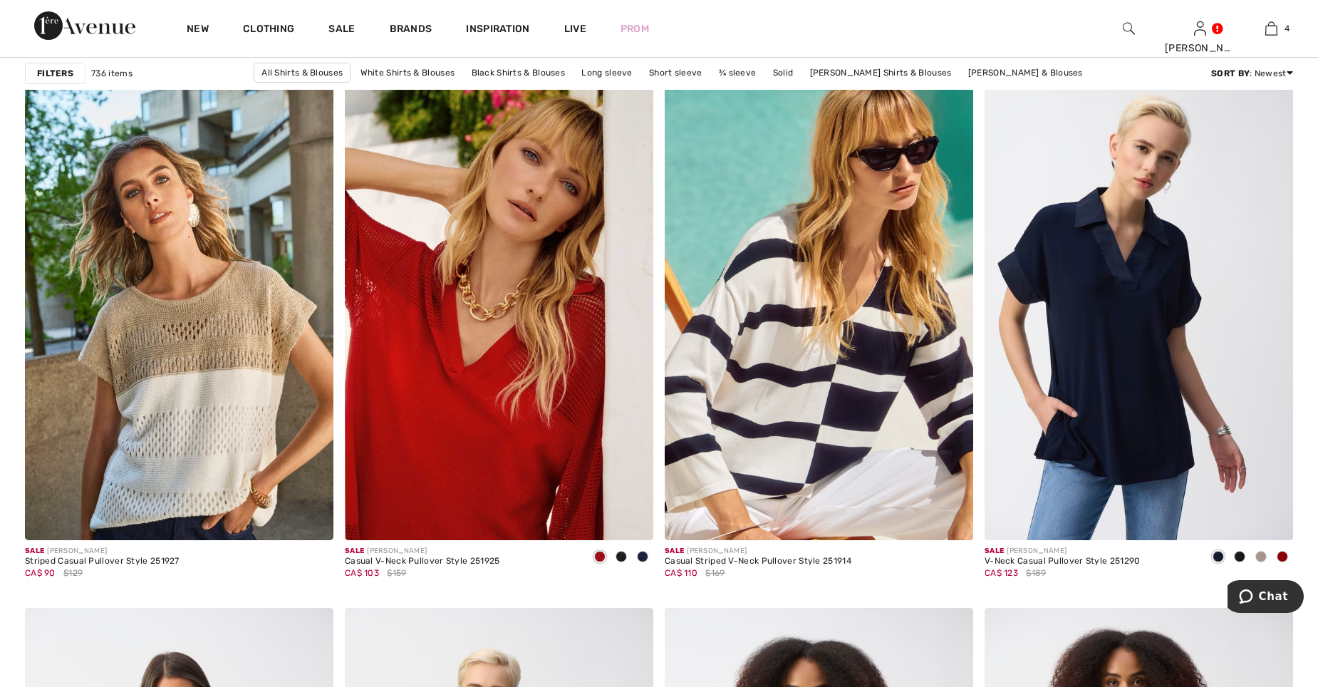
scroll to position [2494, 0]
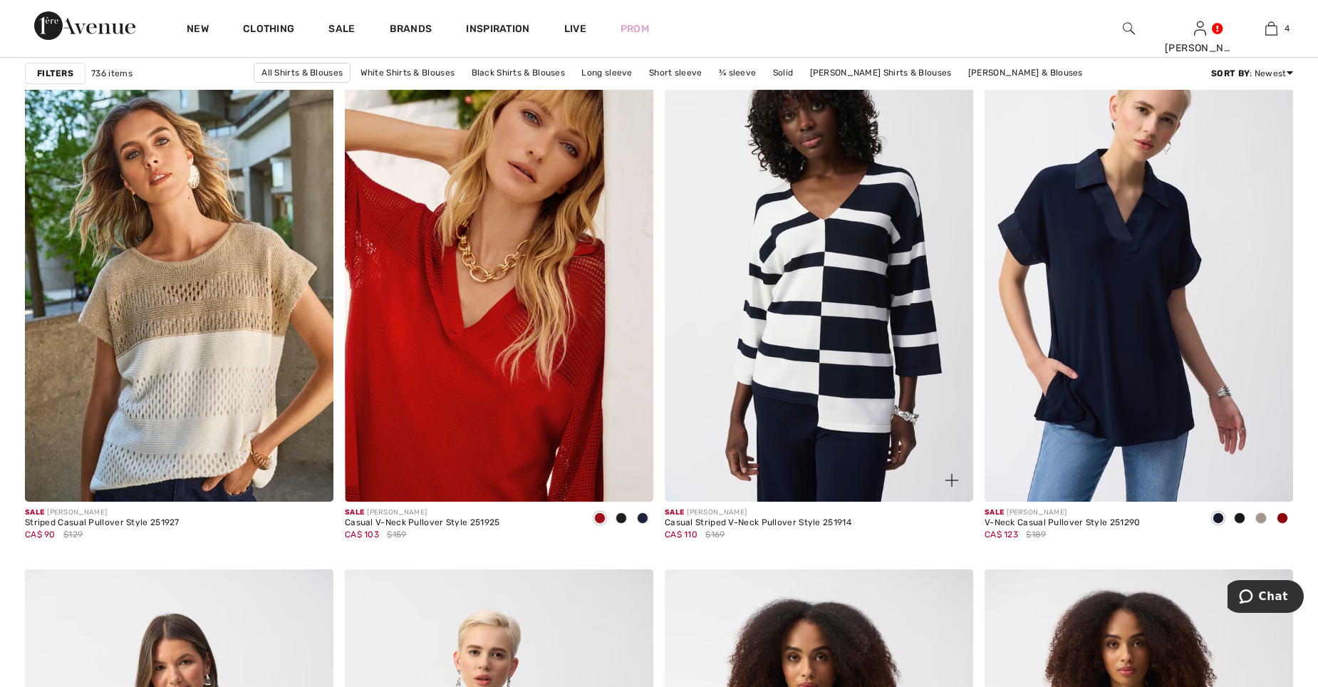
click at [869, 343] on img at bounding box center [819, 269] width 309 height 463
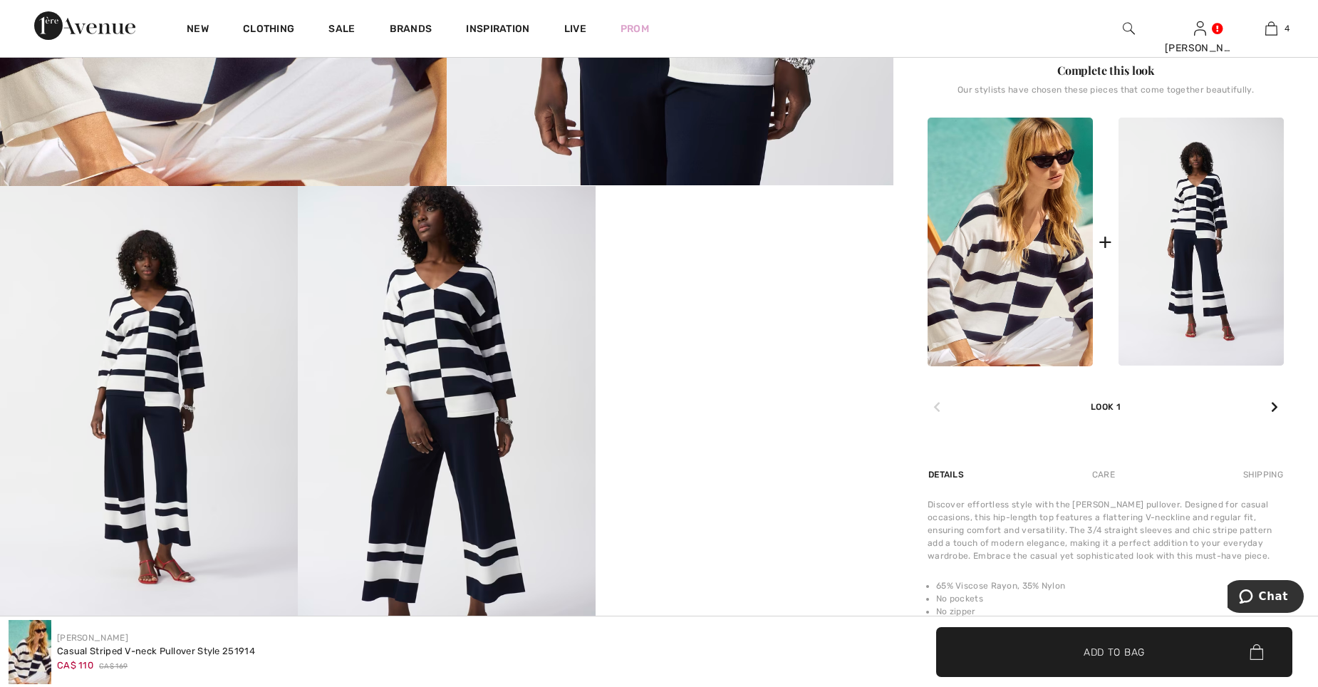
scroll to position [570, 0]
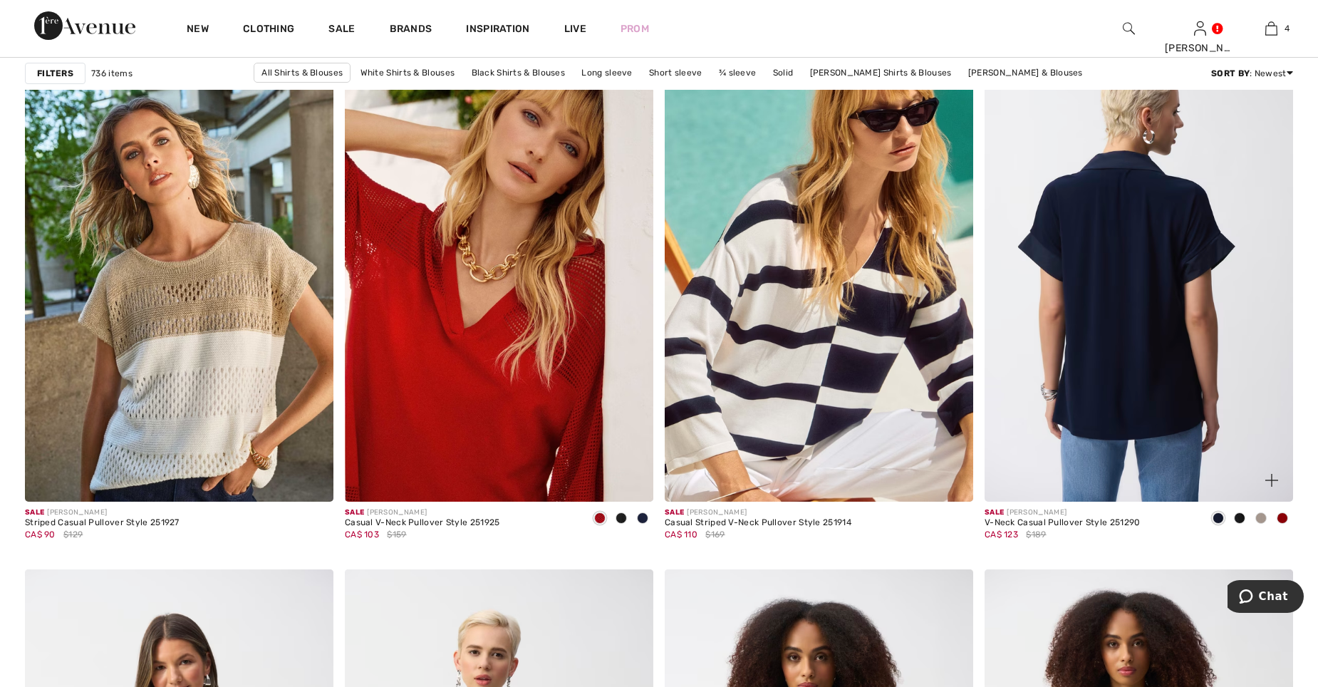
click at [1197, 265] on img at bounding box center [1139, 269] width 309 height 463
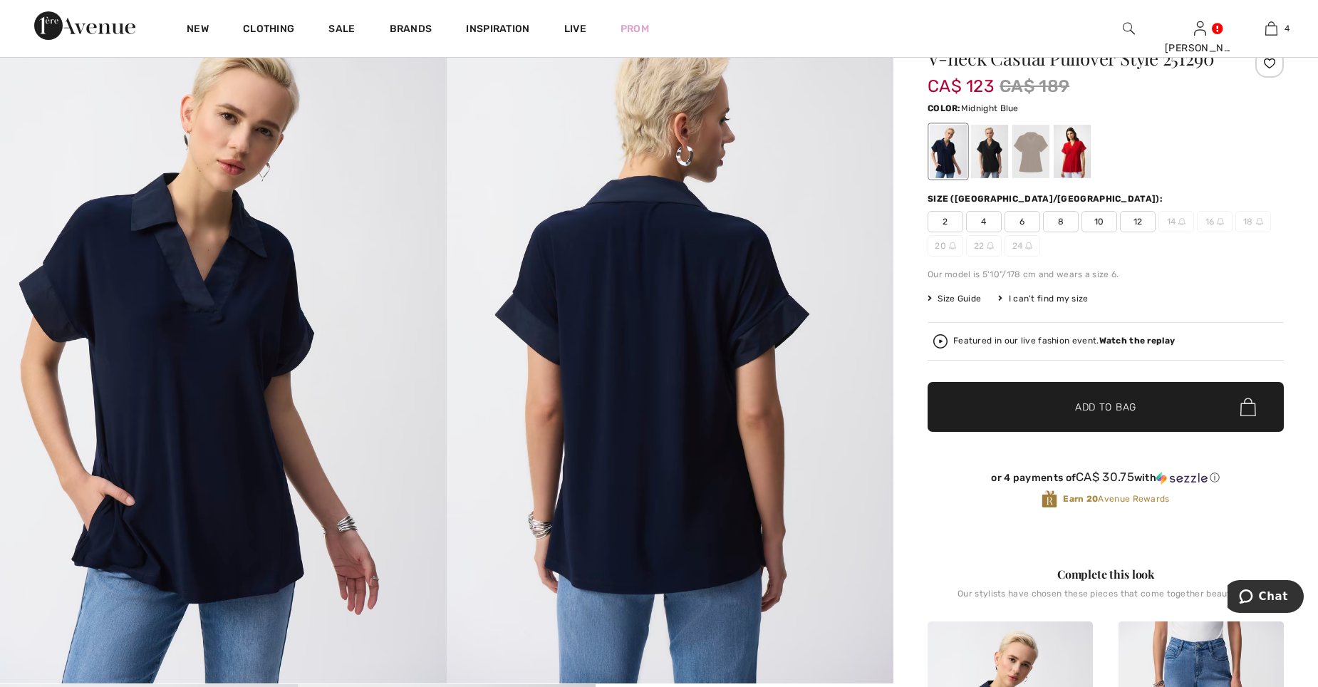
scroll to position [71, 0]
click at [1018, 161] on div at bounding box center [1030, 151] width 37 height 53
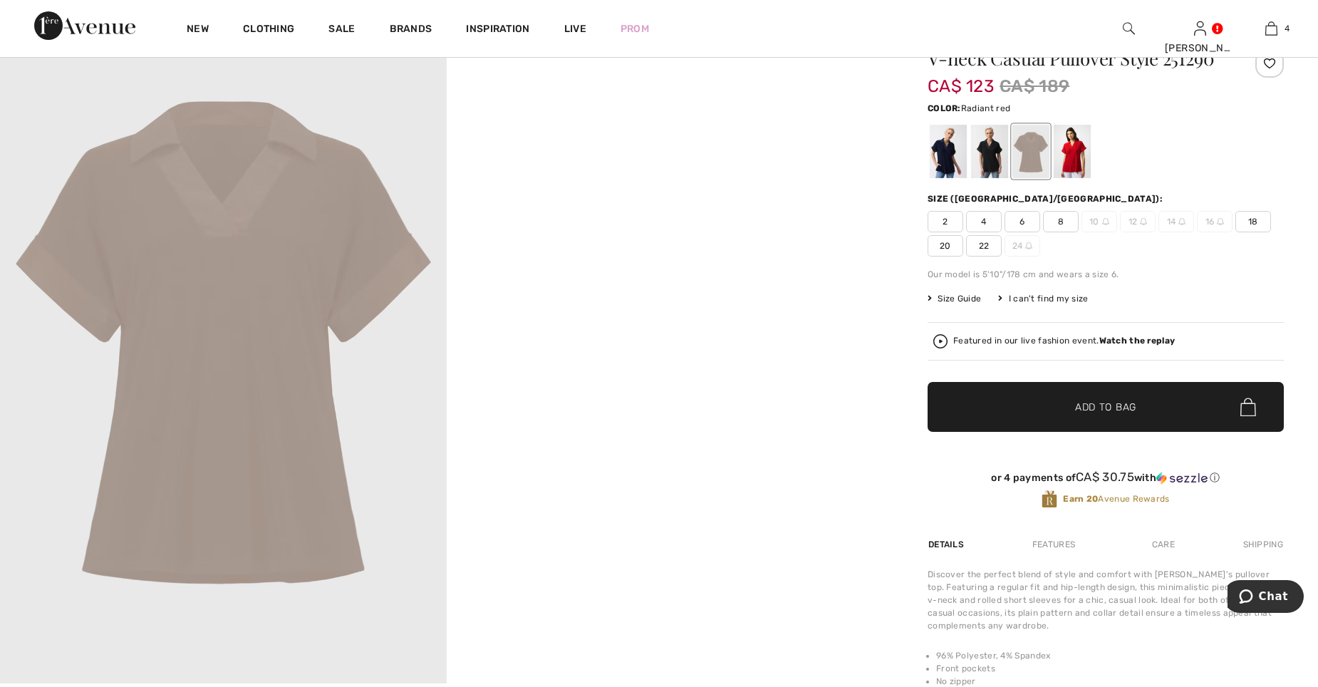
click at [1065, 157] on div at bounding box center [1072, 151] width 37 height 53
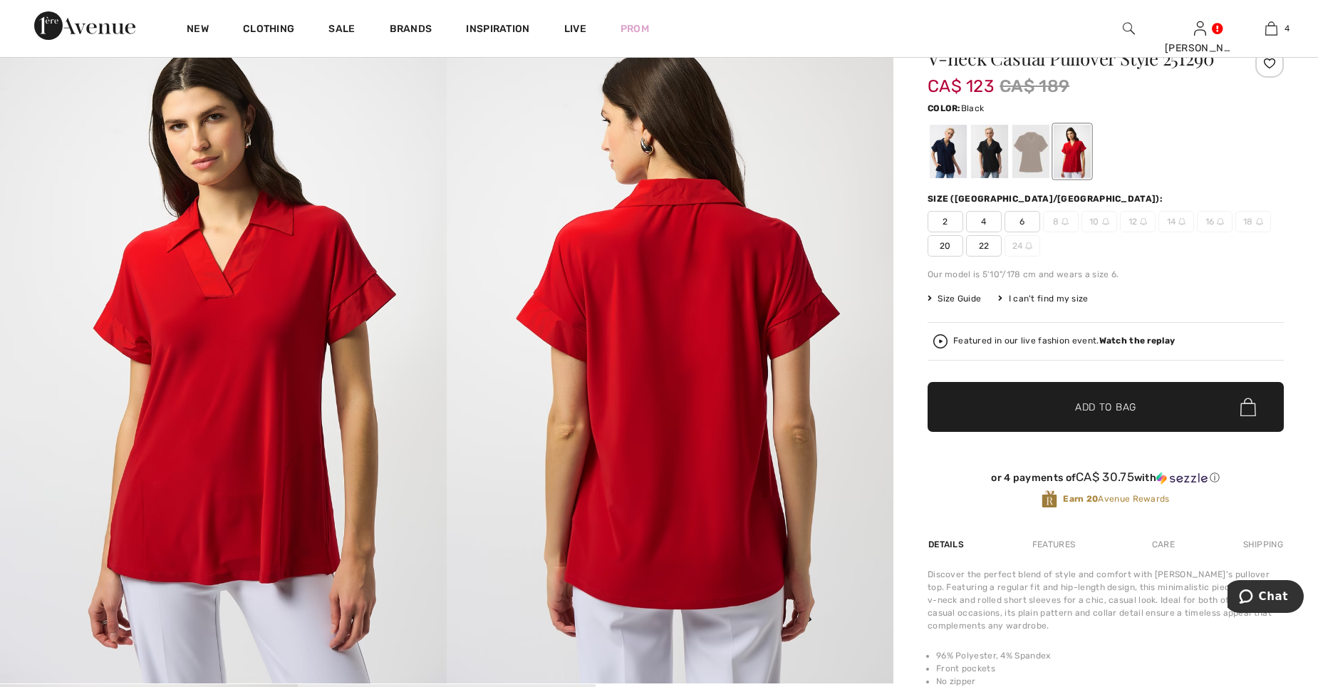
click at [995, 157] on div at bounding box center [989, 151] width 37 height 53
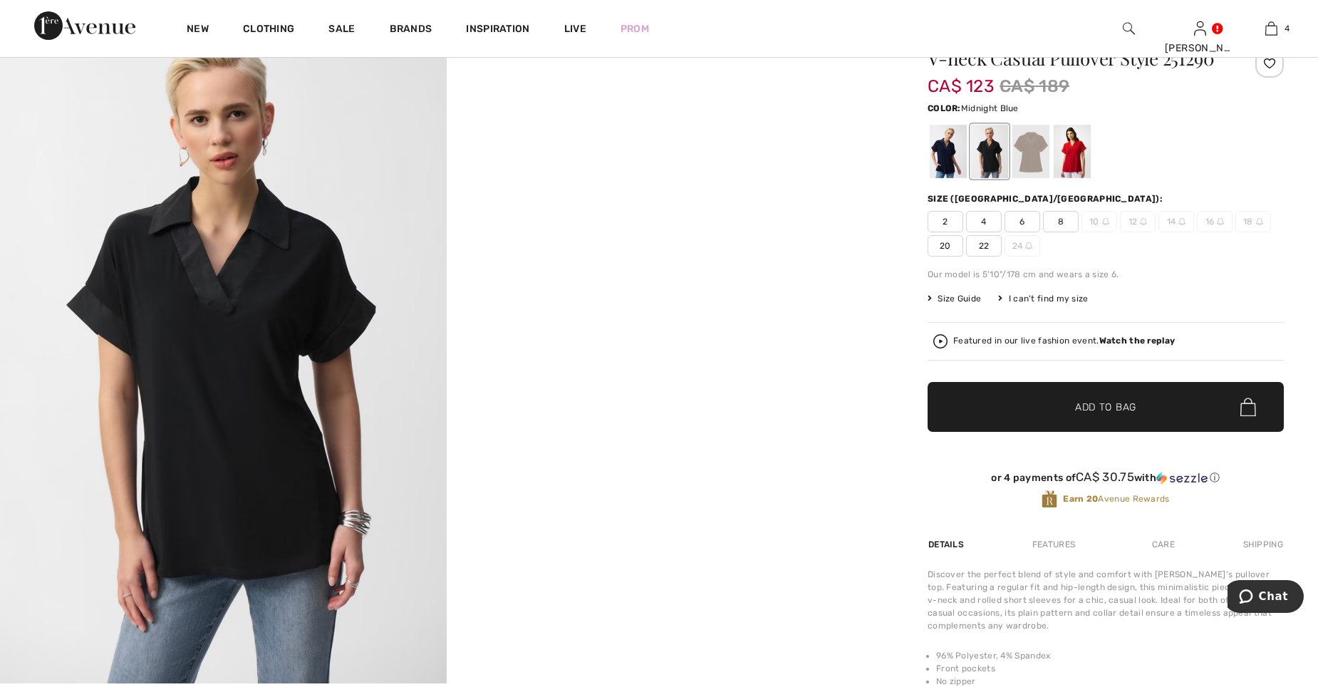
click at [949, 157] on div at bounding box center [948, 151] width 37 height 53
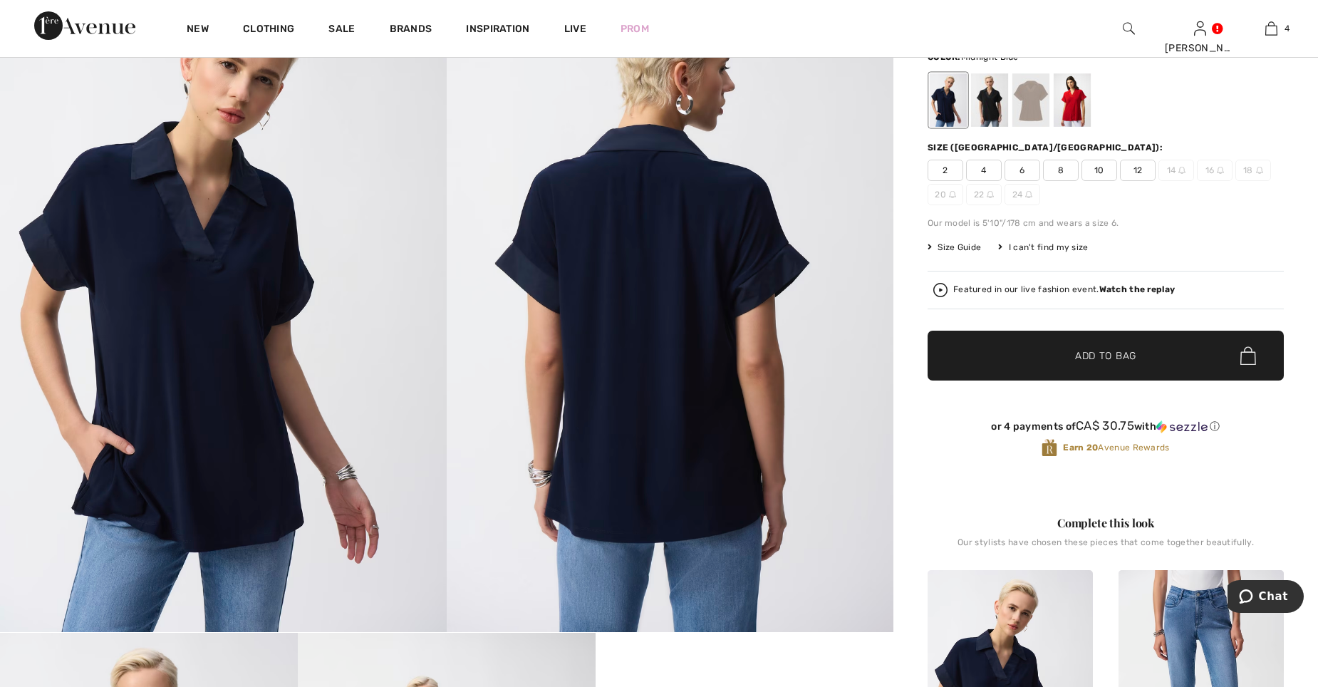
scroll to position [0, 0]
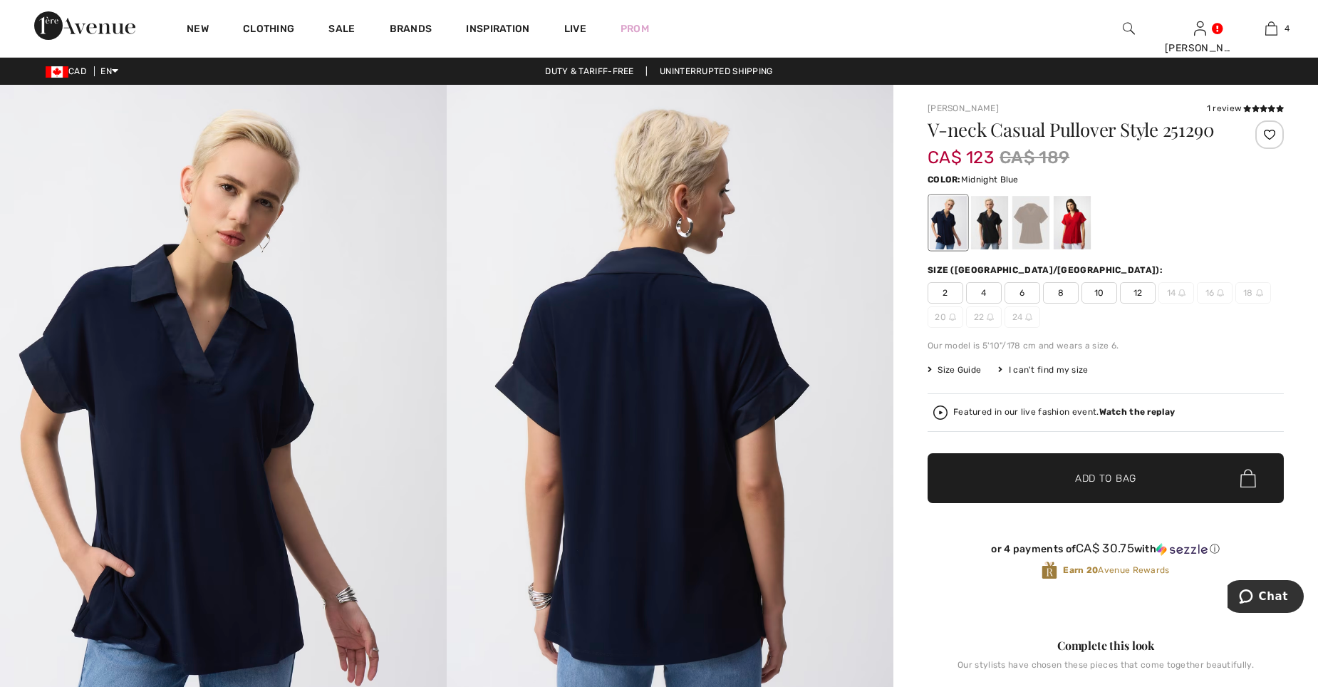
click at [1139, 290] on span "12" at bounding box center [1138, 292] width 36 height 21
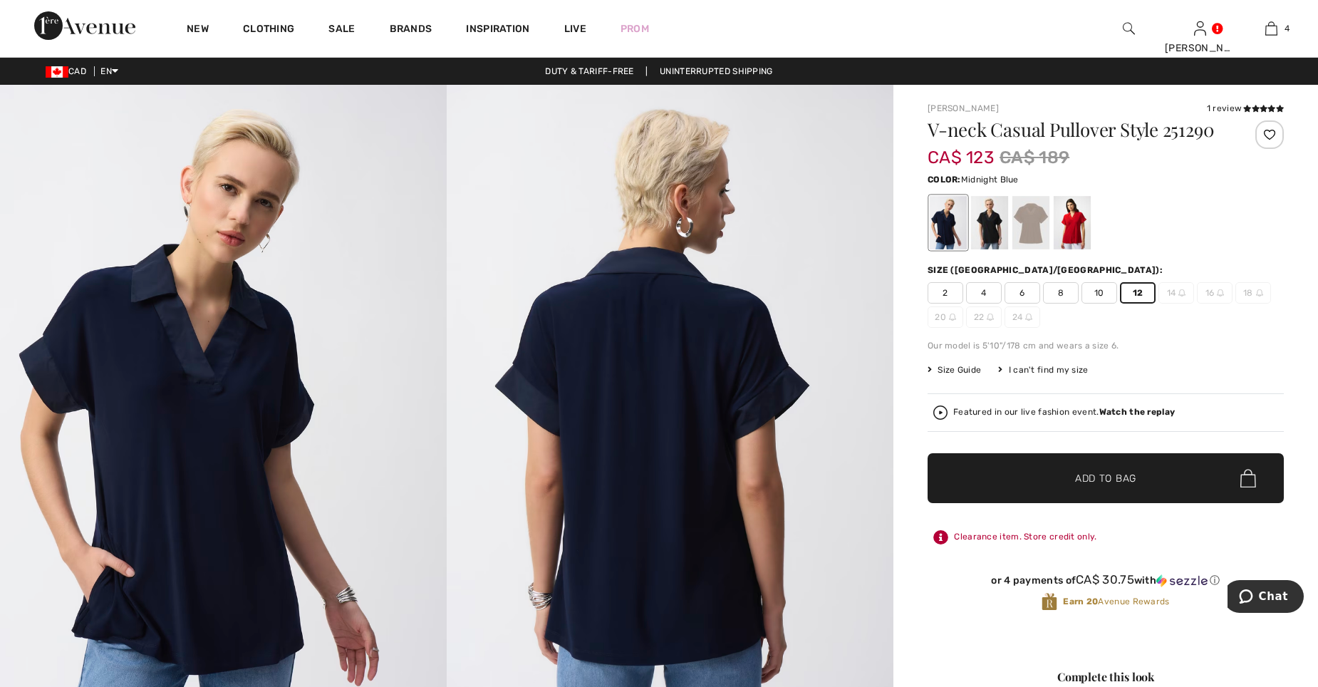
click at [1119, 477] on span "Add to Bag" at bounding box center [1105, 478] width 61 height 15
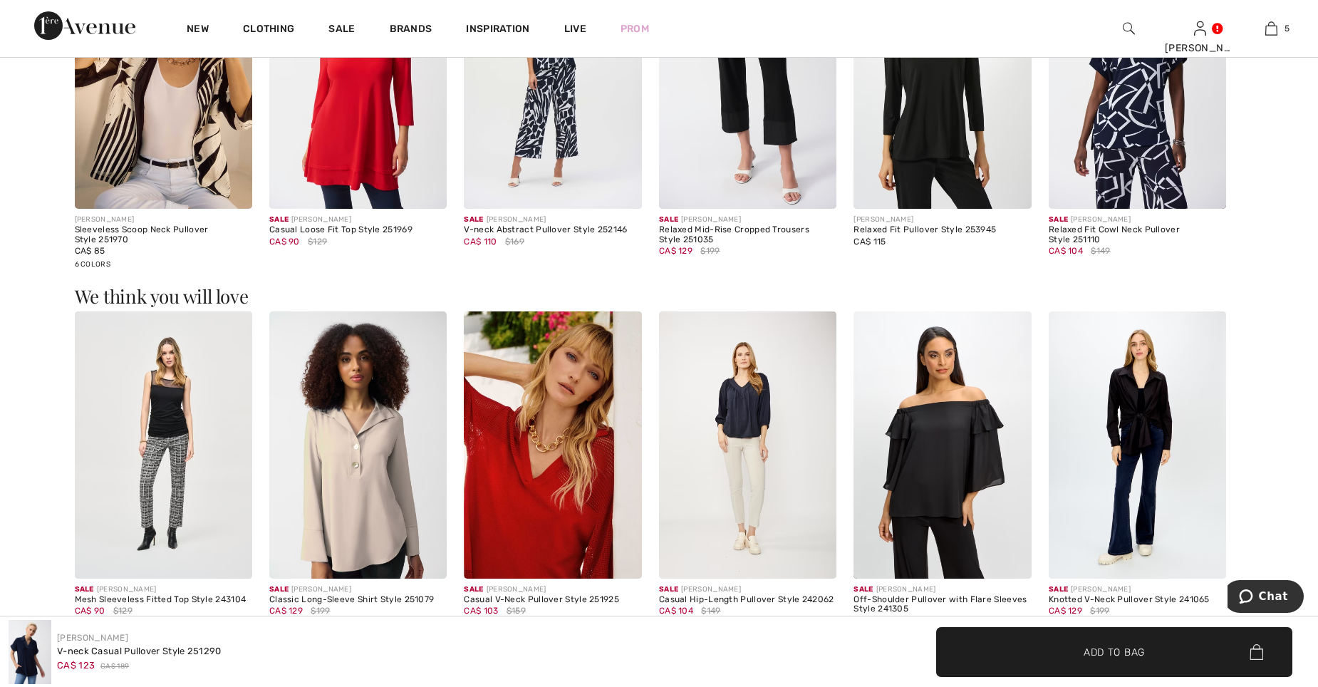
scroll to position [1769, 0]
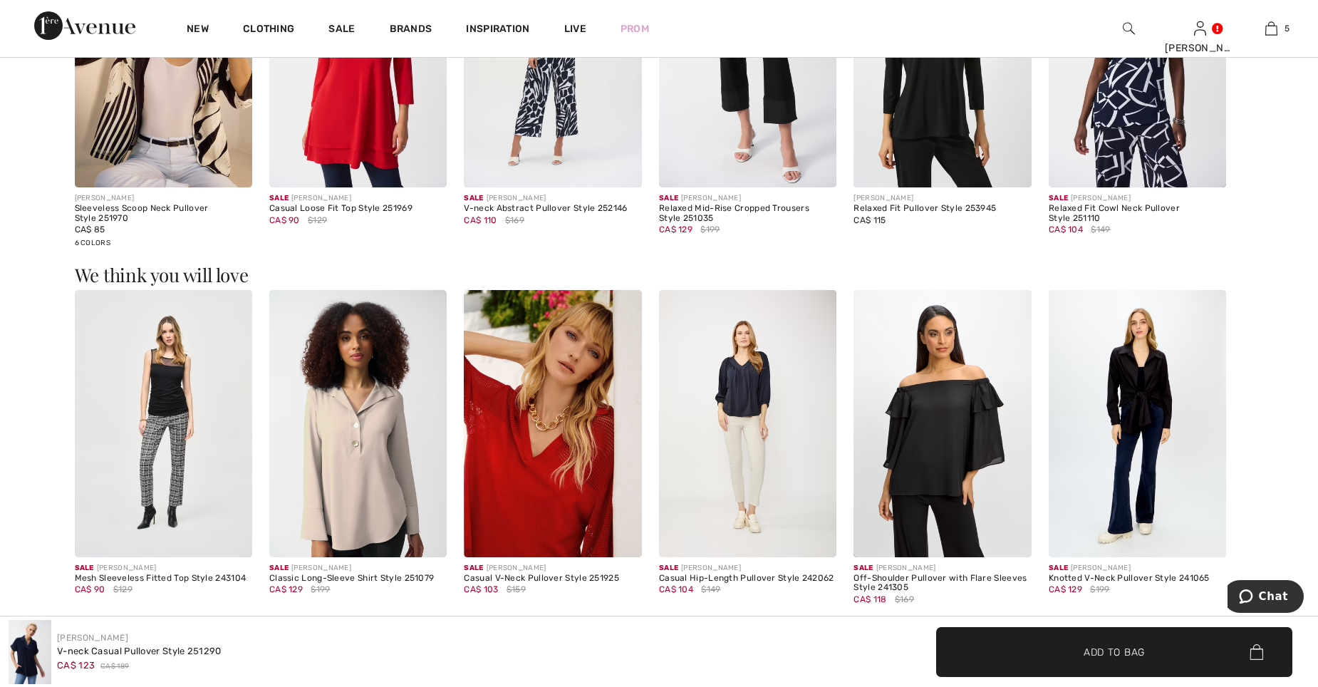
click at [371, 467] on img at bounding box center [357, 423] width 177 height 266
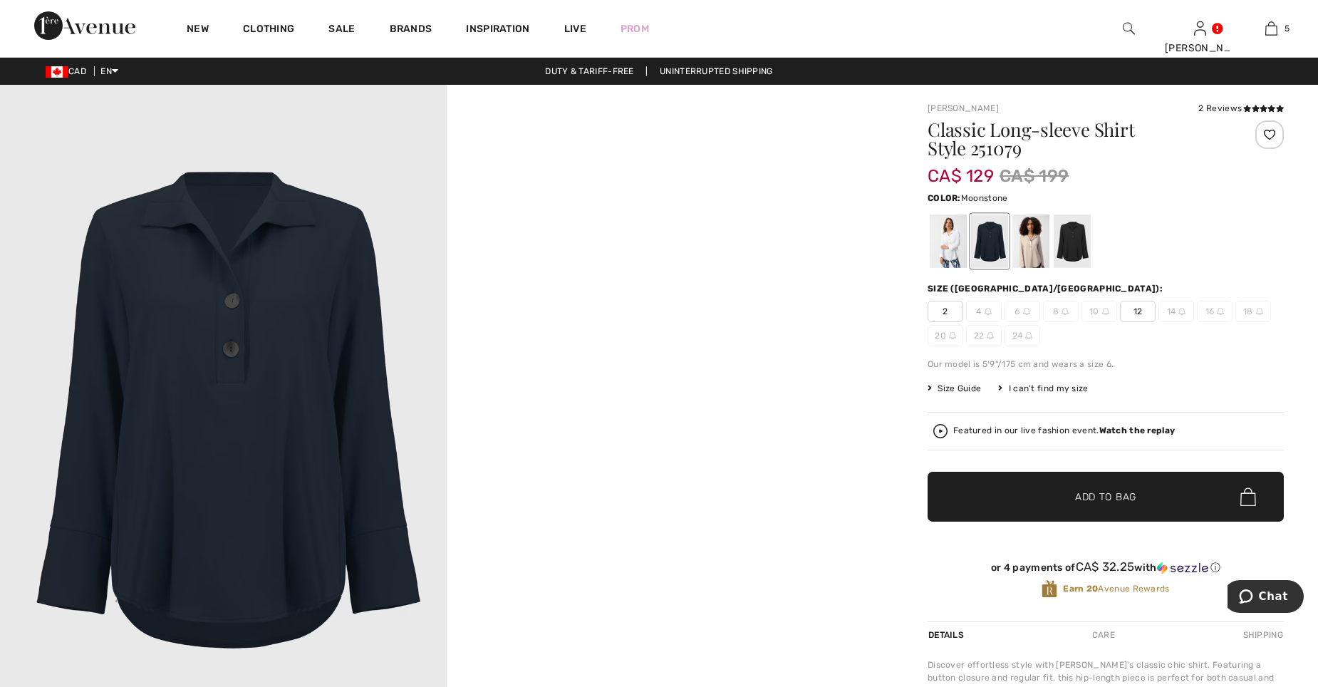
click at [1035, 253] on div at bounding box center [1030, 240] width 37 height 53
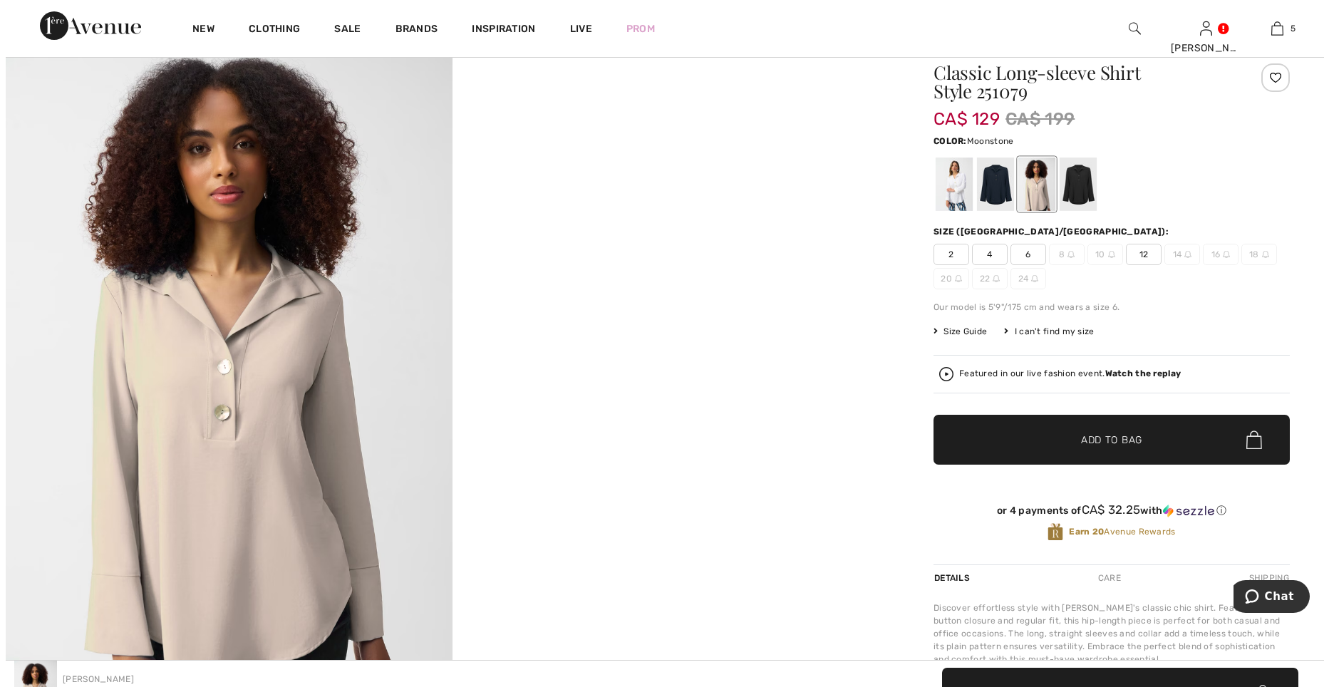
scroll to position [46, 0]
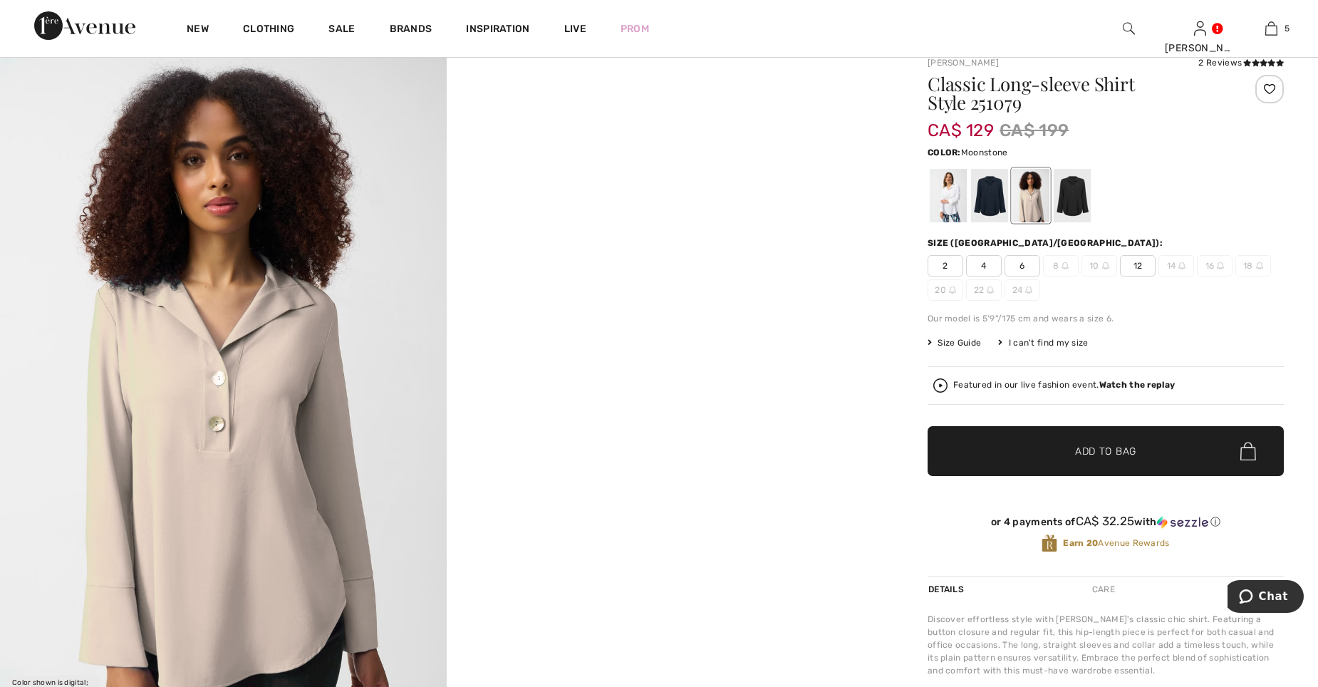
click at [249, 439] on img at bounding box center [223, 374] width 447 height 670
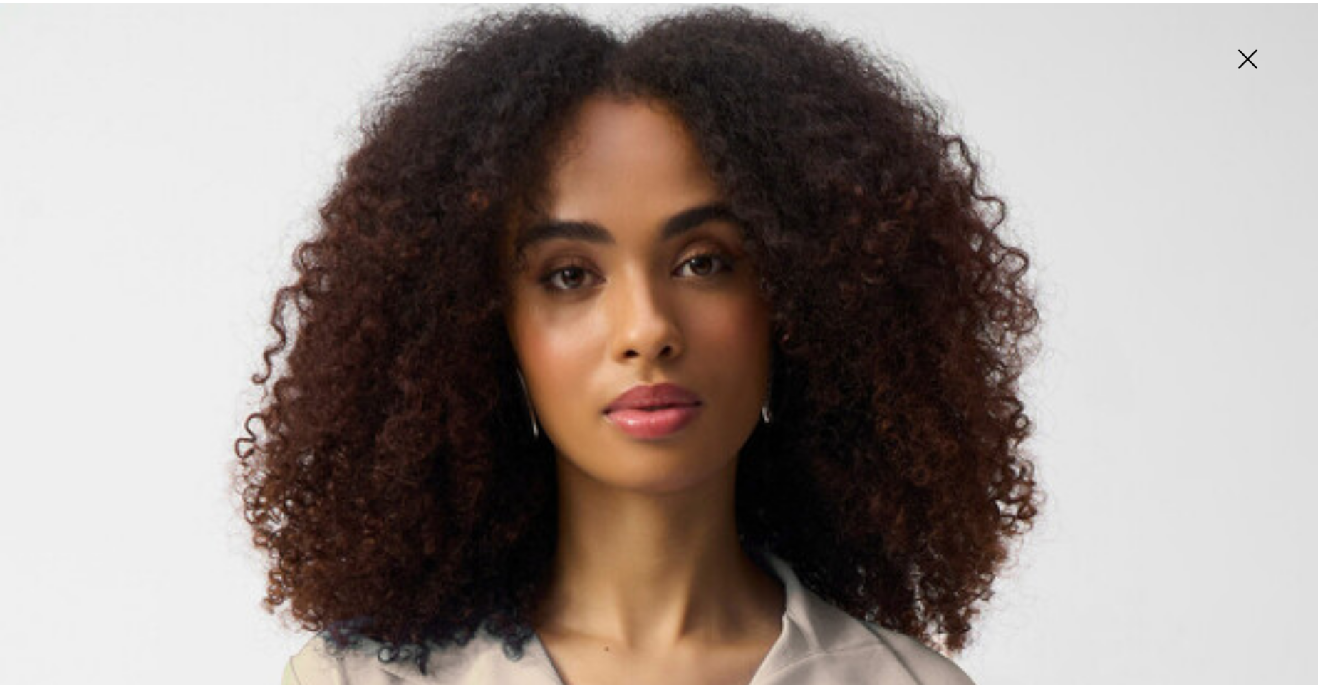
scroll to position [0, 0]
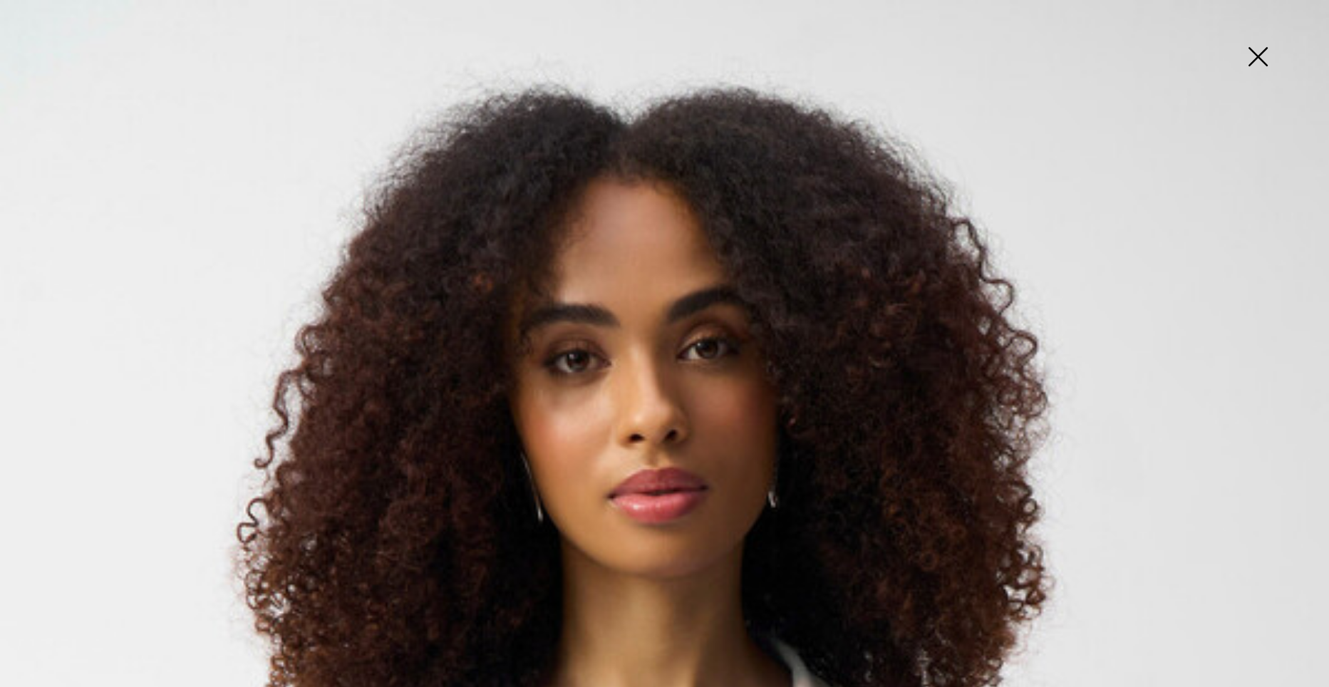
click at [1253, 67] on img at bounding box center [1257, 57] width 71 height 73
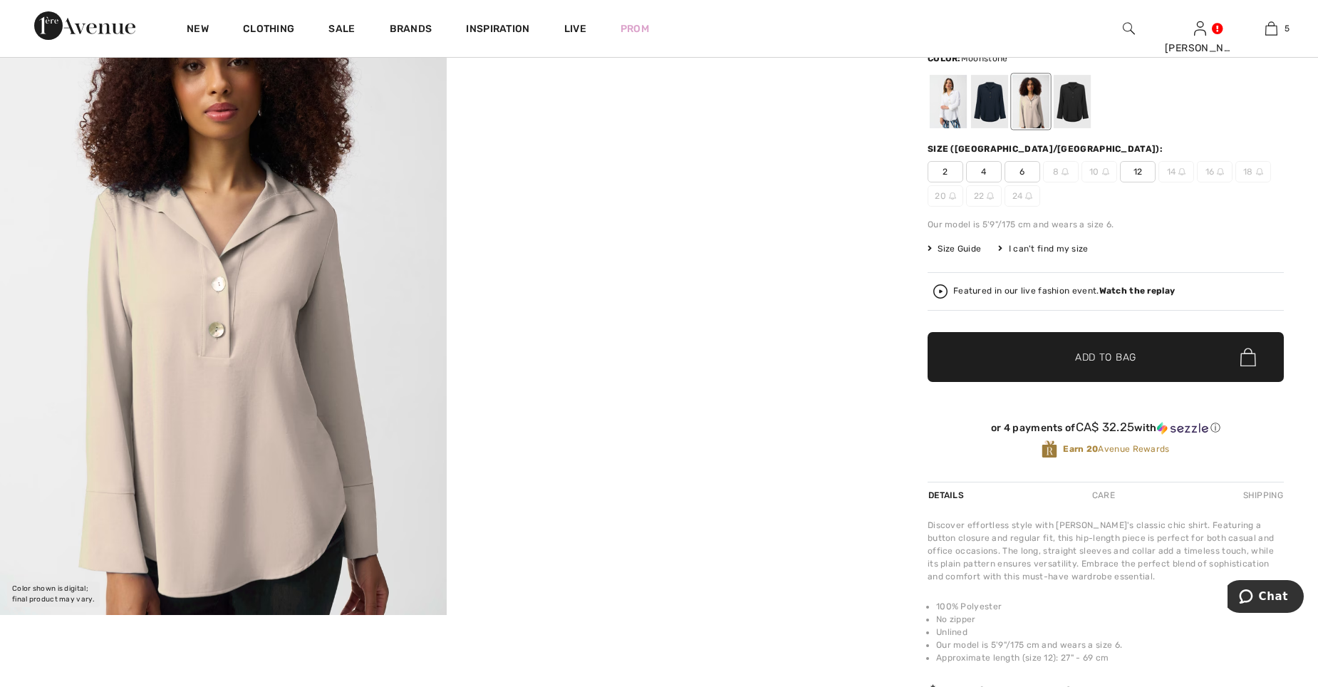
scroll to position [136, 0]
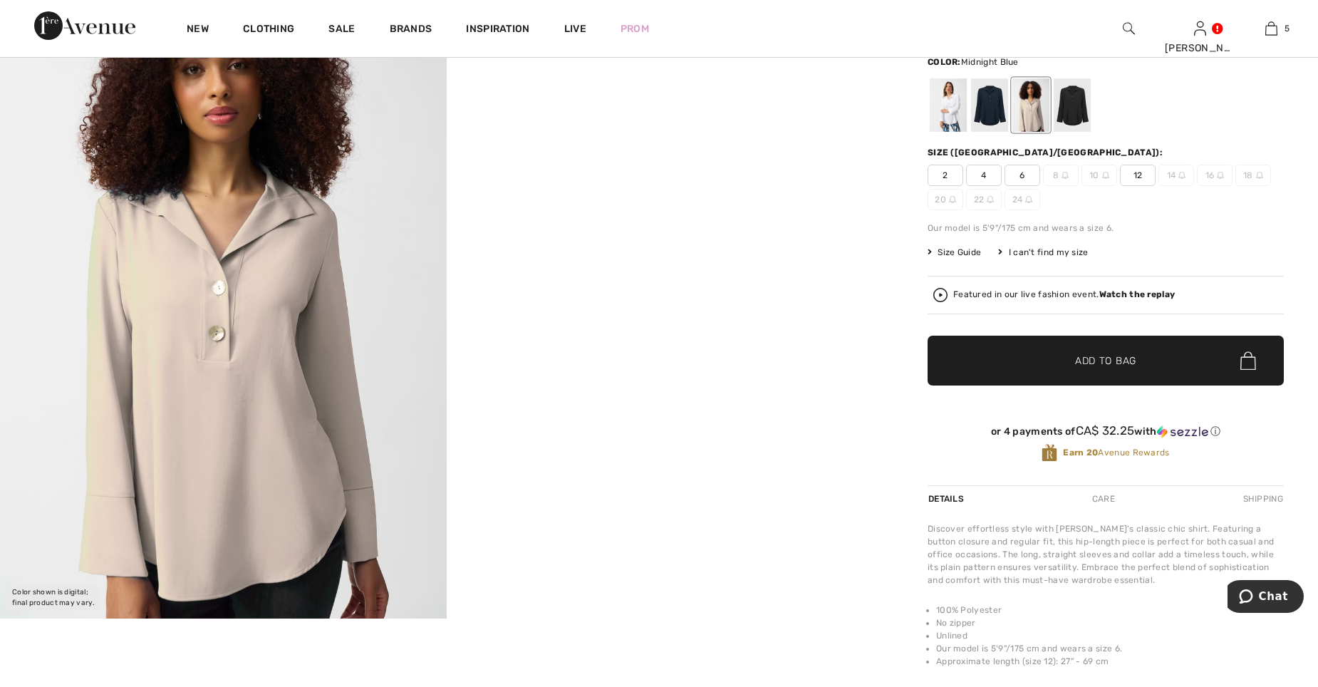
click at [980, 98] on div at bounding box center [989, 104] width 37 height 53
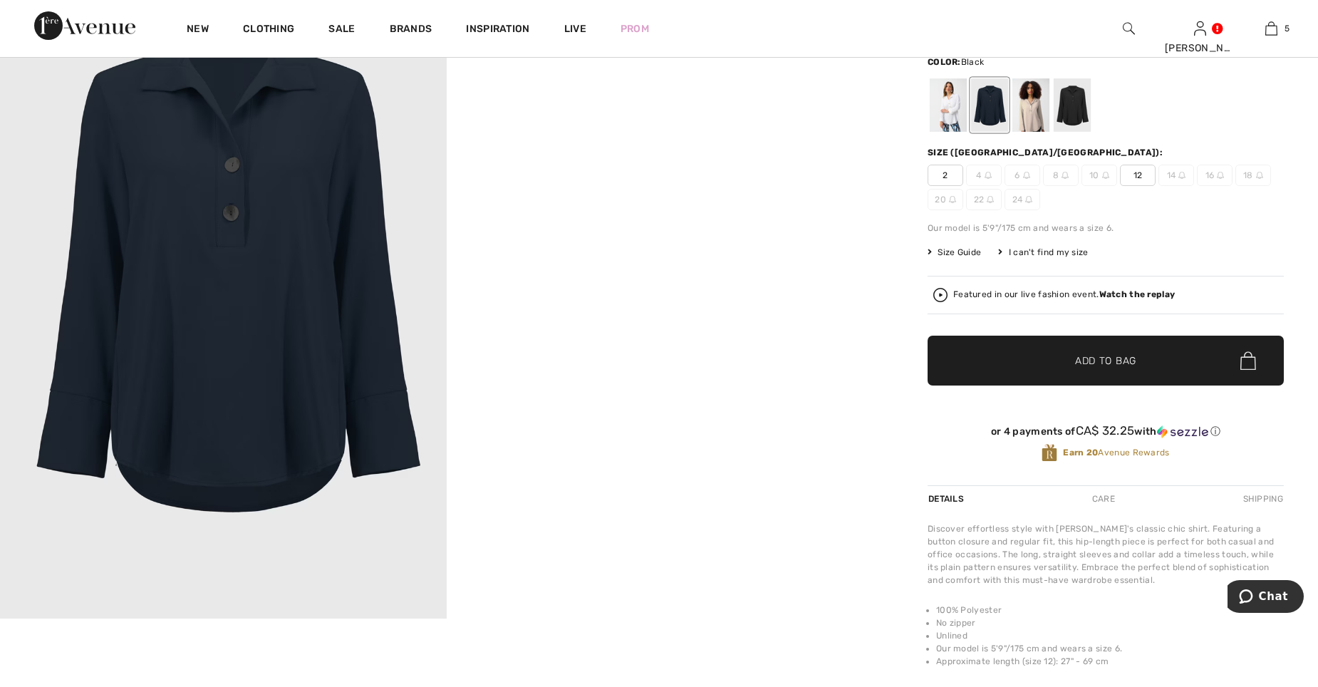
click at [1070, 98] on div at bounding box center [1072, 104] width 37 height 53
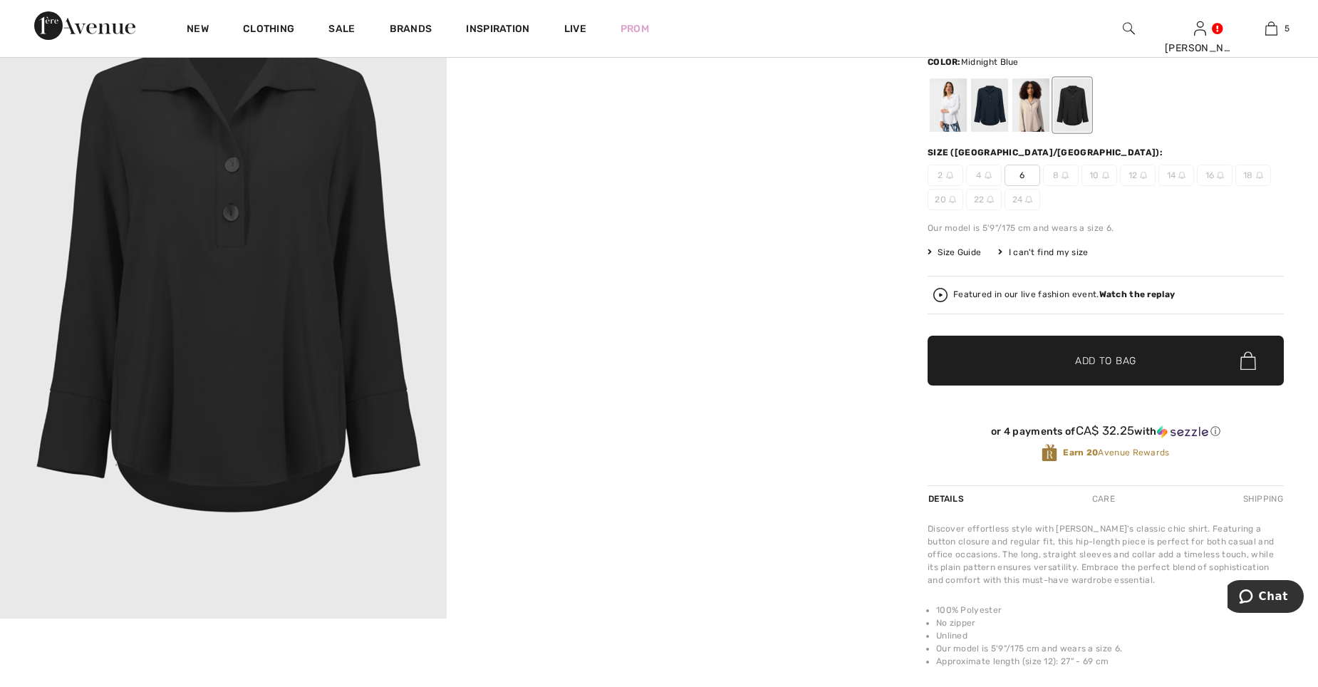
click at [991, 105] on div at bounding box center [989, 104] width 37 height 53
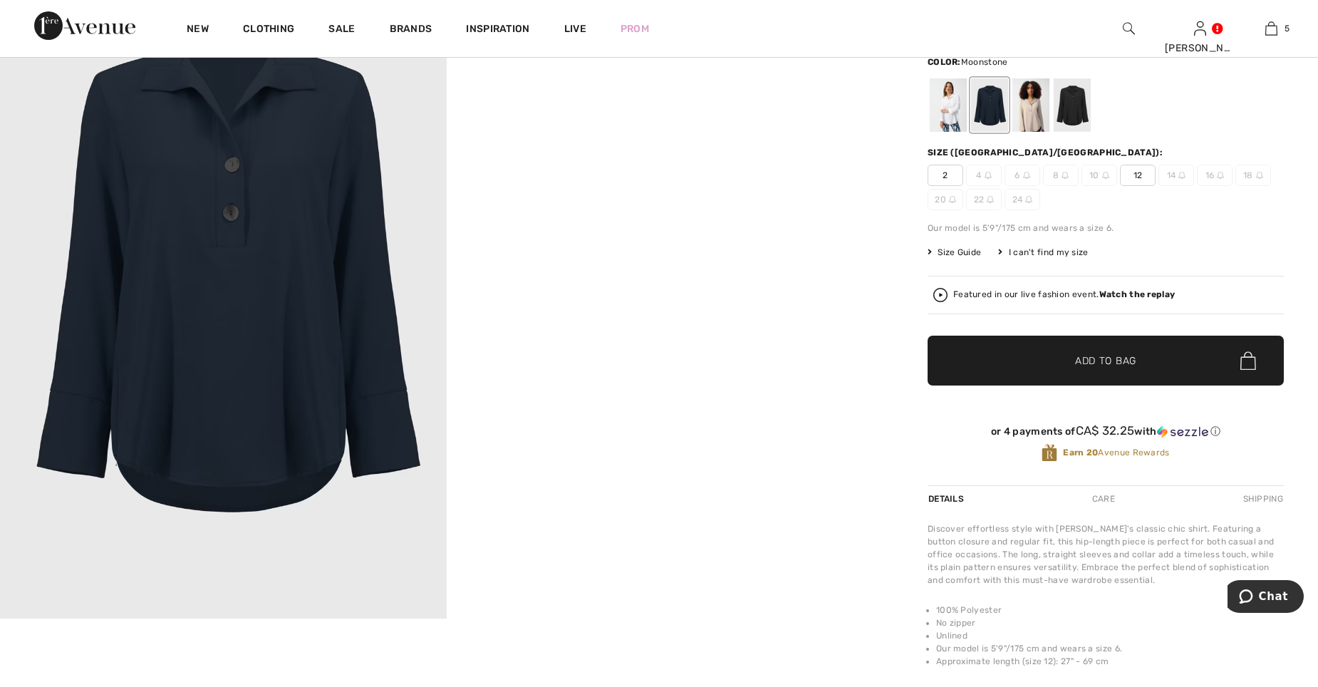
click at [1026, 114] on div at bounding box center [1030, 104] width 37 height 53
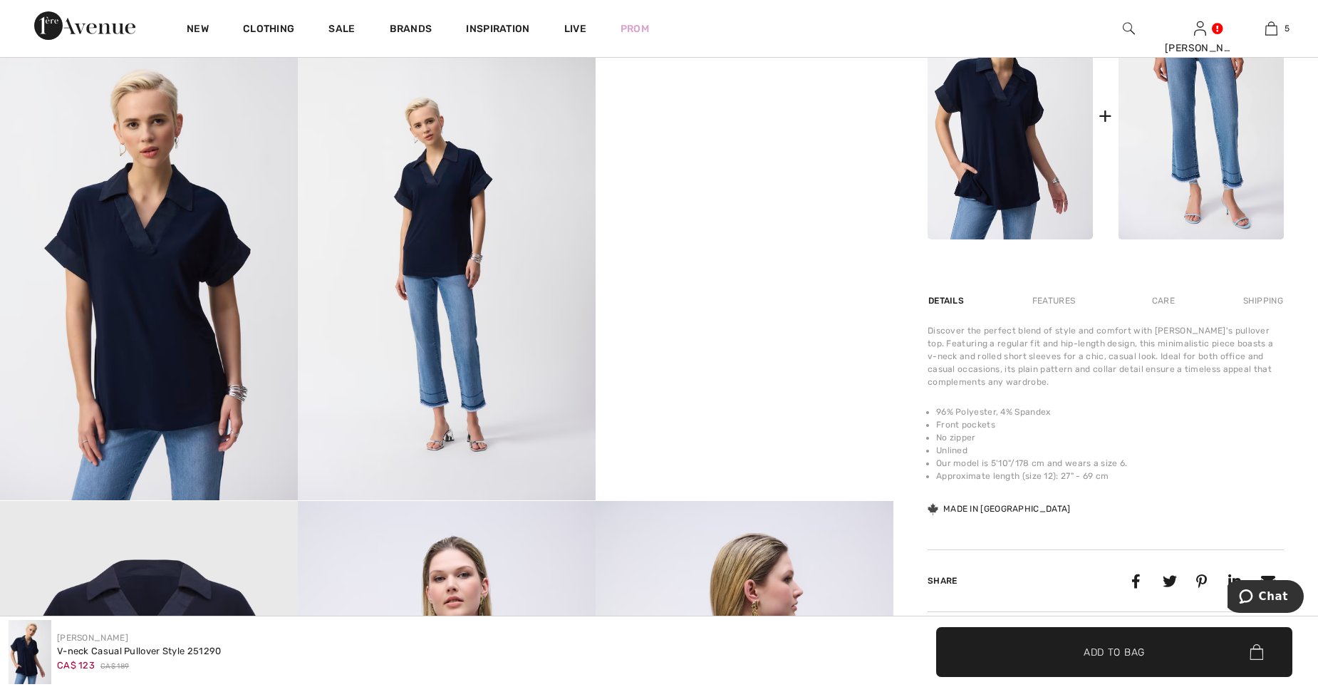
scroll to position [700, 0]
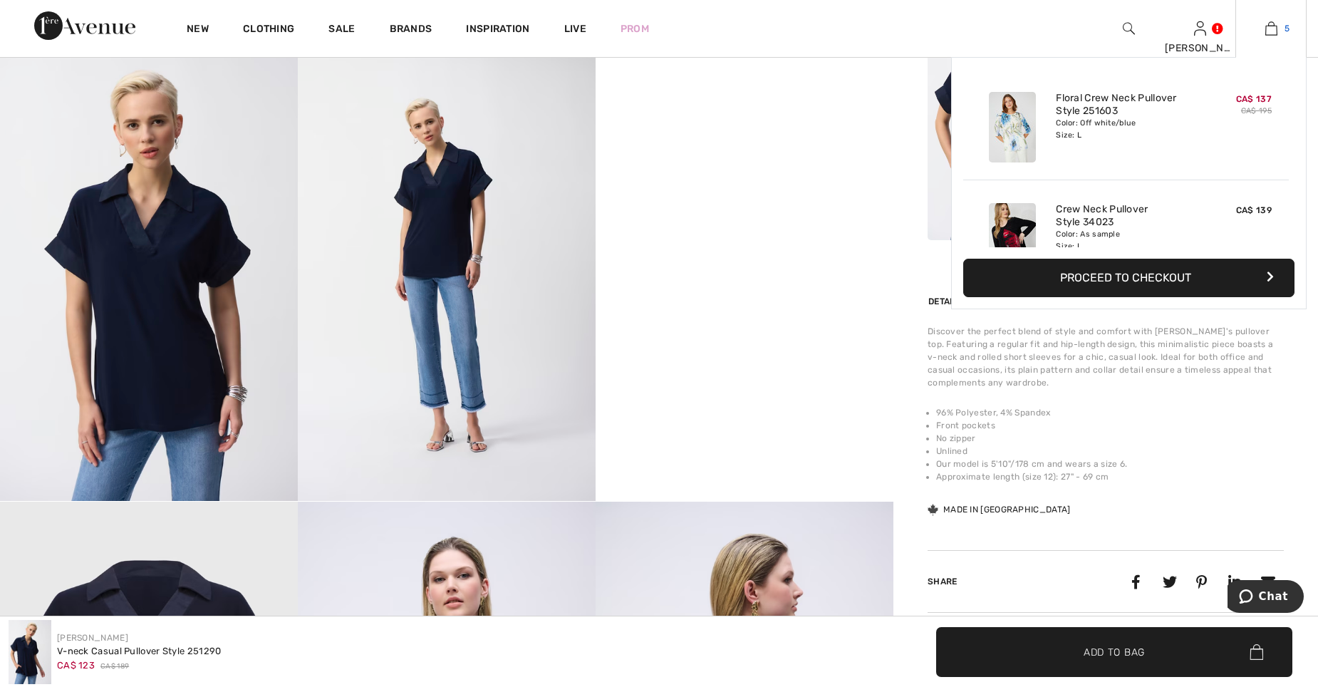
click at [1270, 26] on img at bounding box center [1271, 28] width 12 height 17
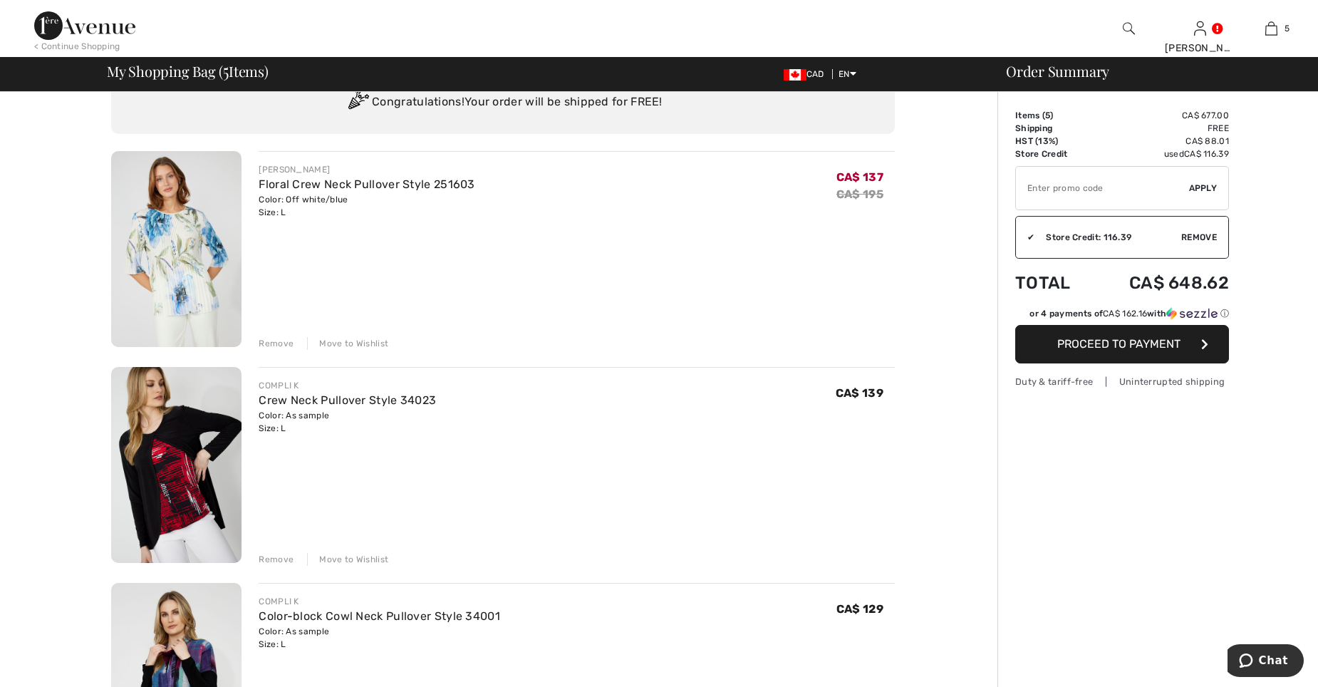
scroll to position [71, 0]
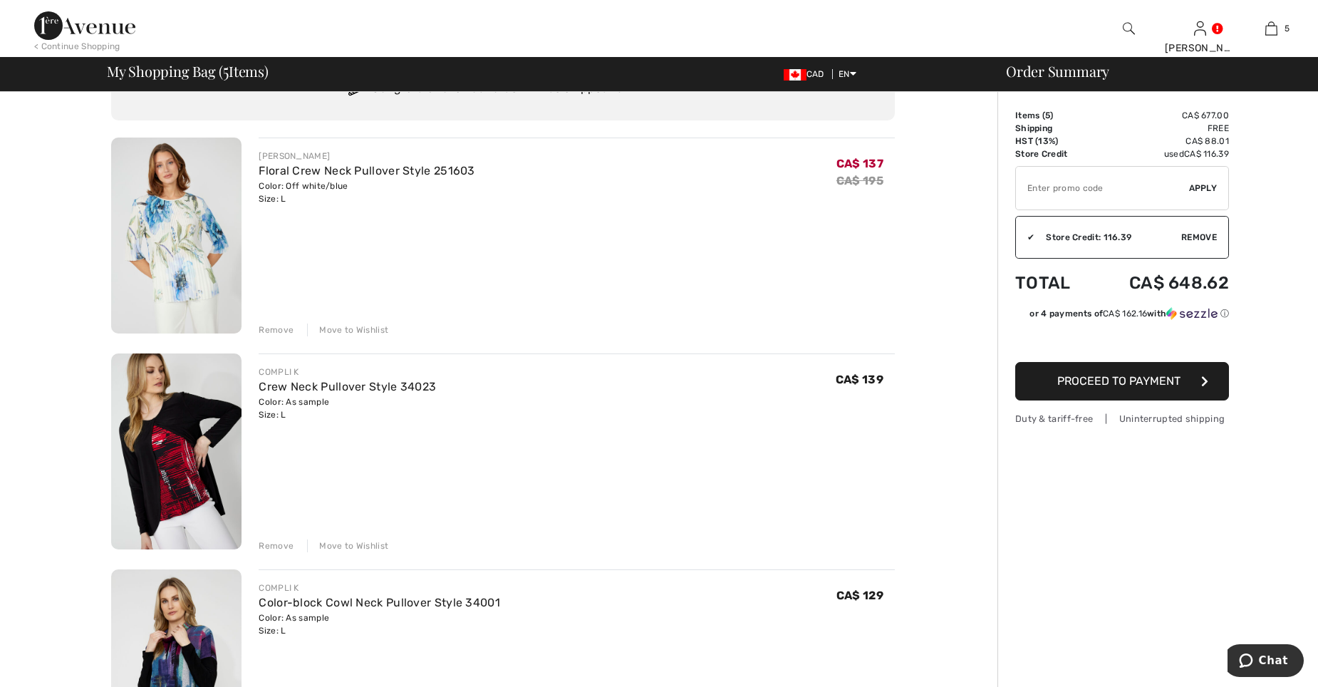
click at [269, 331] on div "Remove" at bounding box center [276, 329] width 35 height 13
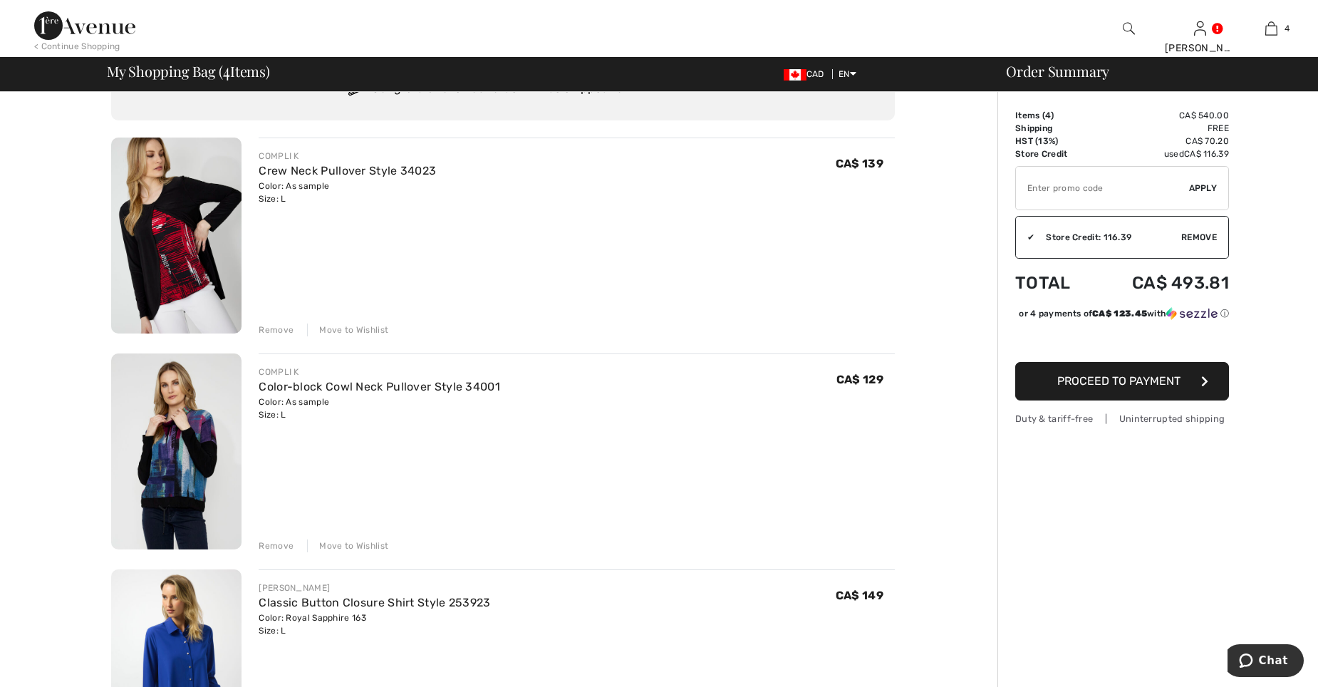
click at [278, 331] on div "Remove" at bounding box center [276, 329] width 35 height 13
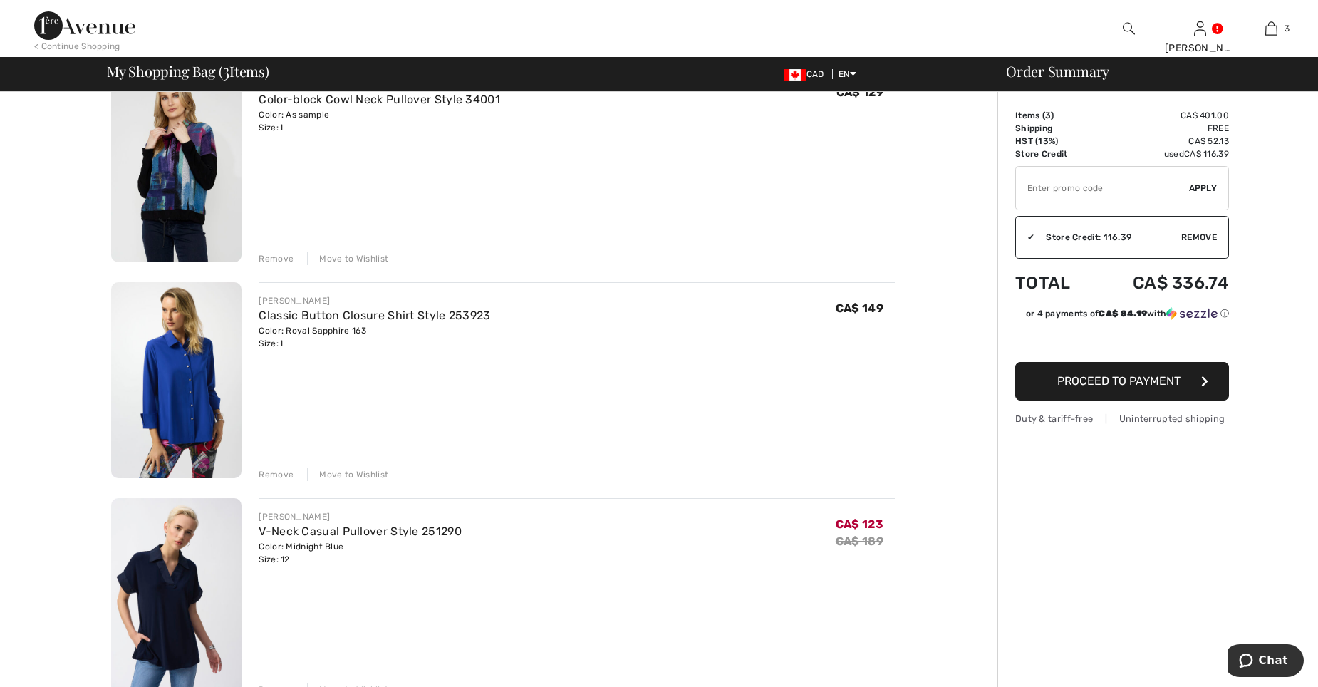
scroll to position [214, 0]
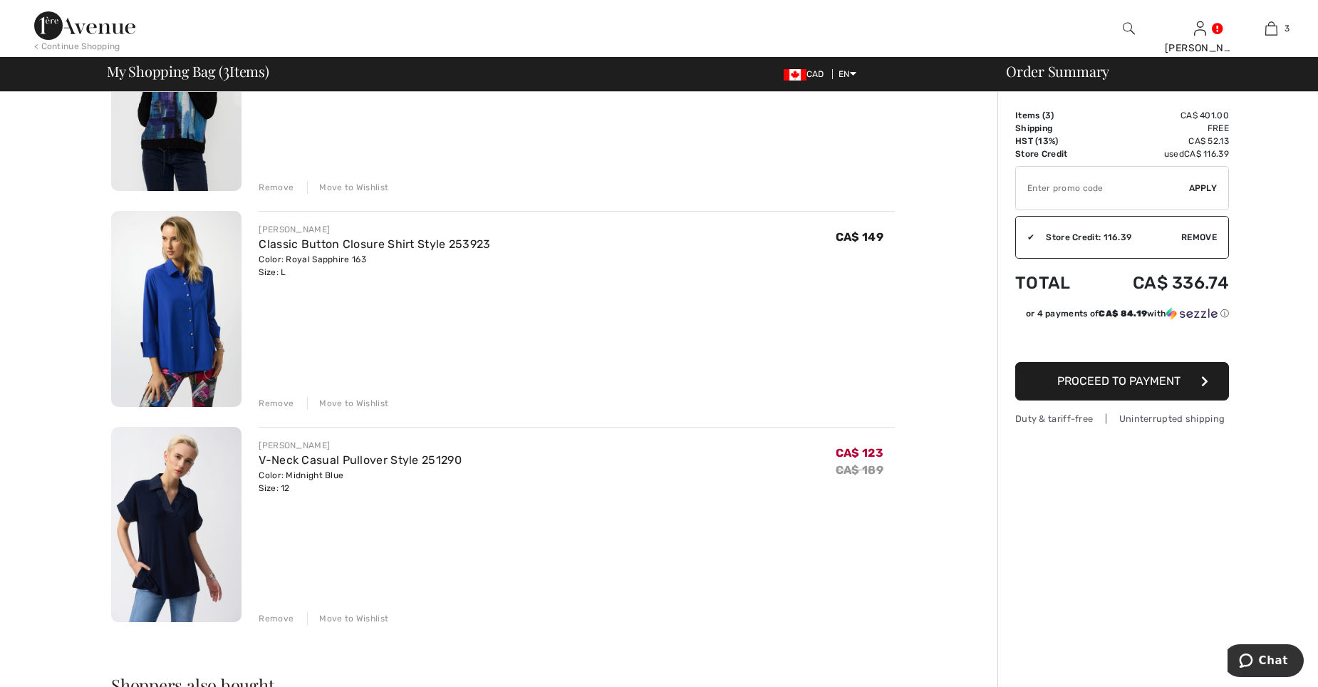
click at [264, 397] on div "Remove" at bounding box center [276, 403] width 35 height 13
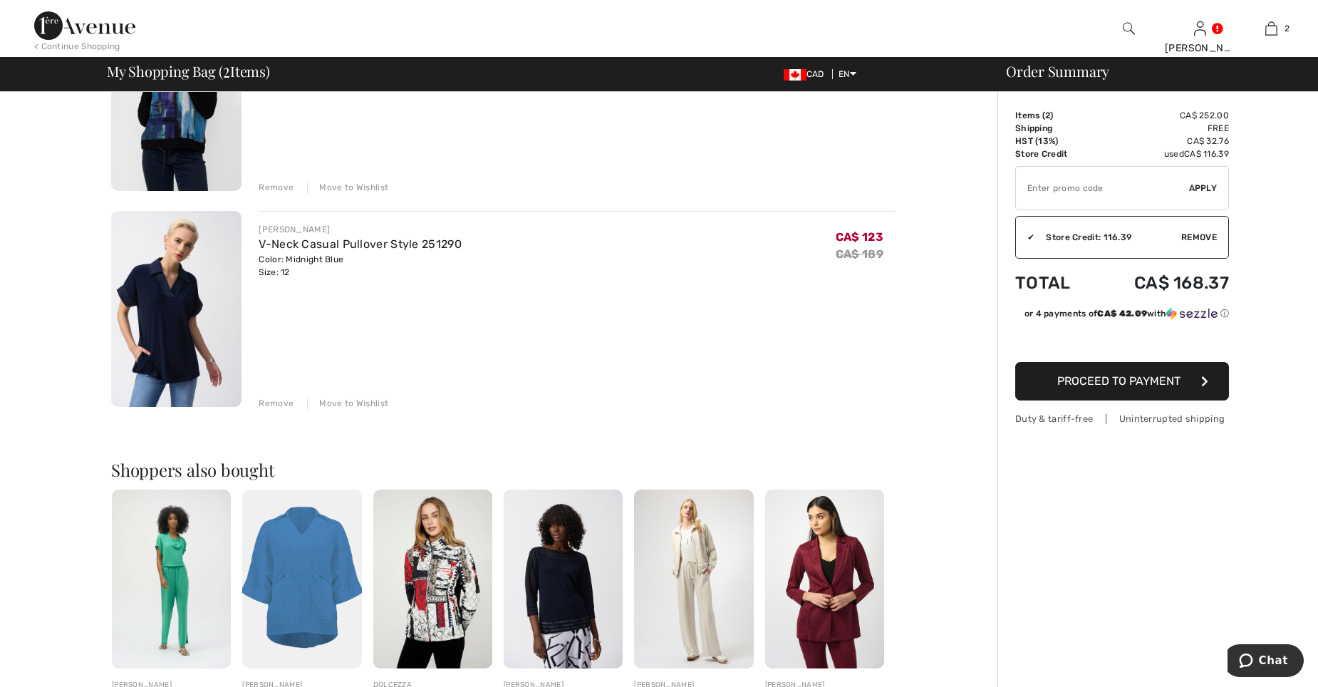
click at [281, 401] on div "Remove" at bounding box center [276, 403] width 35 height 13
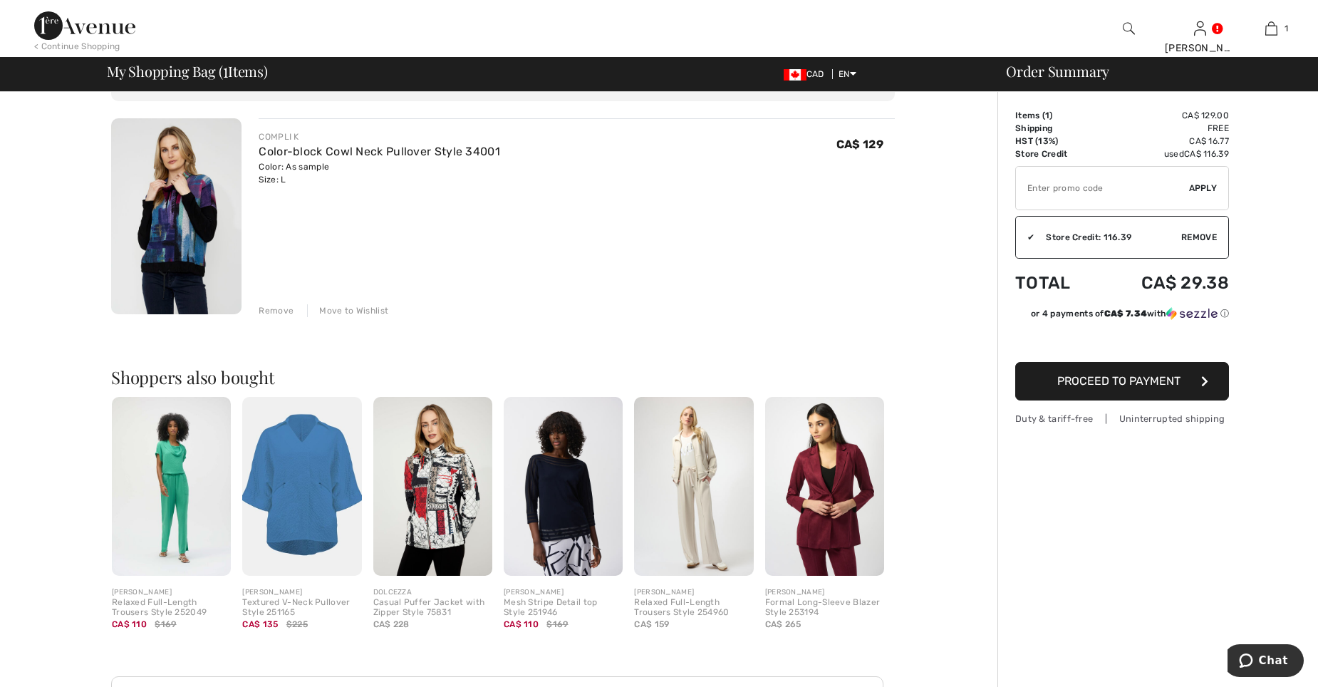
scroll to position [0, 0]
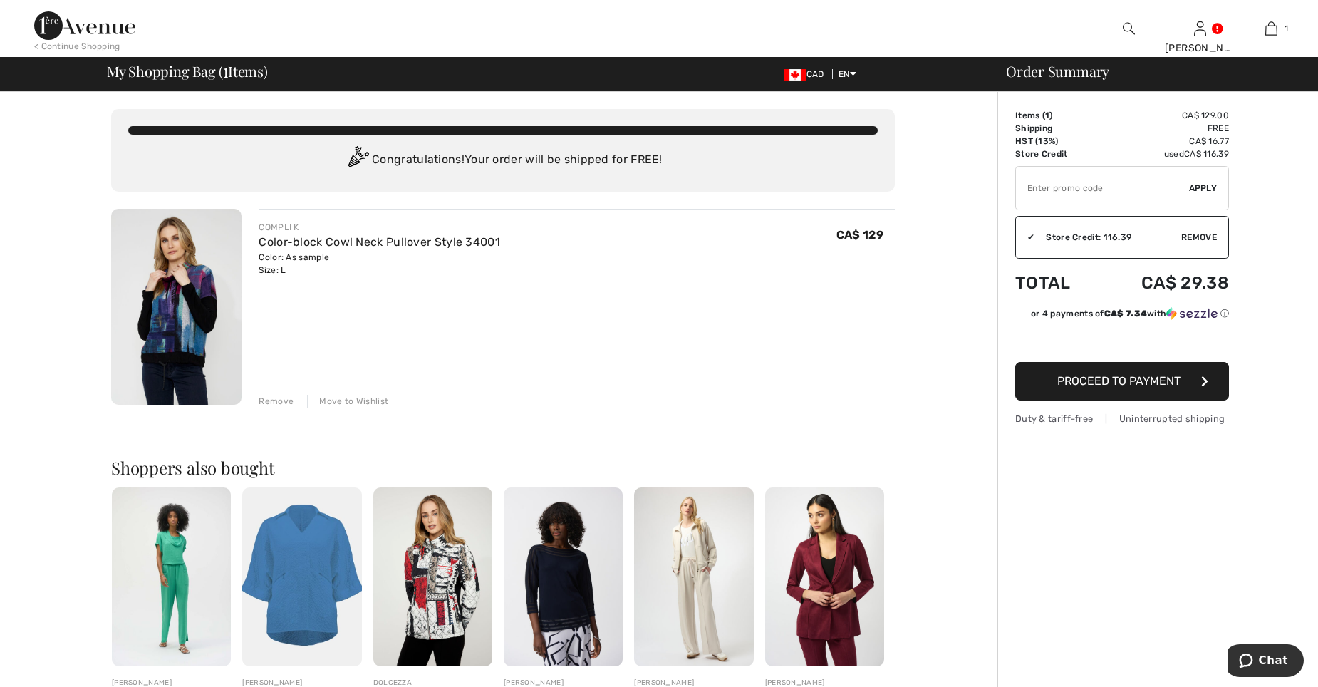
click at [179, 315] on img at bounding box center [176, 307] width 130 height 196
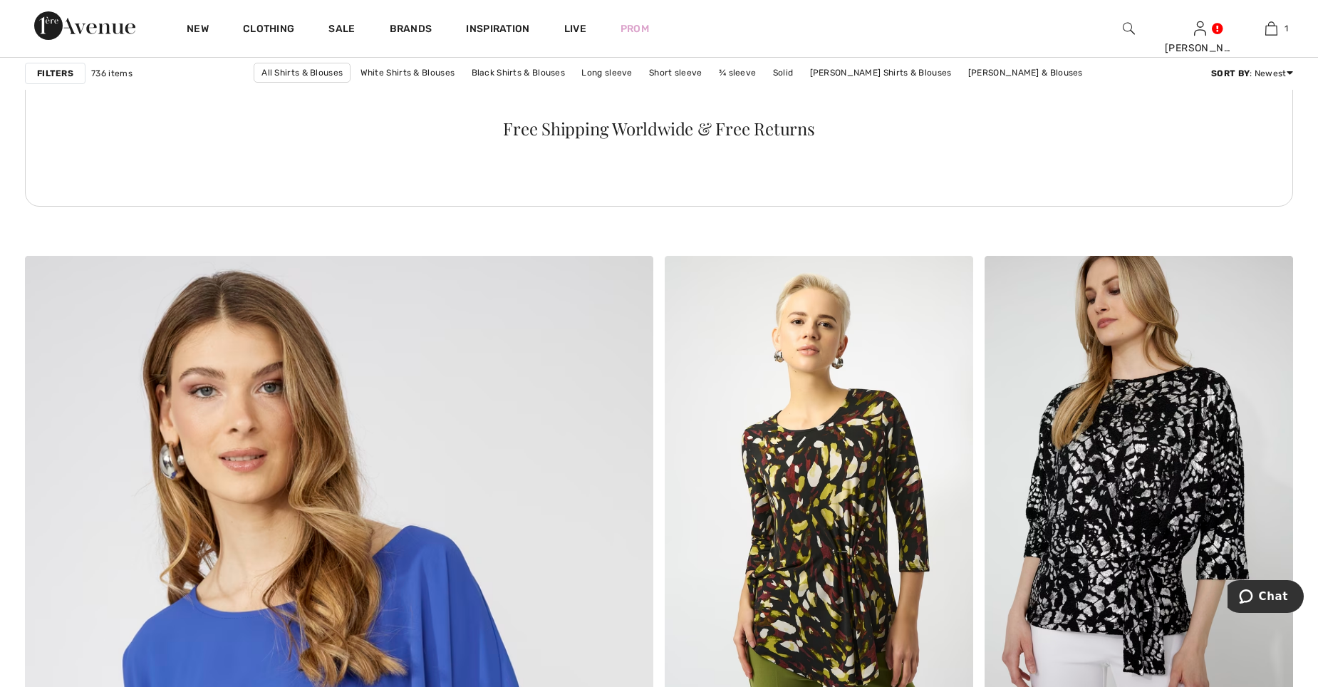
scroll to position [3971, 0]
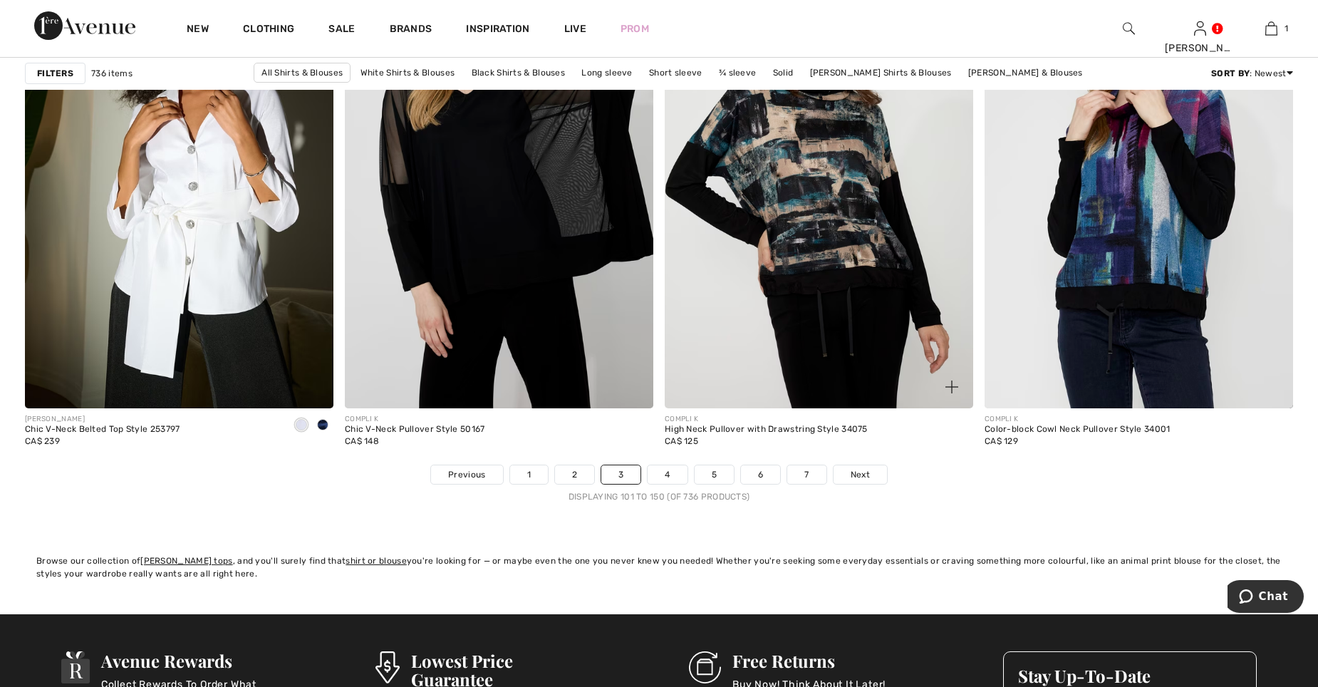
click at [847, 236] on img at bounding box center [819, 177] width 309 height 463
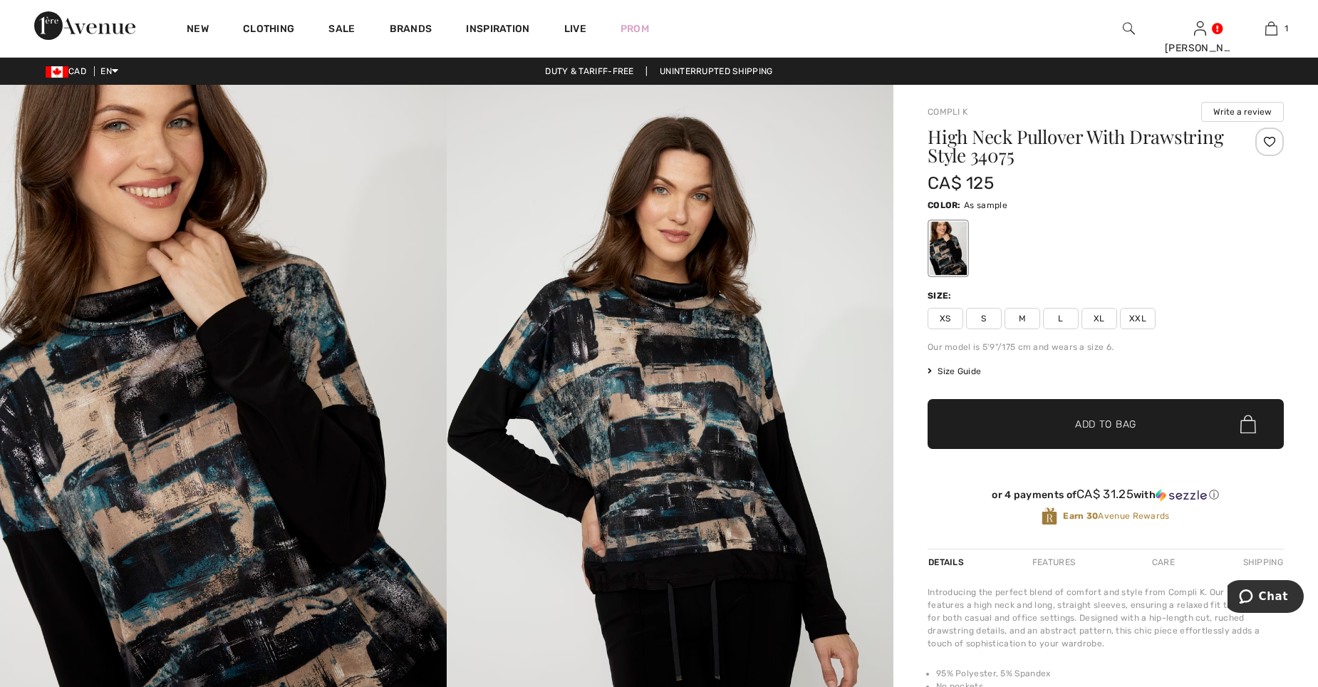
click at [1061, 318] on span "L" at bounding box center [1061, 318] width 36 height 21
click at [1094, 430] on span "Add to Bag" at bounding box center [1105, 424] width 61 height 15
click at [688, 414] on img at bounding box center [670, 420] width 447 height 670
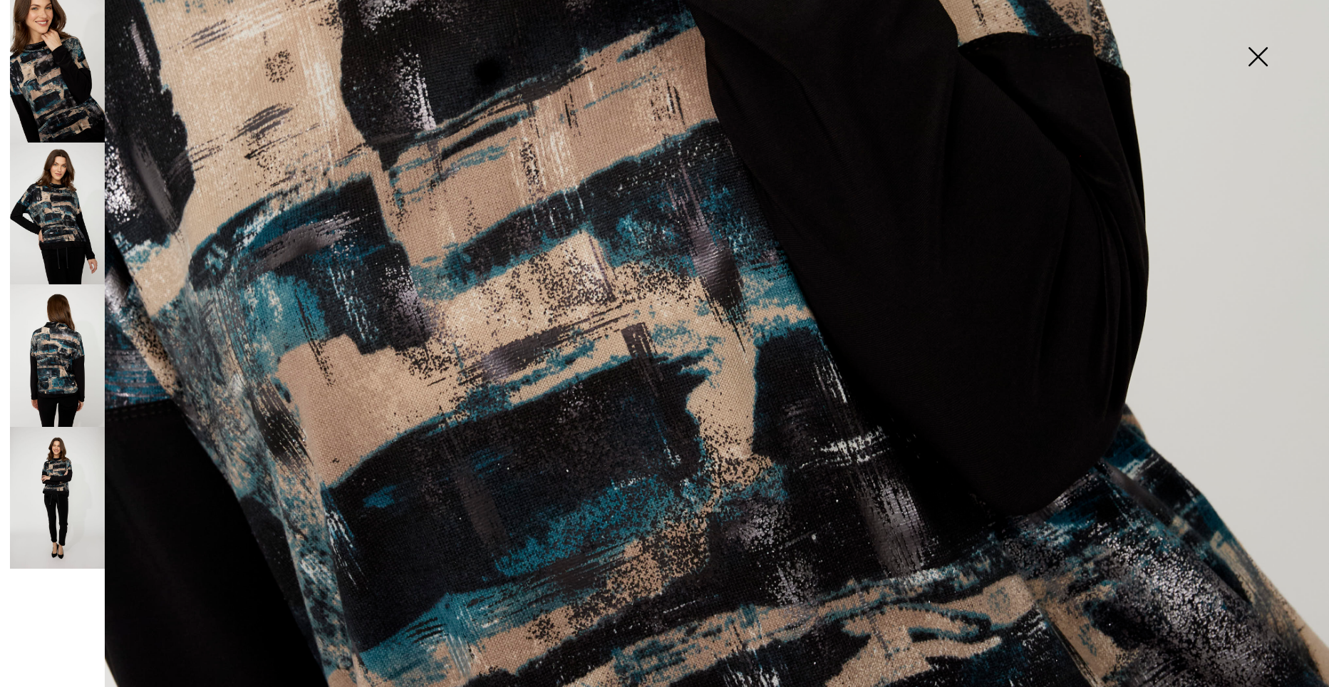
scroll to position [916, 0]
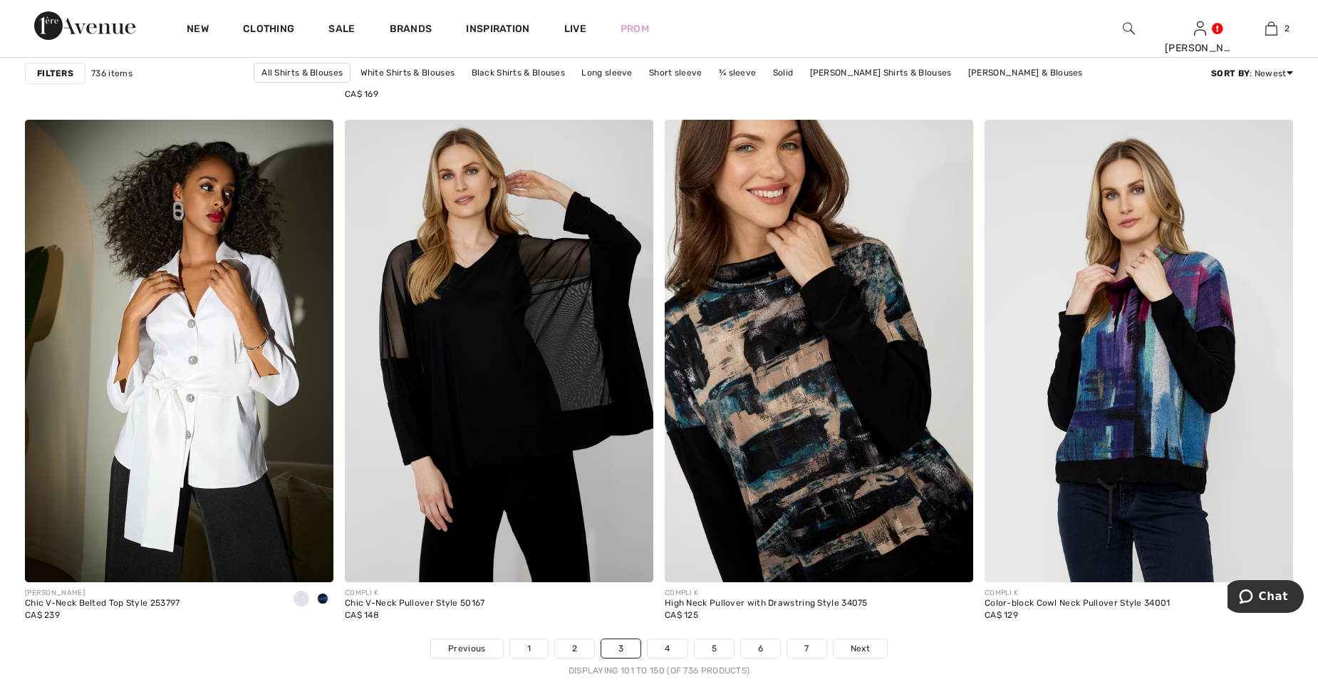
scroll to position [7752, 0]
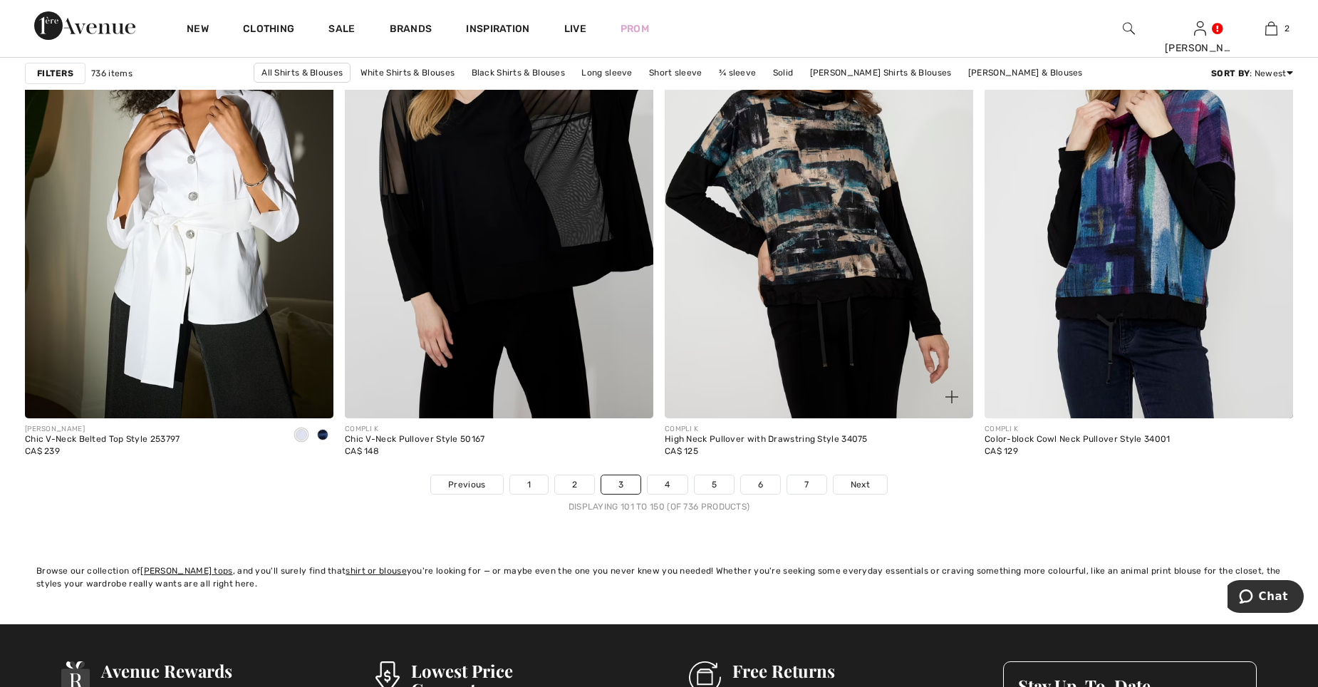
click at [907, 352] on img at bounding box center [819, 187] width 309 height 463
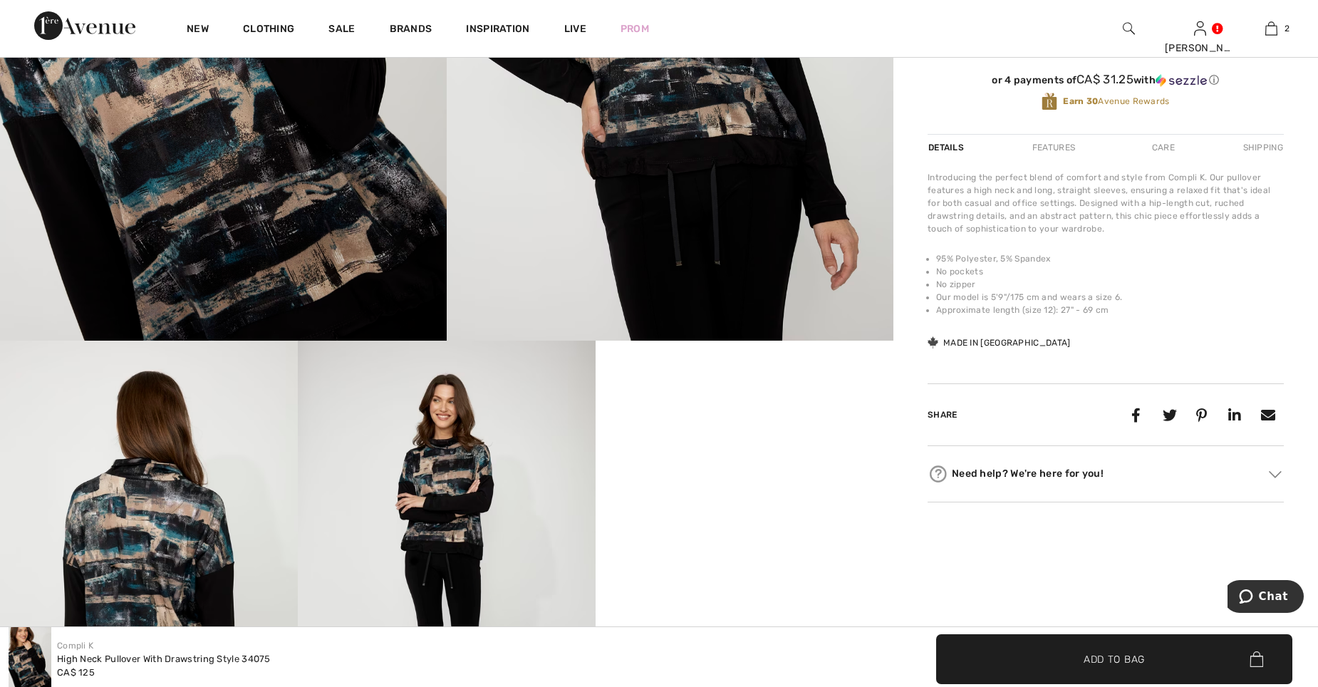
scroll to position [66, 0]
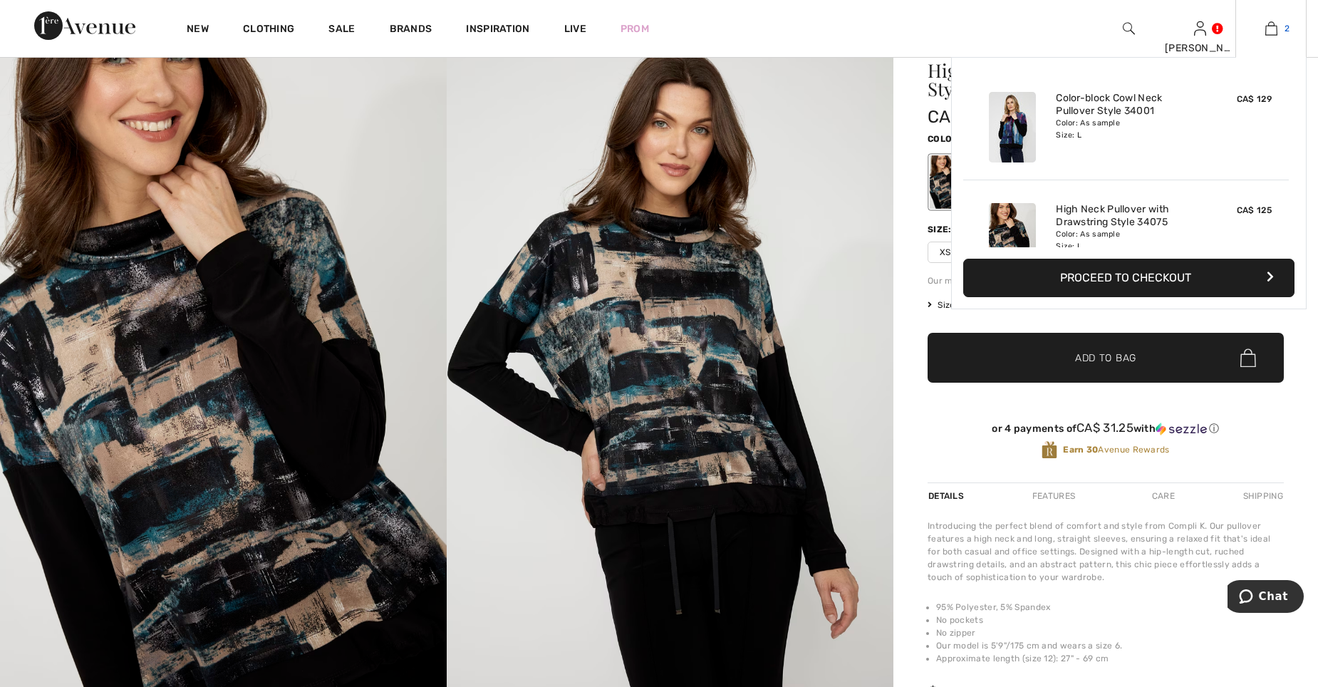
click at [1271, 21] on img at bounding box center [1271, 28] width 12 height 17
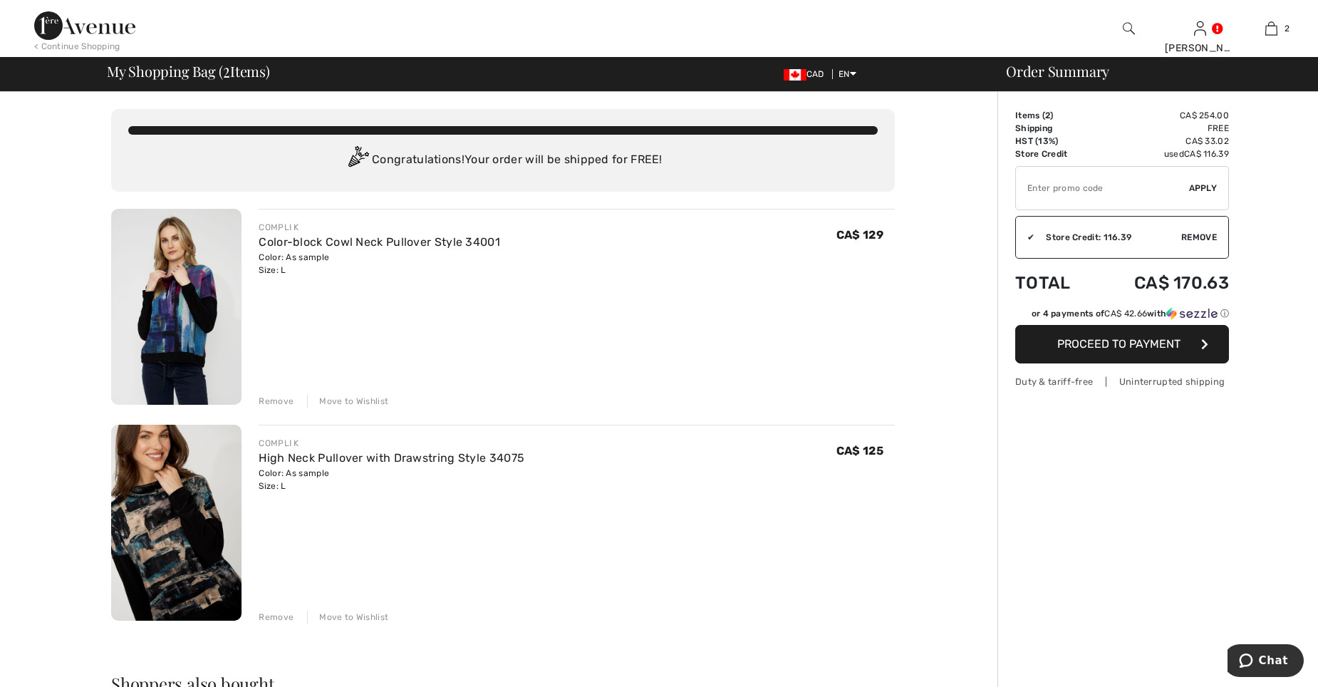
click at [211, 355] on img at bounding box center [176, 307] width 130 height 196
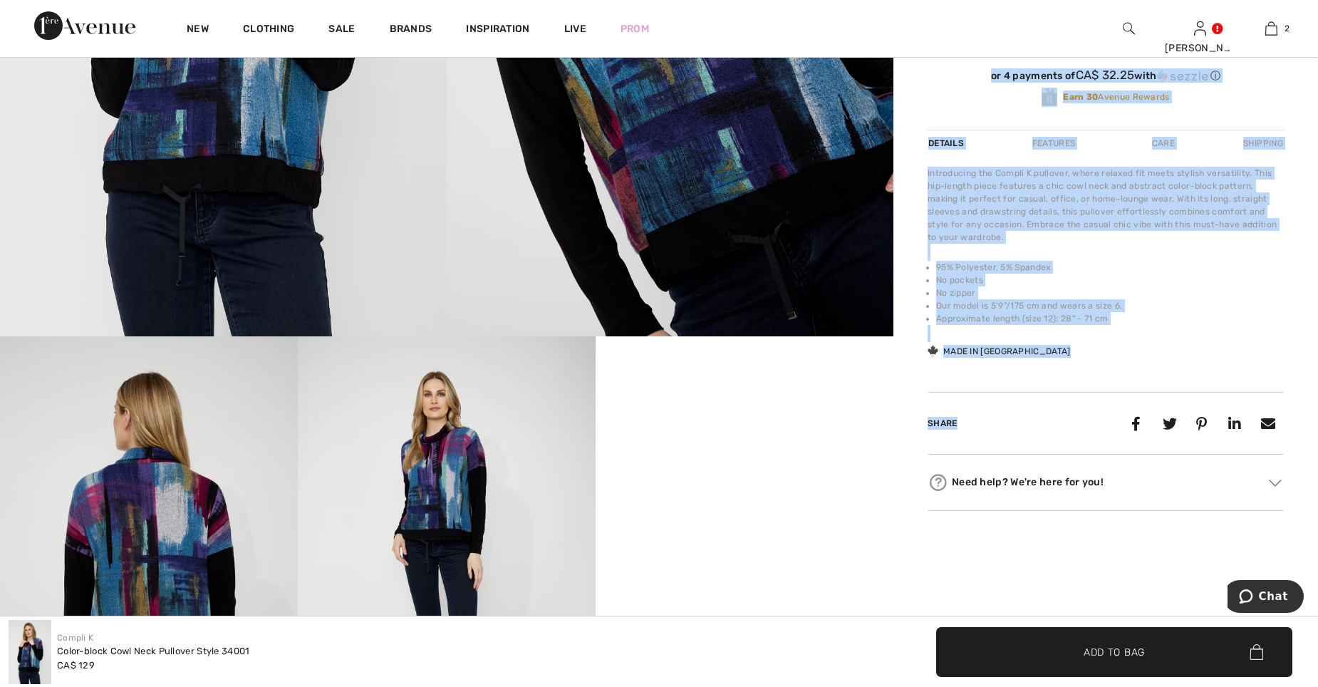
scroll to position [326, 0]
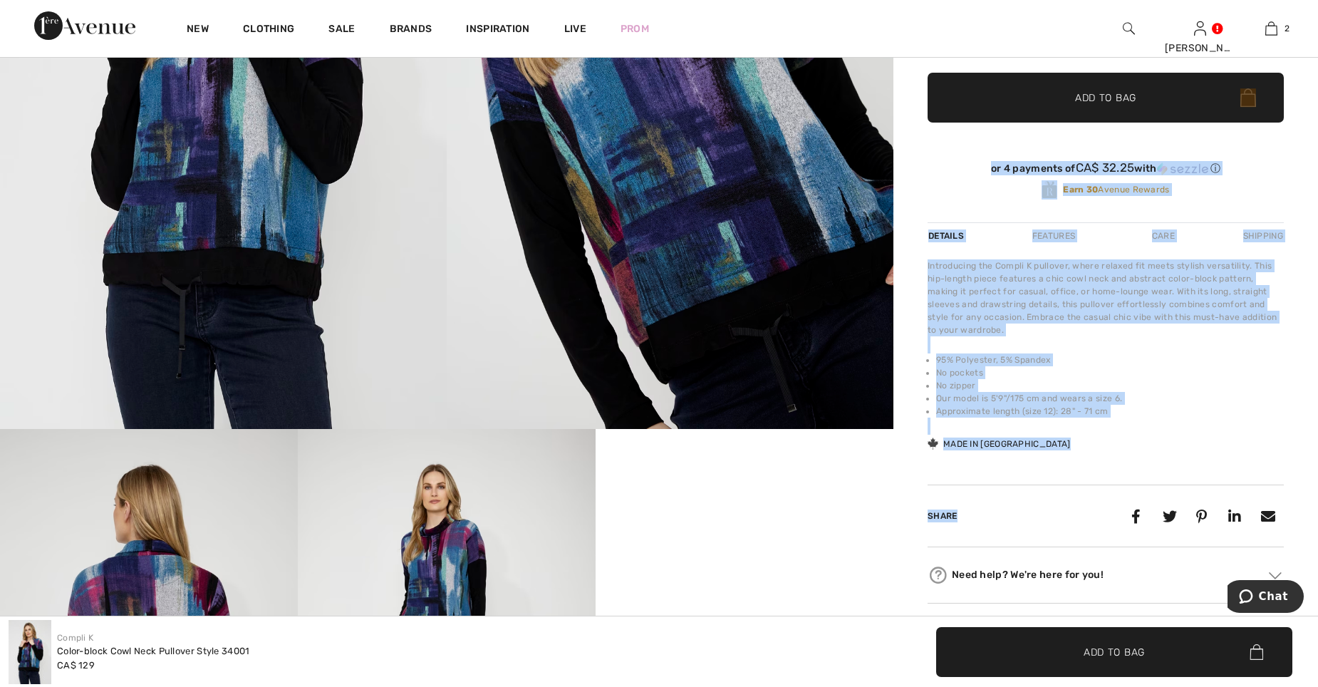
drag, startPoint x: 1316, startPoint y: 190, endPoint x: 1331, endPoint y: 38, distance: 151.8
click at [1317, 38] on html "We value your privacy We use cookies to enhance your browsing experience, serve…" at bounding box center [659, 17] width 1318 height 687
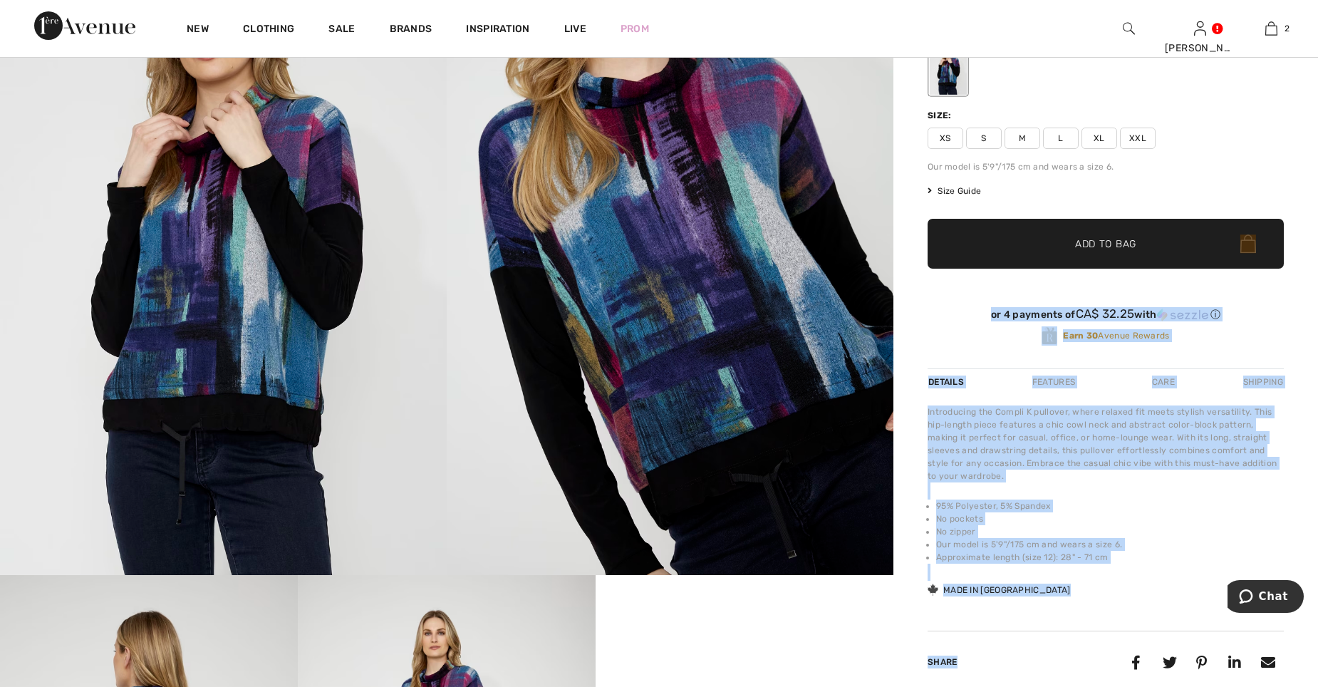
scroll to position [0, 0]
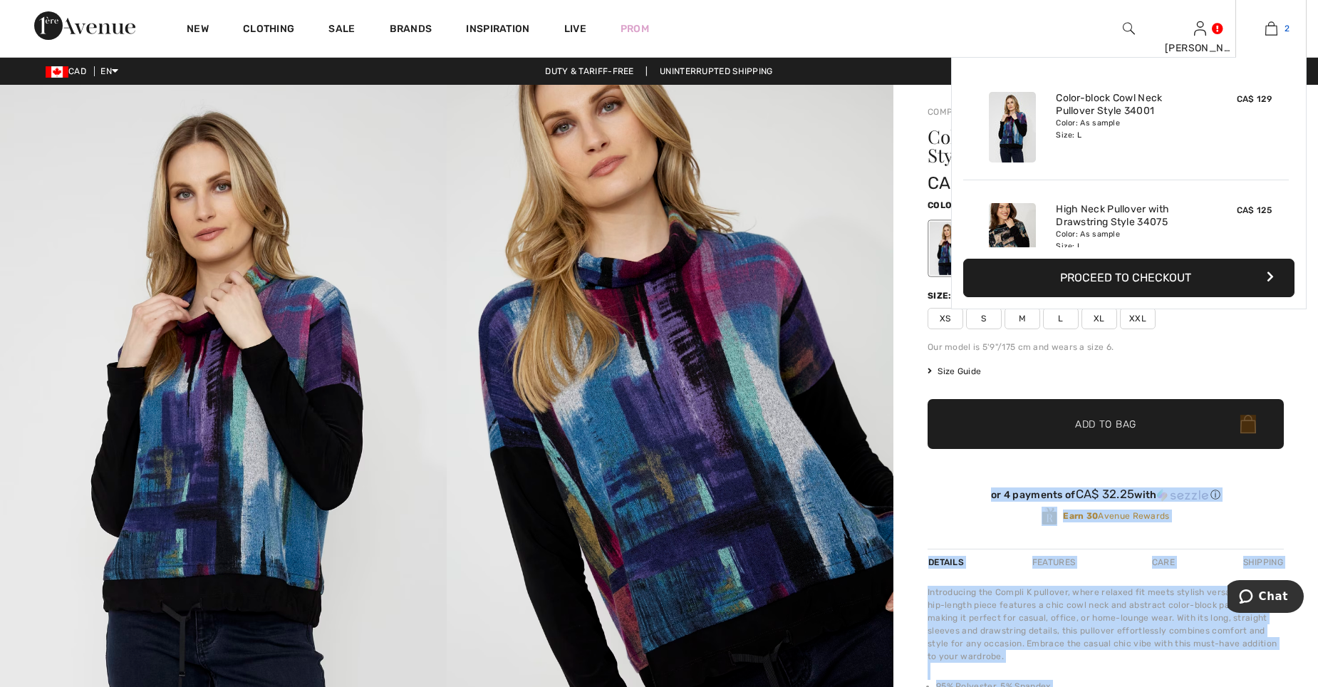
click at [1267, 36] on img at bounding box center [1271, 28] width 12 height 17
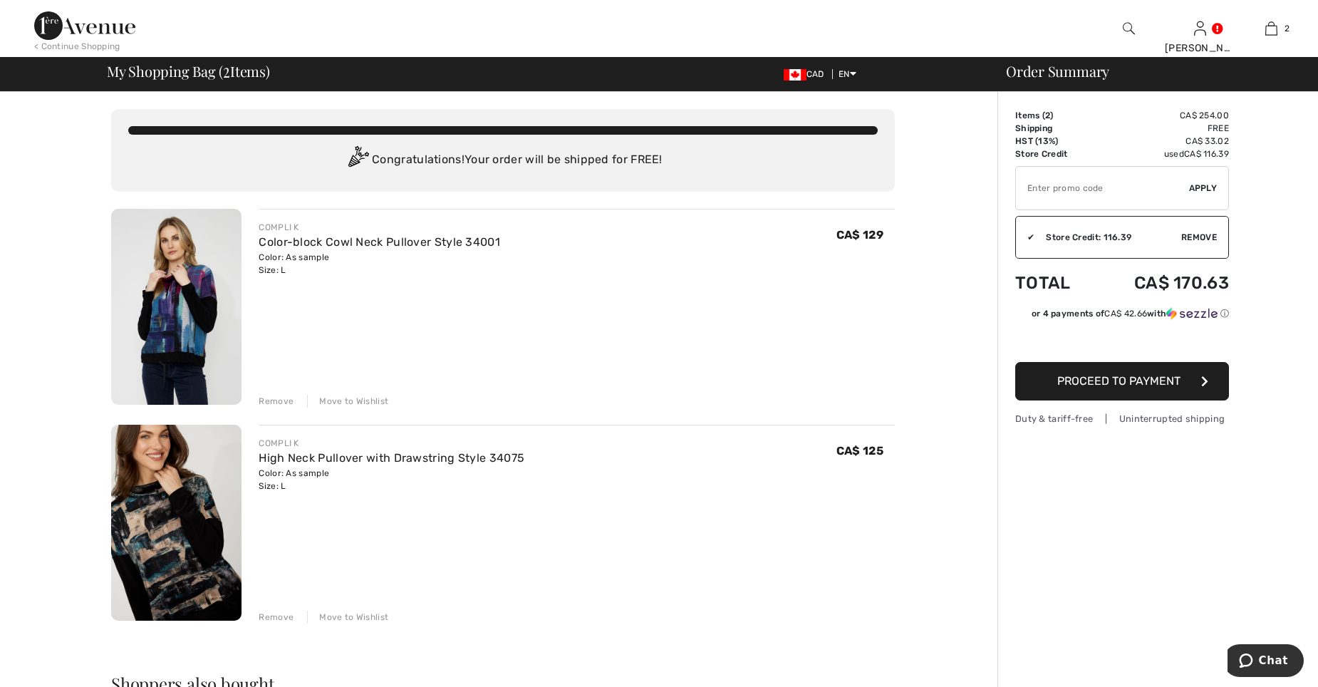
click at [269, 618] on div "Remove" at bounding box center [276, 617] width 35 height 13
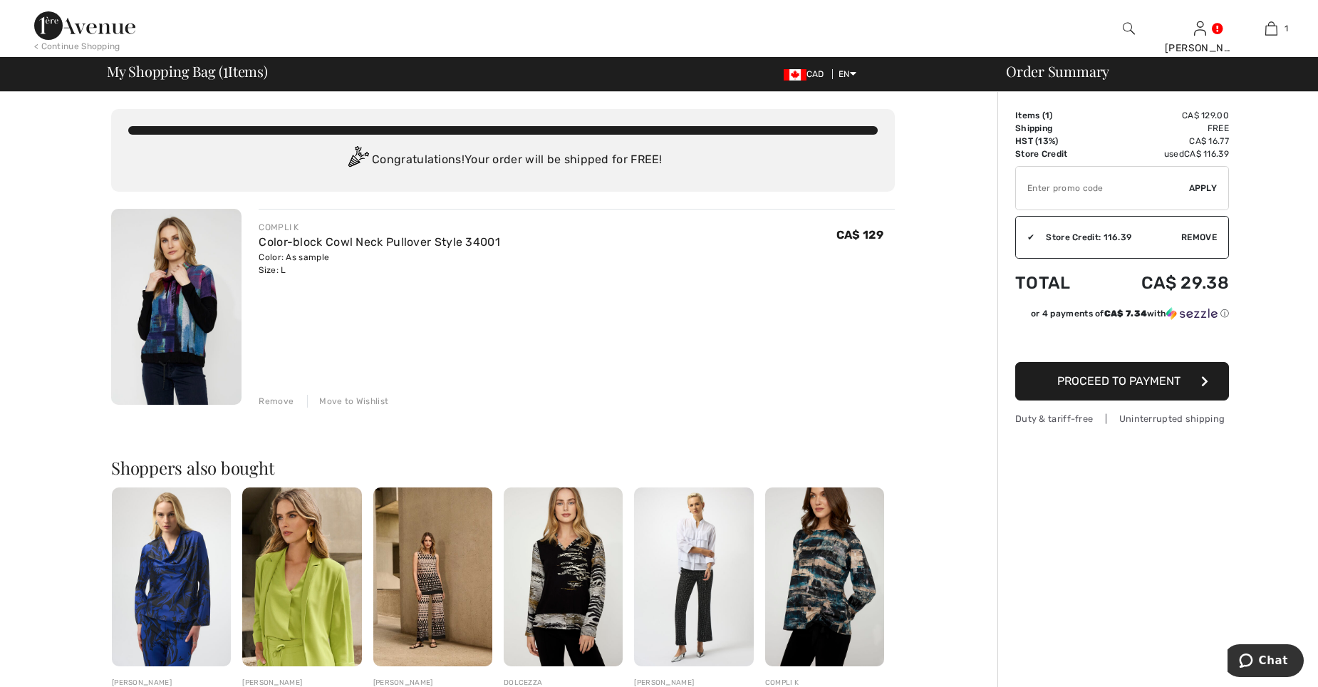
click at [1173, 387] on span "Proceed to Payment" at bounding box center [1118, 381] width 123 height 14
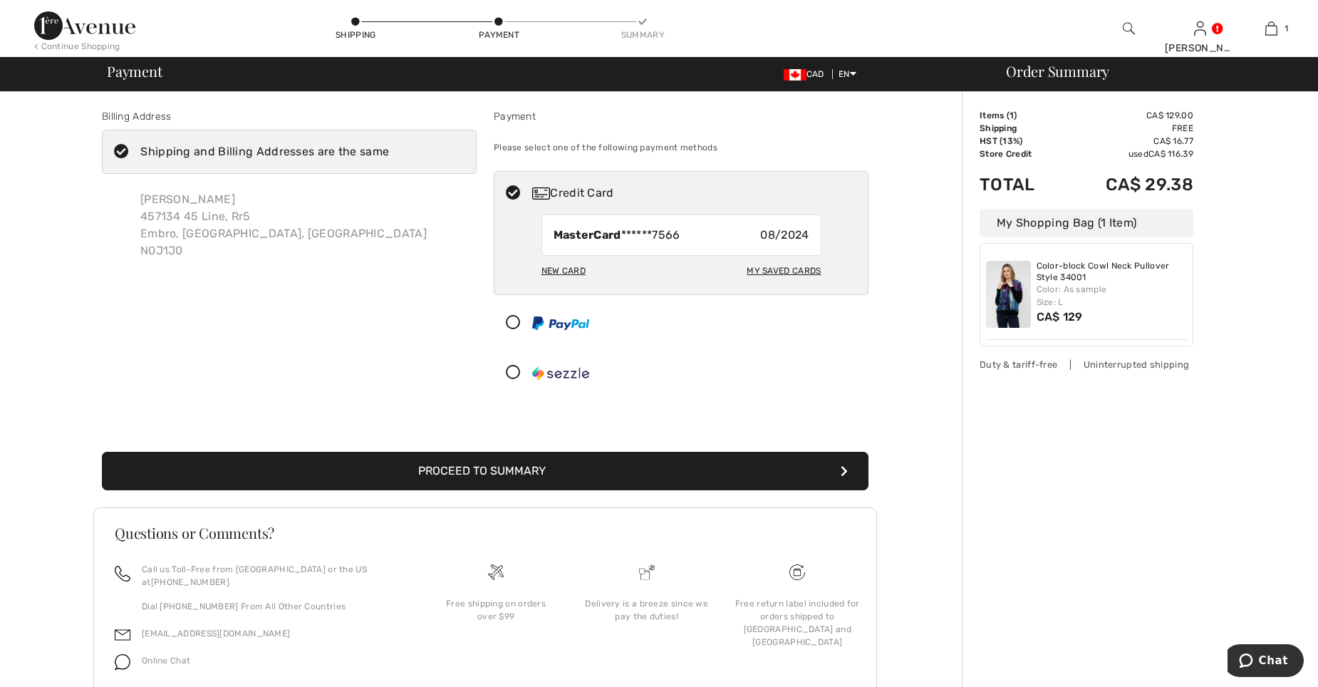
click at [624, 472] on button "Proceed to Summary" at bounding box center [485, 471] width 767 height 38
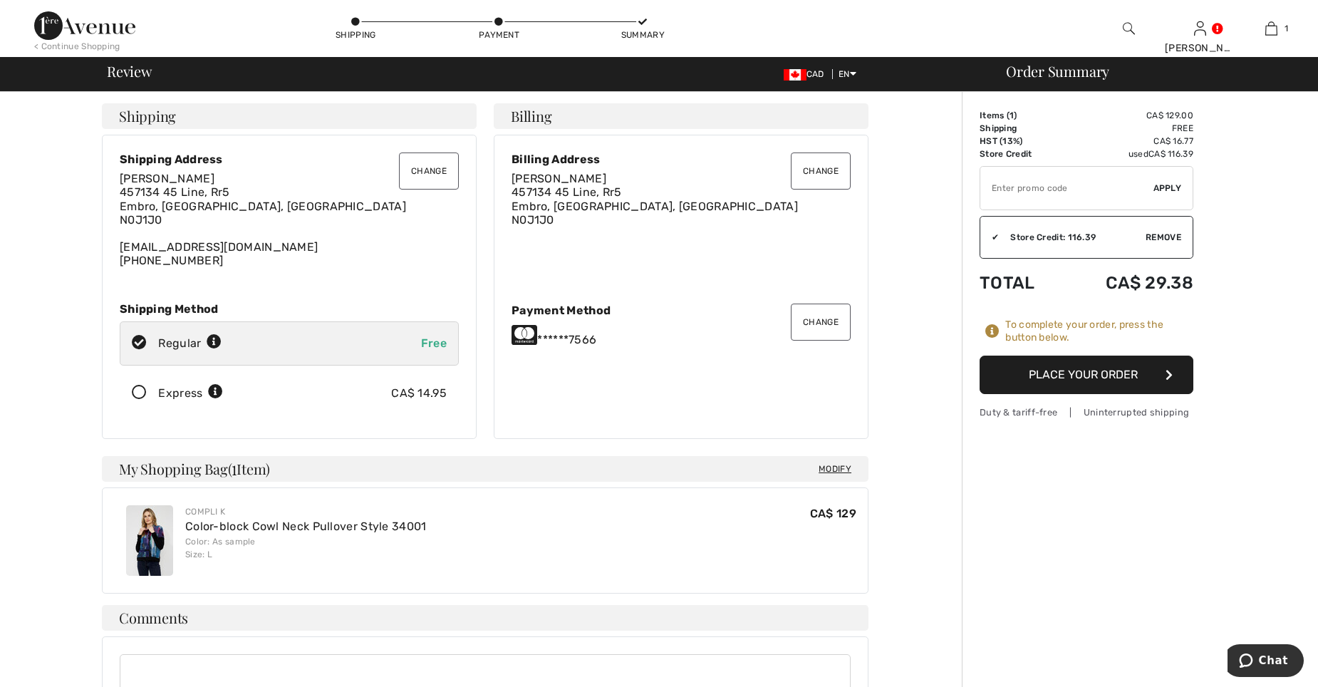
click at [1011, 380] on button "Place Your Order" at bounding box center [1087, 375] width 214 height 38
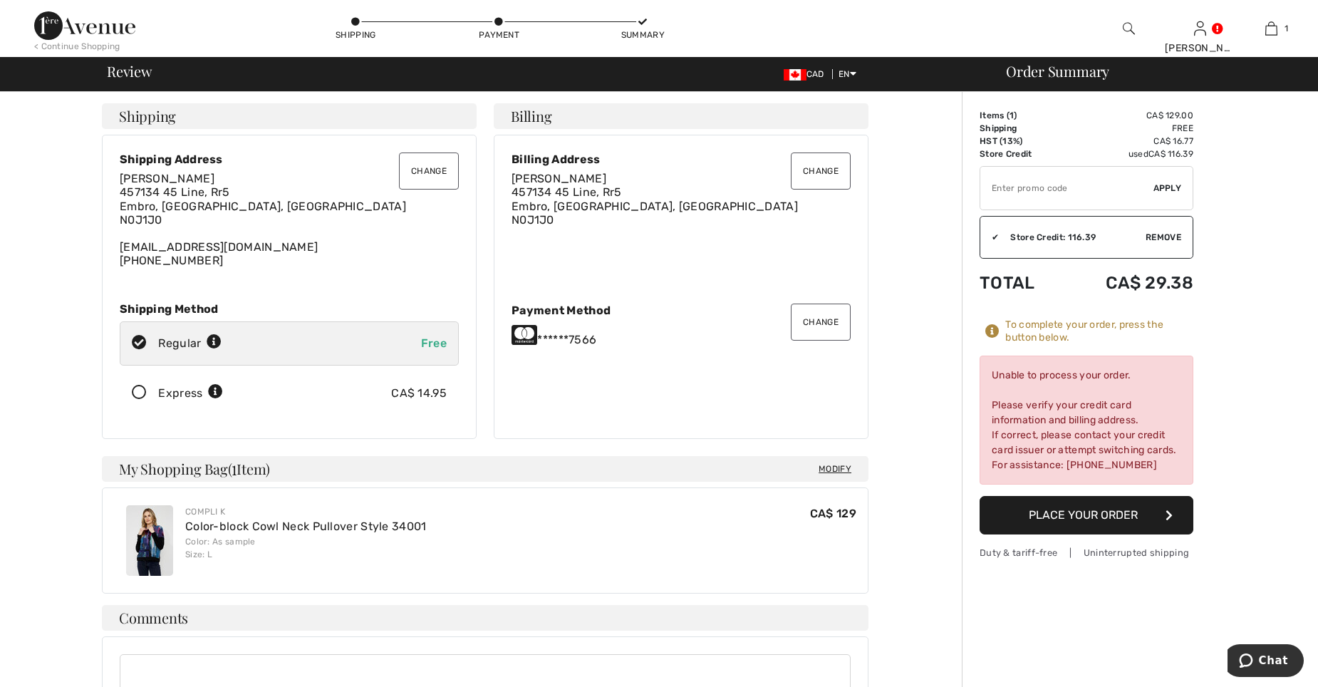
click at [824, 325] on button "Change" at bounding box center [821, 322] width 60 height 37
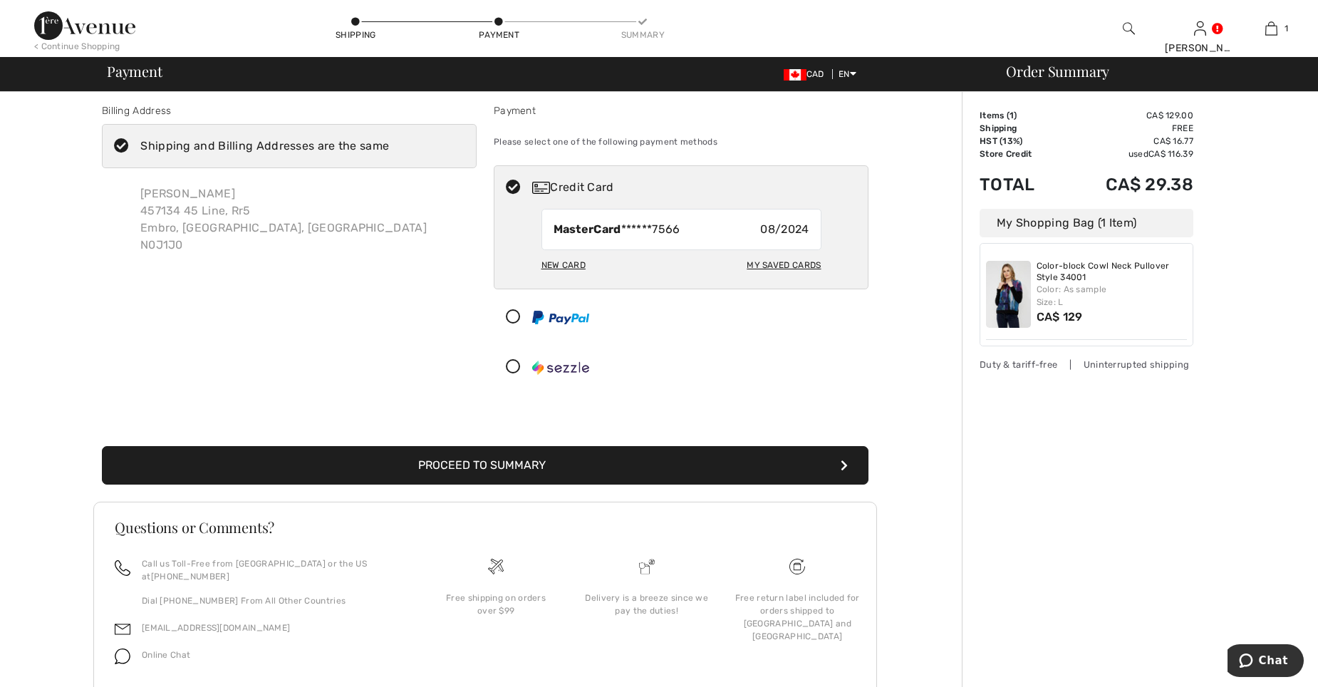
click at [815, 225] on div "MasterCard ******7566 08/2024" at bounding box center [682, 229] width 280 height 41
click at [805, 227] on span "08/2024" at bounding box center [784, 229] width 48 height 17
drag, startPoint x: 805, startPoint y: 227, endPoint x: 797, endPoint y: 229, distance: 8.1
click at [797, 229] on span "08/2024" at bounding box center [784, 229] width 48 height 17
click at [571, 261] on div "New Card" at bounding box center [564, 265] width 44 height 24
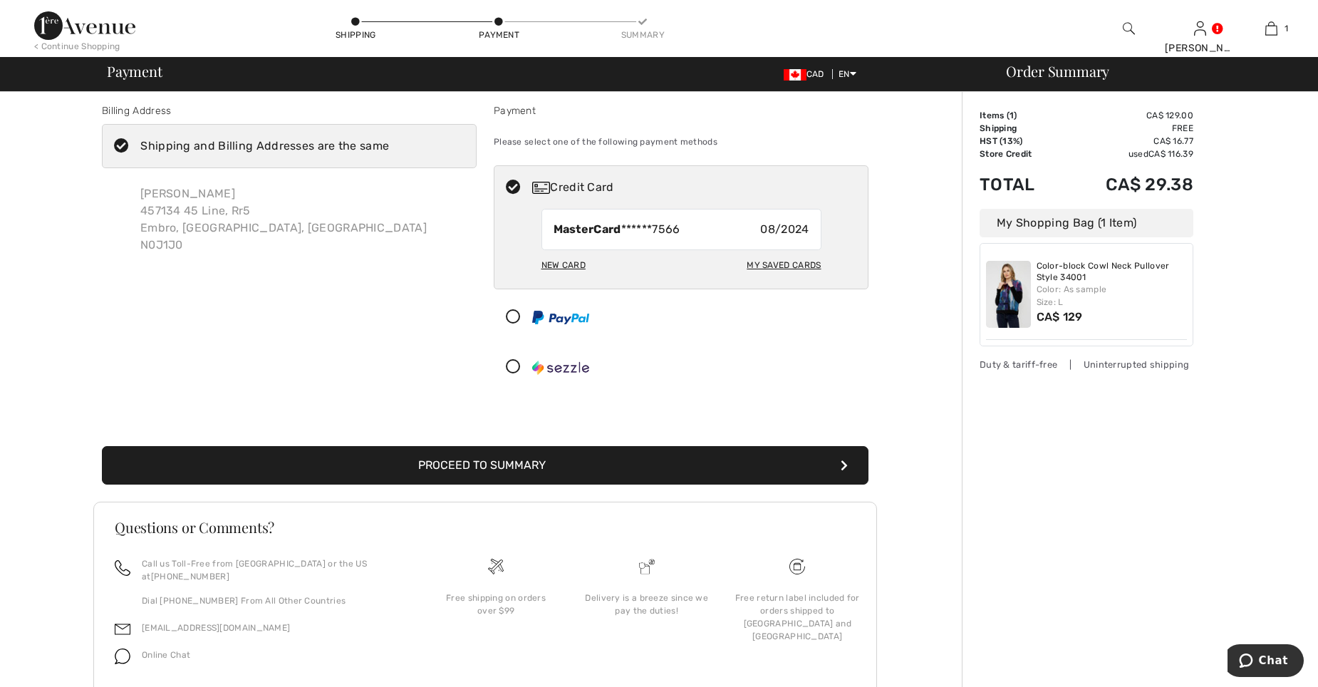
radio input "true"
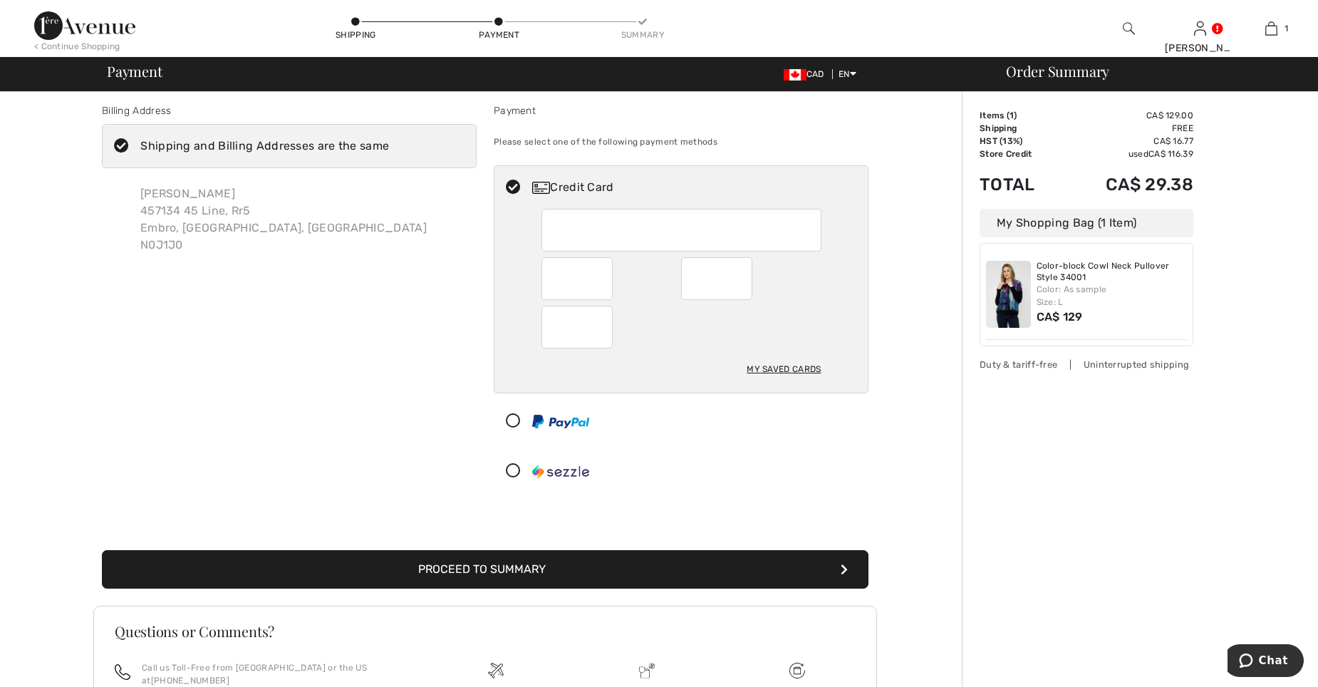
click at [608, 564] on button "Proceed to Summary" at bounding box center [485, 569] width 767 height 38
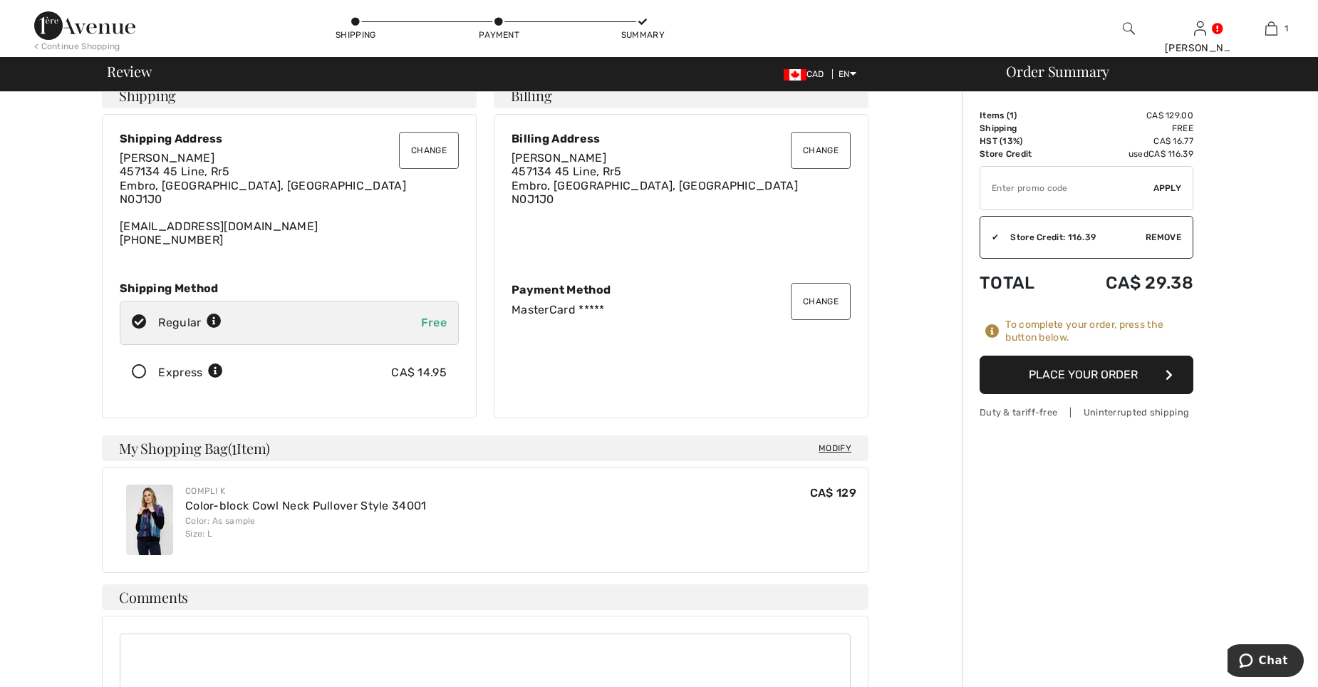
scroll to position [22, 0]
click at [1150, 376] on button "Place Your Order" at bounding box center [1087, 375] width 214 height 38
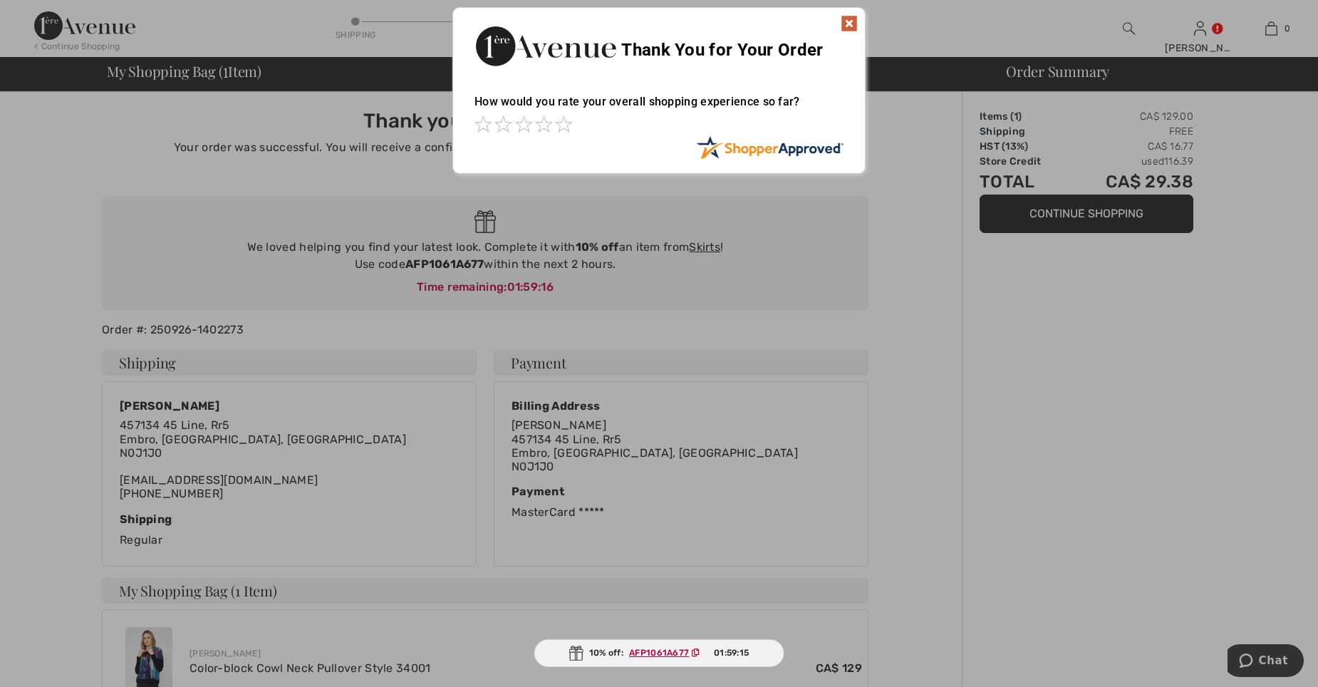
click at [845, 18] on img at bounding box center [849, 23] width 17 height 17
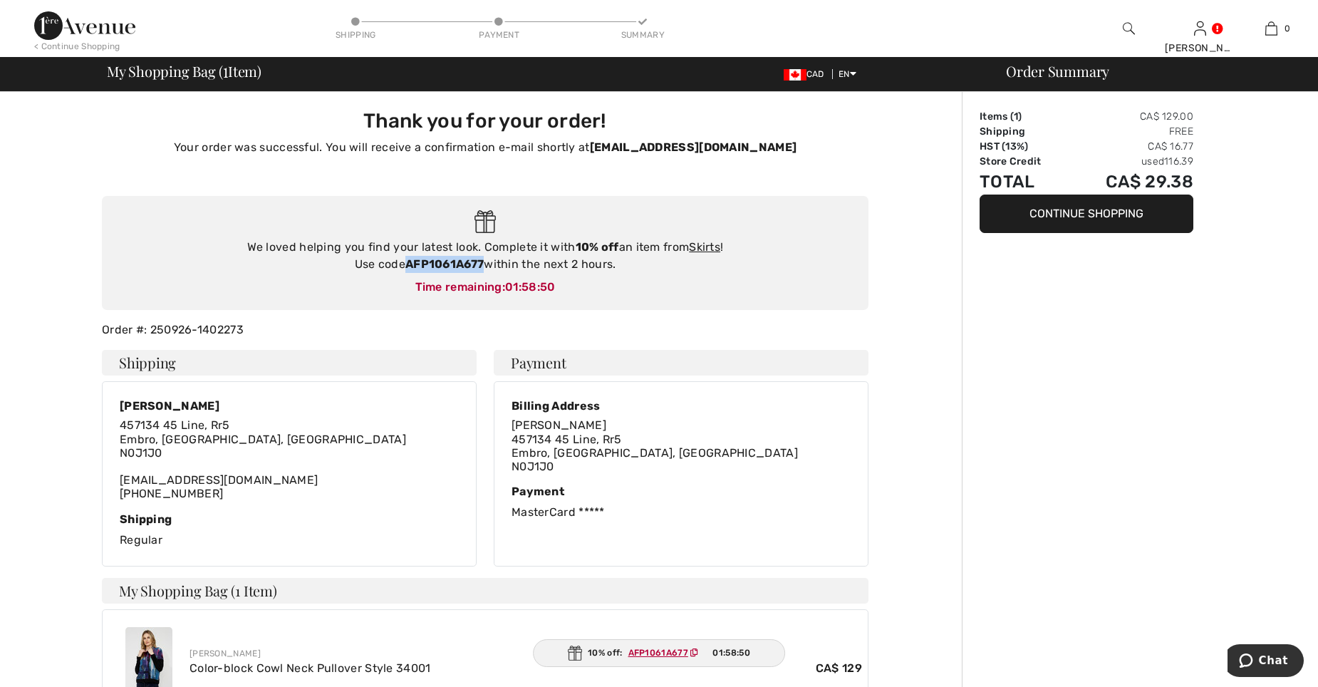
drag, startPoint x: 484, startPoint y: 262, endPoint x: 404, endPoint y: 263, distance: 79.8
click at [404, 263] on div "We loved helping you find your latest look. Complete it with 10% off an item fr…" at bounding box center [485, 256] width 738 height 34
click at [1090, 225] on button "Continue Shopping" at bounding box center [1087, 214] width 214 height 38
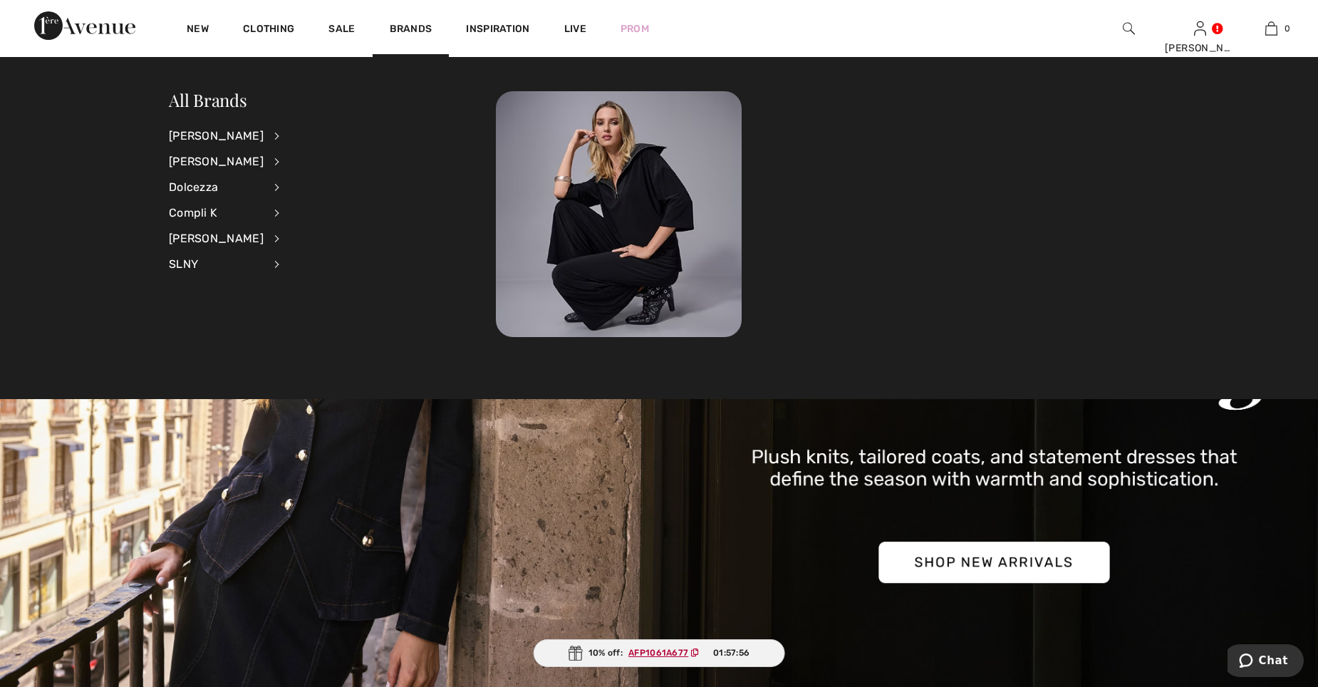
click at [1130, 26] on img at bounding box center [1129, 28] width 12 height 17
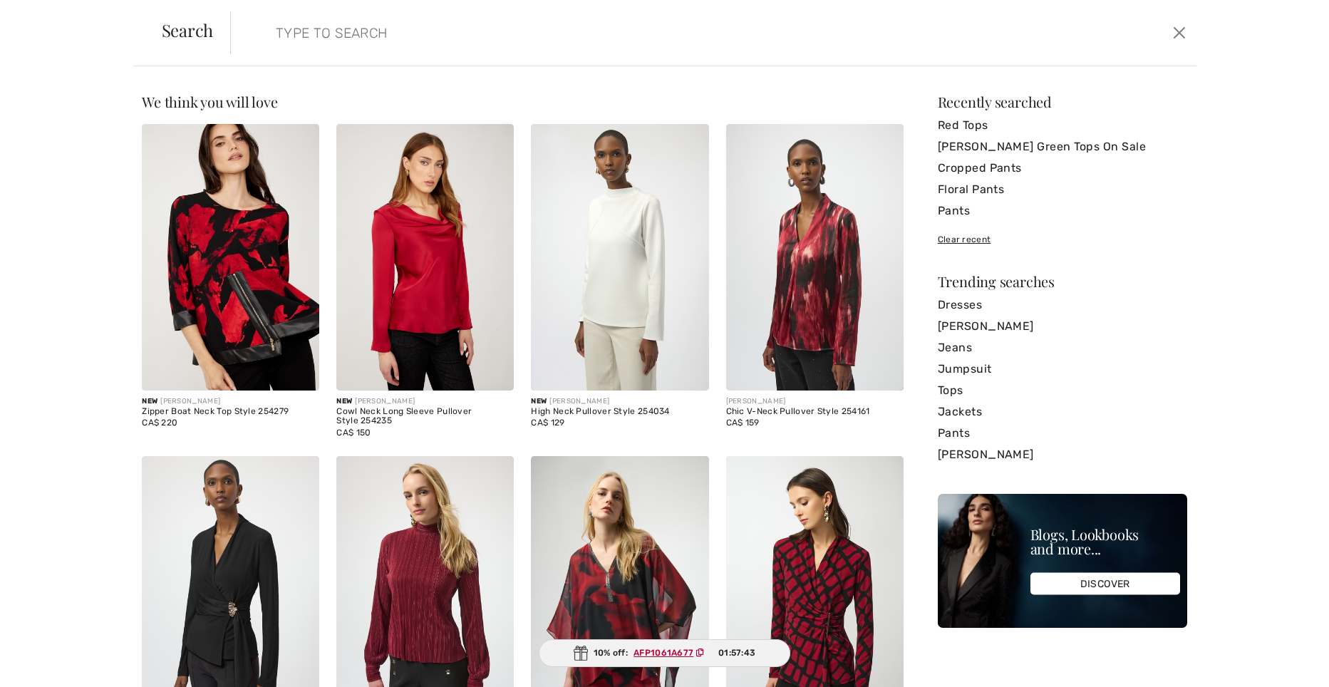
click at [398, 43] on input "search" at bounding box center [604, 32] width 678 height 43
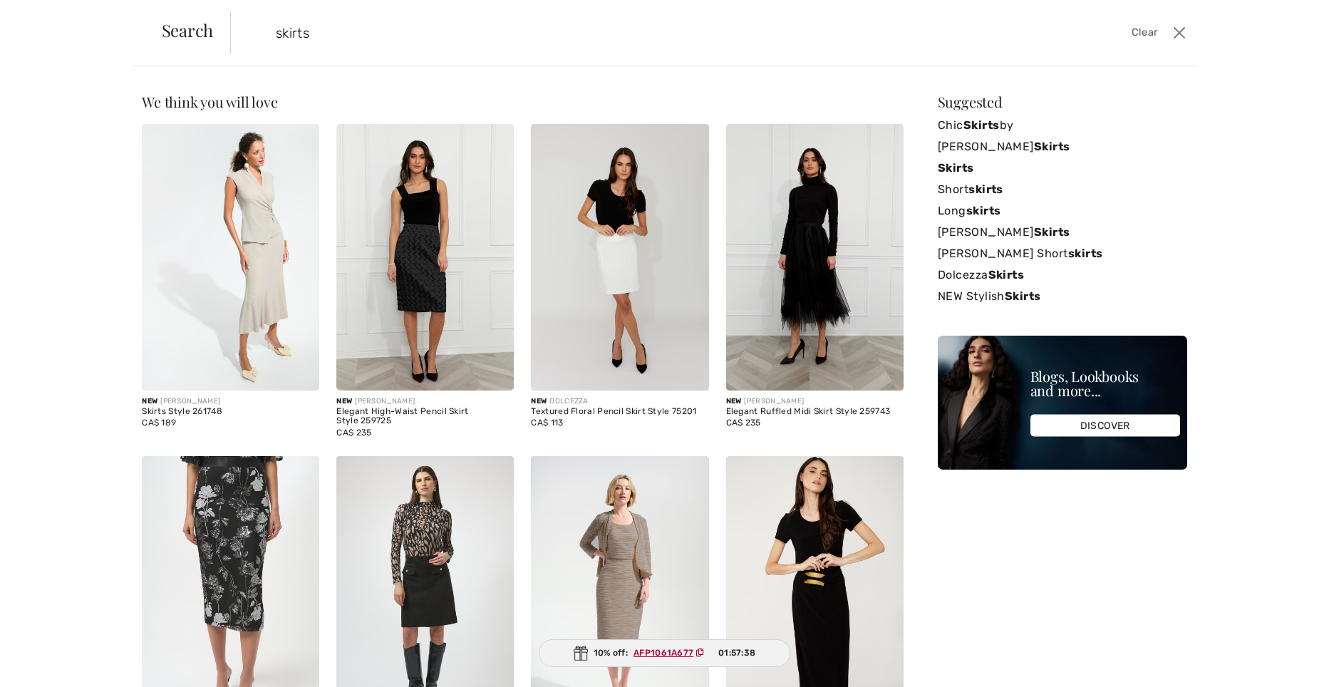
type input "skirts"
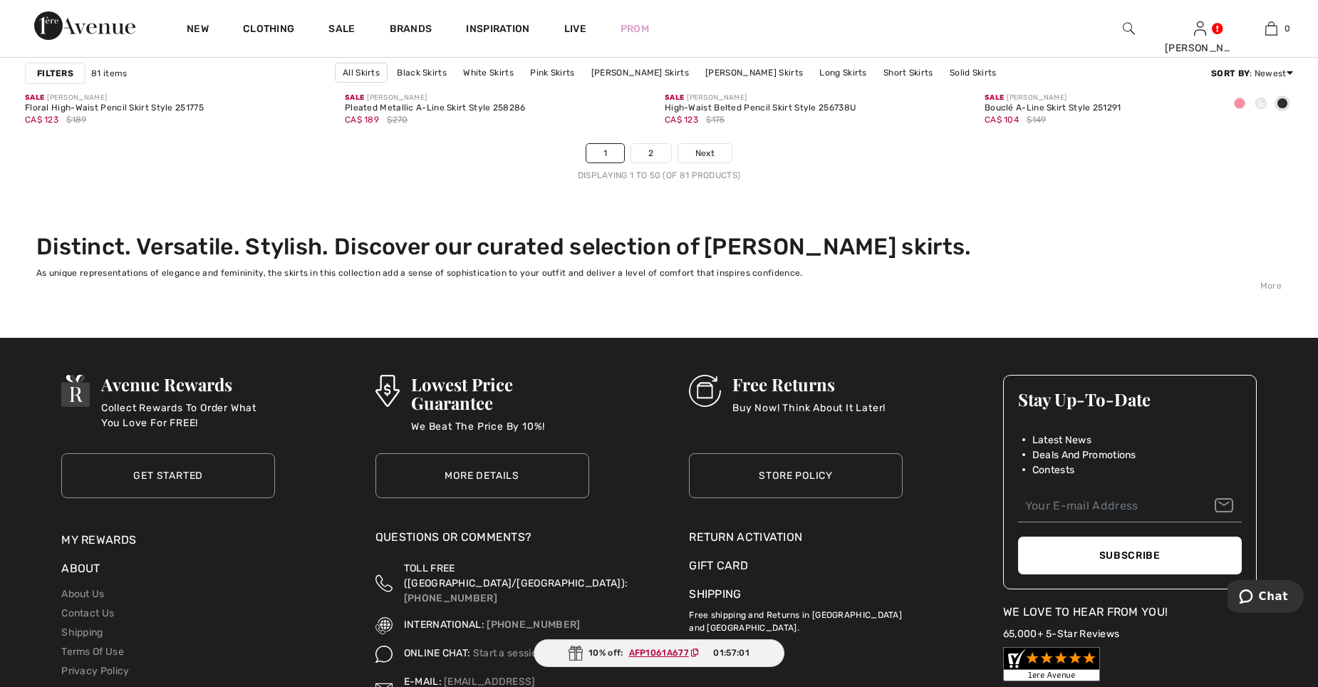
scroll to position [8123, 0]
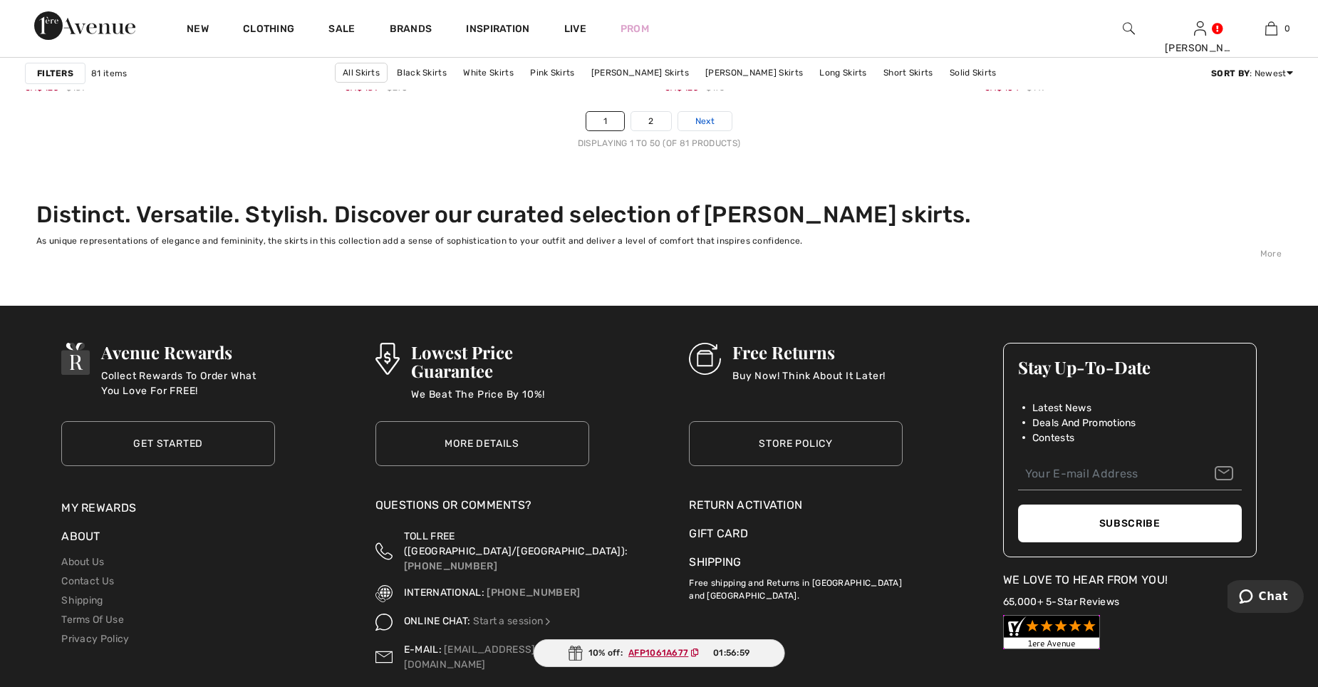
click at [698, 112] on link "Next" at bounding box center [704, 121] width 53 height 19
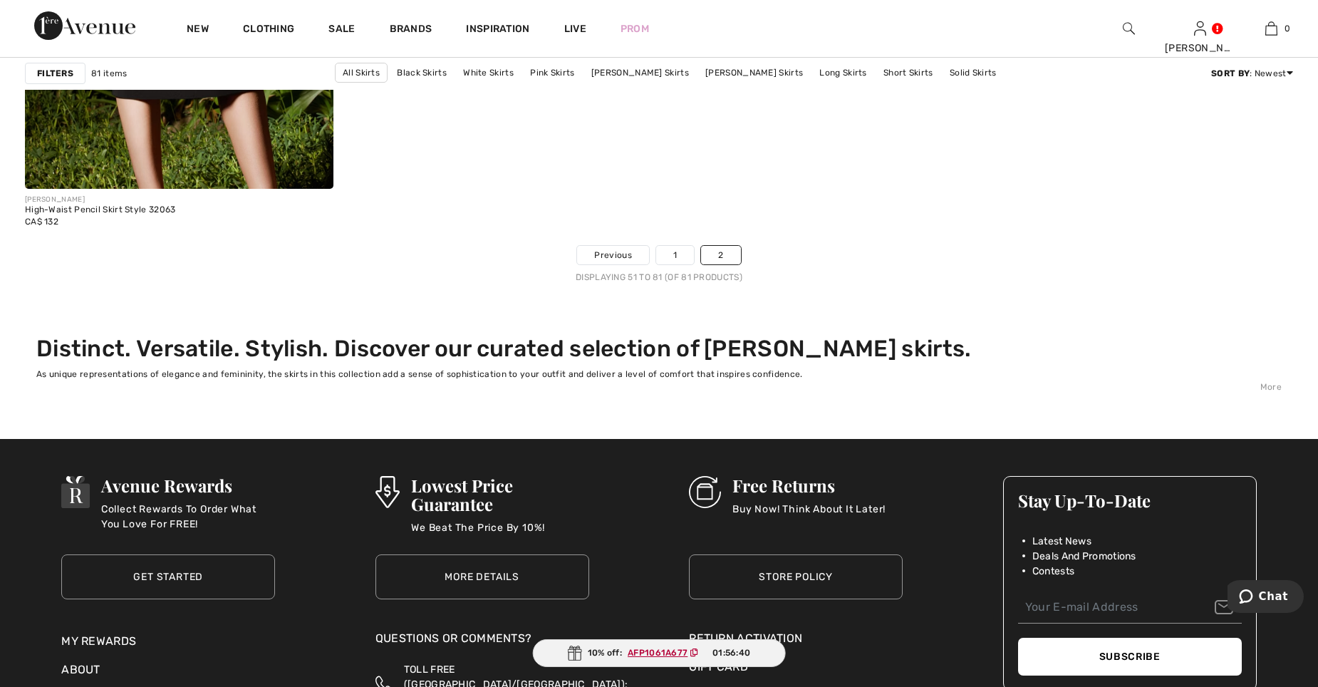
scroll to position [5700, 0]
